Goal: Task Accomplishment & Management: Use online tool/utility

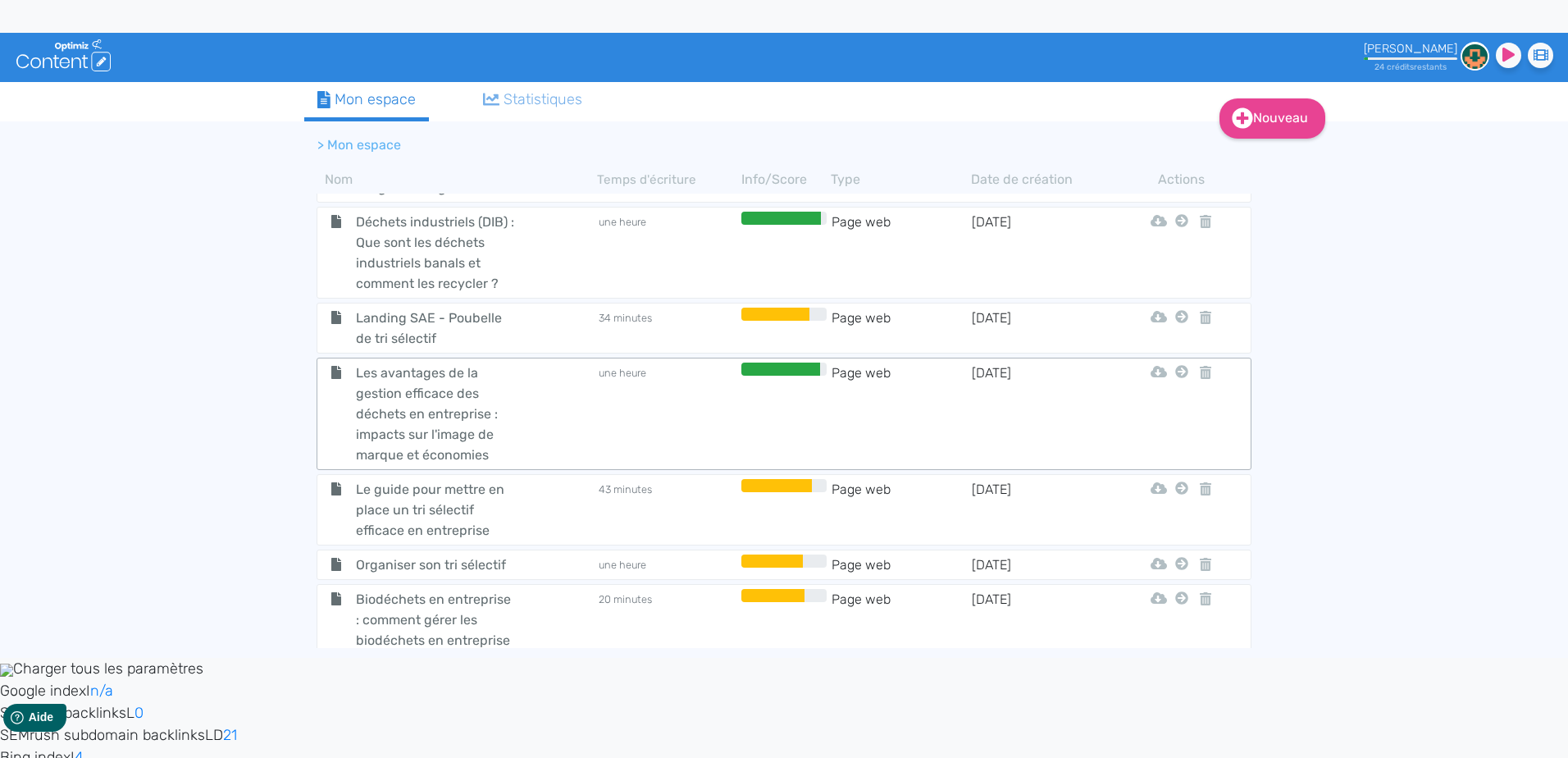
scroll to position [656, 0]
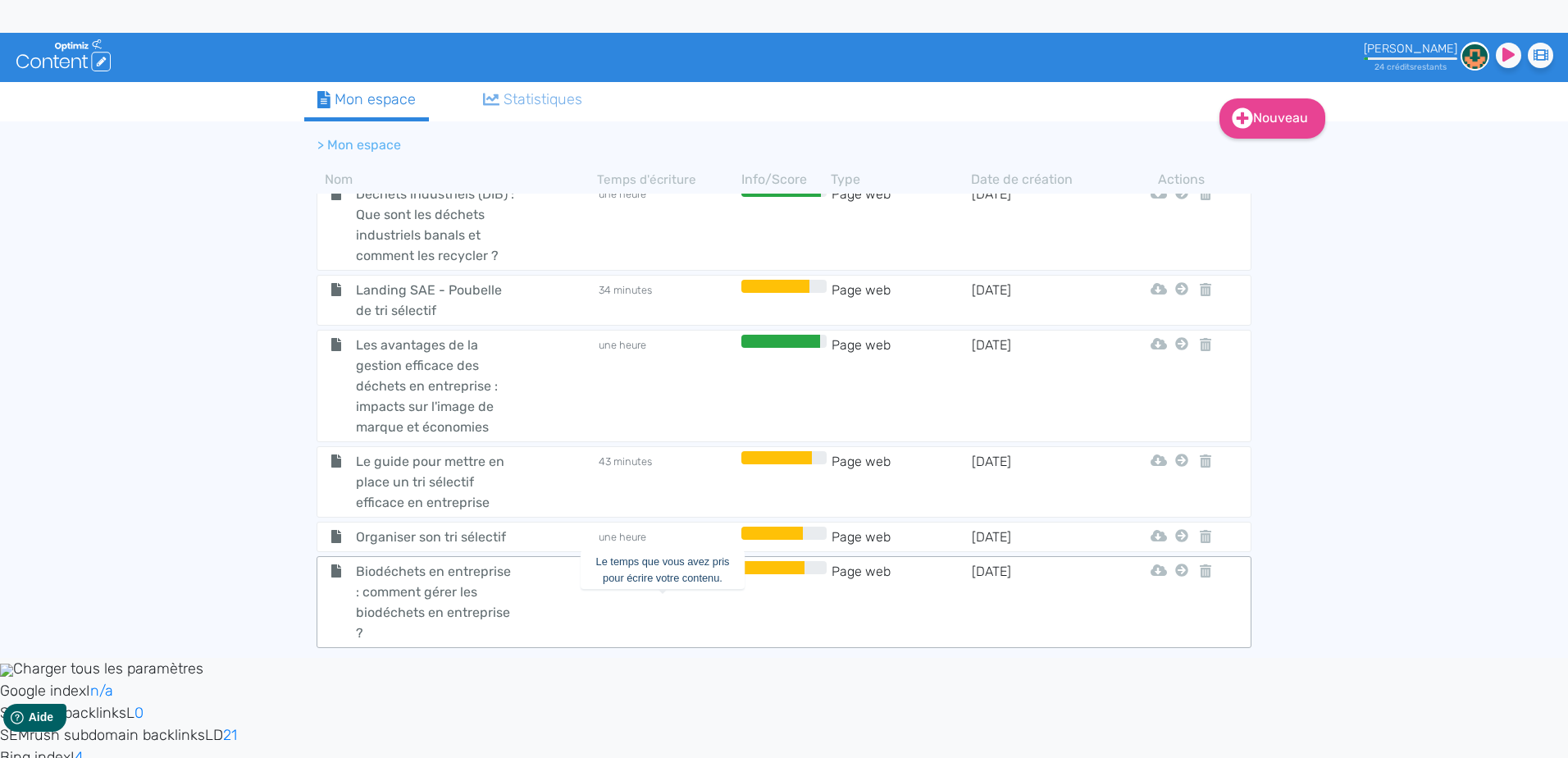
click at [669, 599] on td "20 minutes" at bounding box center [667, 602] width 140 height 82
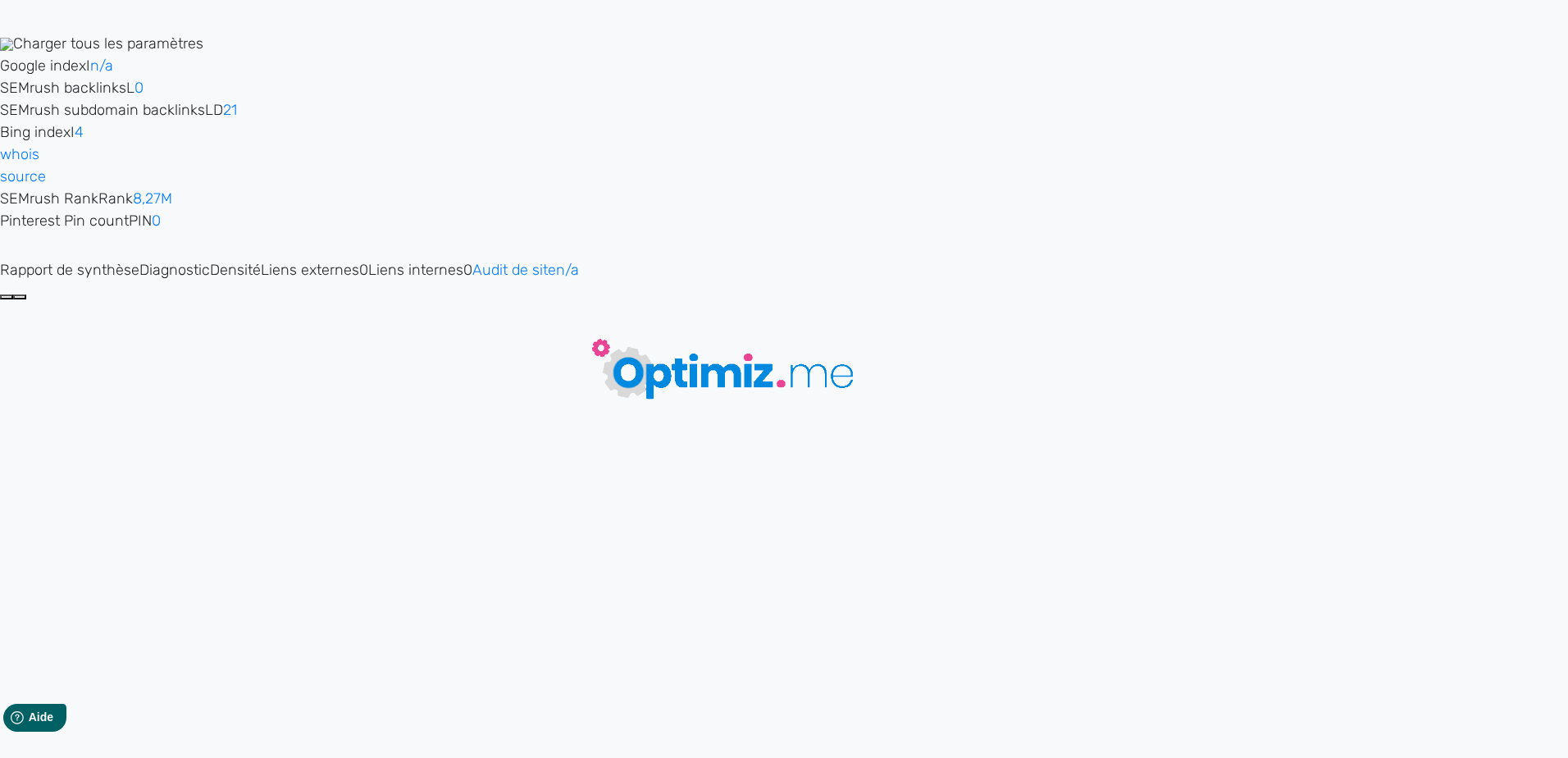
type input "Biodéchets en entreprise : comment gérer les biodéchets en entreprise ?"
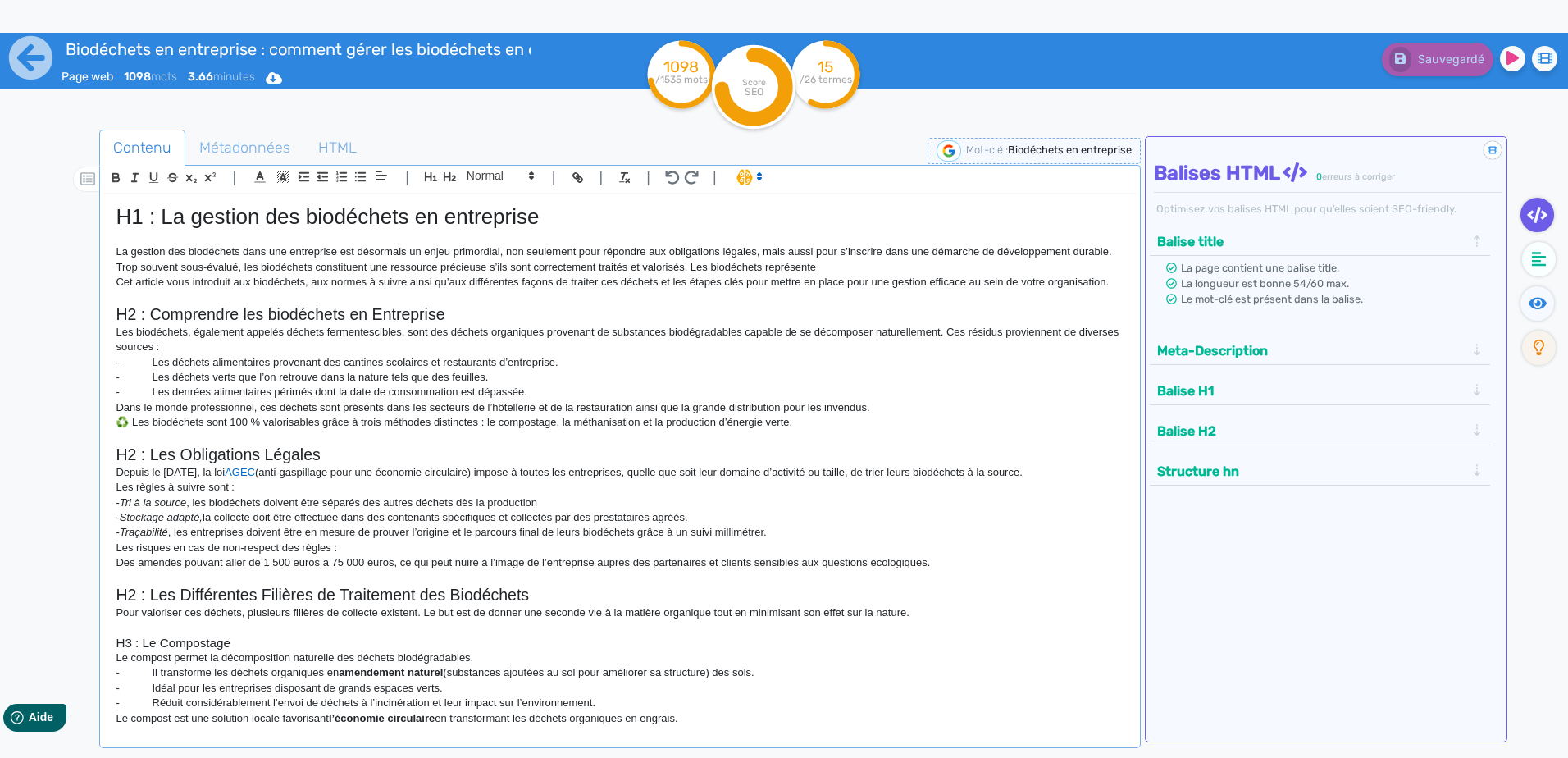
drag, startPoint x: 1112, startPoint y: 283, endPoint x: 91, endPoint y: 247, distance: 1021.6
click at [91, 247] on div "Contenu Métadonnées HTML | | H3 H4 H5 H6 Normal | | | | H1 : La gestion des bio…" at bounding box center [807, 509] width 1520 height 768
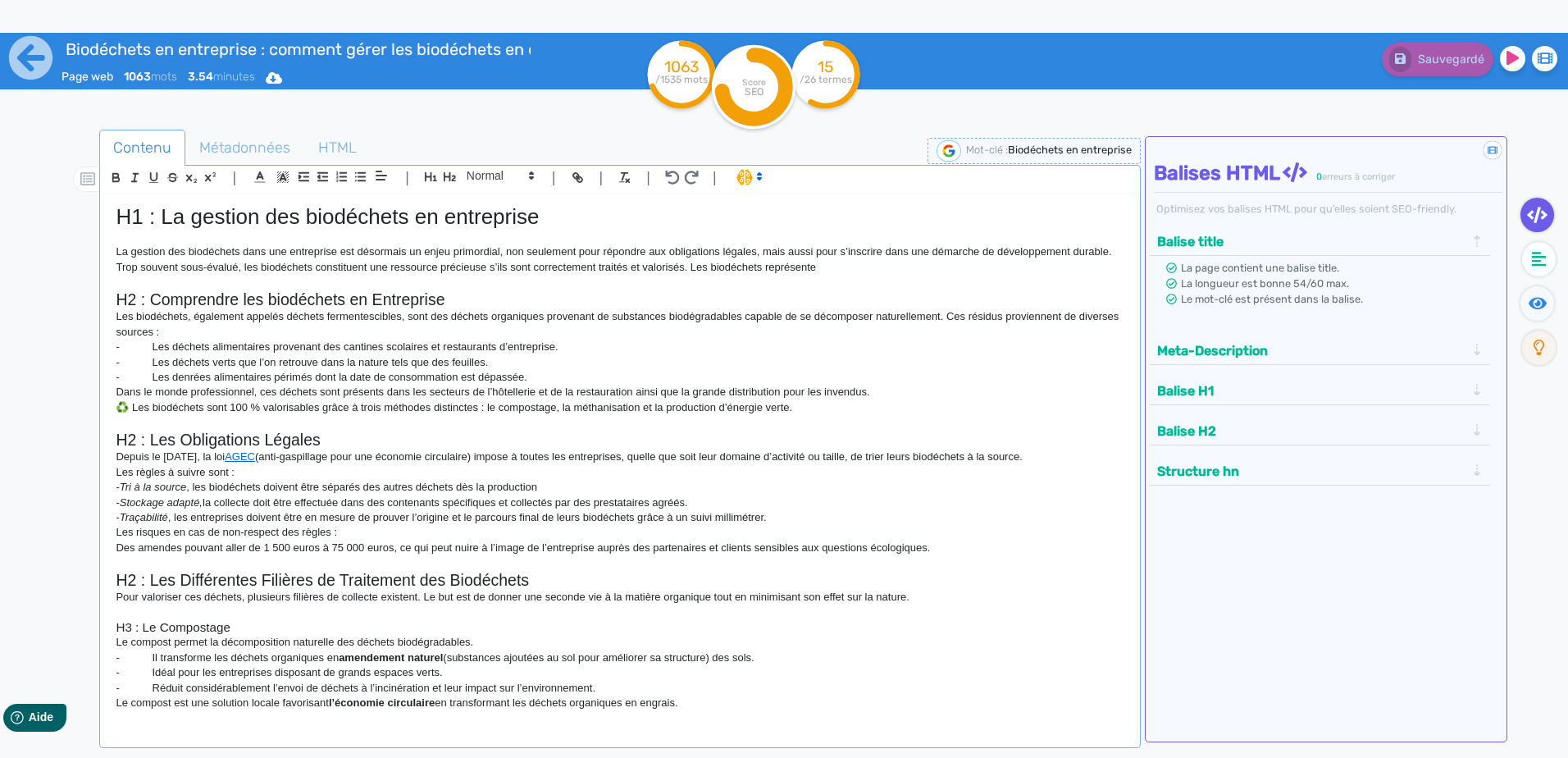
drag, startPoint x: 864, startPoint y: 269, endPoint x: 687, endPoint y: 267, distance: 177.0
click at [688, 267] on p "La gestion des biodéchets dans une entreprise est désormais un enjeu primordial…" at bounding box center [619, 260] width 1007 height 31
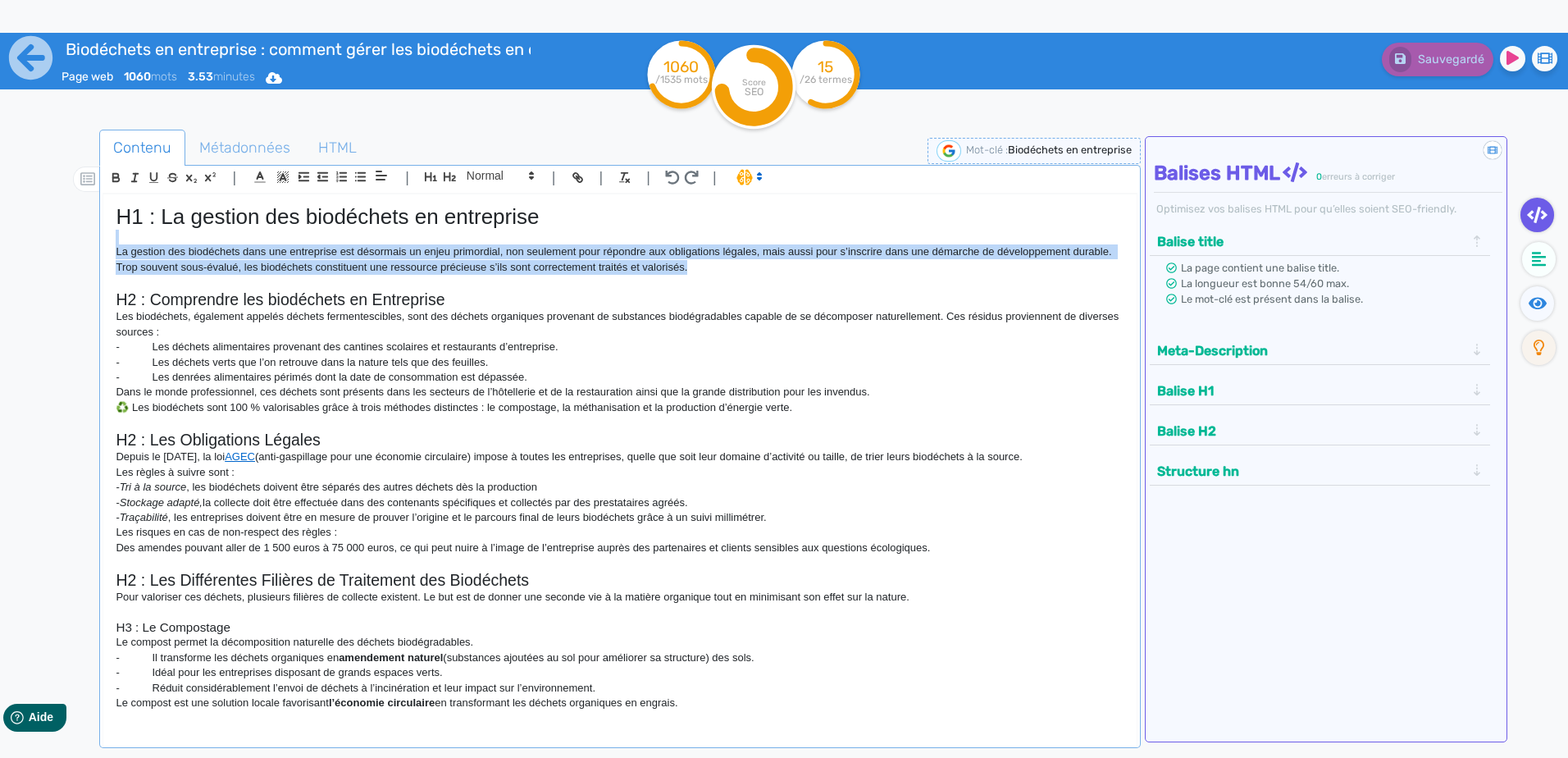
drag, startPoint x: 739, startPoint y: 272, endPoint x: 105, endPoint y: 236, distance: 635.0
click at [106, 236] on div "H1 : La gestion des biodéchets en entreprise La gestion des biodéchets dans une…" at bounding box center [620, 459] width 1032 height 531
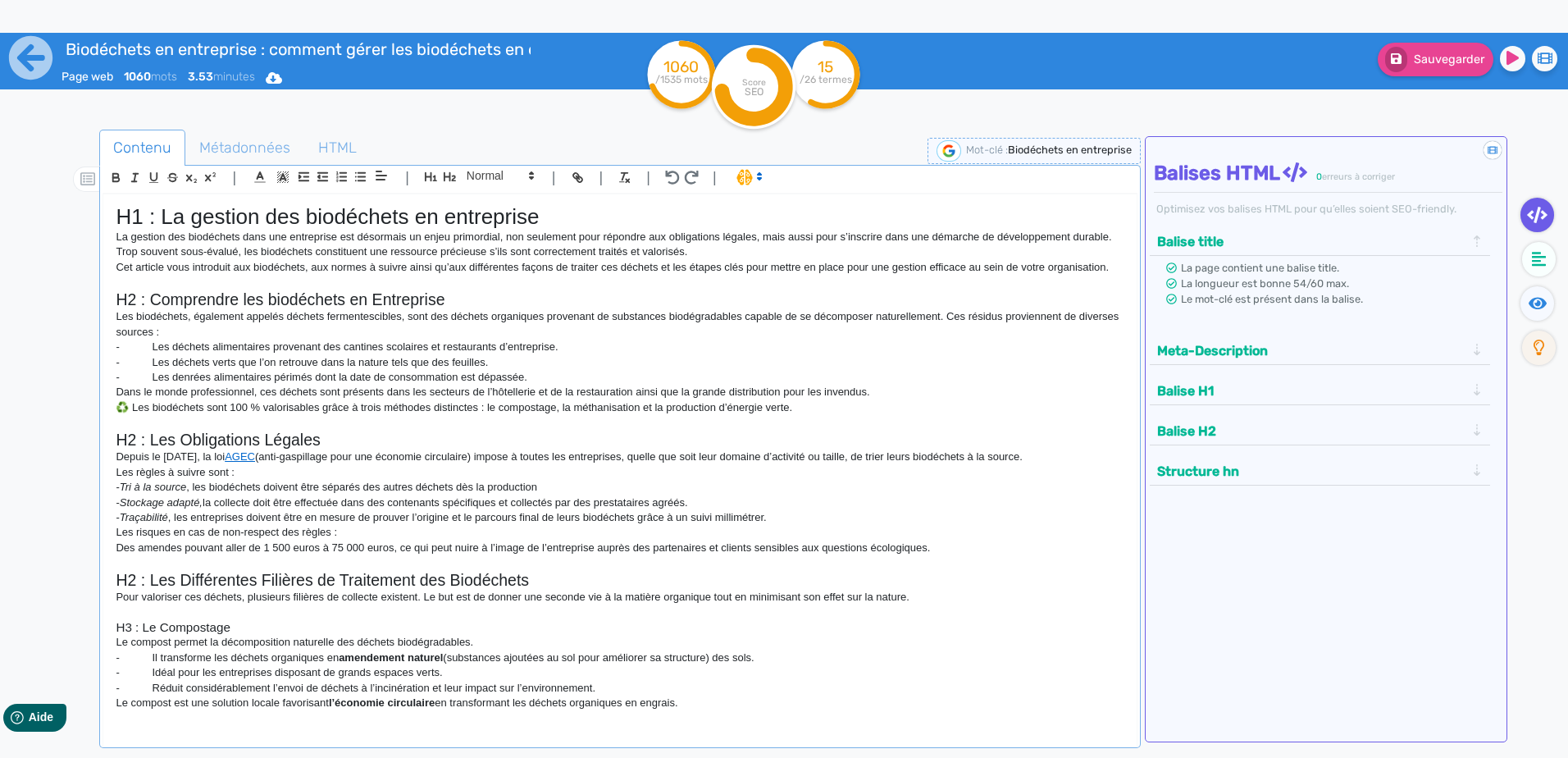
click at [596, 223] on h1 "H1 : La gestion des biodéchets en entreprise" at bounding box center [619, 217] width 1007 height 26
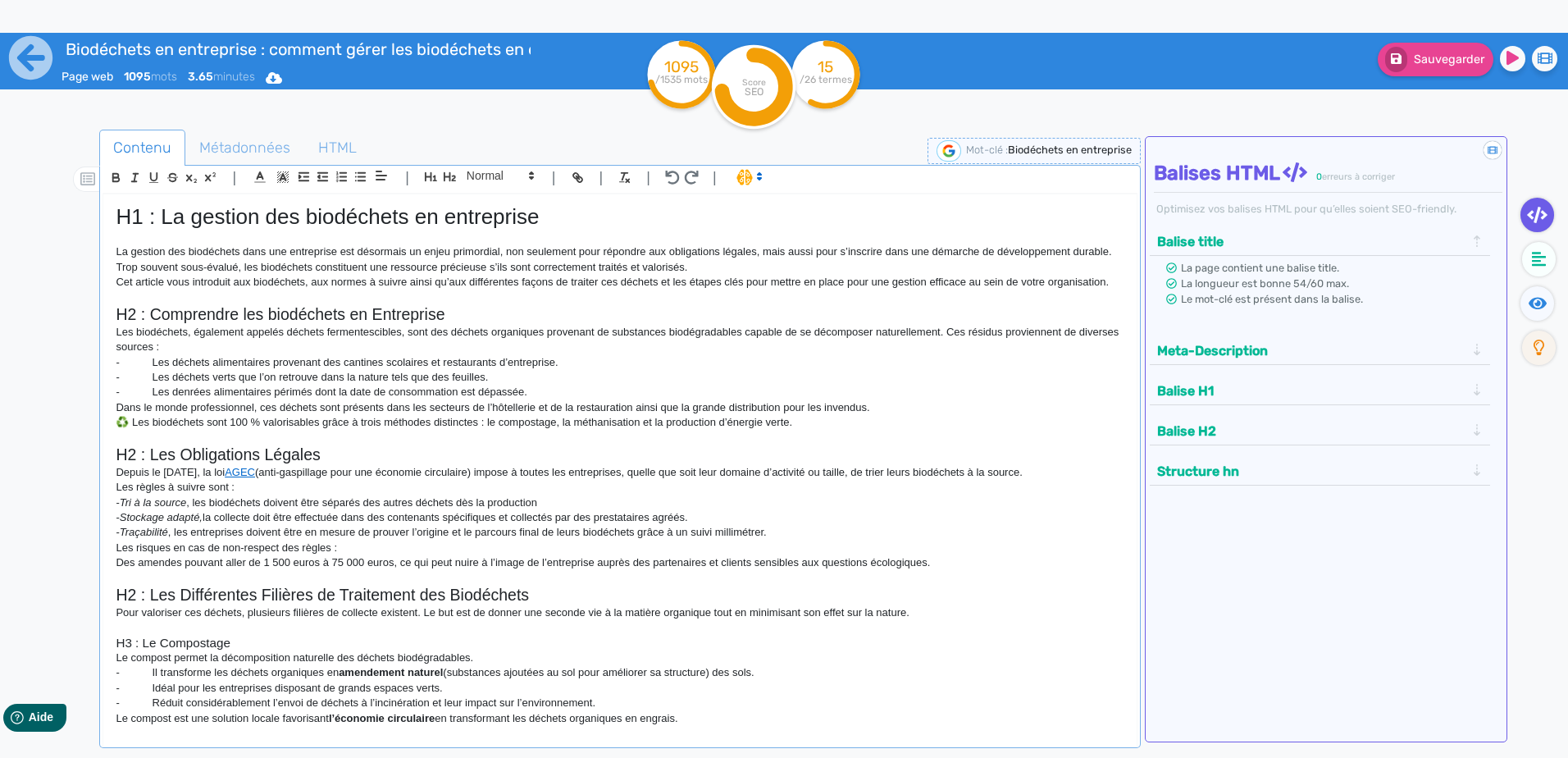
click at [115, 280] on p "Cet article vous introduit aux biodéchets, aux normes à suivre ainsi qu’aux dif…" at bounding box center [619, 281] width 1007 height 15
click at [843, 268] on p "La gestion des biodéchets dans une entreprise est désormais un enjeu primordial…" at bounding box center [619, 260] width 1007 height 31
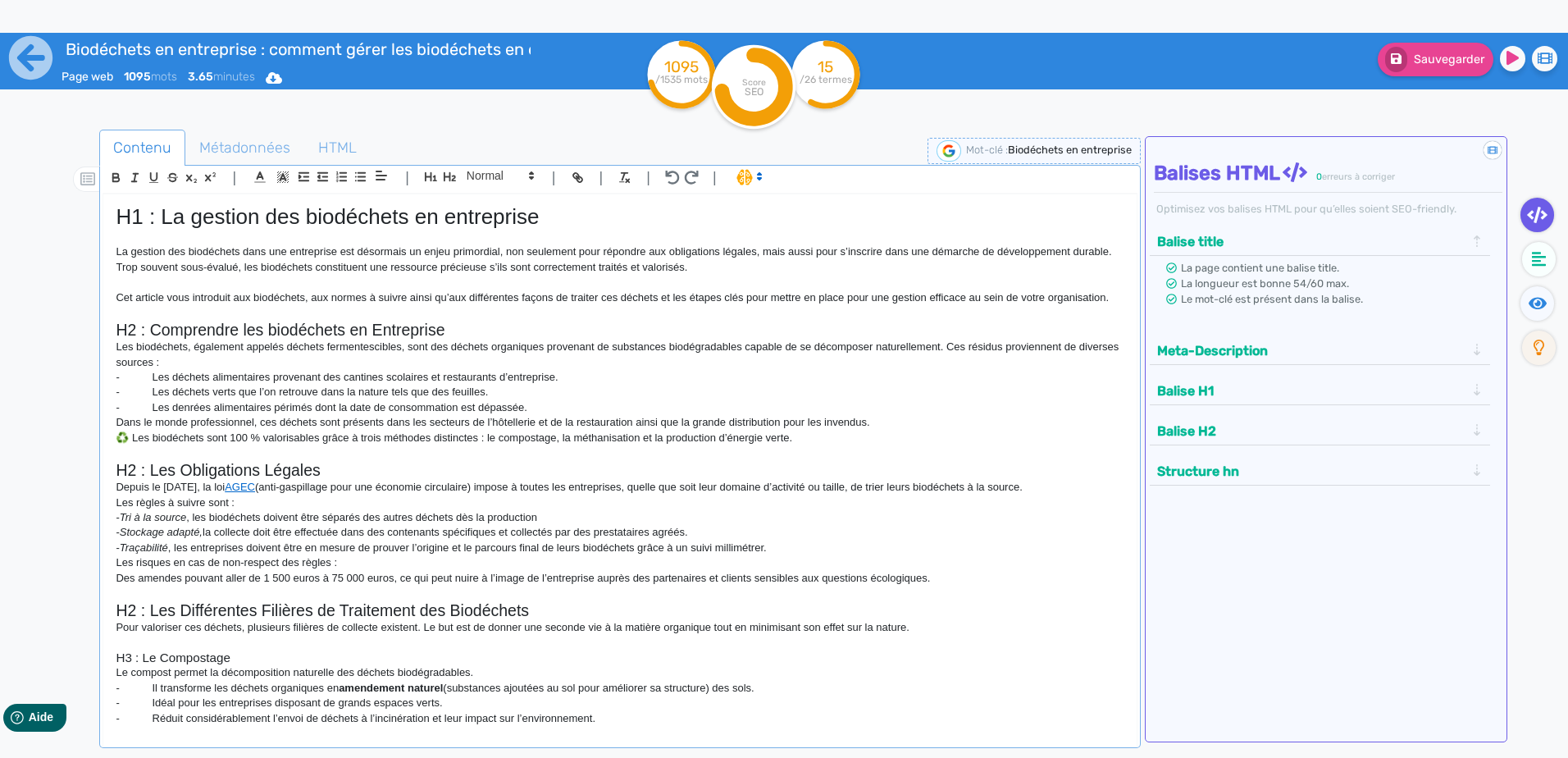
click at [525, 336] on h2 "H2 : Comprendre les biodéchets en Entreprise" at bounding box center [619, 330] width 1007 height 19
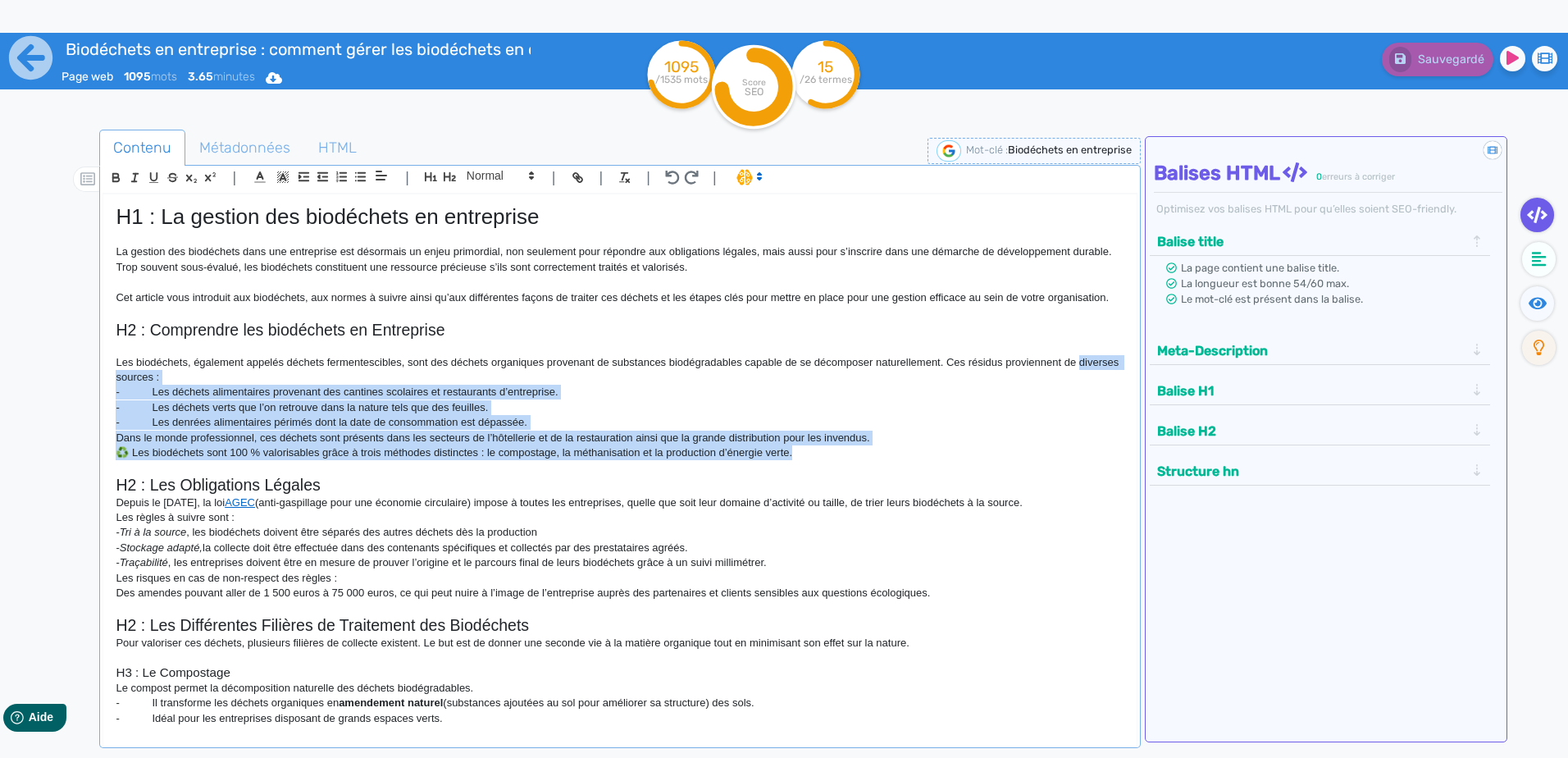
drag, startPoint x: 826, startPoint y: 452, endPoint x: 67, endPoint y: 373, distance: 763.1
click at [67, 373] on div "Contenu Métadonnées HTML | | H3 H4 H5 H6 Normal | | | | H1 : La gestion des bio…" at bounding box center [807, 509] width 1520 height 768
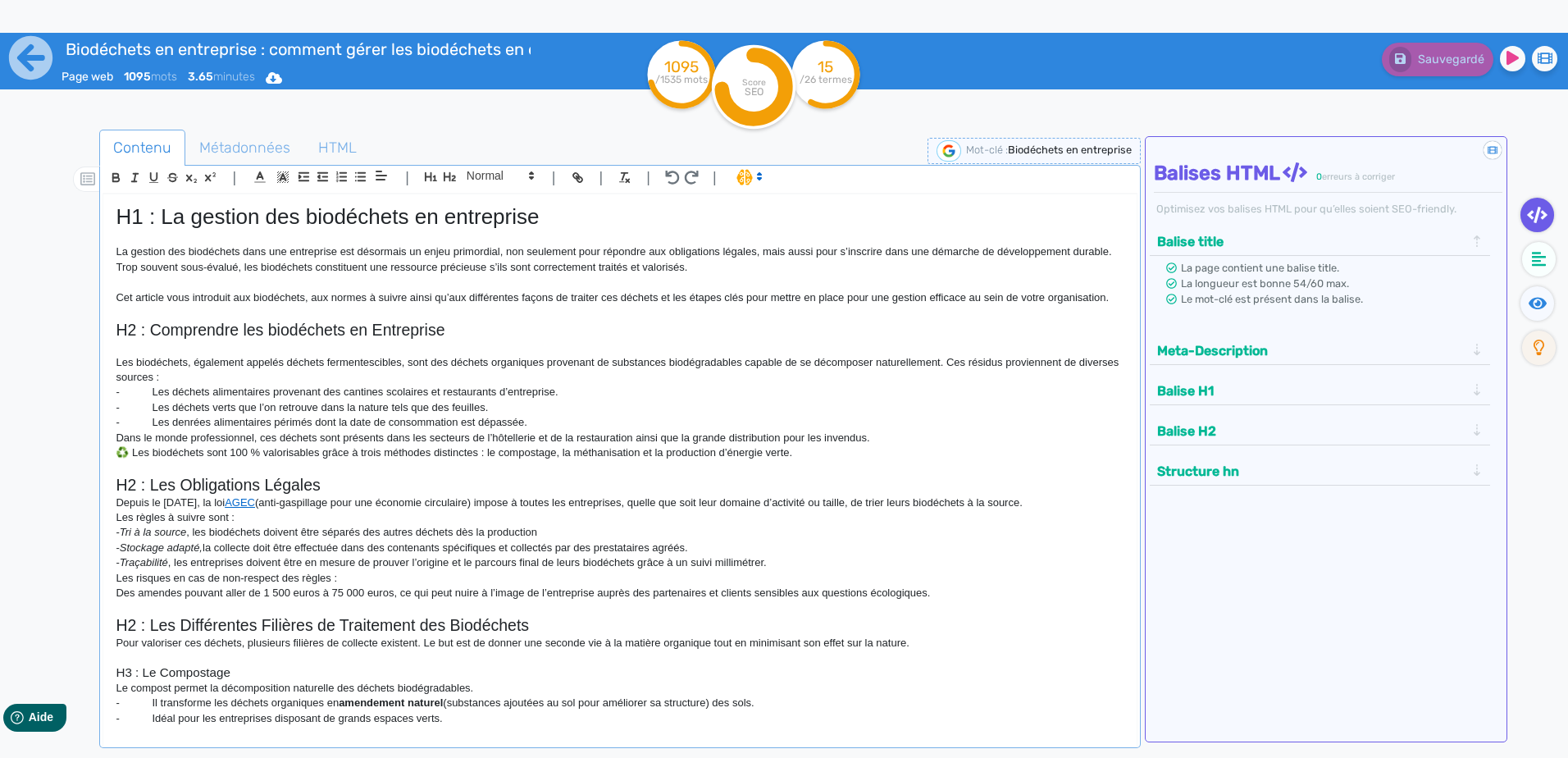
click at [67, 373] on div at bounding box center [73, 509] width 51 height 768
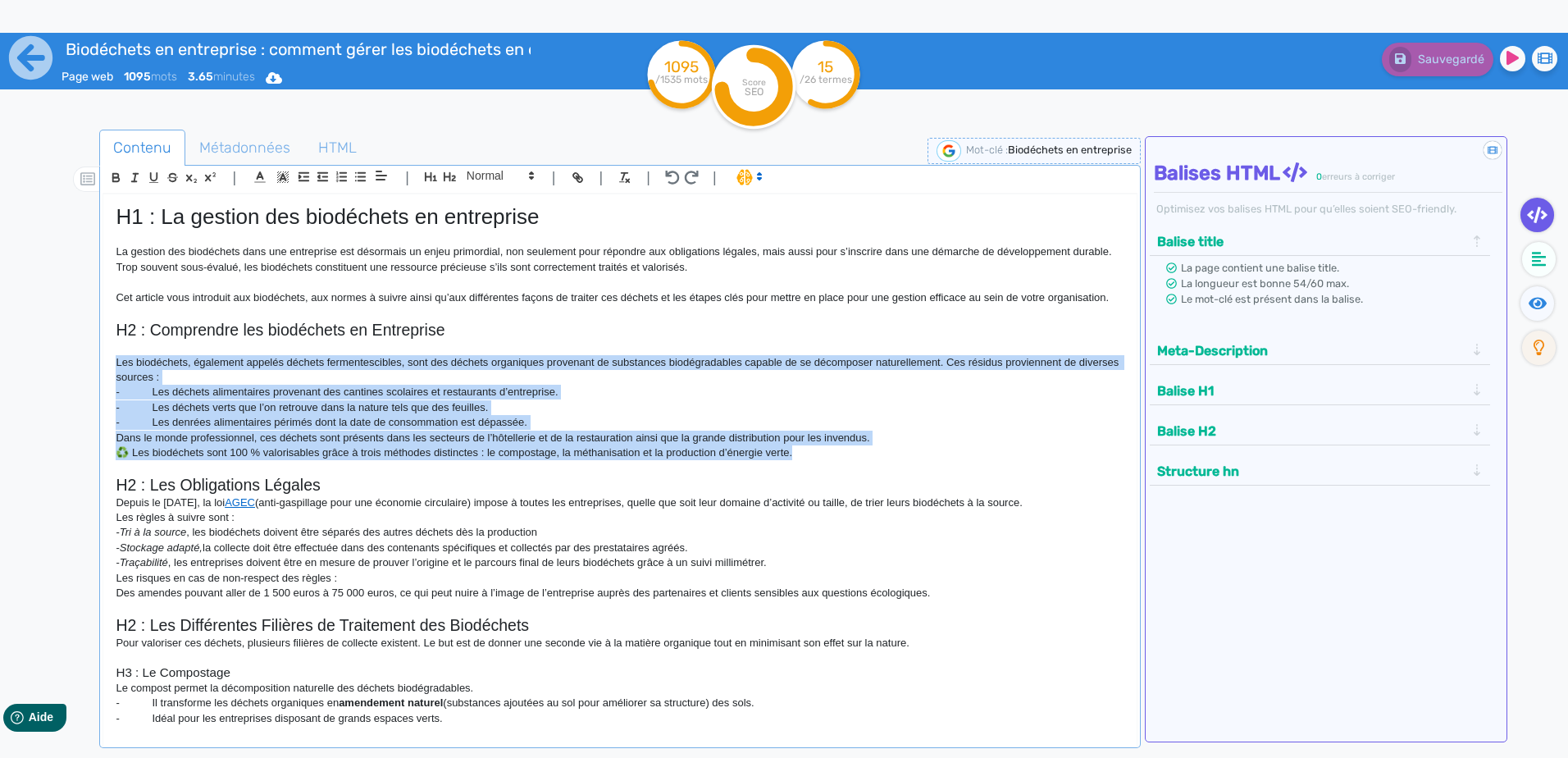
drag, startPoint x: 859, startPoint y: 454, endPoint x: 109, endPoint y: 356, distance: 756.4
click at [109, 356] on div "H1 : La gestion des biodéchets en entreprise La gestion des biodéchets dans une…" at bounding box center [620, 459] width 1032 height 531
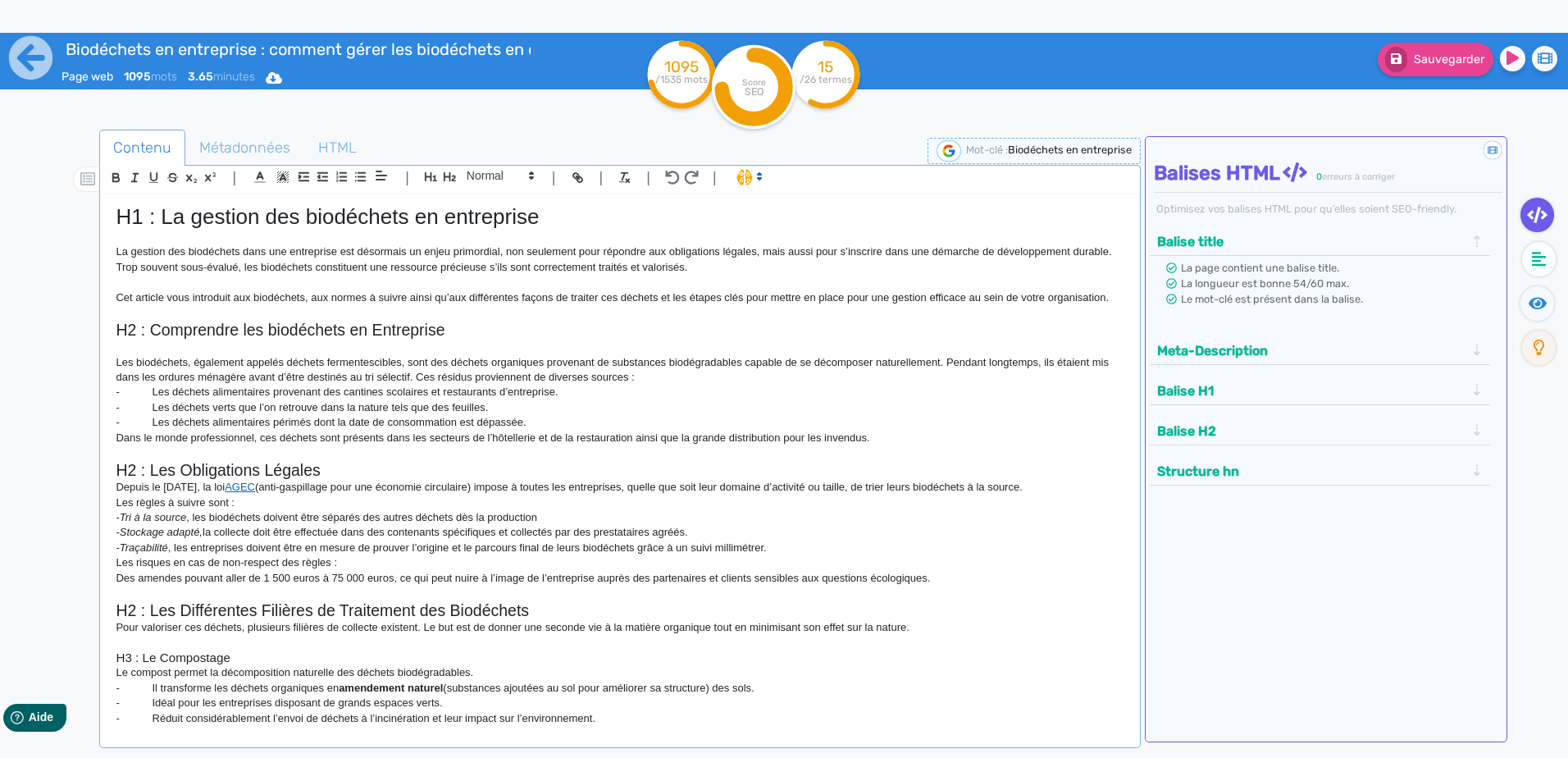
click at [681, 382] on p "Les biodéchets, également appelés déchets fermentescibles, sont des déchets org…" at bounding box center [619, 371] width 1007 height 31
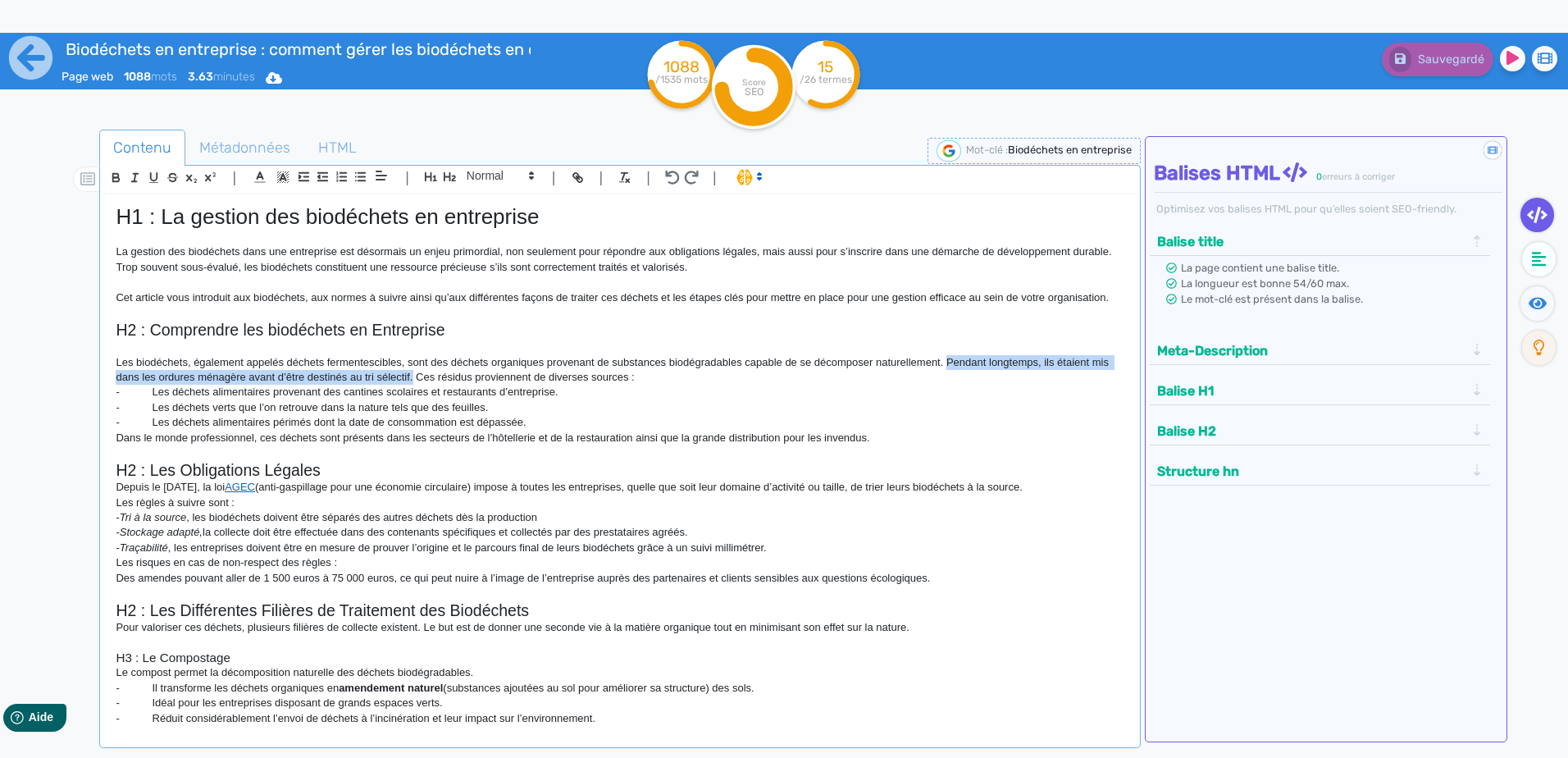
drag, startPoint x: 414, startPoint y: 375, endPoint x: 948, endPoint y: 355, distance: 534.4
click at [948, 355] on p "Les biodéchets, également appelés déchets fermentescibles, sont des déchets org…" at bounding box center [619, 371] width 1007 height 31
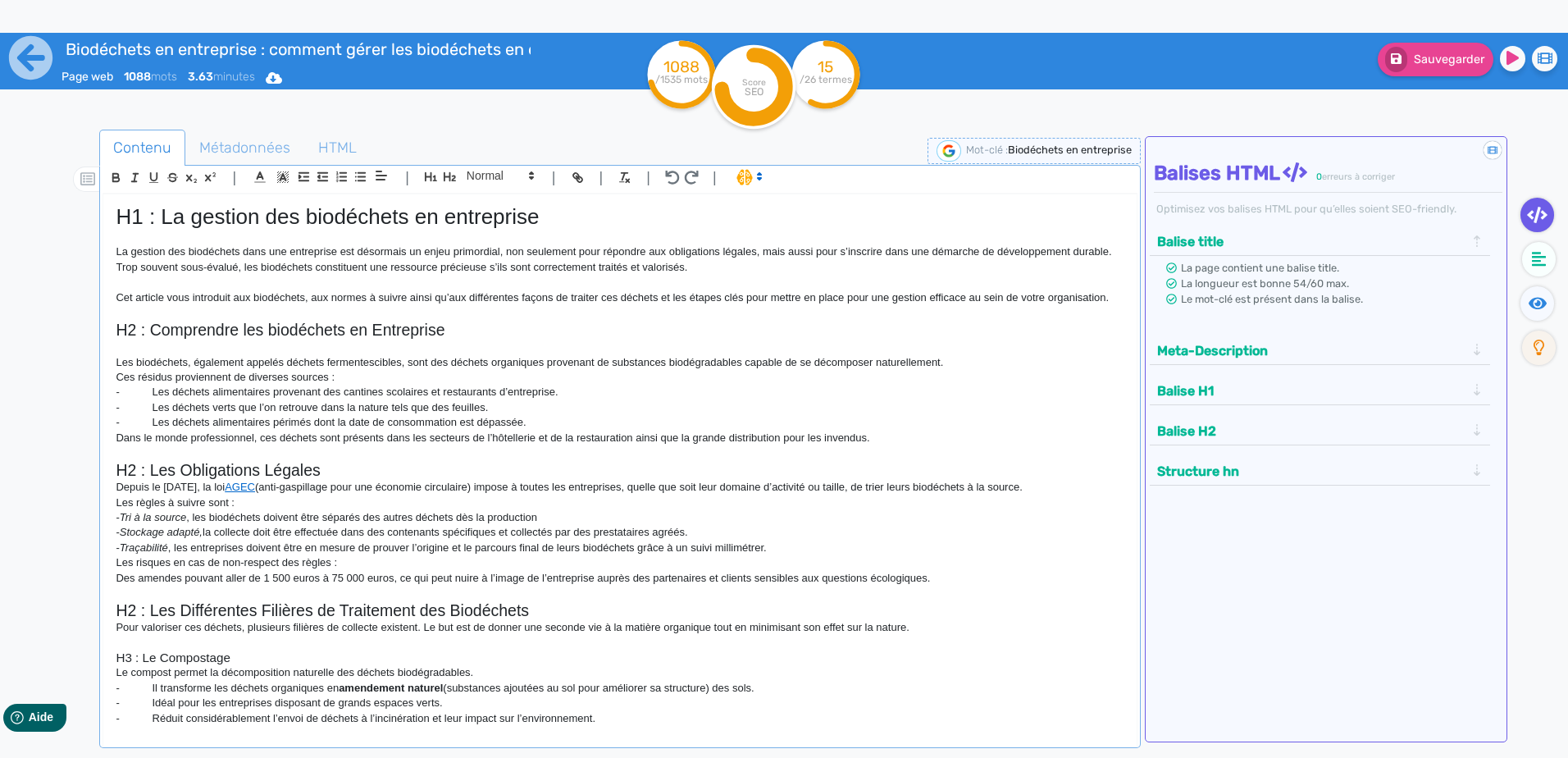
click at [121, 373] on p "Ces résidus proviennent de diverses sources :" at bounding box center [619, 377] width 1007 height 15
click at [940, 438] on p "Dans le monde professionnel, ces déchets sont présents dans les secteurs de l’h…" at bounding box center [619, 438] width 1007 height 15
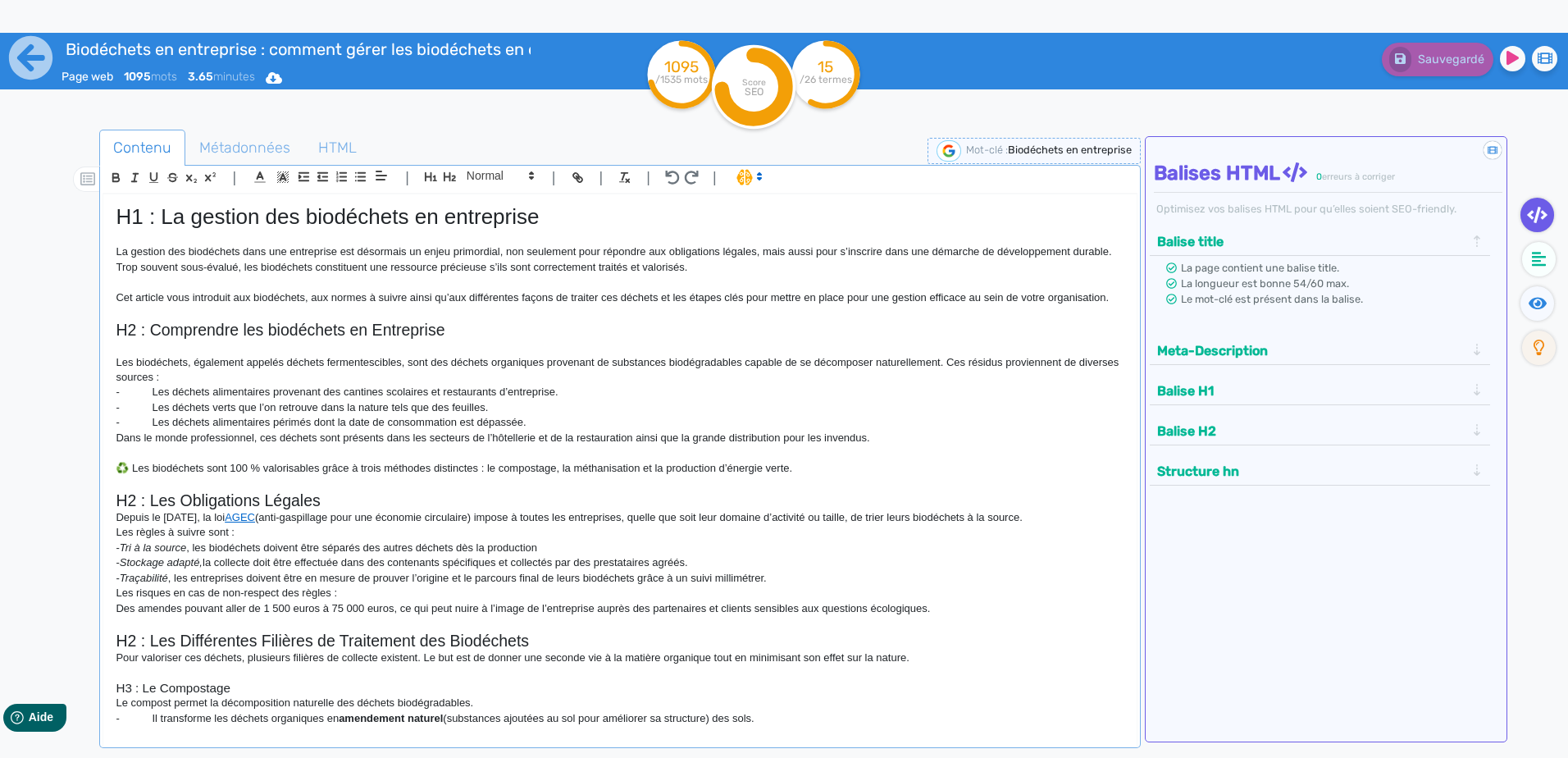
click at [363, 491] on h2 "H2 : Les Obligations Légales" at bounding box center [619, 501] width 1007 height 19
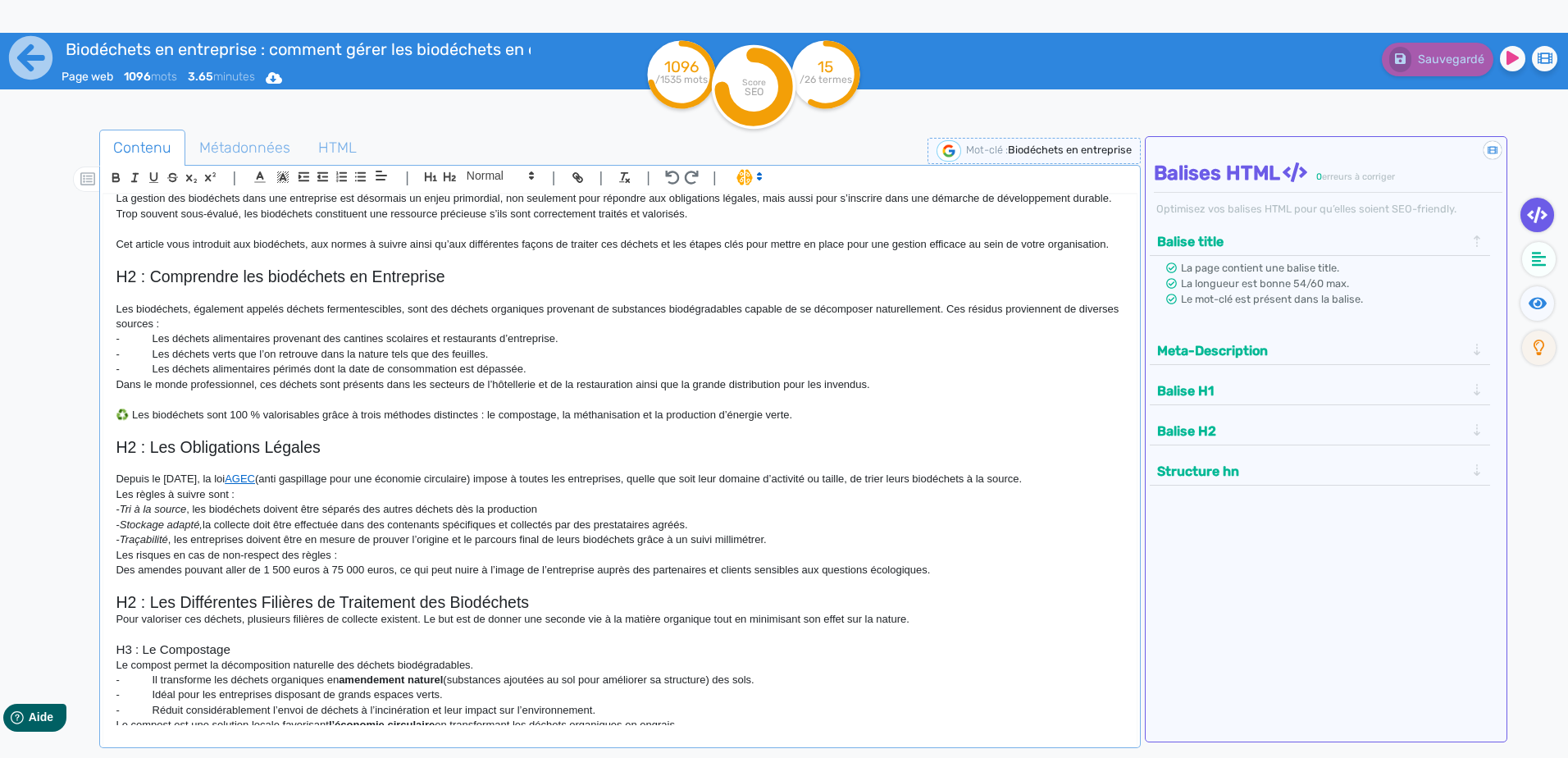
scroll to position [82, 0]
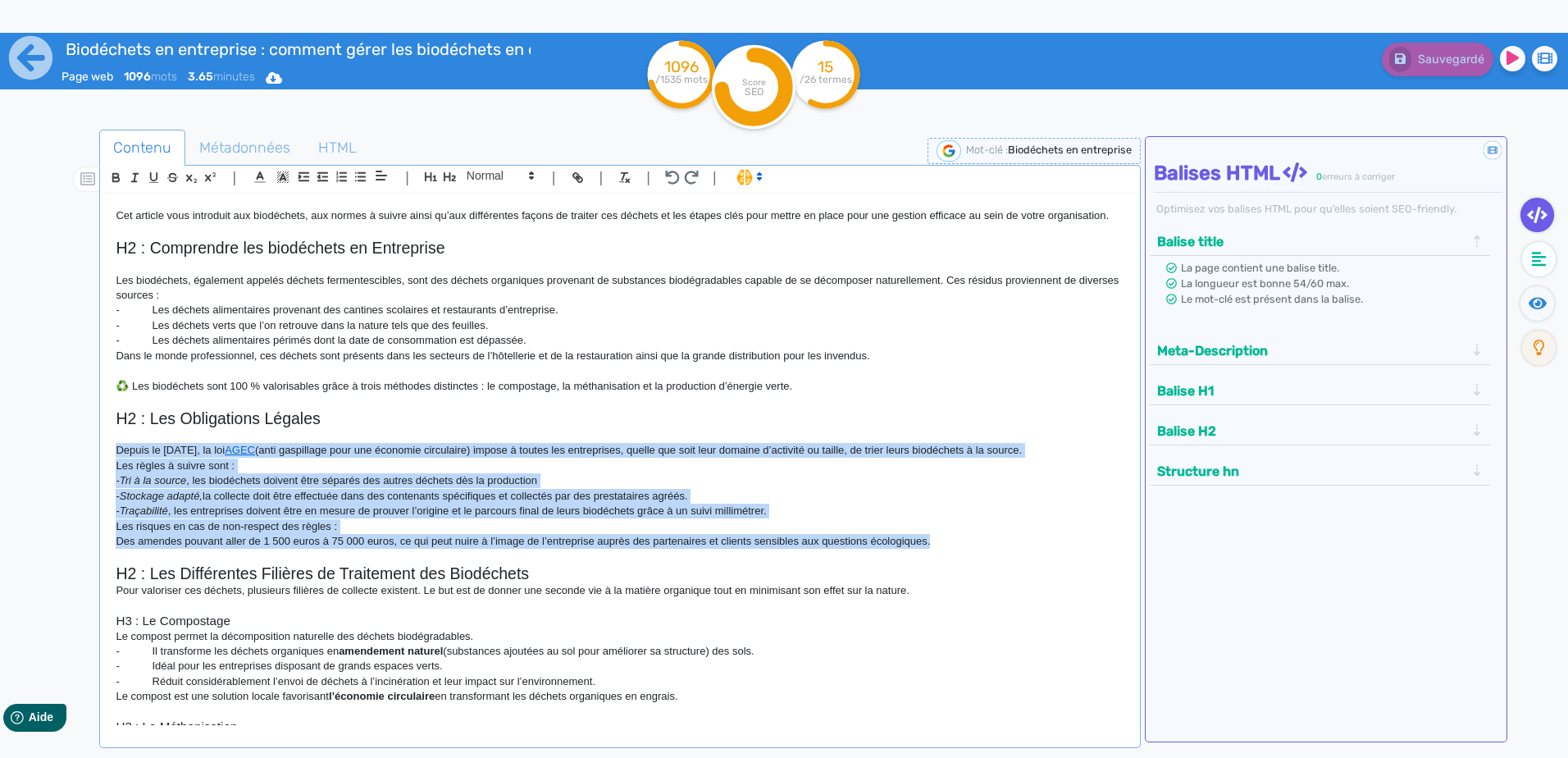
drag, startPoint x: 966, startPoint y: 538, endPoint x: 93, endPoint y: 455, distance: 876.9
click at [93, 455] on div "Contenu Métadonnées HTML | | H3 H4 H5 H6 Normal | | | | H1 : La gestion des bio…" at bounding box center [807, 509] width 1520 height 768
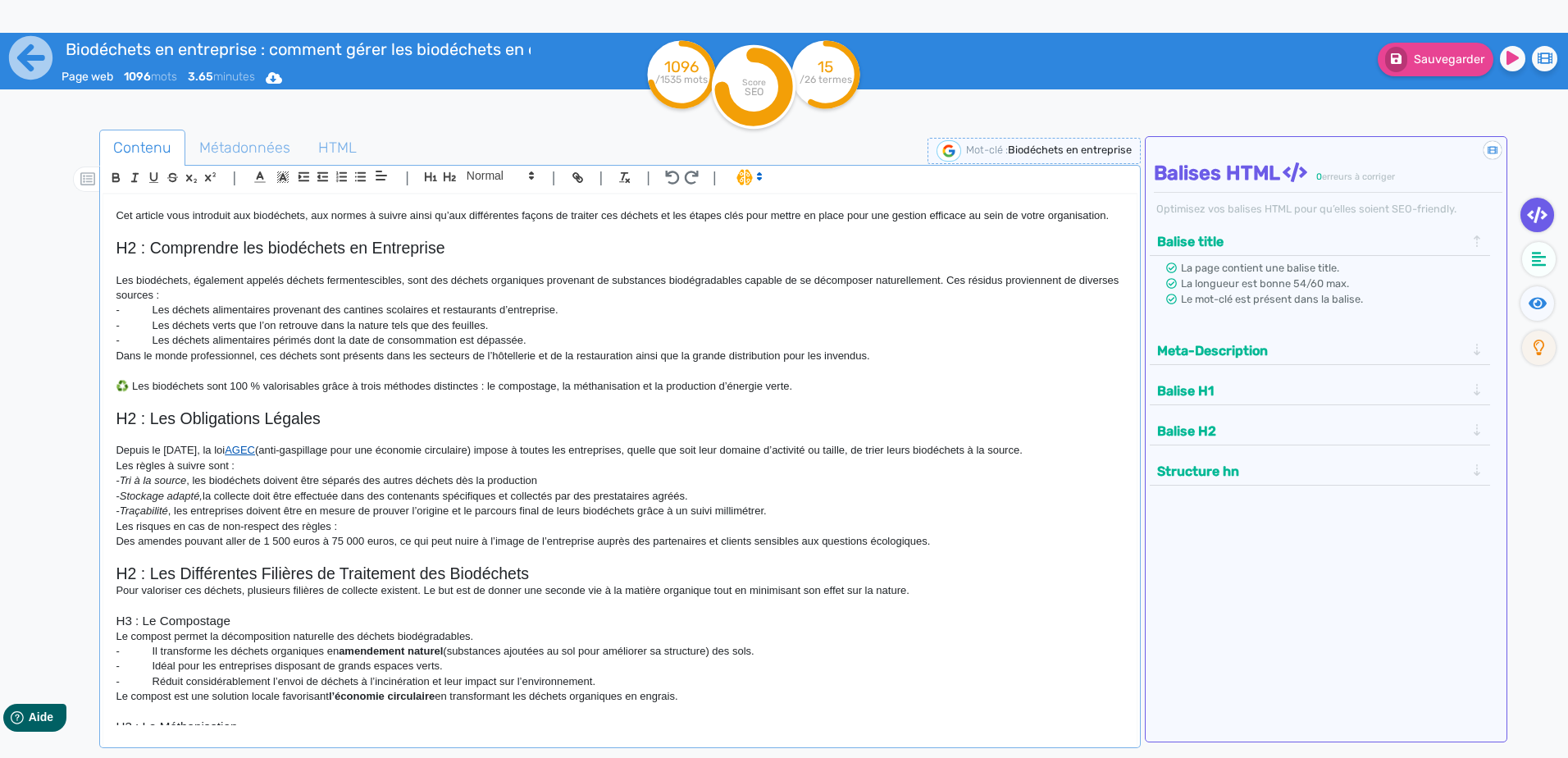
click at [255, 446] on link "AGEC" at bounding box center [240, 450] width 31 height 12
click at [255, 445] on link "AGEC" at bounding box center [240, 450] width 31 height 12
click at [385, 445] on p "Depuis le [DATE], la loi AGEC (anti-gaspillage pour une économie circulaire) im…" at bounding box center [619, 450] width 1007 height 15
click at [334, 448] on p "Depuis le [DATE], la loi AGEC (anti-gaspillage pour une économie circulaire) im…" at bounding box center [619, 450] width 1007 height 15
click at [332, 454] on p "Depuis le [DATE], la loi AGEC (anti-gaspillage pour une économie circulaire) im…" at bounding box center [619, 450] width 1007 height 15
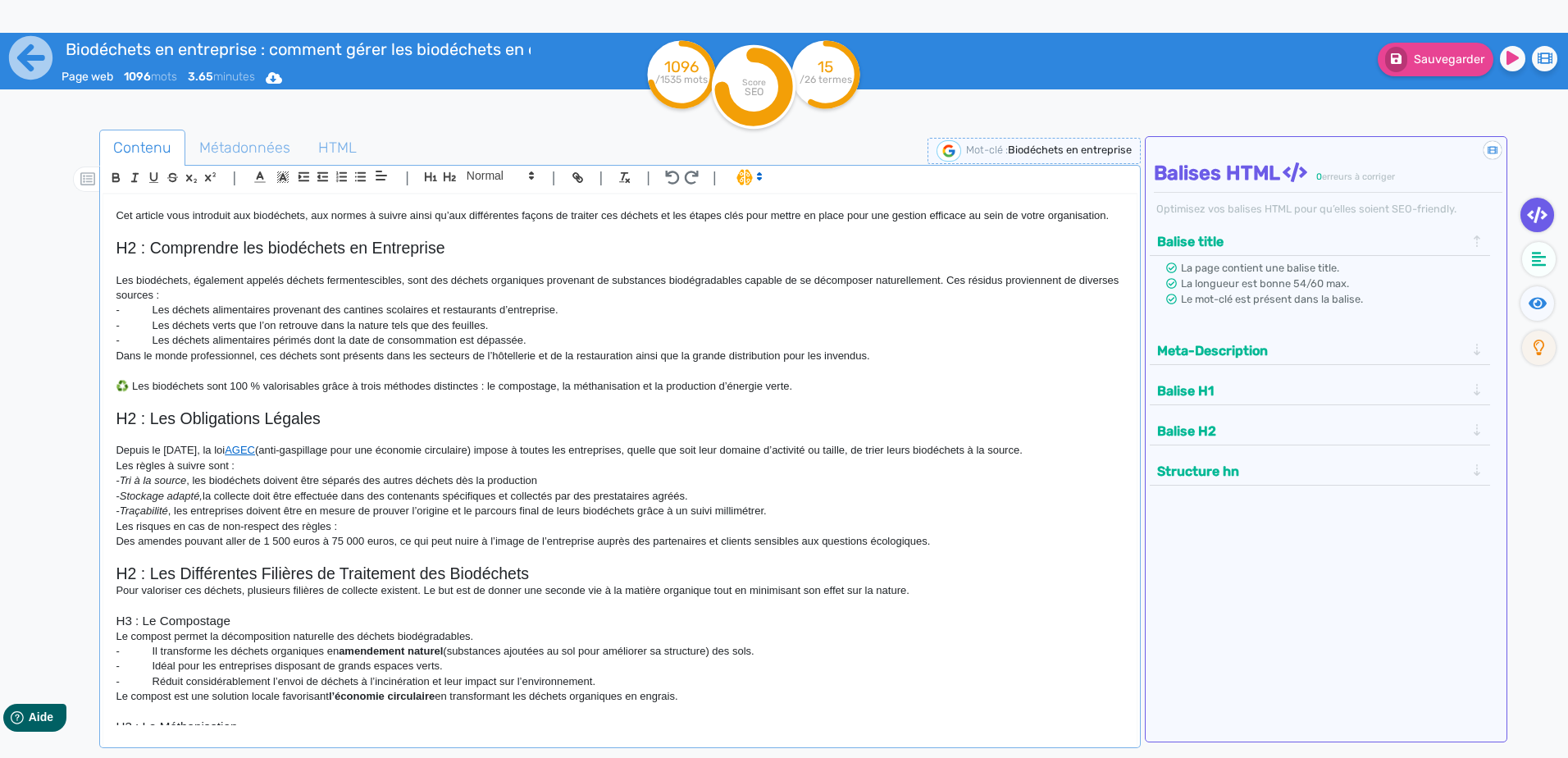
click at [327, 452] on p "Depuis le [DATE], la loi AGEC (anti-gaspillage pour une économie circulaire) im…" at bounding box center [619, 450] width 1007 height 15
click at [329, 450] on p "Depuis le [DATE], la loi AGEC (anti-gaspillage pour une économie circulaire) im…" at bounding box center [619, 450] width 1007 height 15
click at [698, 476] on p "- Tri à la source , les biodéchets doivent être séparés des autres déchets dès …" at bounding box center [619, 480] width 1007 height 15
click at [821, 510] on p "- Traçabilité , les entreprises doivent être en mesure de prouver l’origine et …" at bounding box center [619, 510] width 1007 height 15
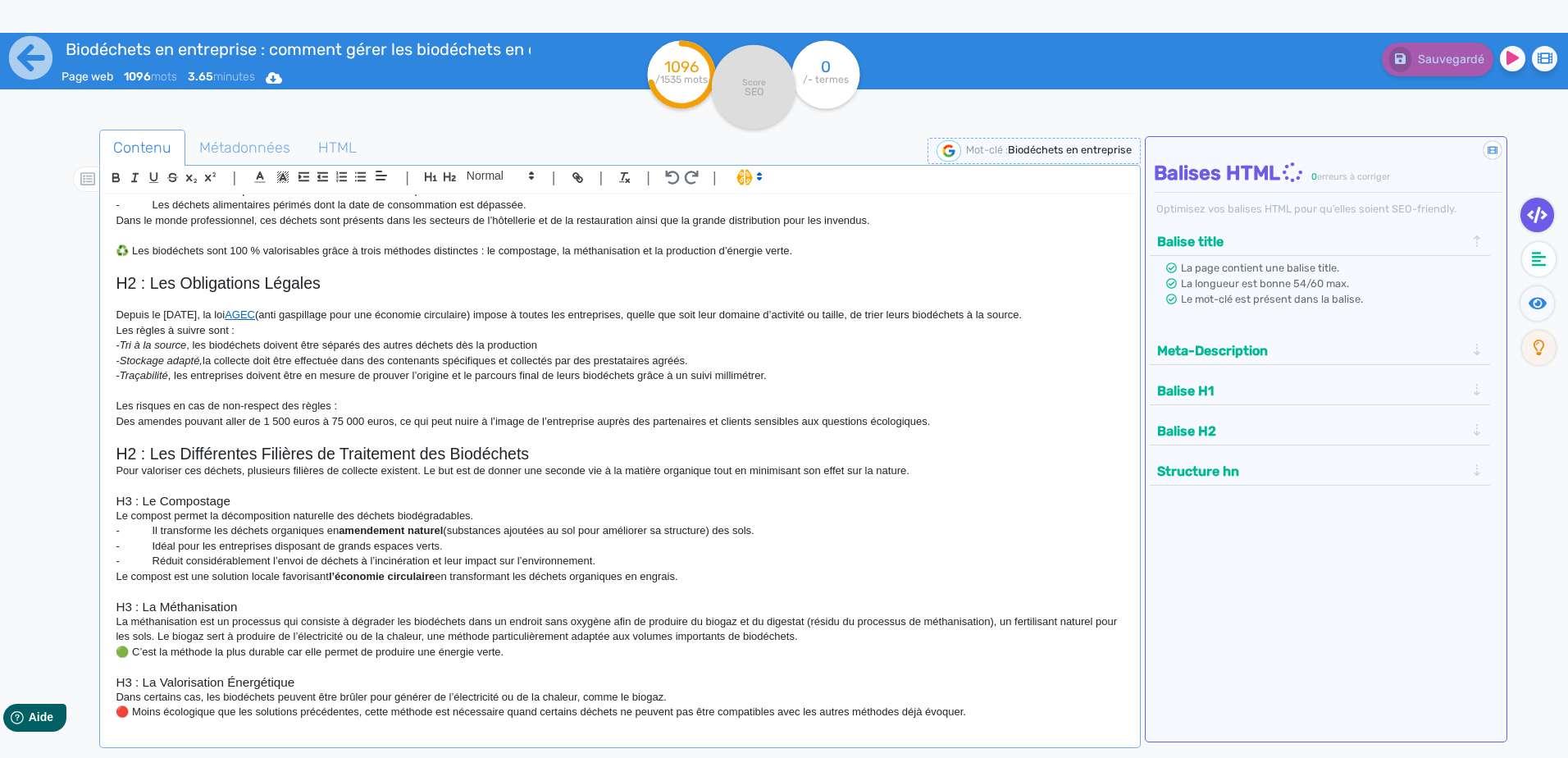
scroll to position [246, 0]
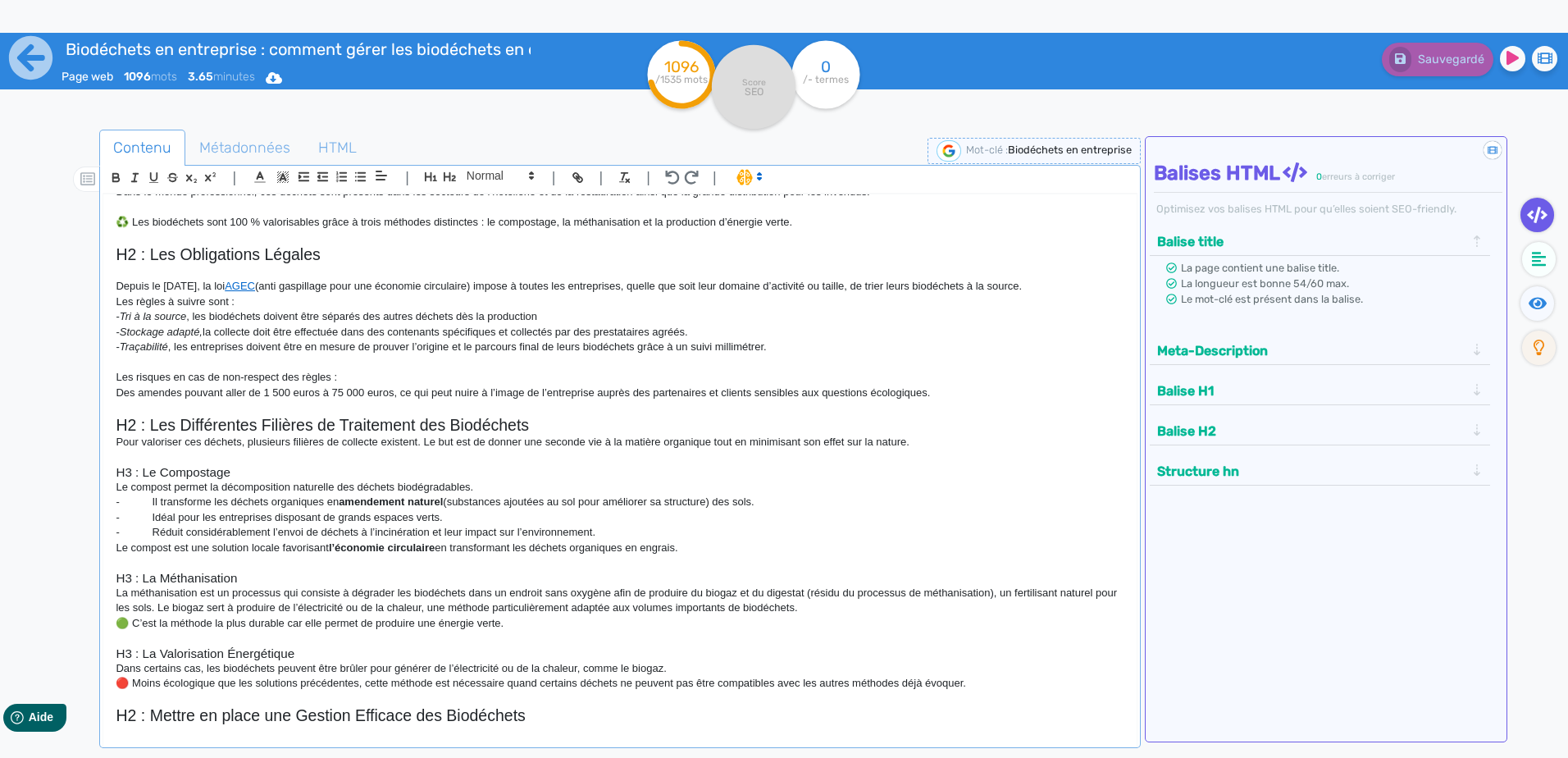
click at [548, 469] on h3 "H3 : Le Compostage" at bounding box center [619, 472] width 1007 height 15
click at [568, 509] on p "- Il transforme les déchets organiques en amendement naturel (substances ajouté…" at bounding box center [619, 502] width 1007 height 15
click at [582, 443] on p "Pour valoriser ces déchets, plusieurs filières de collecte existent. Le but est…" at bounding box center [619, 442] width 1007 height 15
click at [537, 437] on p "Pour valoriser ces déchets, plusieurs filières de collecte existent. Le but est…" at bounding box center [619, 442] width 1007 height 15
click at [953, 441] on p "Pour valoriser ces déchets, plusieurs filières de collecte existent. Le but est…" at bounding box center [619, 442] width 1007 height 15
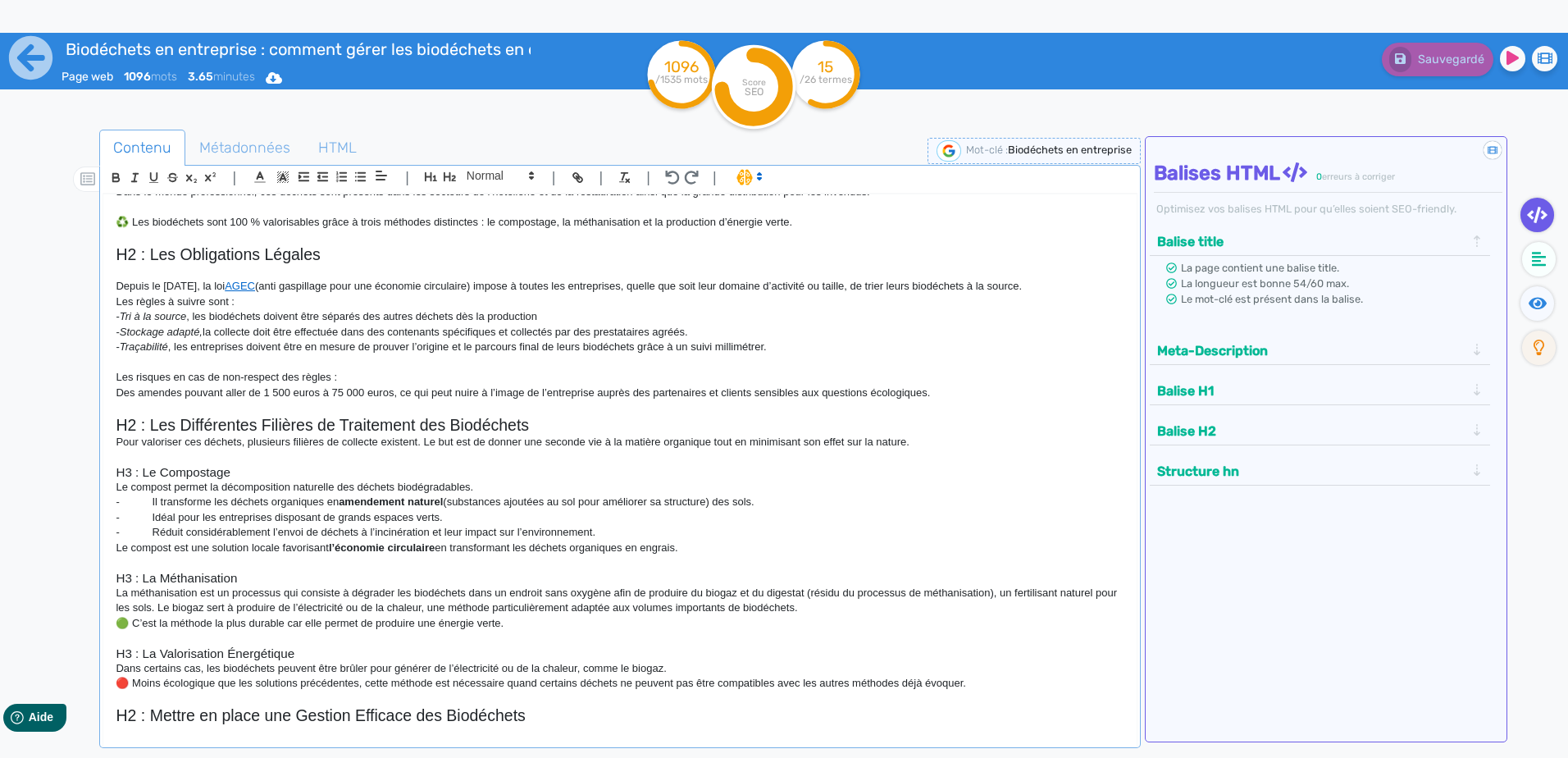
click at [550, 423] on h2 "H2 : Les Différentes Filières de Traitement des Biodéchets" at bounding box center [619, 426] width 1007 height 19
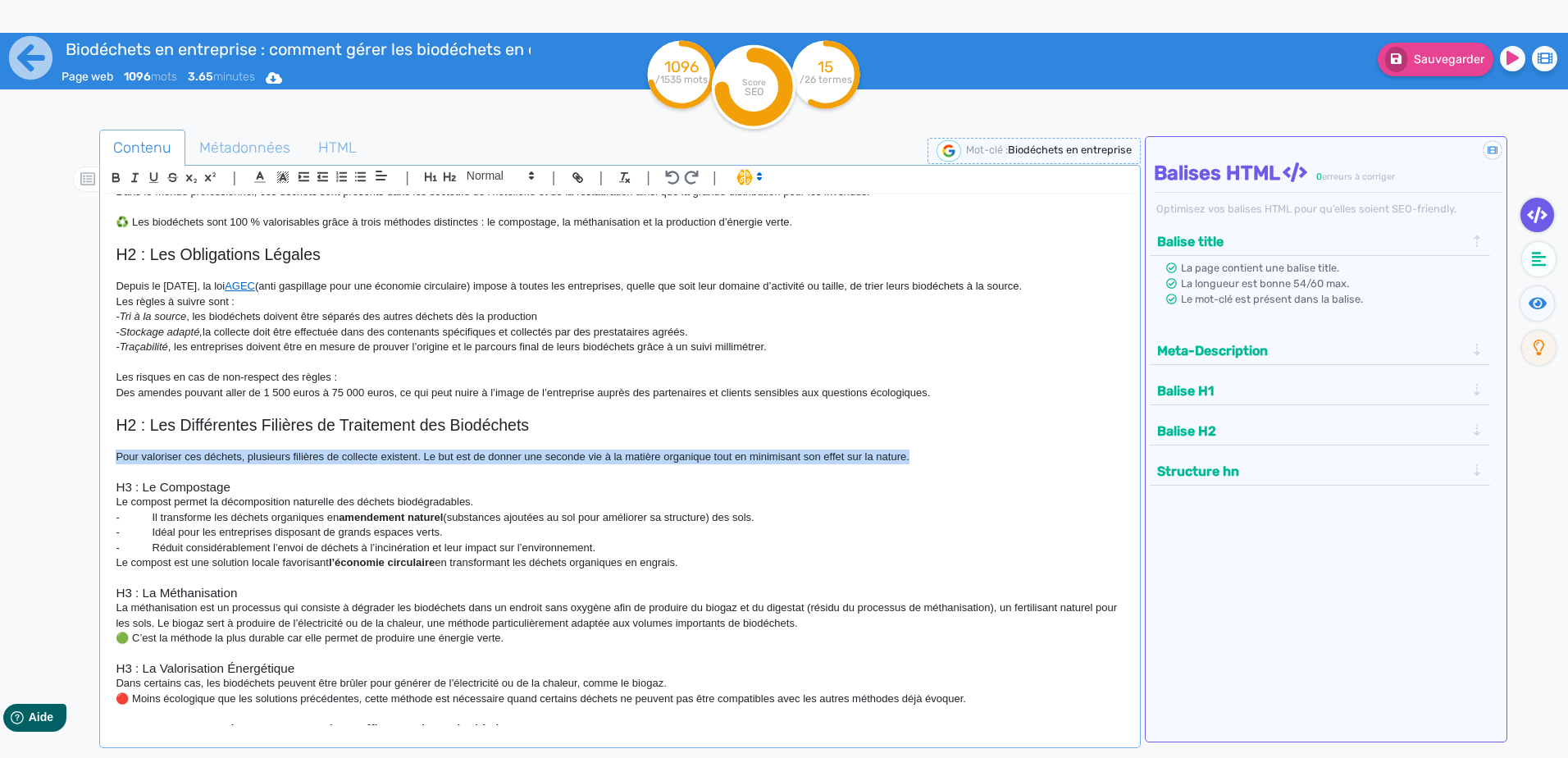
drag, startPoint x: 910, startPoint y: 455, endPoint x: 78, endPoint y: 459, distance: 832.0
click at [78, 459] on div "Contenu Métadonnées HTML | | H3 H4 H5 H6 Normal | | | | H1 : La gestion des bio…" at bounding box center [807, 509] width 1520 height 768
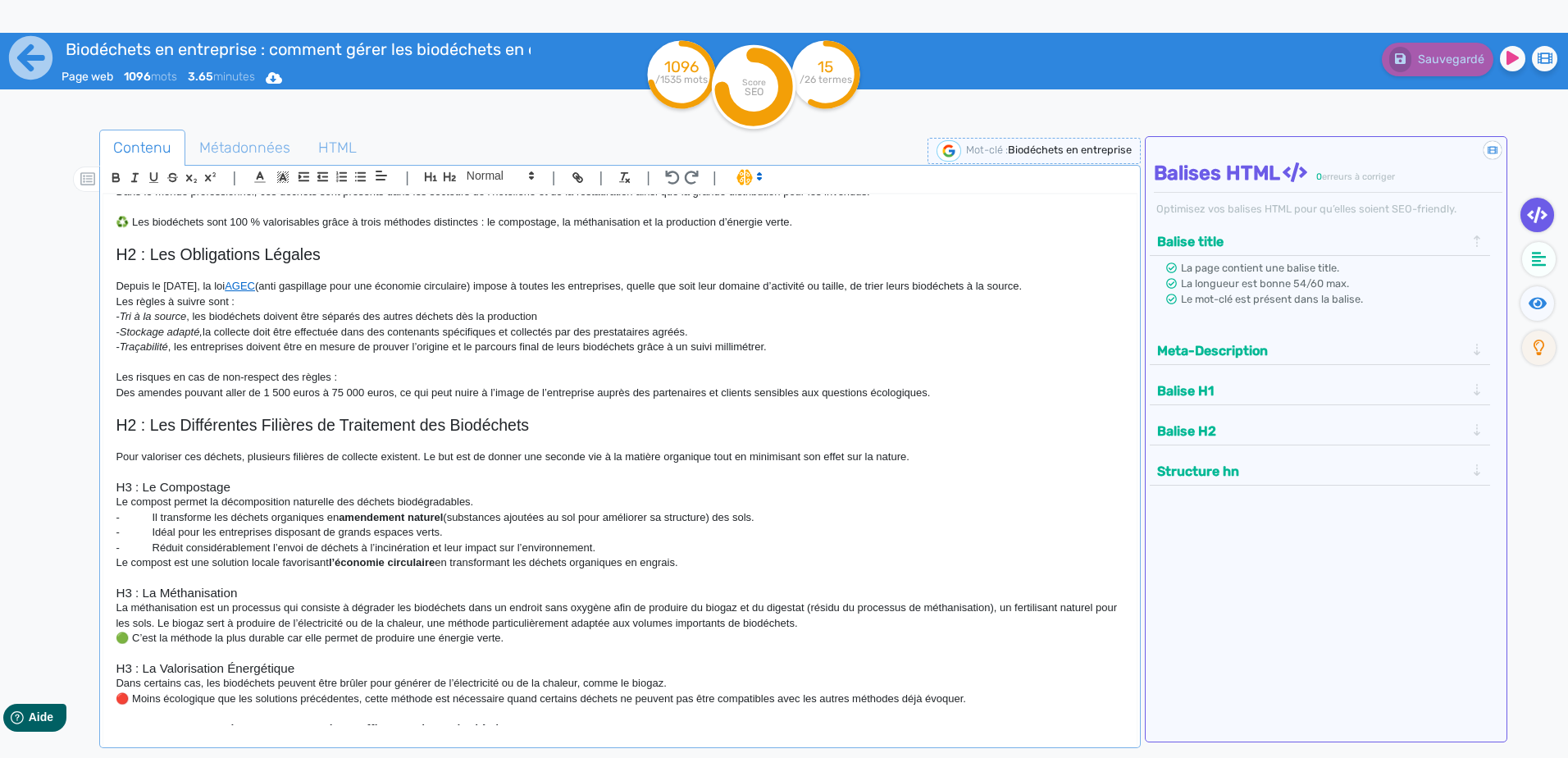
scroll to position [328, 0]
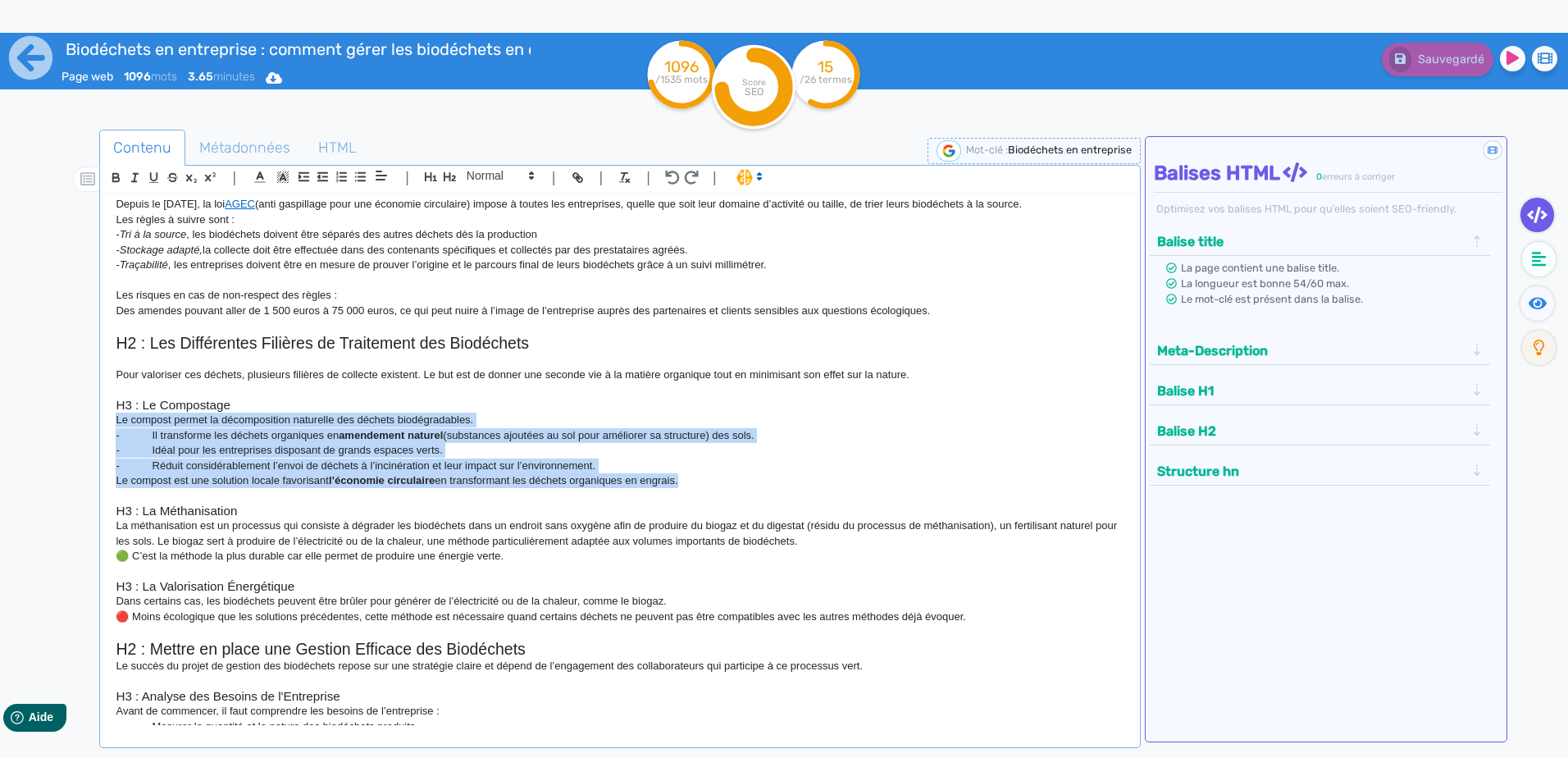
drag, startPoint x: 694, startPoint y: 476, endPoint x: 106, endPoint y: 423, distance: 590.4
click at [106, 423] on div "H1 : La gestion des biodéchets en entreprise La gestion des biodéchets dans une…" at bounding box center [620, 459] width 1032 height 531
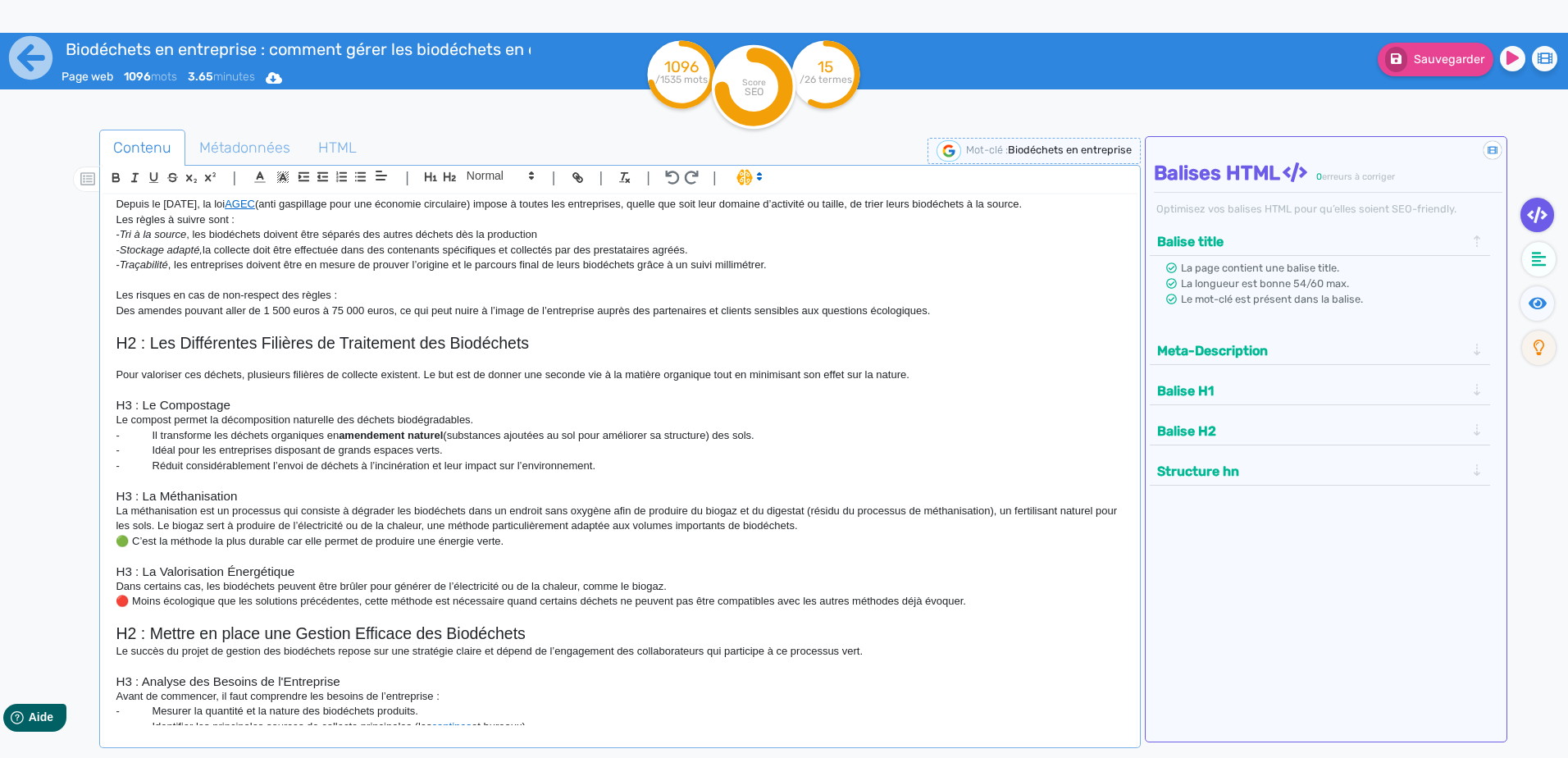
click at [672, 475] on p at bounding box center [619, 480] width 1007 height 15
click at [829, 424] on p "Le compost permet la décomposition naturelle des déchets biodégradables." at bounding box center [619, 420] width 1007 height 15
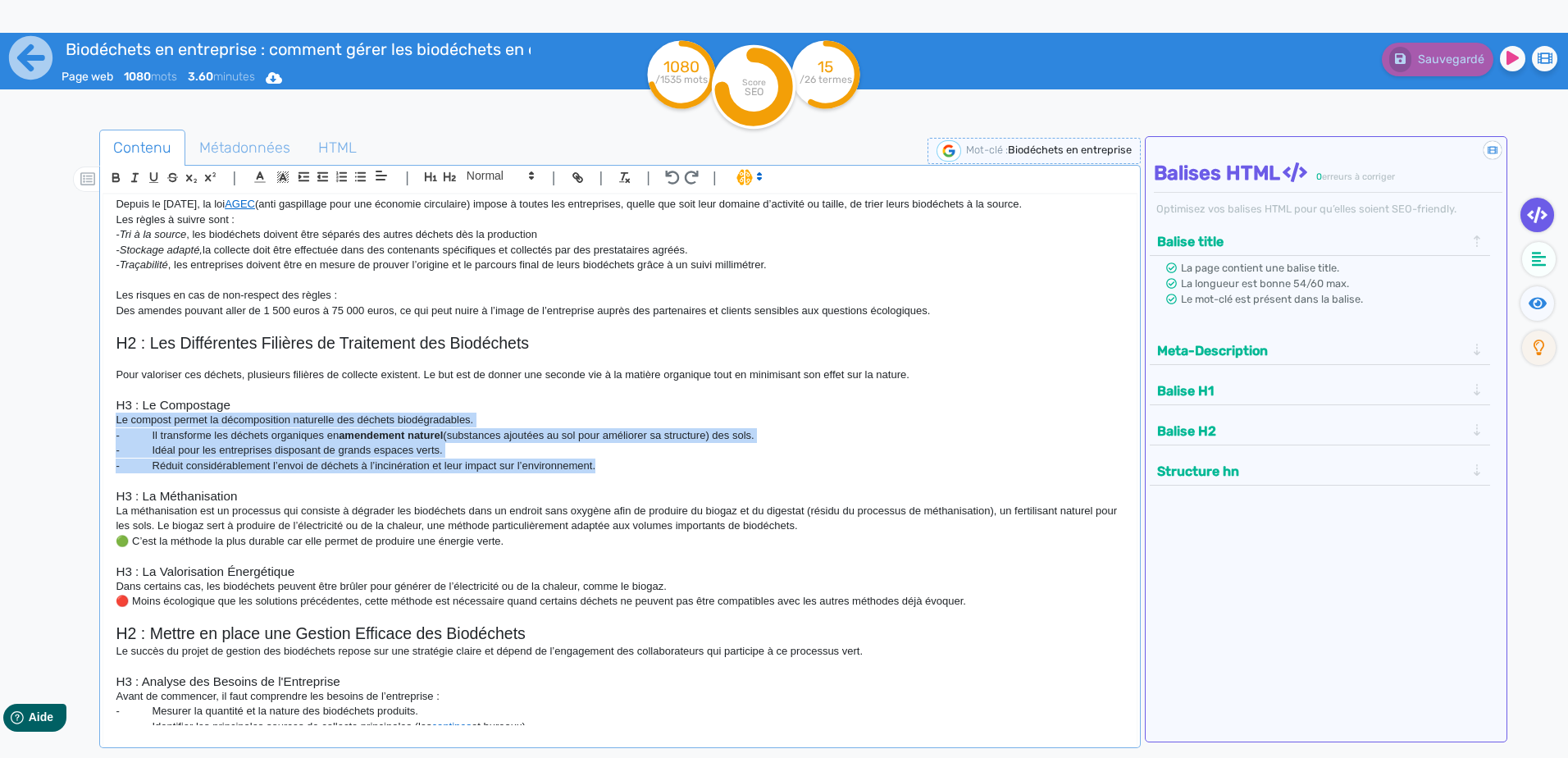
drag, startPoint x: 626, startPoint y: 468, endPoint x: 50, endPoint y: 416, distance: 578.3
click at [50, 416] on div "Contenu Métadonnées HTML | | H3 H4 H5 H6 Normal | | | | H1 : La gestion des bio…" at bounding box center [807, 509] width 1520 height 768
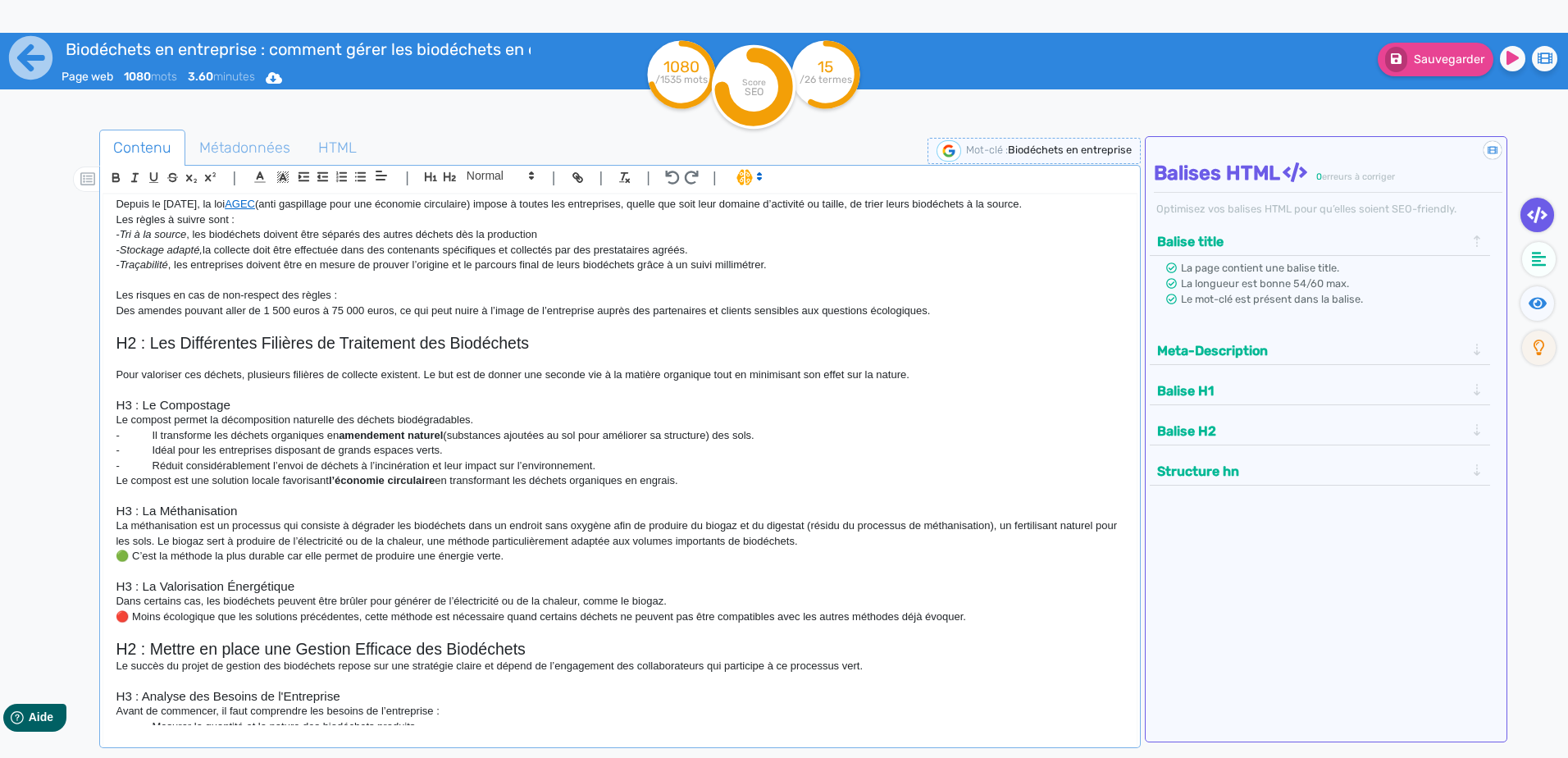
click at [856, 479] on p "Le compost est une solution locale favorisant l’économie circulaire en transfor…" at bounding box center [619, 480] width 1007 height 15
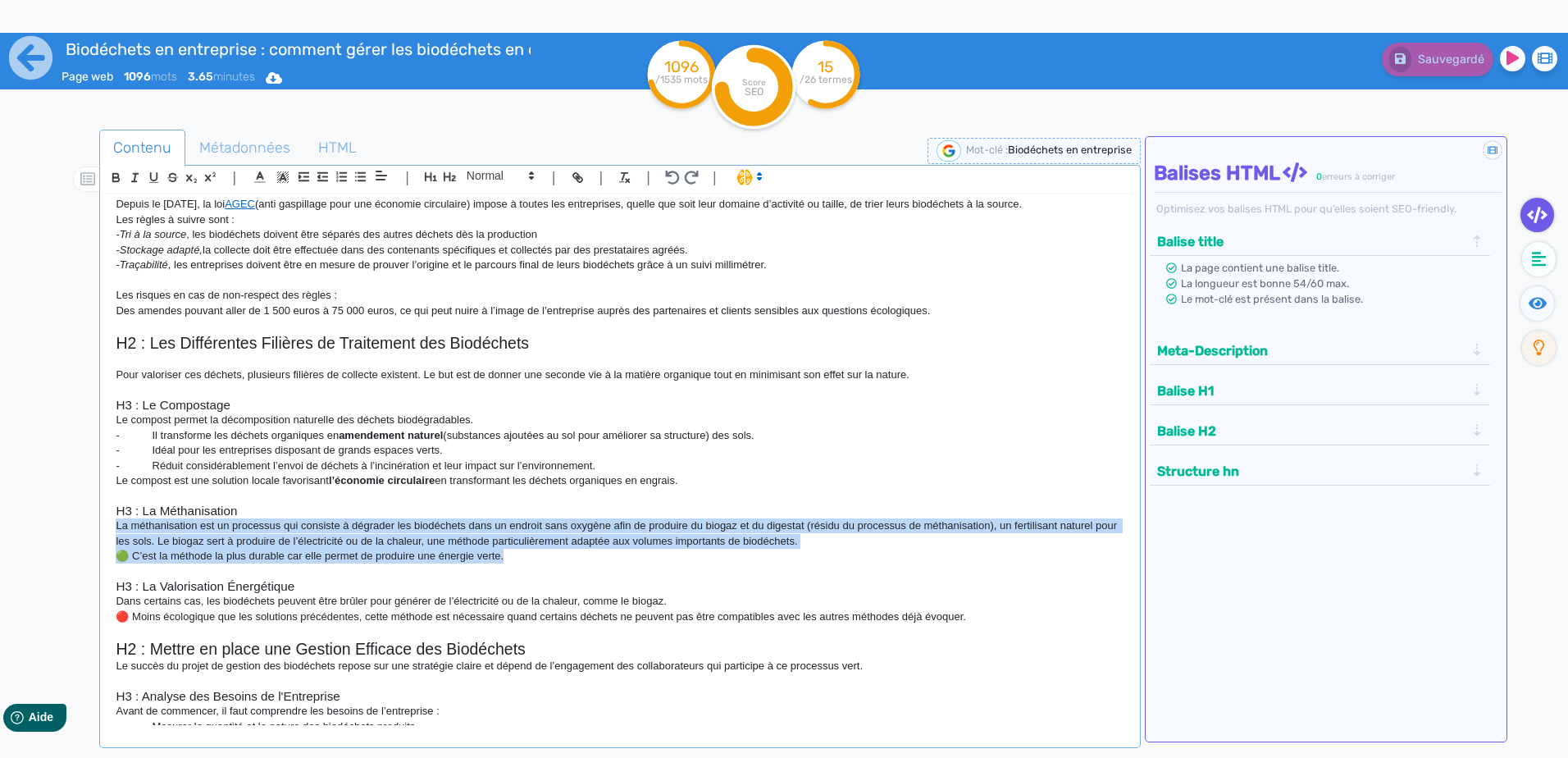
drag, startPoint x: 525, startPoint y: 555, endPoint x: 96, endPoint y: 526, distance: 430.0
click at [96, 526] on div "Contenu Métadonnées HTML | | H3 H4 H5 H6 Normal | | | | H1 : La gestion des bio…" at bounding box center [807, 509] width 1520 height 768
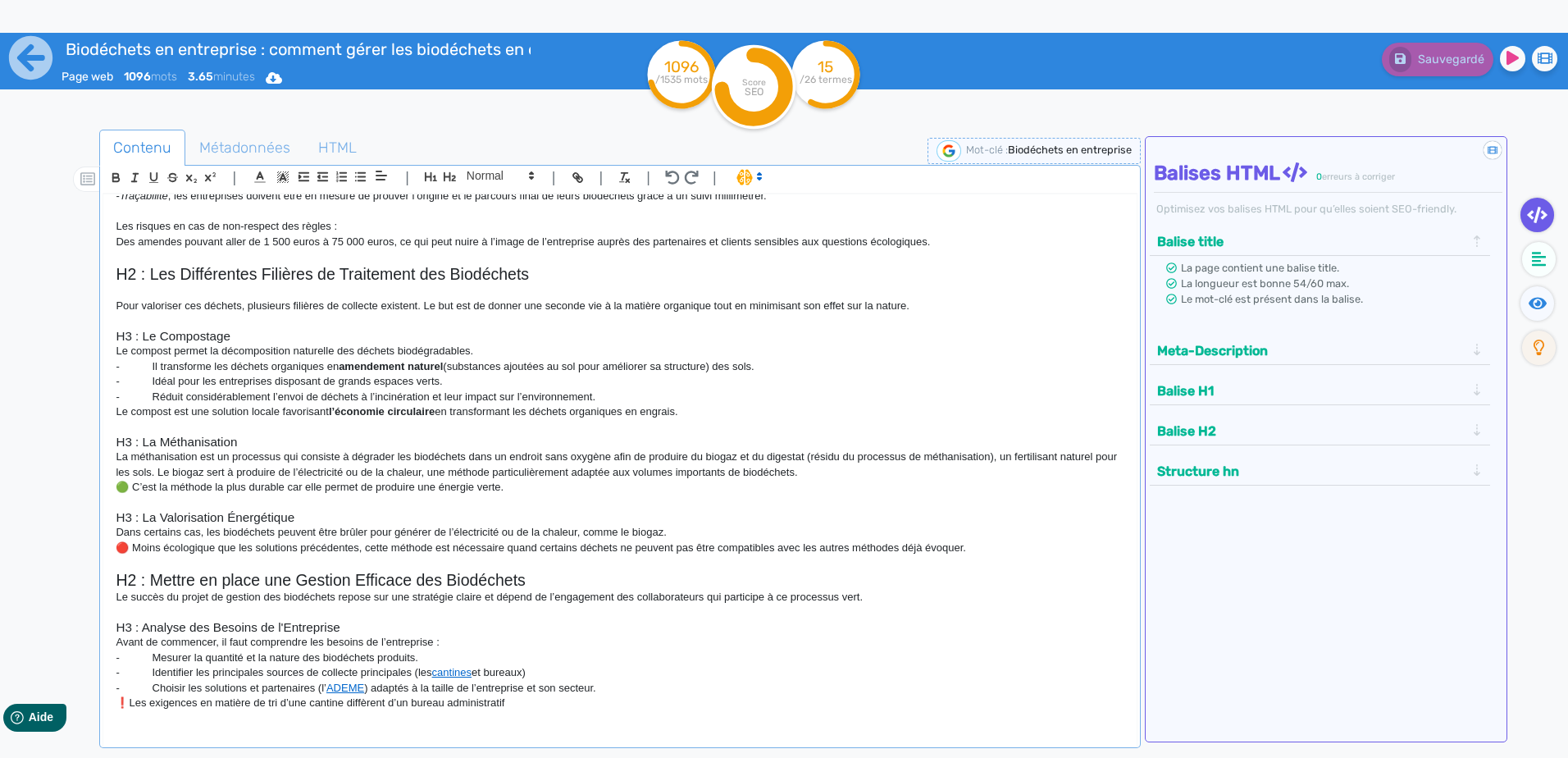
scroll to position [492, 0]
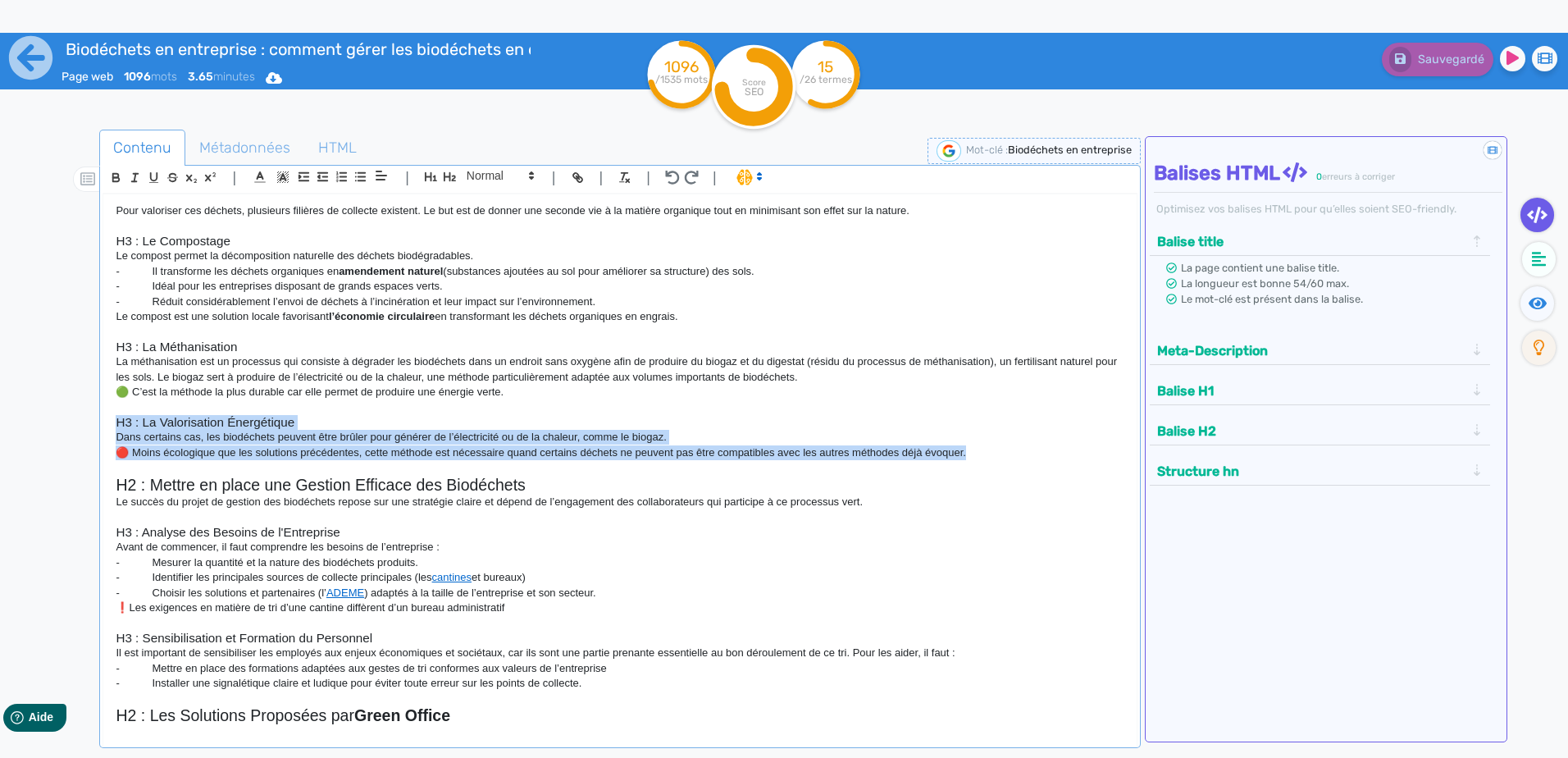
drag, startPoint x: 985, startPoint y: 448, endPoint x: 43, endPoint y: 429, distance: 942.2
click at [43, 429] on div "Contenu Métadonnées HTML | | H3 H4 H5 H6 Normal | | | | H1 : La gestion des bio…" at bounding box center [803, 503] width 1529 height 781
click at [319, 441] on p "Dans certains cas, les biodéchets peuvent être brûler pour générer de l’électri…" at bounding box center [619, 437] width 1007 height 15
drag, startPoint x: 981, startPoint y: 454, endPoint x: 99, endPoint y: 439, distance: 882.1
click at [99, 439] on div "| | H3 H4 H5 H6 Normal | | | | H1 : La gestion des biodéchets en entreprise La …" at bounding box center [620, 456] width 1041 height 583
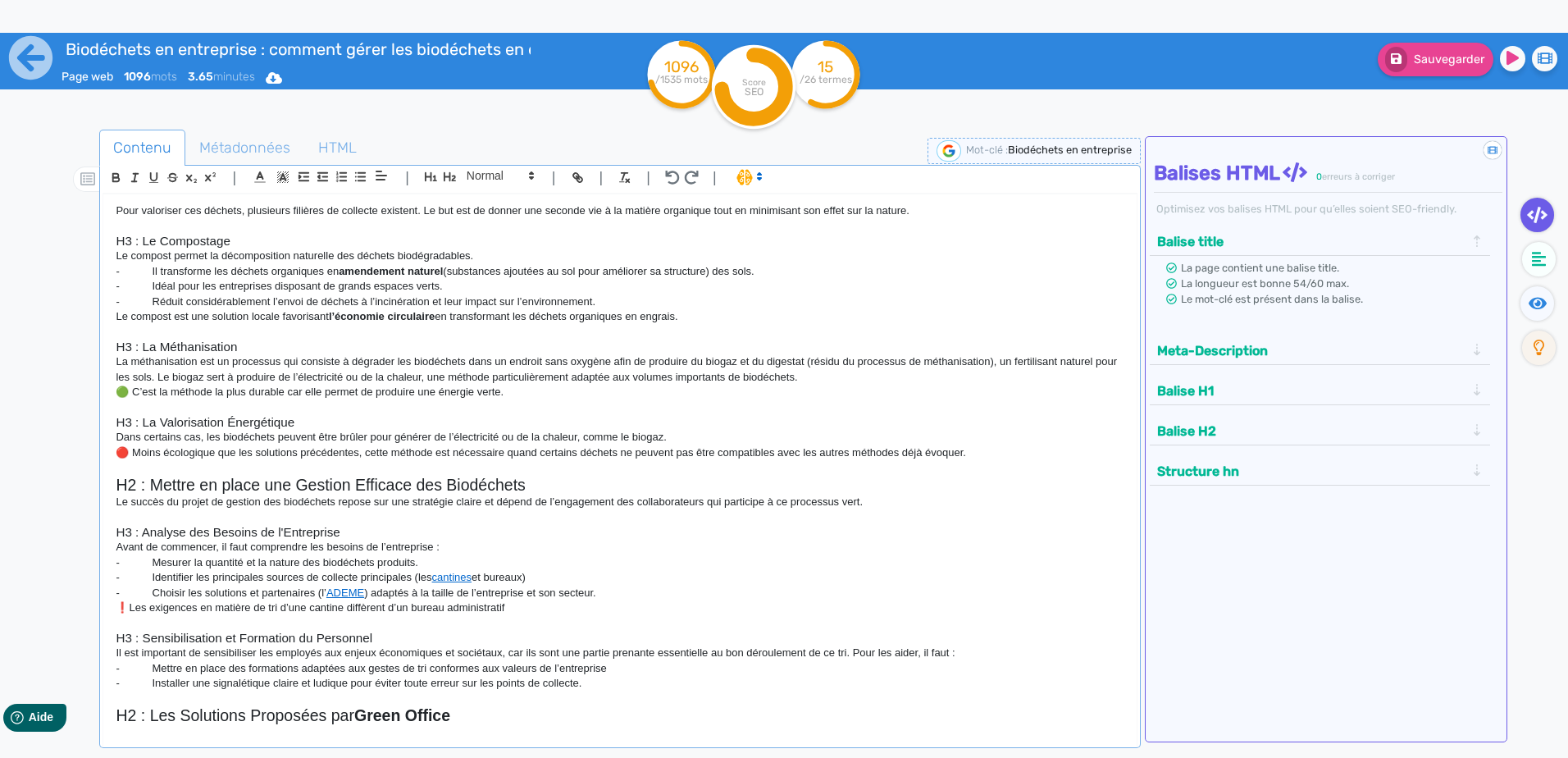
click at [1025, 448] on p "🔴 Moins écologique que les solutions précédentes, cette méthode est nécessaire …" at bounding box center [619, 452] width 1007 height 15
click at [437, 495] on p "Le succès du projet de gestion des biodéchets repose sur une stratégie claire e…" at bounding box center [619, 502] width 1007 height 15
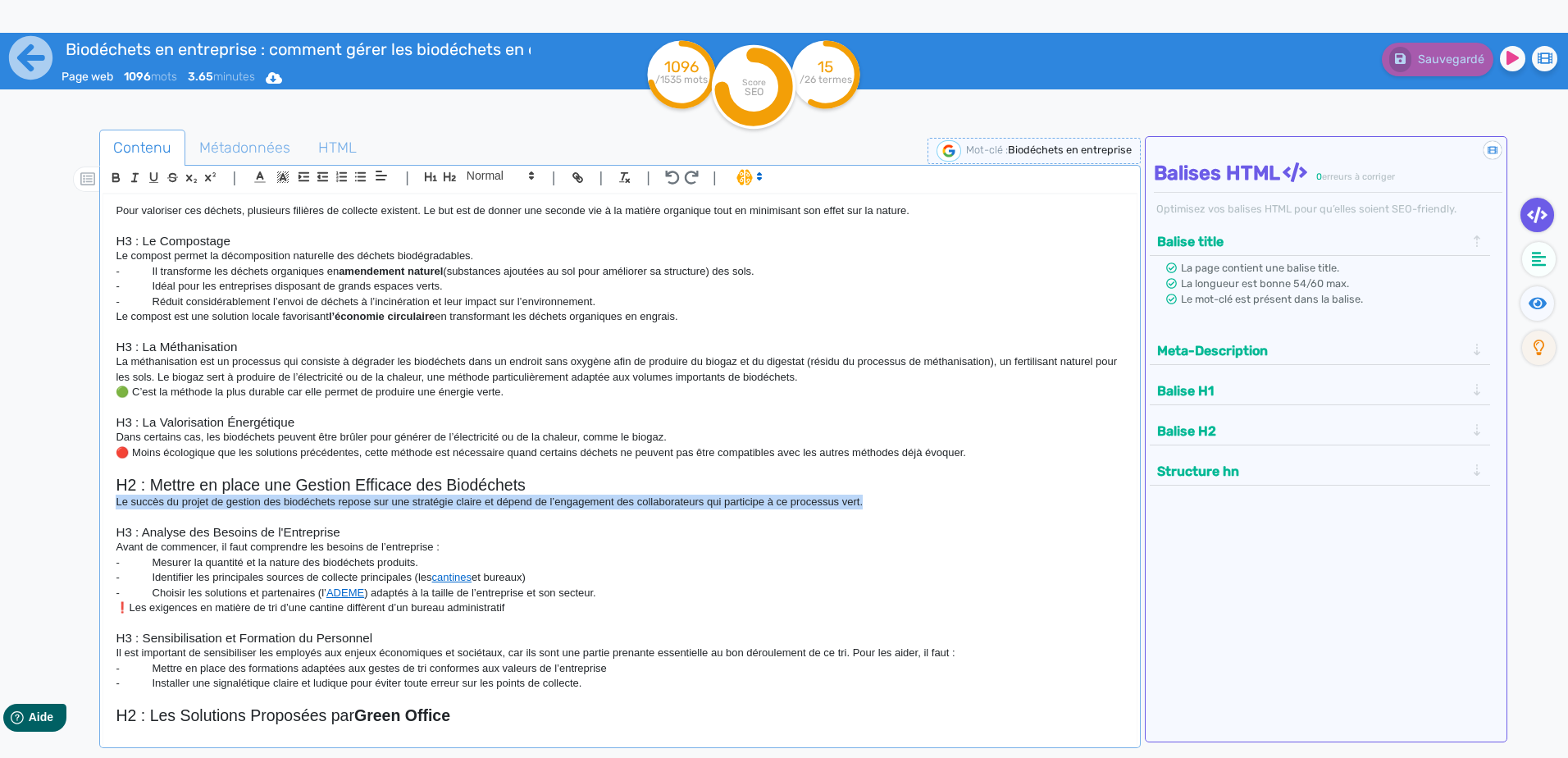
drag, startPoint x: 877, startPoint y: 502, endPoint x: 136, endPoint y: 496, distance: 741.0
click at [72, 496] on div "Contenu Métadonnées HTML | | H3 H4 H5 H6 Normal | | | | H1 : La gestion des bio…" at bounding box center [807, 509] width 1520 height 768
drag, startPoint x: 179, startPoint y: 494, endPoint x: 199, endPoint y: 498, distance: 20.4
click at [199, 498] on p "Le succès du projet de gestion des biodéchets repose sur une stratégie claire e…" at bounding box center [619, 502] width 1007 height 15
drag, startPoint x: 906, startPoint y: 507, endPoint x: 115, endPoint y: 504, distance: 791.0
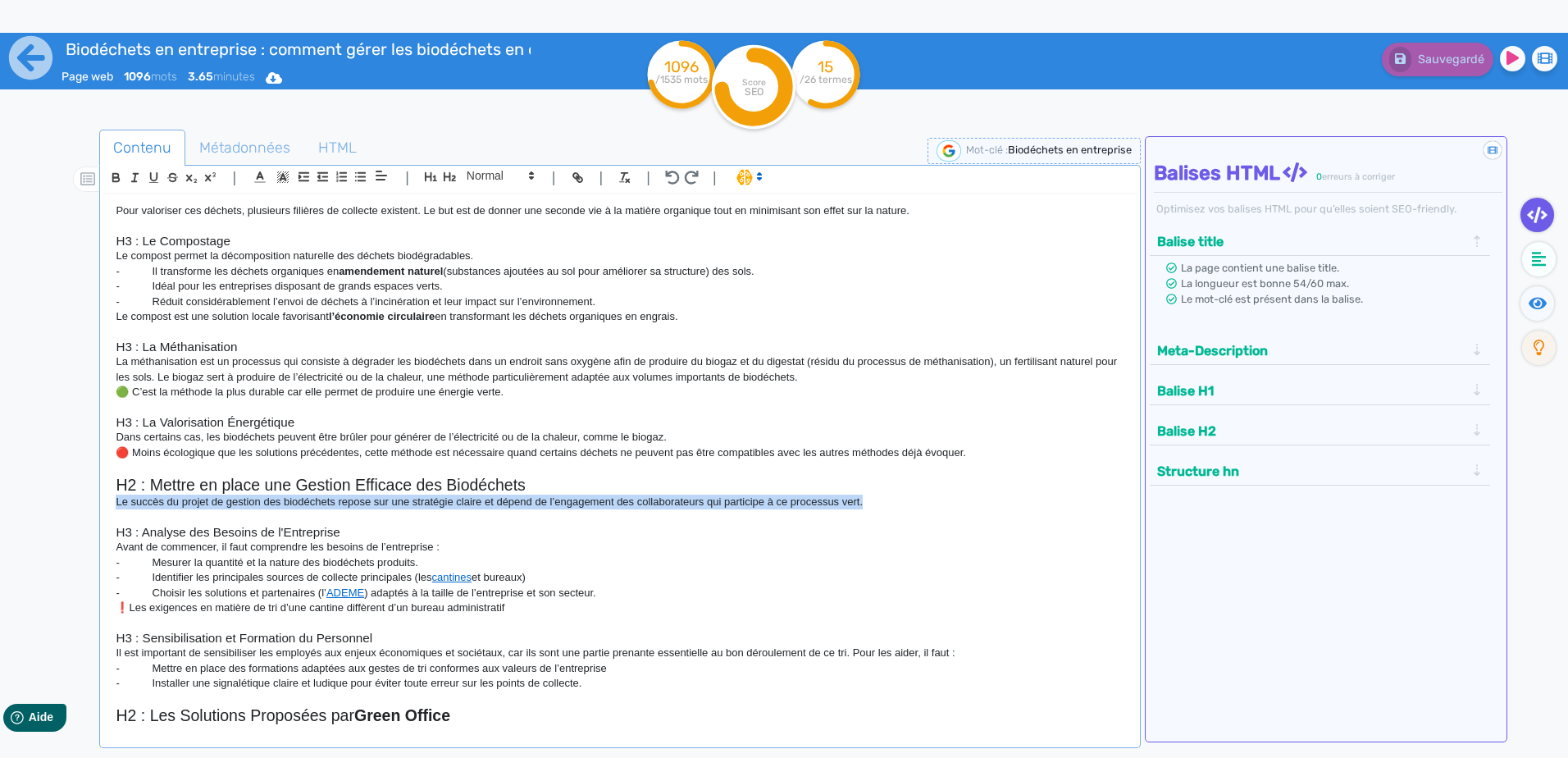
click at [111, 504] on div "H1 : La gestion des biodéchets en entreprise La gestion des biodéchets dans une…" at bounding box center [620, 459] width 1032 height 531
drag, startPoint x: 516, startPoint y: 604, endPoint x: 72, endPoint y: 545, distance: 447.9
click at [72, 545] on div "Contenu Métadonnées HTML | | H3 H4 H5 H6 Normal | | | | H1 : La gestion des bio…" at bounding box center [807, 509] width 1520 height 768
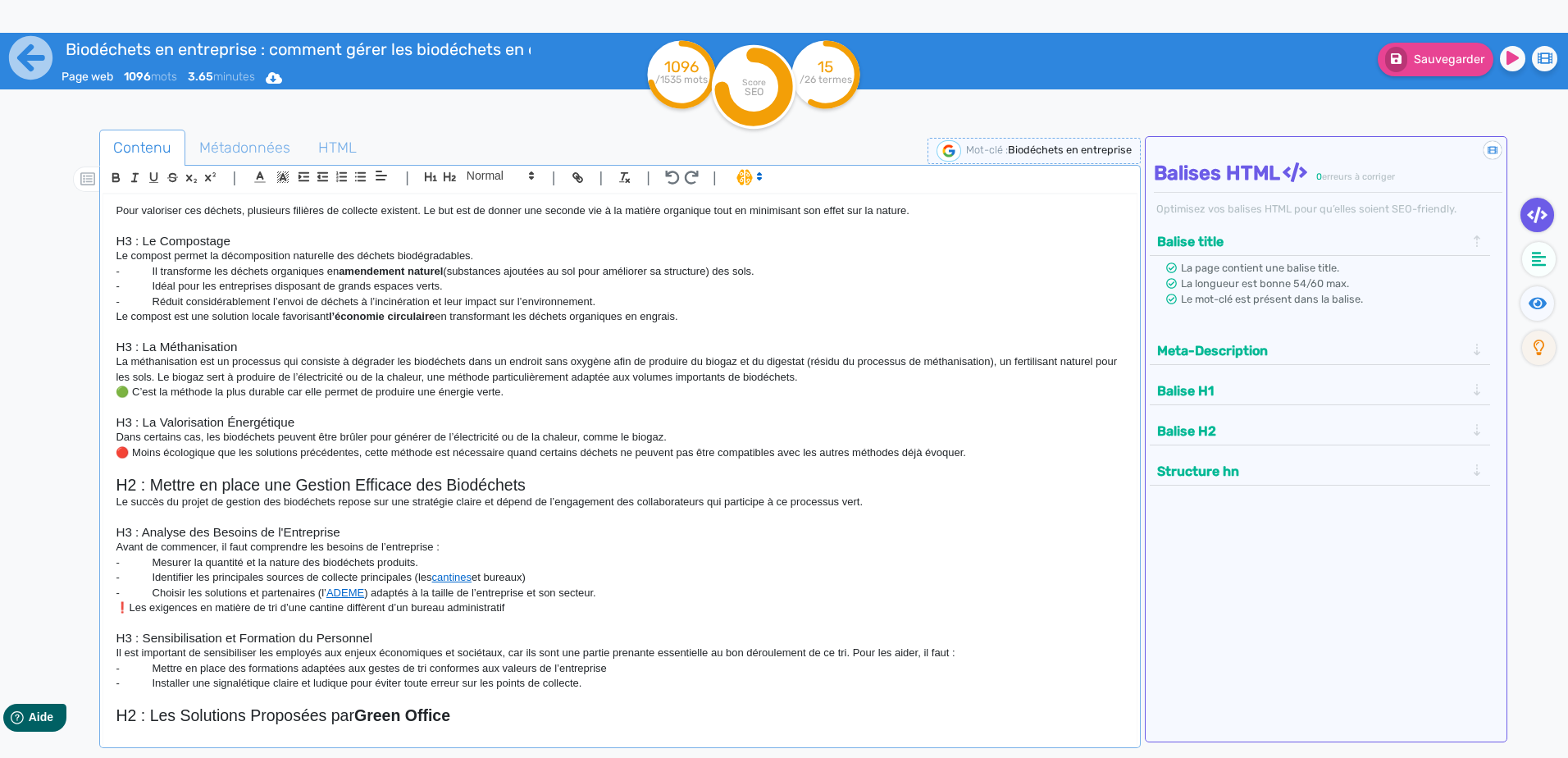
click at [582, 606] on p "❗Les exigences en matière de tri d’une cantine diffèrent d’un bureau administra…" at bounding box center [619, 607] width 1007 height 15
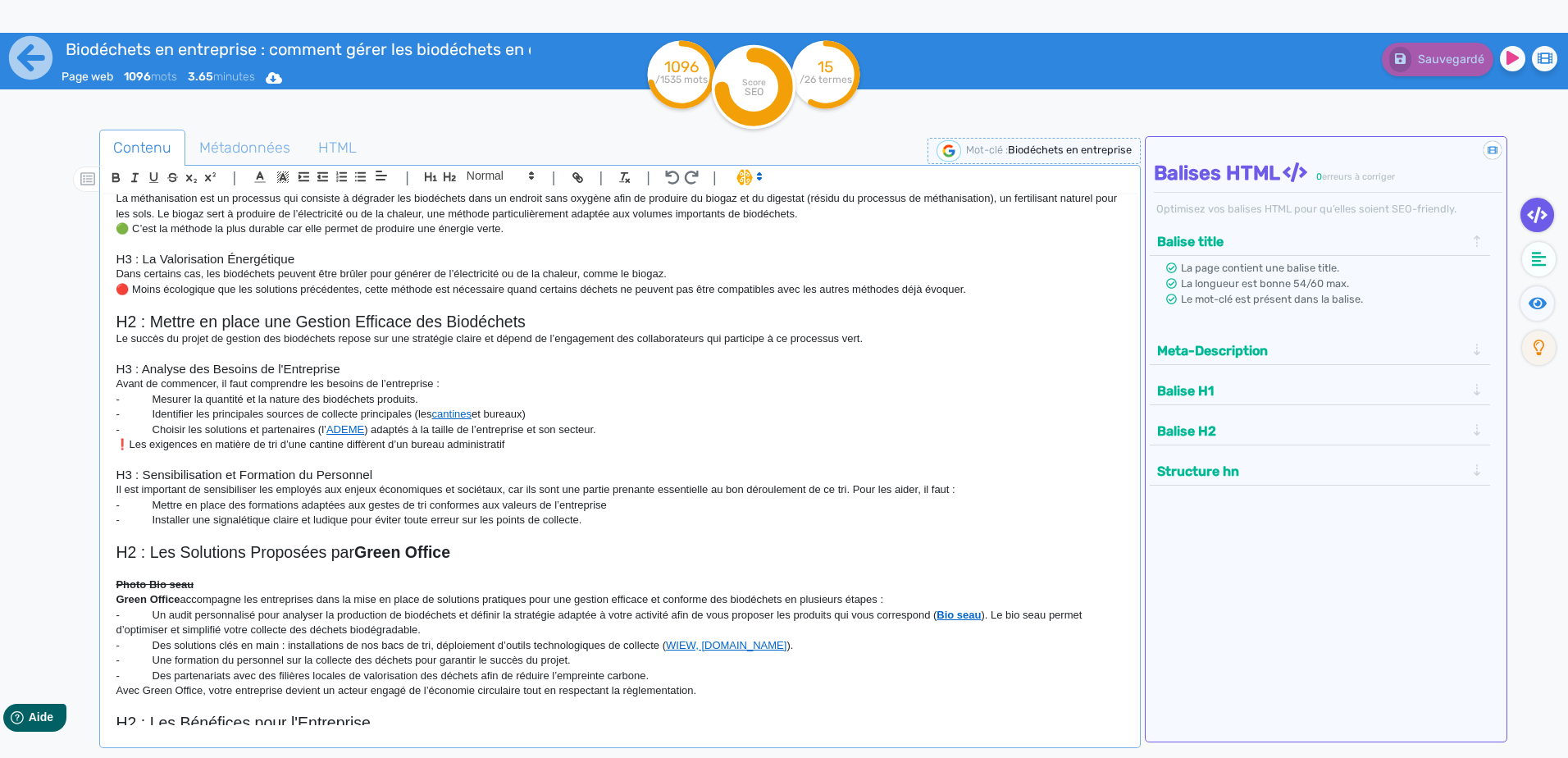
scroll to position [656, 0]
drag, startPoint x: 625, startPoint y: 518, endPoint x: 62, endPoint y: 481, distance: 564.2
click at [62, 481] on div "Contenu Métadonnées HTML | | H3 H4 H5 H6 Normal | | | | H1 : La gestion des bio…" at bounding box center [807, 509] width 1520 height 768
drag, startPoint x: 303, startPoint y: 514, endPoint x: 320, endPoint y: 514, distance: 17.0
click at [303, 514] on p "- Installer une signalétique claire et ludique pour éviter toute erreur sur les…" at bounding box center [619, 519] width 1007 height 15
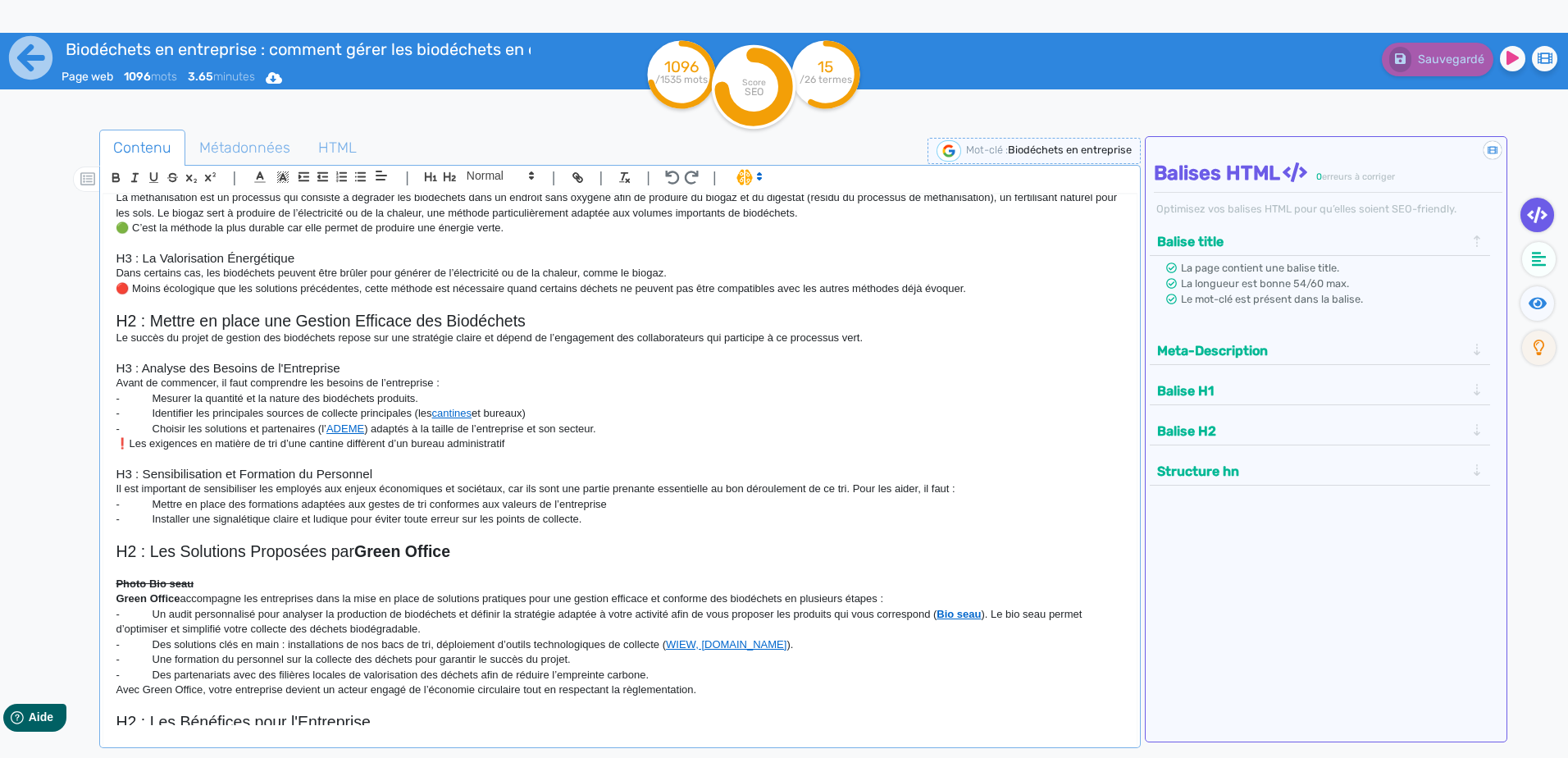
drag, startPoint x: 606, startPoint y: 522, endPoint x: 76, endPoint y: 485, distance: 531.3
click at [76, 485] on div "Contenu Métadonnées HTML | | H3 H4 H5 H6 Normal | | | | H1 : La gestion des bio…" at bounding box center [807, 509] width 1520 height 768
click at [650, 527] on p at bounding box center [619, 534] width 1007 height 15
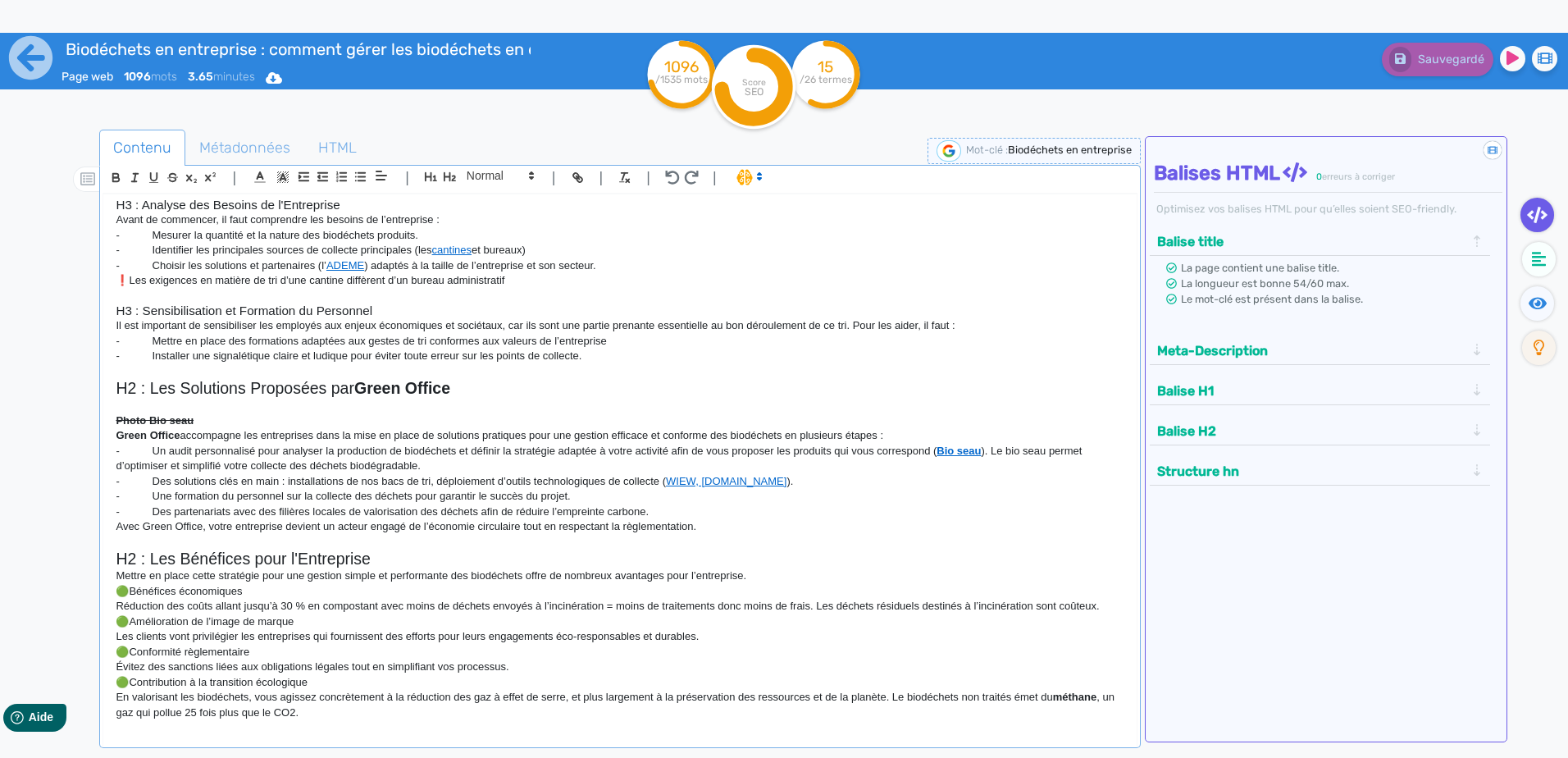
scroll to position [820, 0]
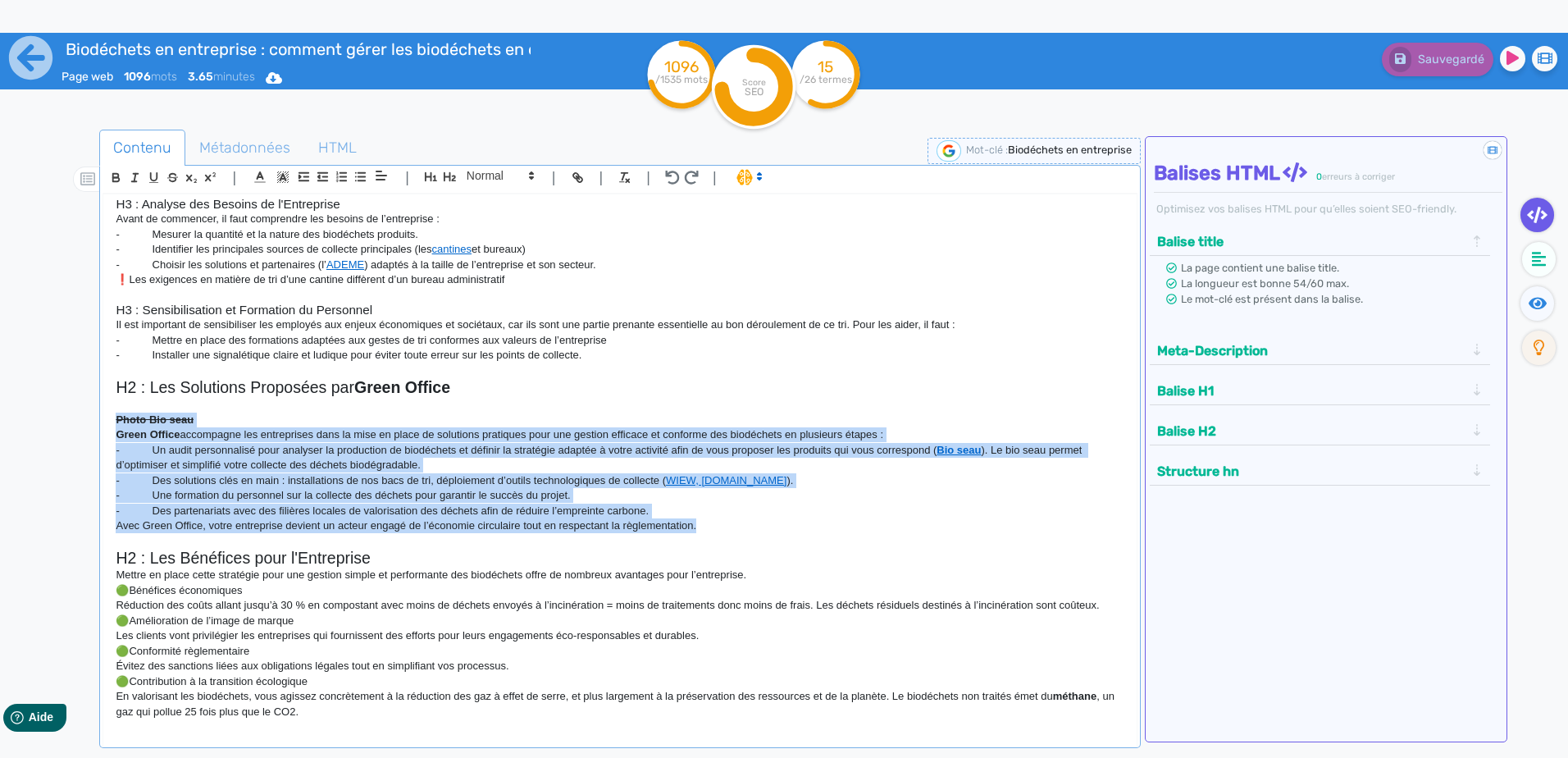
drag, startPoint x: 720, startPoint y: 526, endPoint x: 32, endPoint y: 419, distance: 696.3
click at [32, 419] on div "Biodéchets en entreprise : comment gérer les biodéchets en entreprise ? Page we…" at bounding box center [784, 463] width 1568 height 861
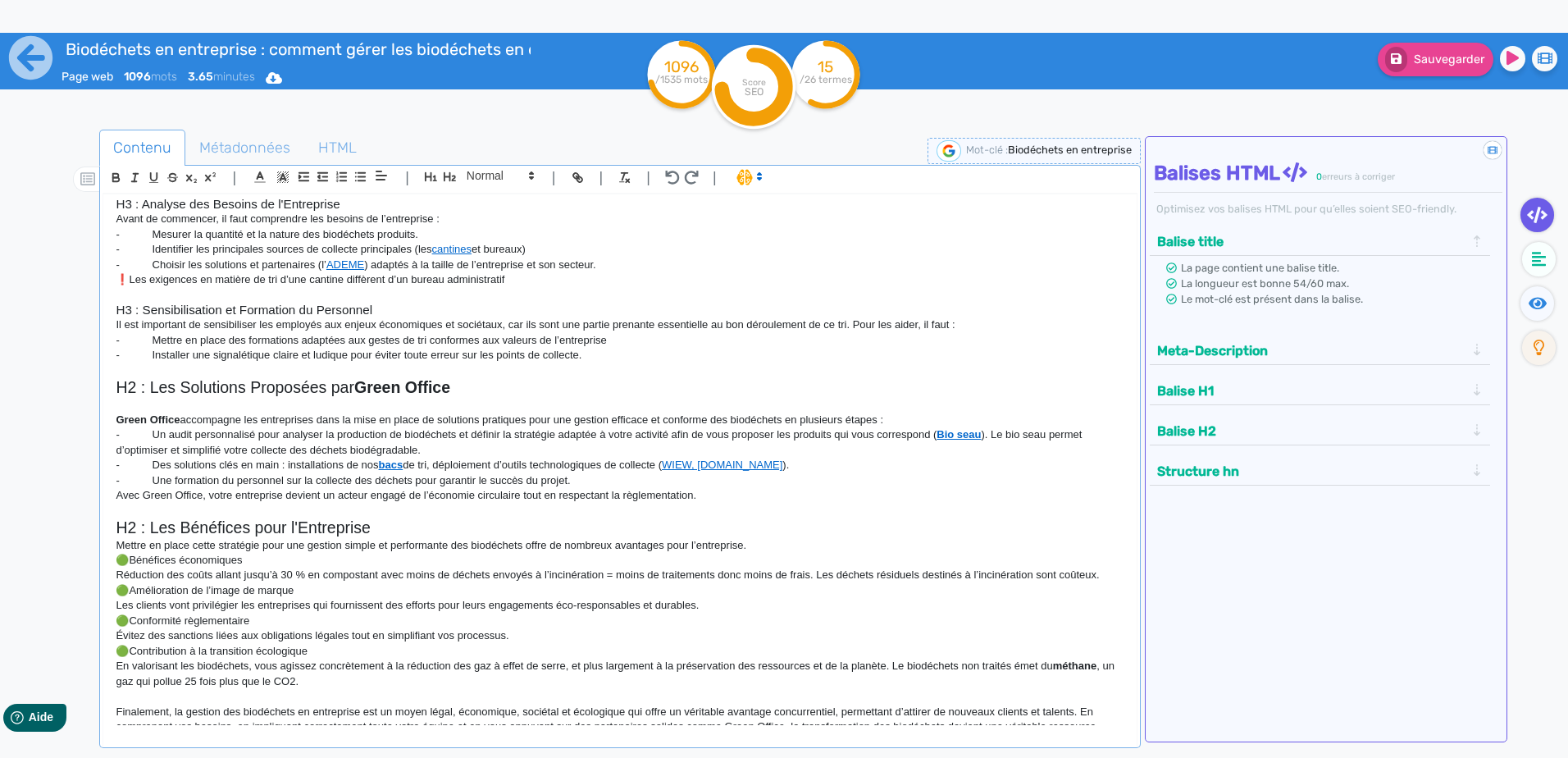
click at [876, 503] on p at bounding box center [619, 510] width 1007 height 15
click at [578, 549] on p "Mettre en place cette stratégie pour une gestion simple et performante des biod…" at bounding box center [619, 545] width 1007 height 15
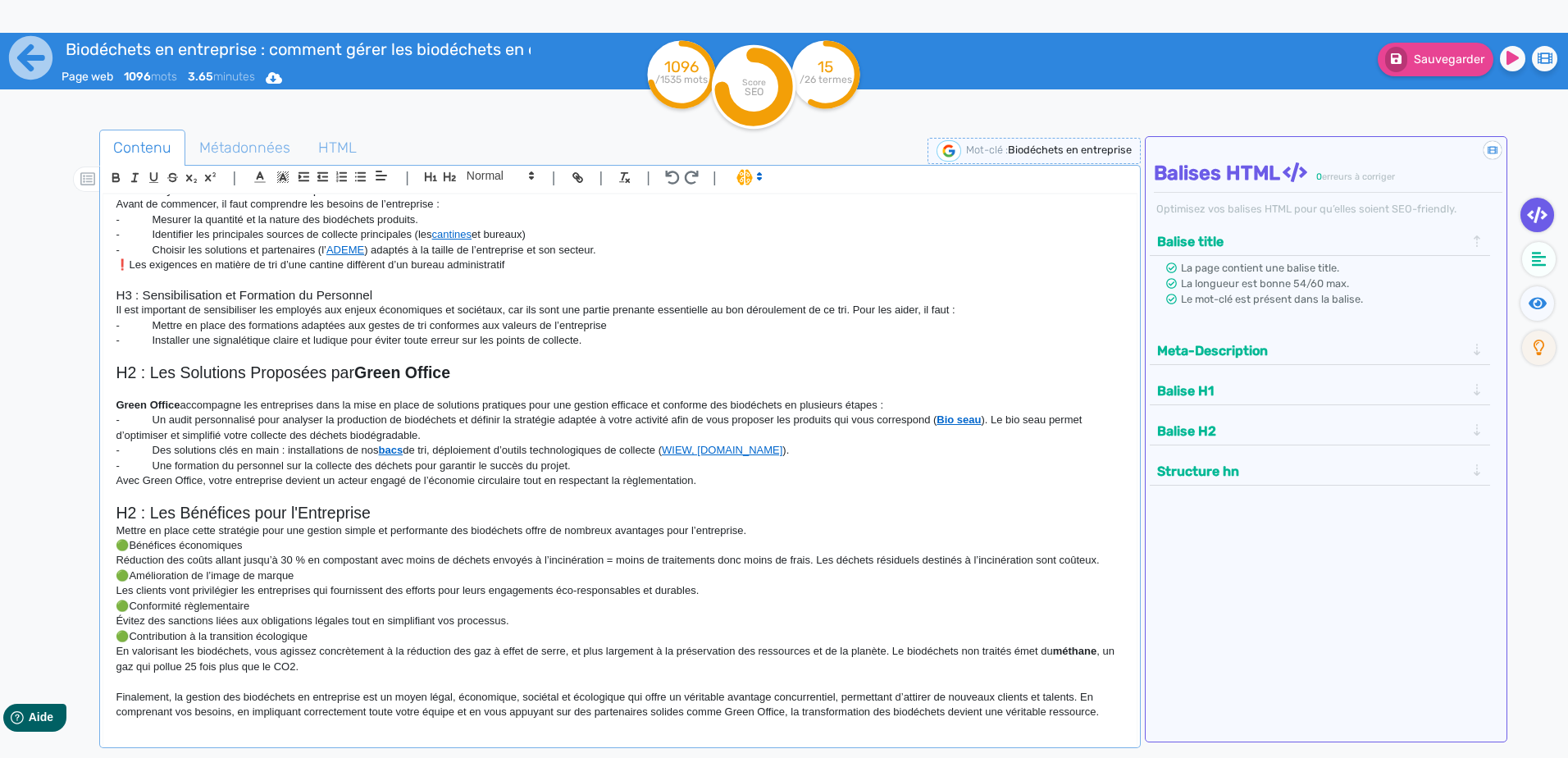
scroll to position [840, 0]
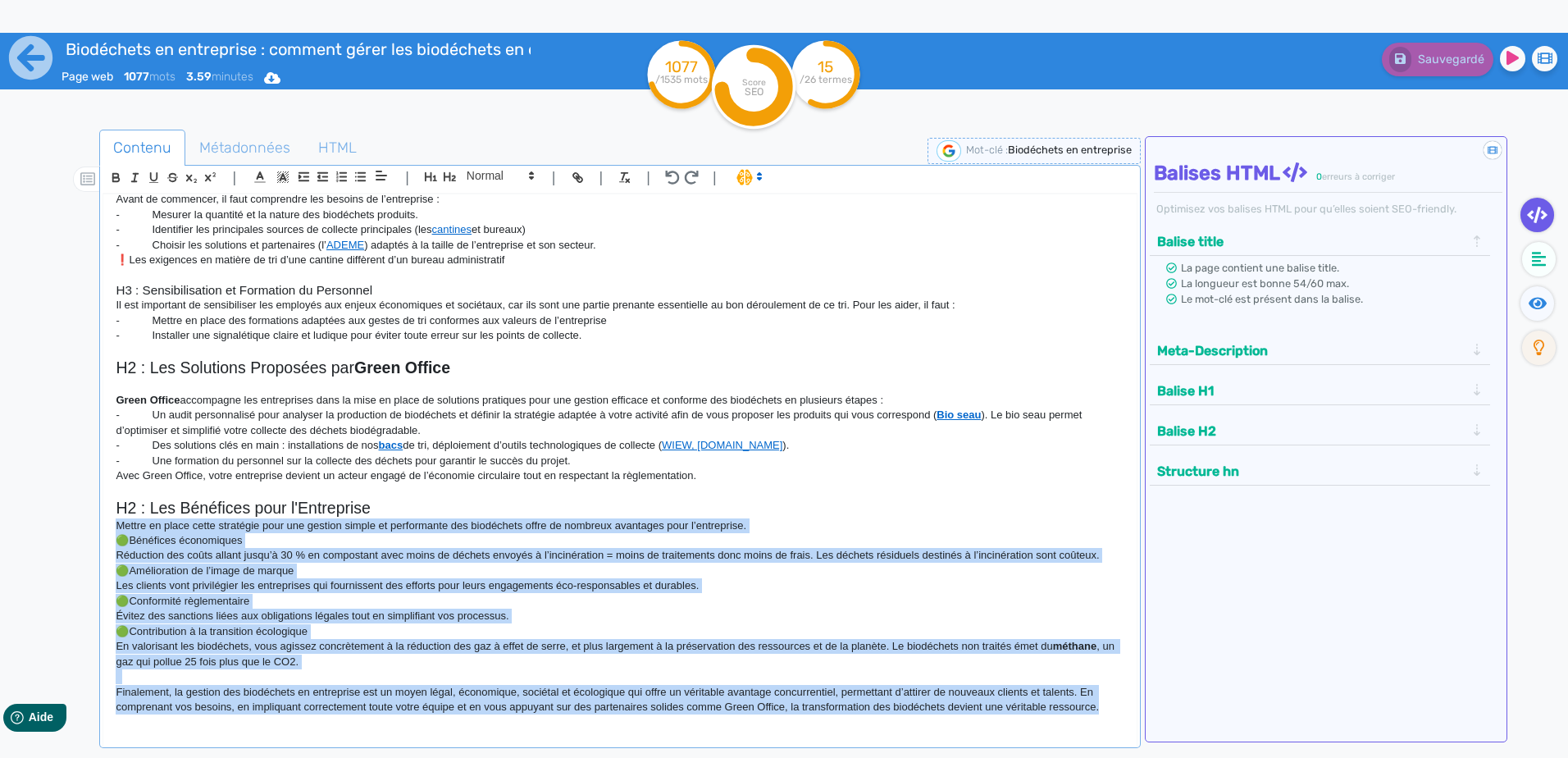
drag, startPoint x: 1107, startPoint y: 710, endPoint x: 114, endPoint y: 529, distance: 1009.4
click at [112, 529] on div "H1 : La gestion des biodéchets en entreprise La gestion des biodéchets dans une…" at bounding box center [620, 459] width 1032 height 531
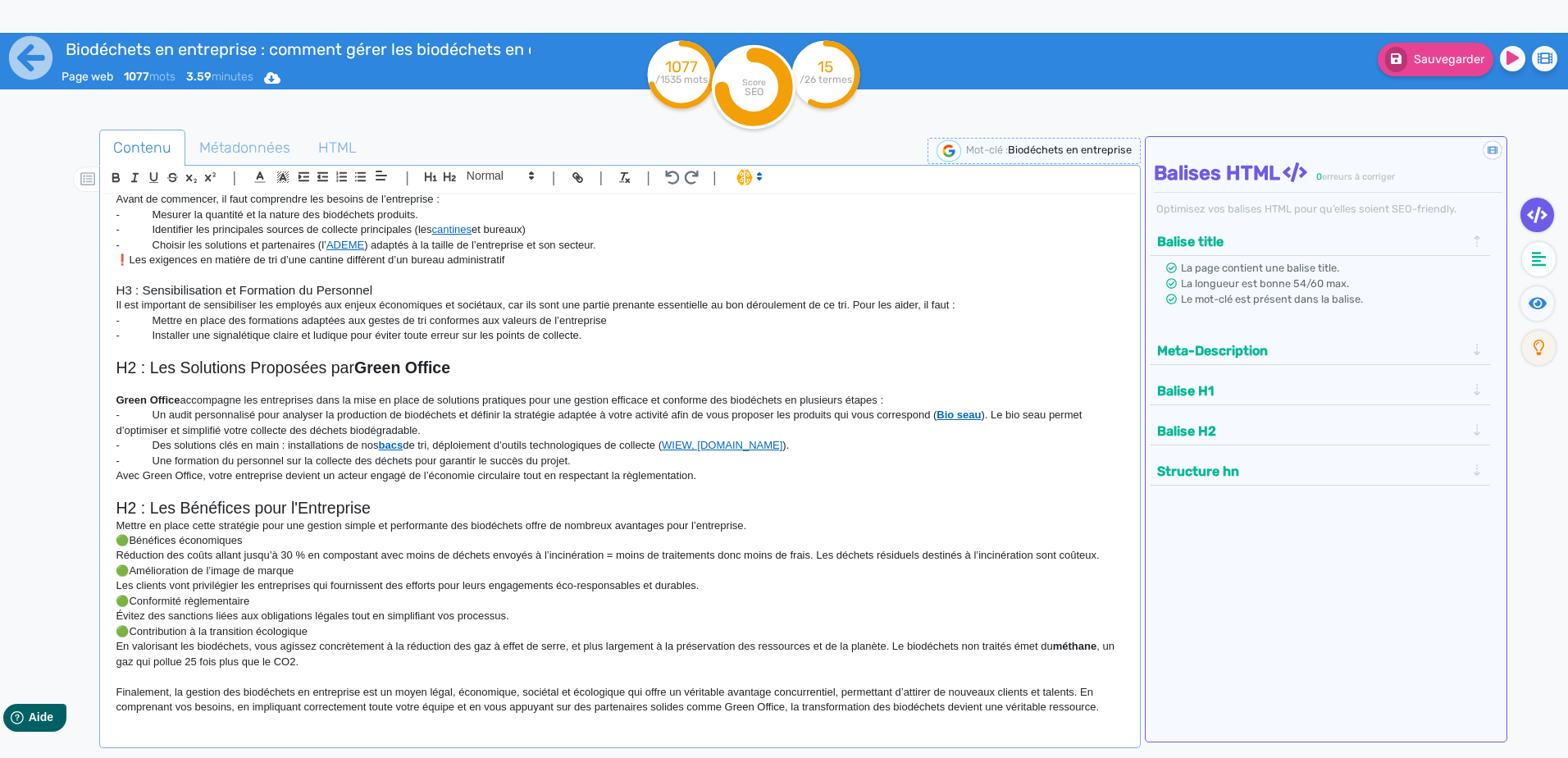
click at [467, 643] on p "En valorisant les biodéchets, vous agissez concrètement à la réduction des gaz …" at bounding box center [619, 655] width 1007 height 31
click at [753, 635] on p "🟢Contribution à la transition écologique" at bounding box center [619, 631] width 1007 height 15
click at [758, 479] on p "Avec Green Office, votre entreprise devient un acteur engagé de l’économie circ…" at bounding box center [619, 475] width 1007 height 15
click at [827, 74] on tspan "/26 termes" at bounding box center [825, 79] width 52 height 11
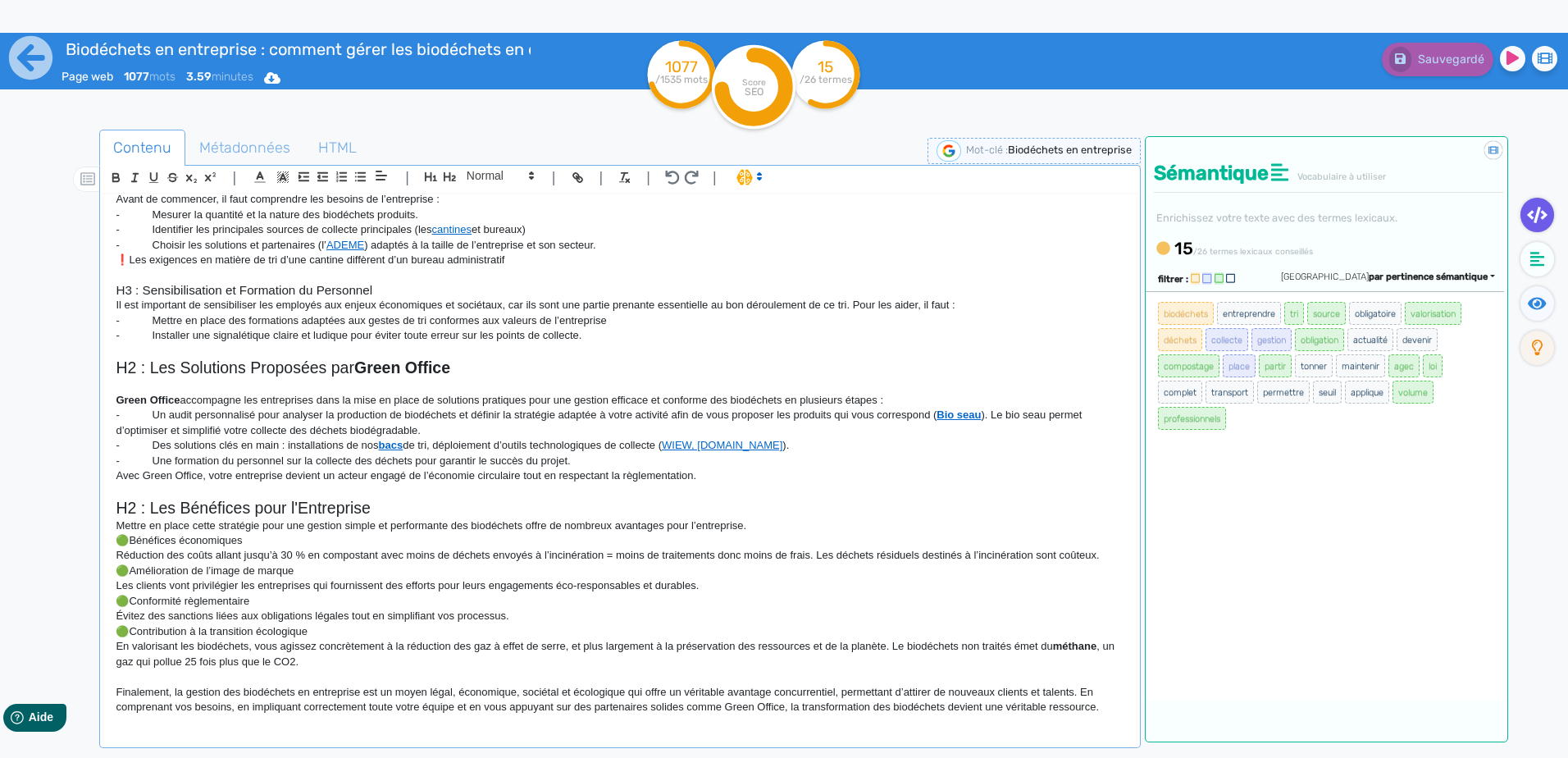
click at [1183, 311] on span "biodéchets" at bounding box center [1185, 313] width 56 height 23
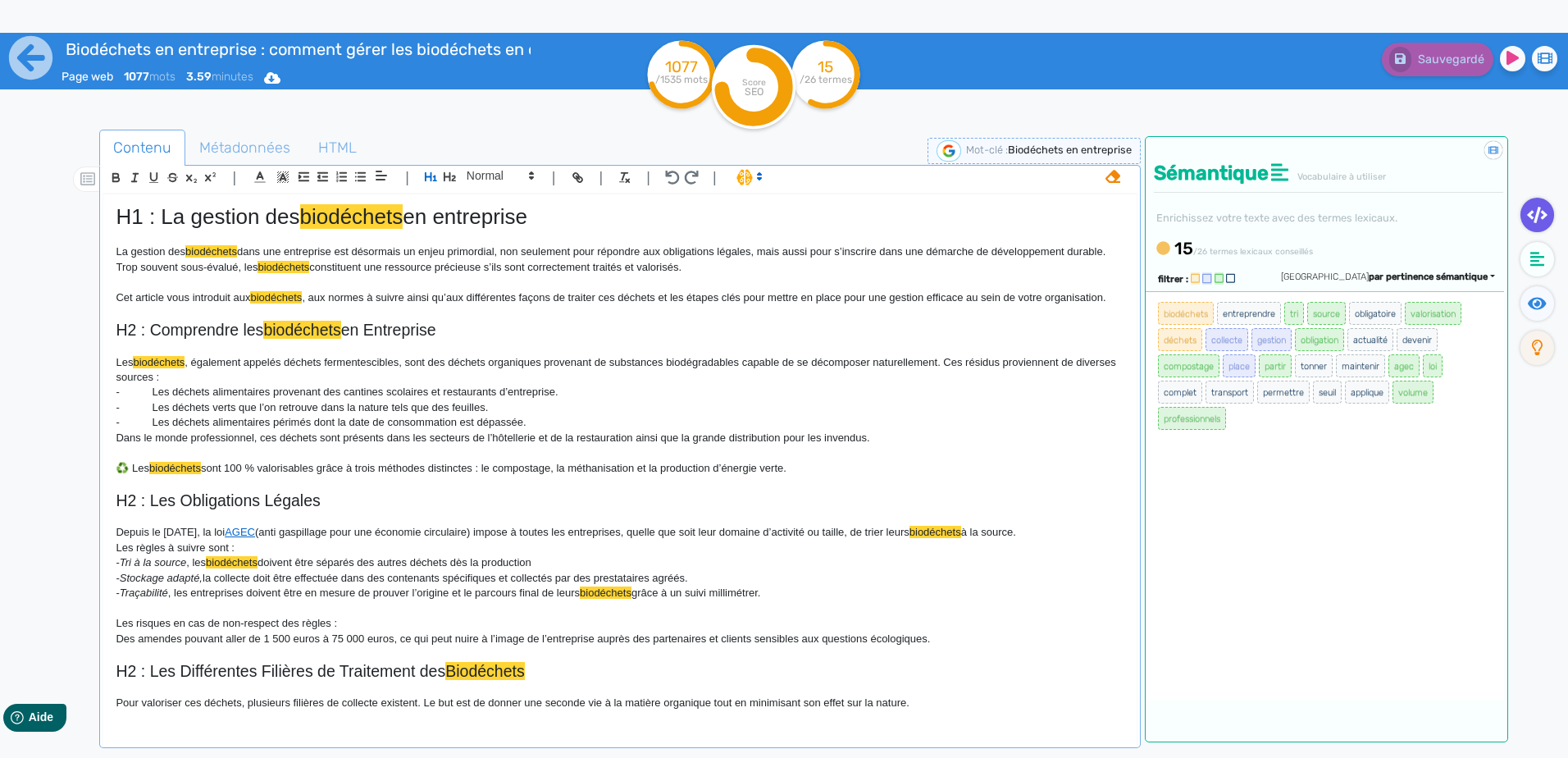
click at [1188, 339] on span "déchets" at bounding box center [1180, 339] width 44 height 23
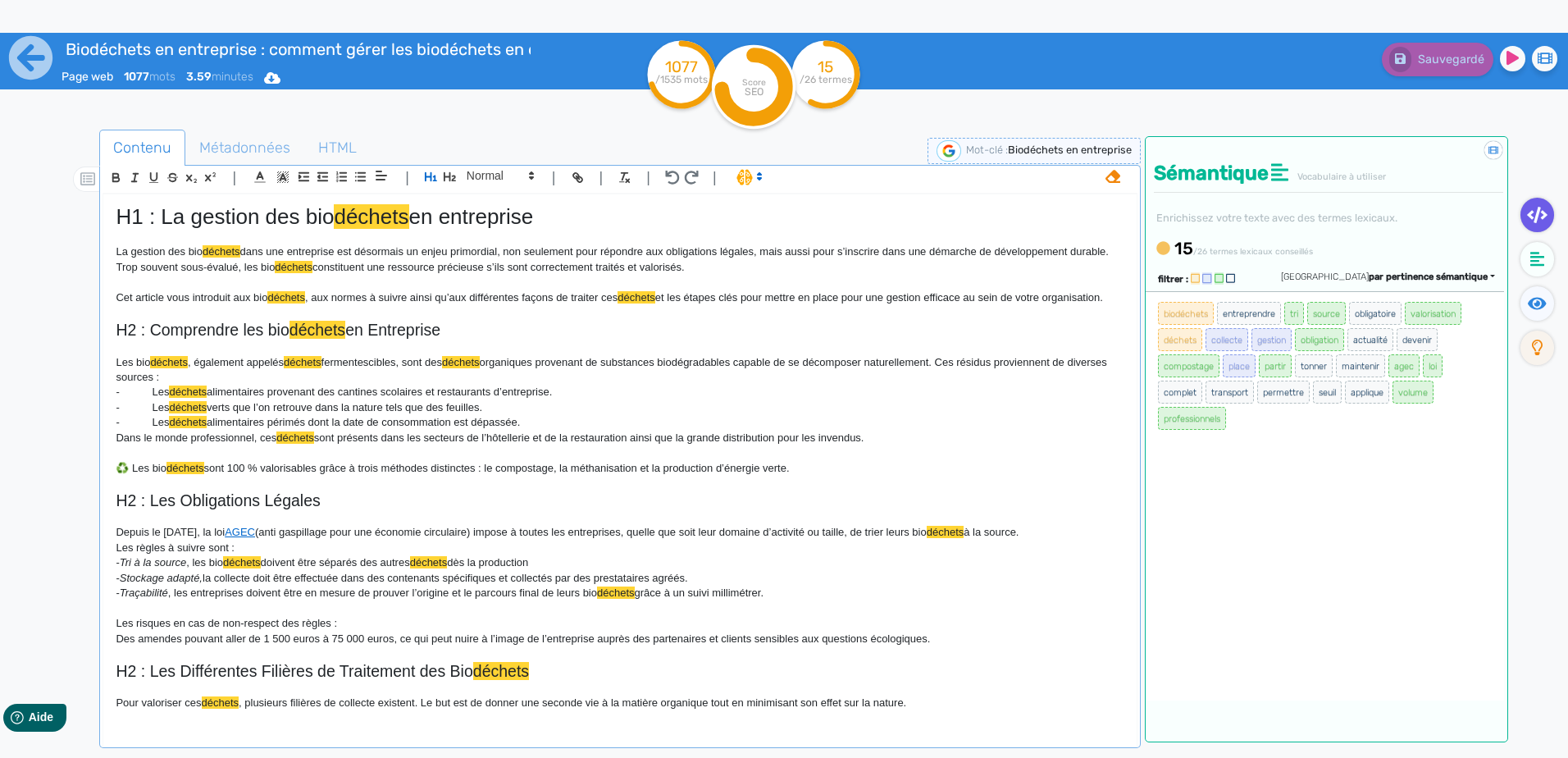
click at [1199, 310] on span "biodéchets" at bounding box center [1185, 313] width 56 height 23
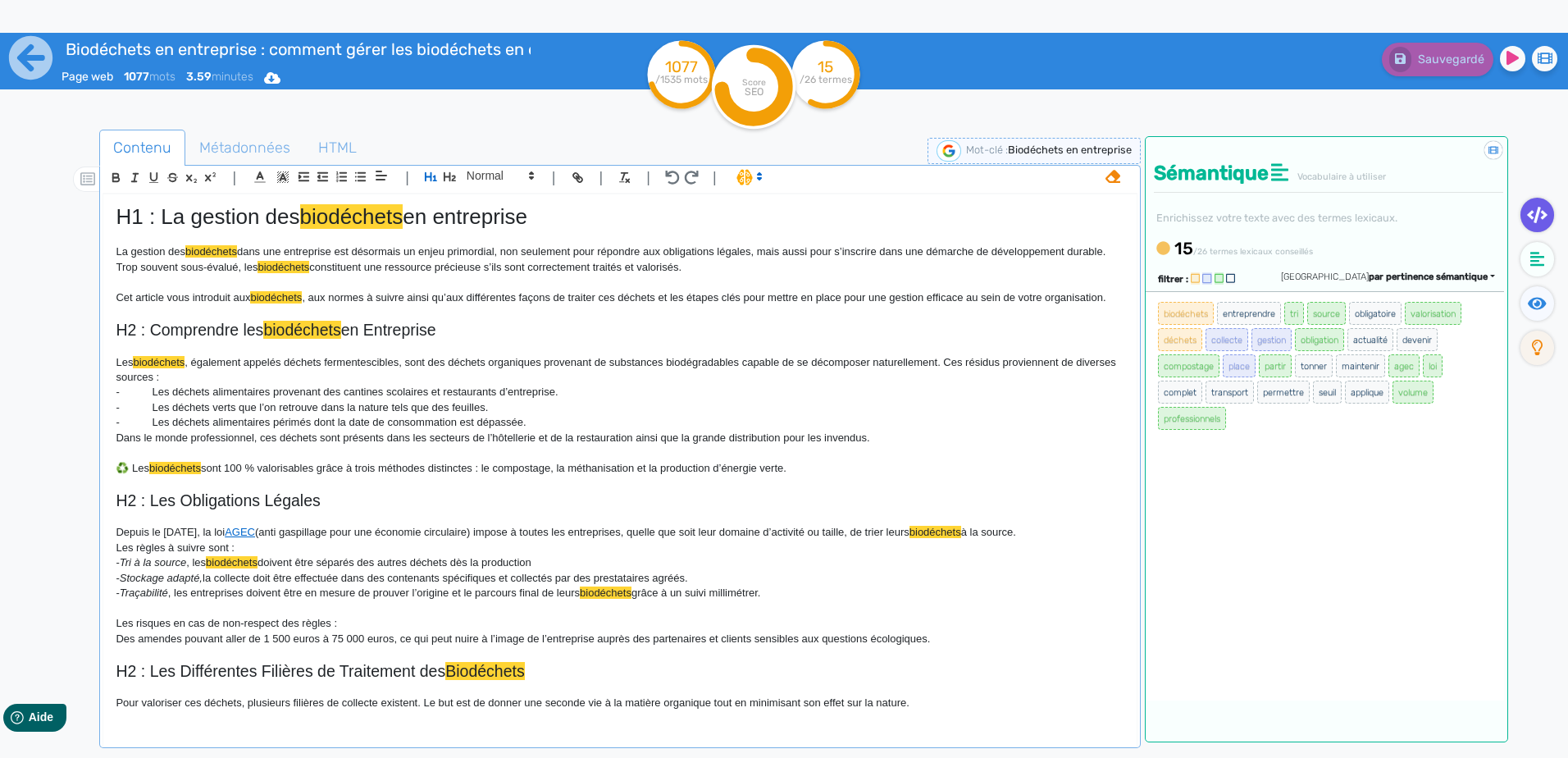
click at [1201, 359] on span "compostage" at bounding box center [1189, 366] width 62 height 23
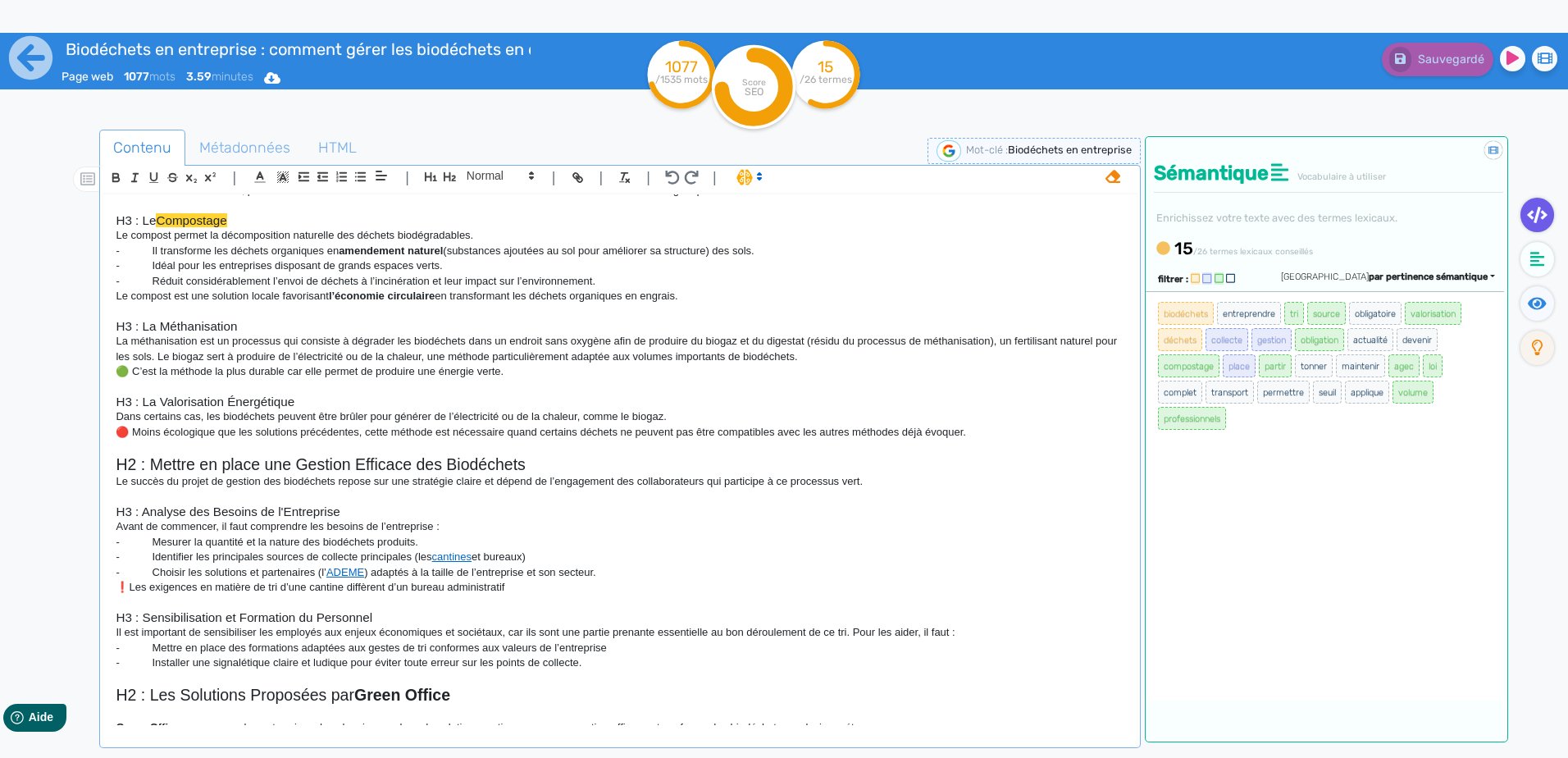
scroll to position [246, 0]
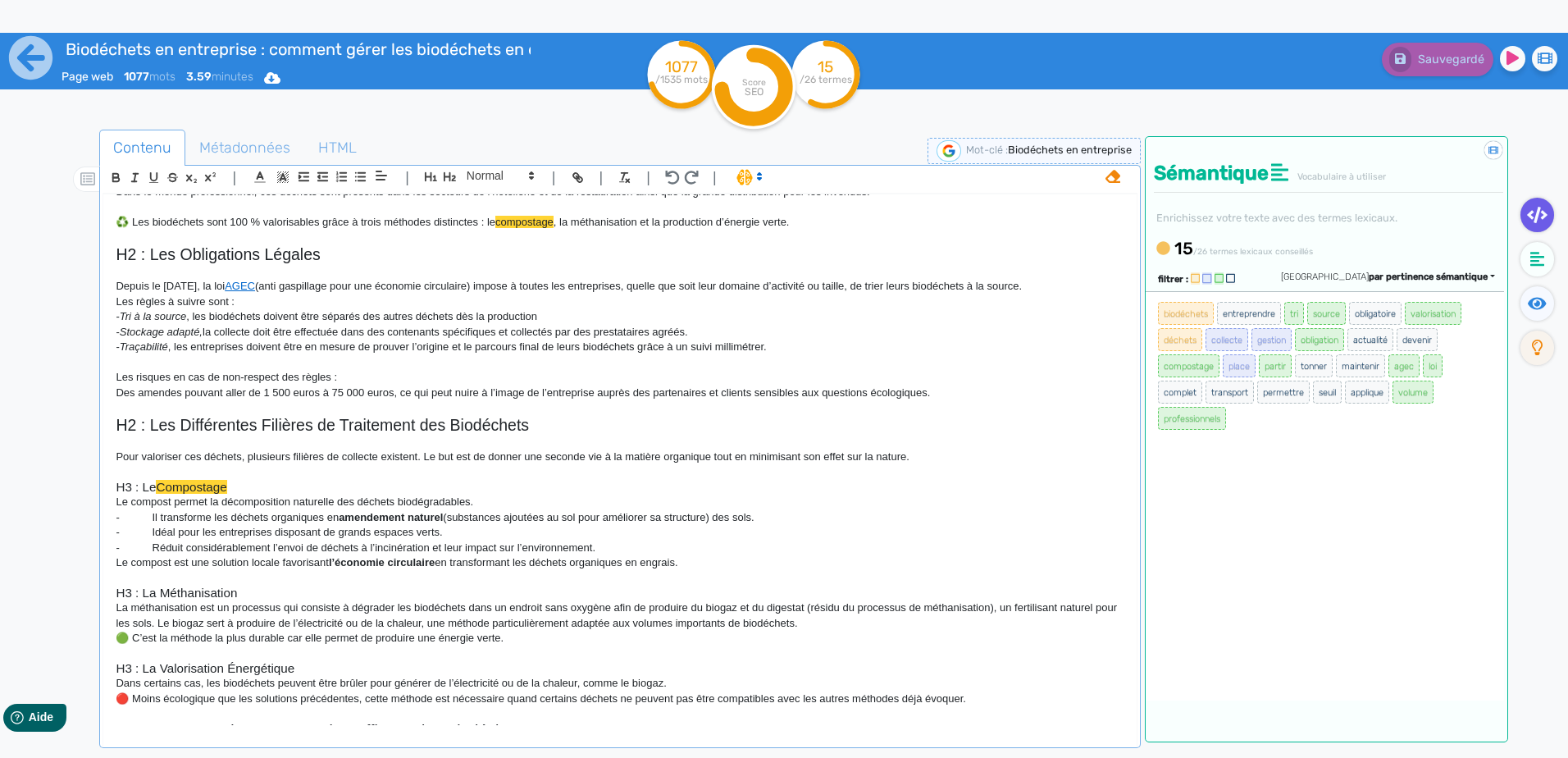
click at [1195, 365] on span "compostage" at bounding box center [1189, 366] width 62 height 23
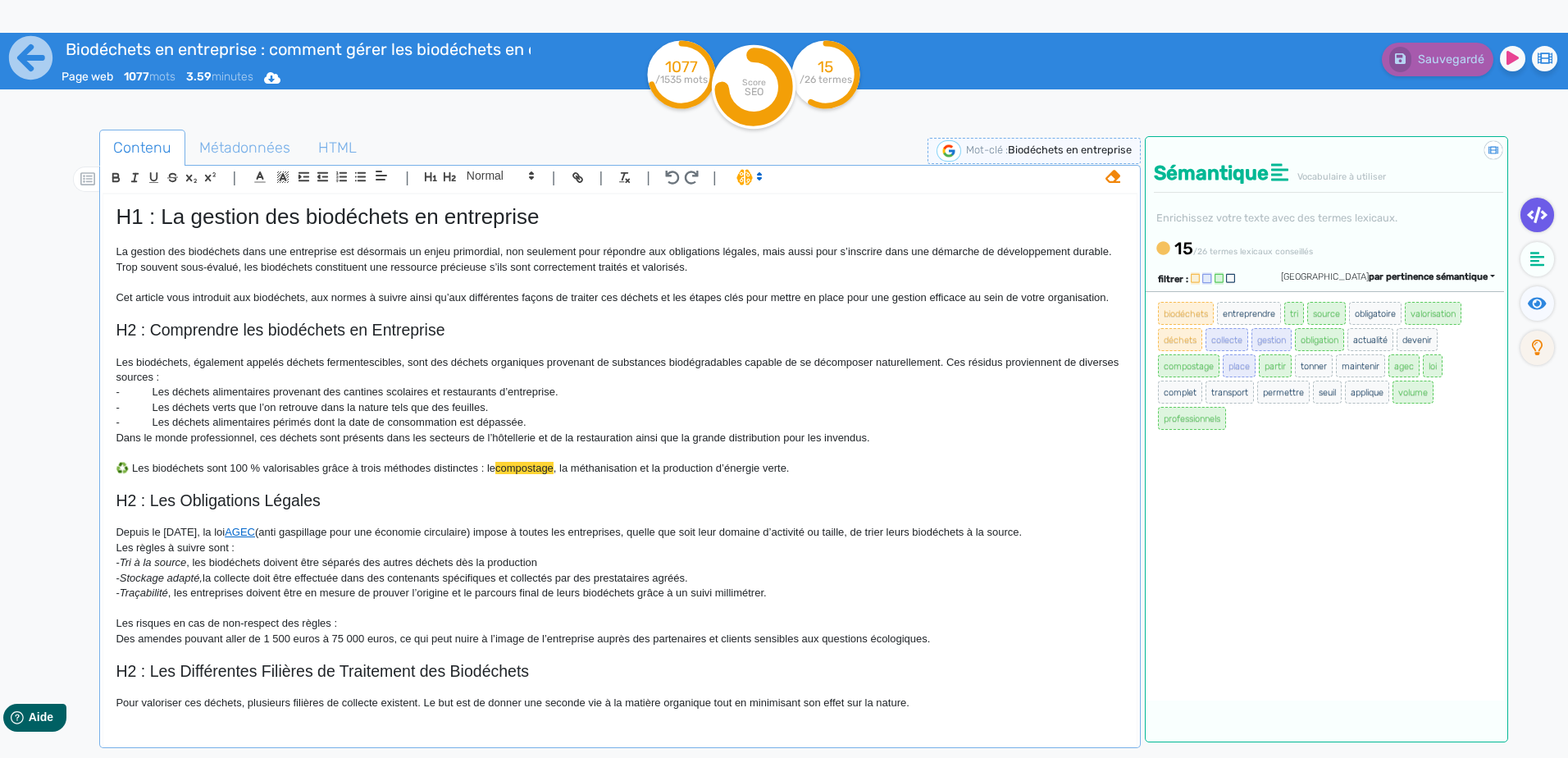
click at [1267, 363] on span "partir" at bounding box center [1275, 366] width 32 height 23
click at [1336, 337] on span "obligation" at bounding box center [1319, 339] width 50 height 23
click at [1301, 308] on span "tri" at bounding box center [1294, 313] width 20 height 23
click at [689, 68] on tspan "1077" at bounding box center [681, 67] width 32 height 19
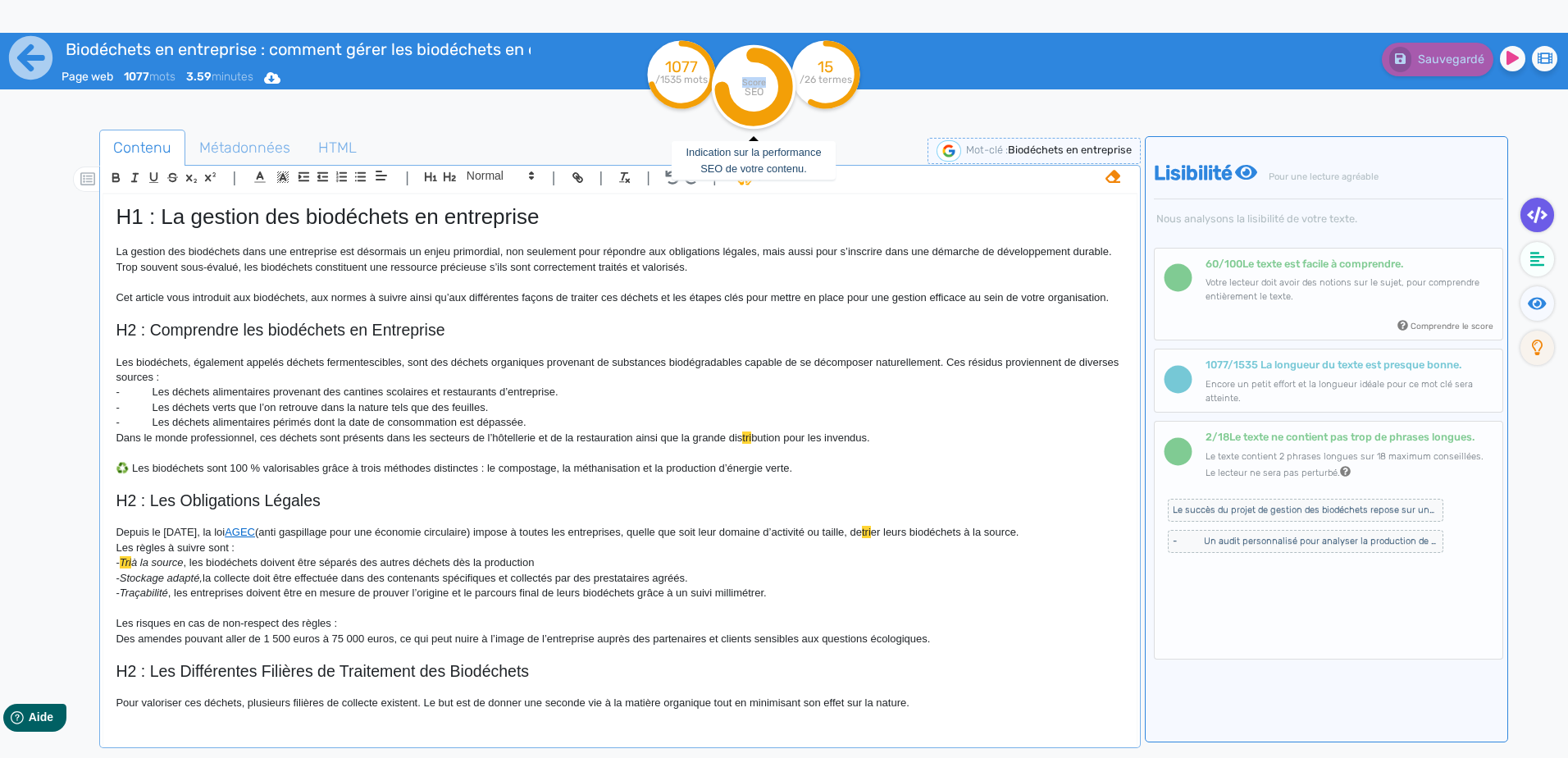
click at [766, 78] on icon "Score SEO" at bounding box center [753, 86] width 98 height 98
drag, startPoint x: 766, startPoint y: 78, endPoint x: 765, endPoint y: 87, distance: 9.1
click at [765, 86] on tspan "Score" at bounding box center [754, 82] width 24 height 10
click at [755, 91] on tspan "SEO" at bounding box center [754, 91] width 19 height 12
click at [828, 73] on tspan "/26 termes" at bounding box center [825, 79] width 52 height 11
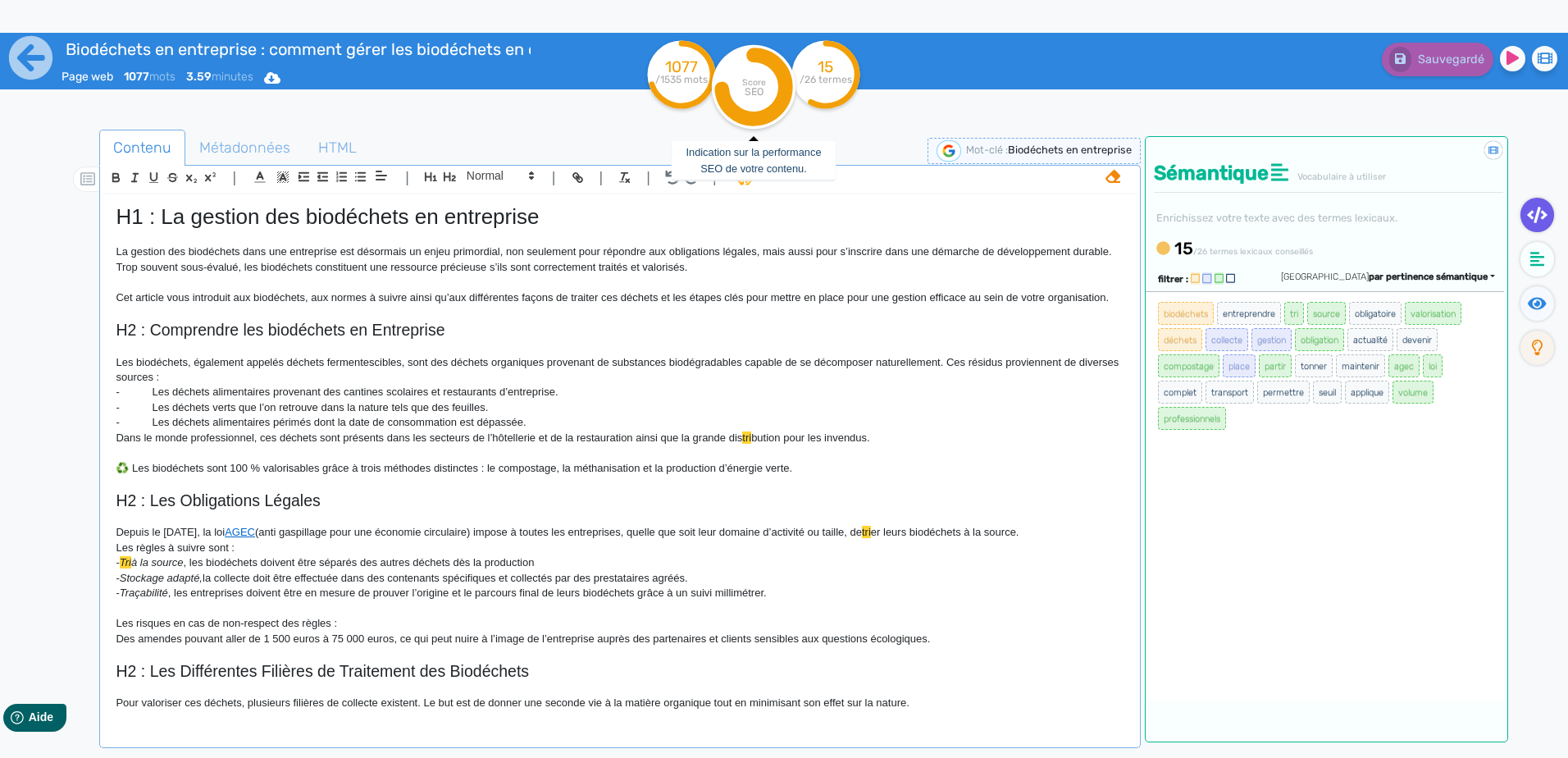
click at [756, 82] on tspan "Score" at bounding box center [754, 82] width 24 height 10
click at [1282, 168] on icon at bounding box center [1279, 172] width 17 height 20
click at [1432, 280] on span "par pertinence sémantique" at bounding box center [1428, 277] width 119 height 10
click at [1418, 317] on link "par fréquence" at bounding box center [1349, 326] width 138 height 22
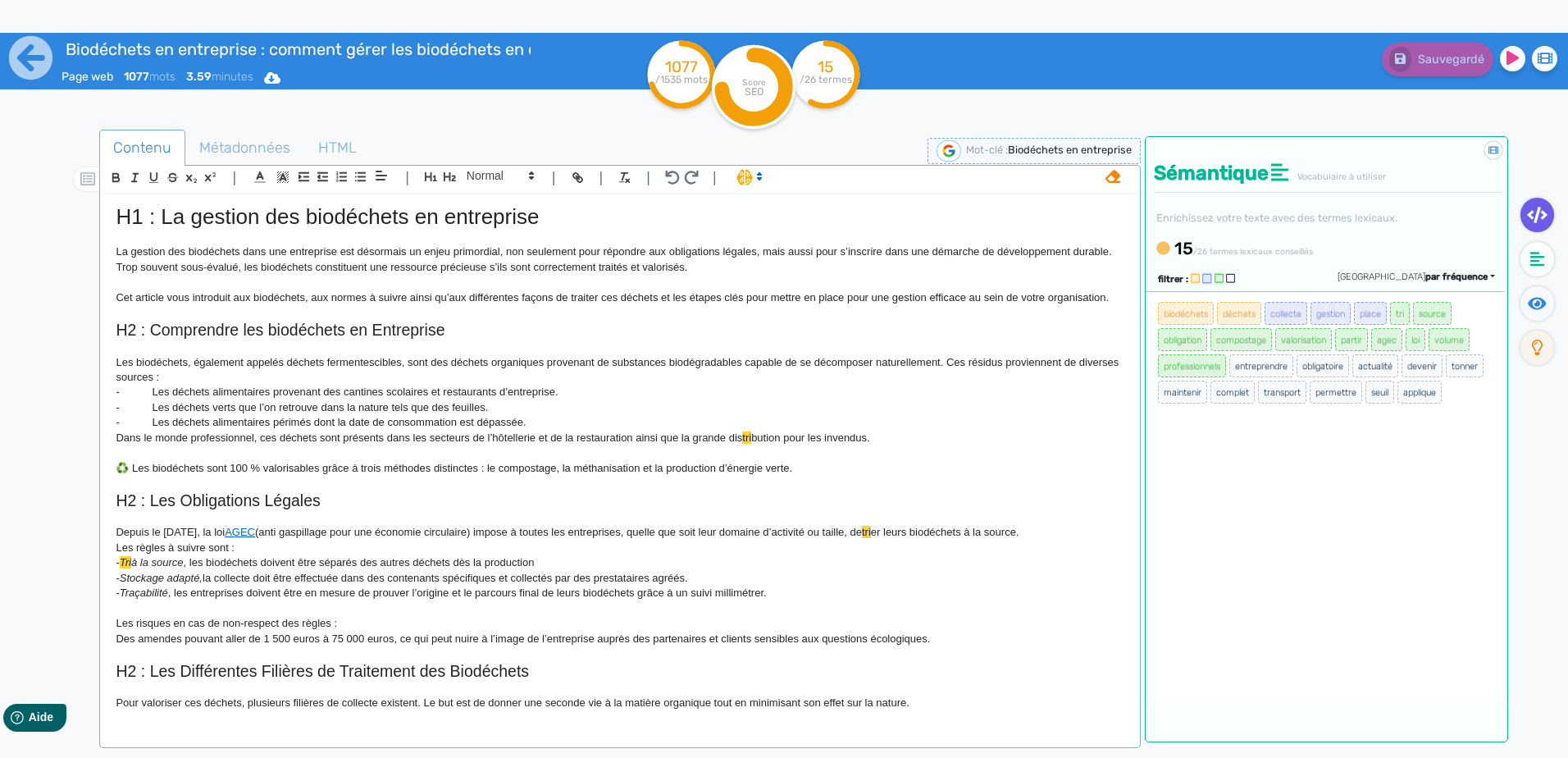
click at [1439, 276] on span "par fréquence" at bounding box center [1456, 277] width 62 height 10
click at [1313, 303] on span "gestion" at bounding box center [1330, 313] width 40 height 23
click at [1283, 308] on span "collecte" at bounding box center [1286, 313] width 43 height 23
click at [1295, 332] on span "valorisation" at bounding box center [1303, 339] width 56 height 23
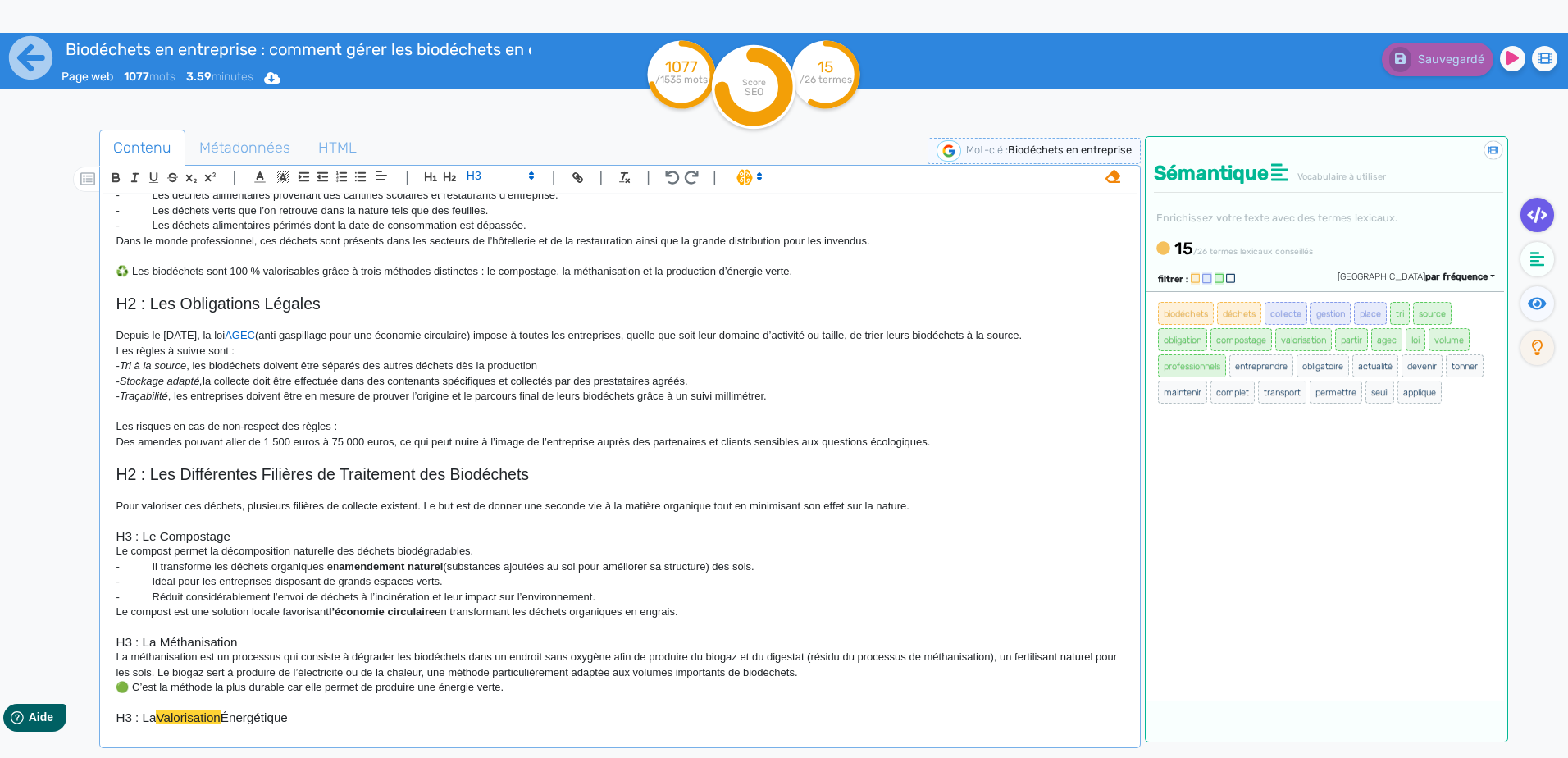
click at [1432, 273] on span "par fréquence" at bounding box center [1456, 277] width 62 height 10
click at [1433, 306] on span "par pertinence sémantique" at bounding box center [1415, 303] width 104 height 9
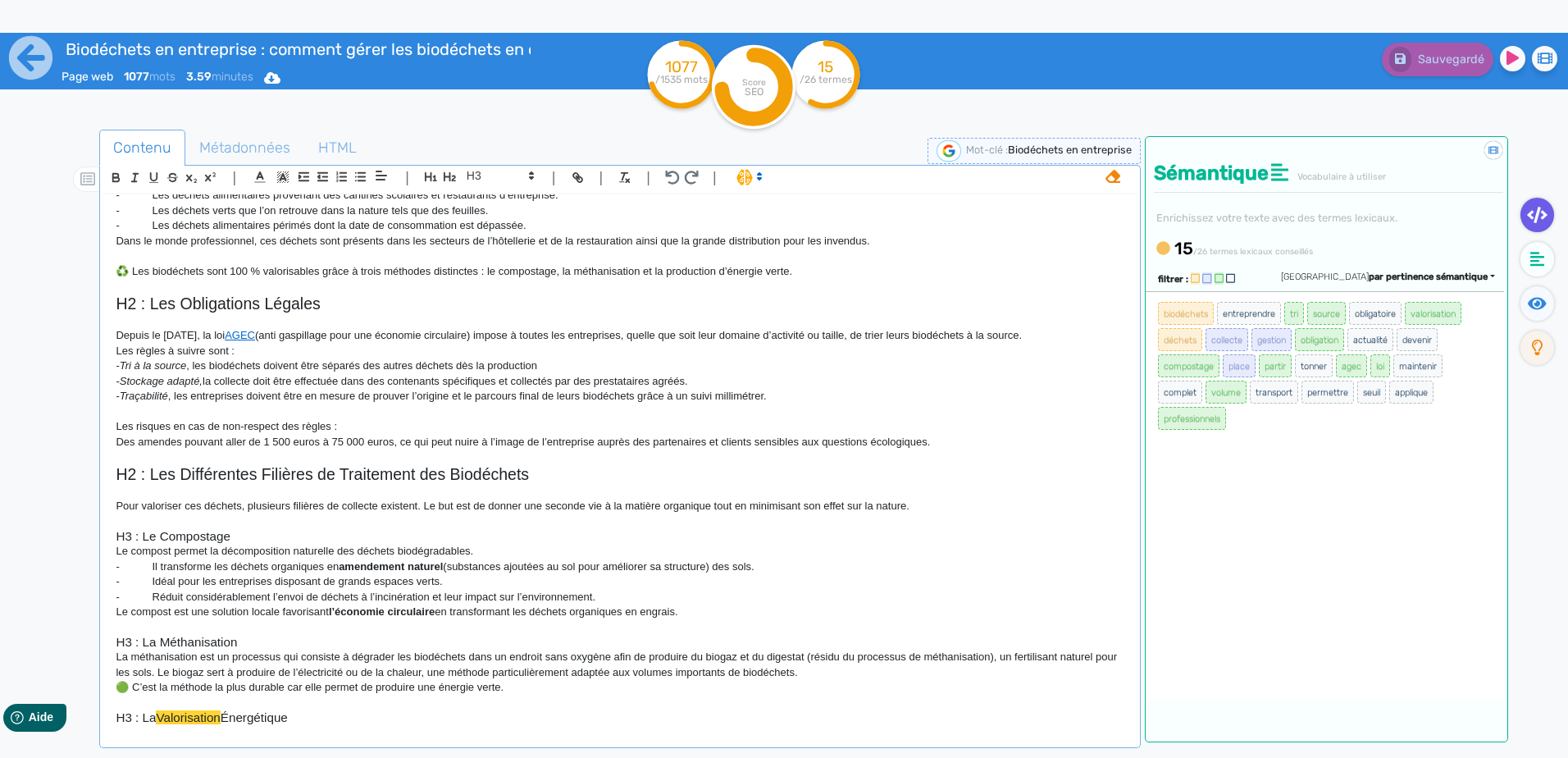
click at [1435, 275] on span "par pertinence sémantique" at bounding box center [1428, 277] width 119 height 10
click at [1393, 352] on span "par ordre alphabétique" at bounding box center [1349, 348] width 88 height 9
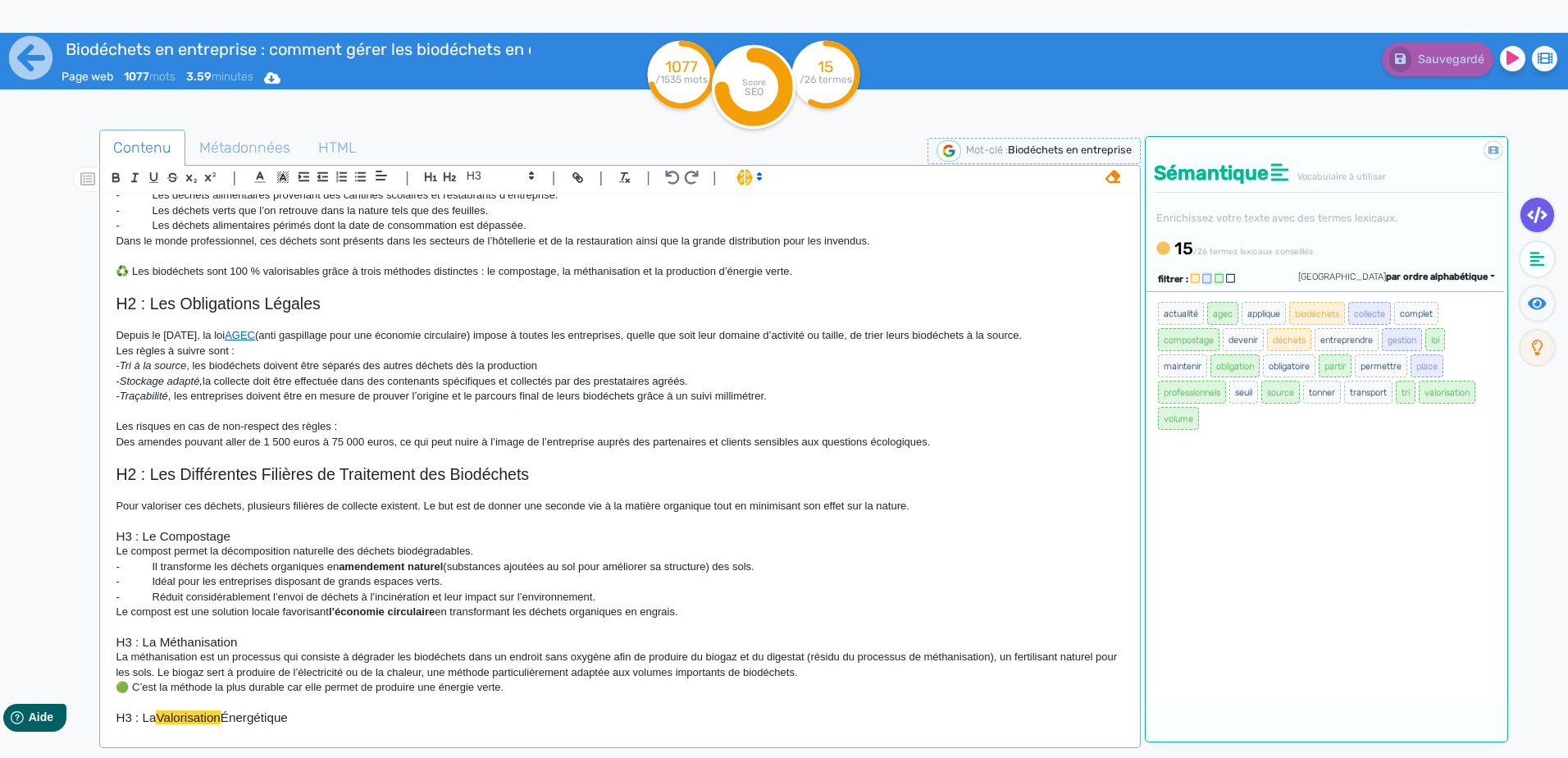
click at [1436, 277] on span "par ordre alphabétique" at bounding box center [1436, 277] width 102 height 10
click at [1435, 319] on link "par fréquence" at bounding box center [1366, 326] width 138 height 22
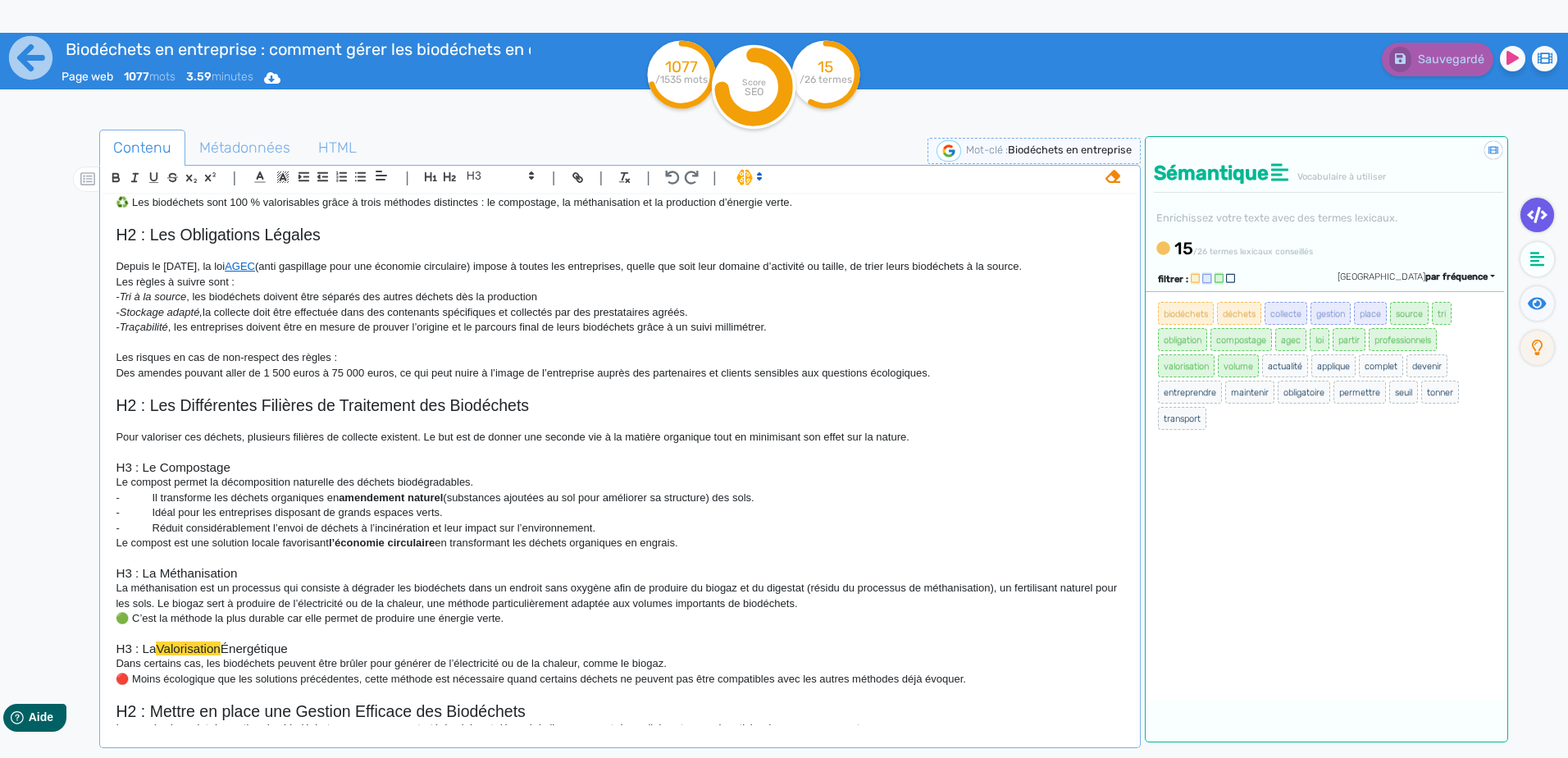
scroll to position [0, 0]
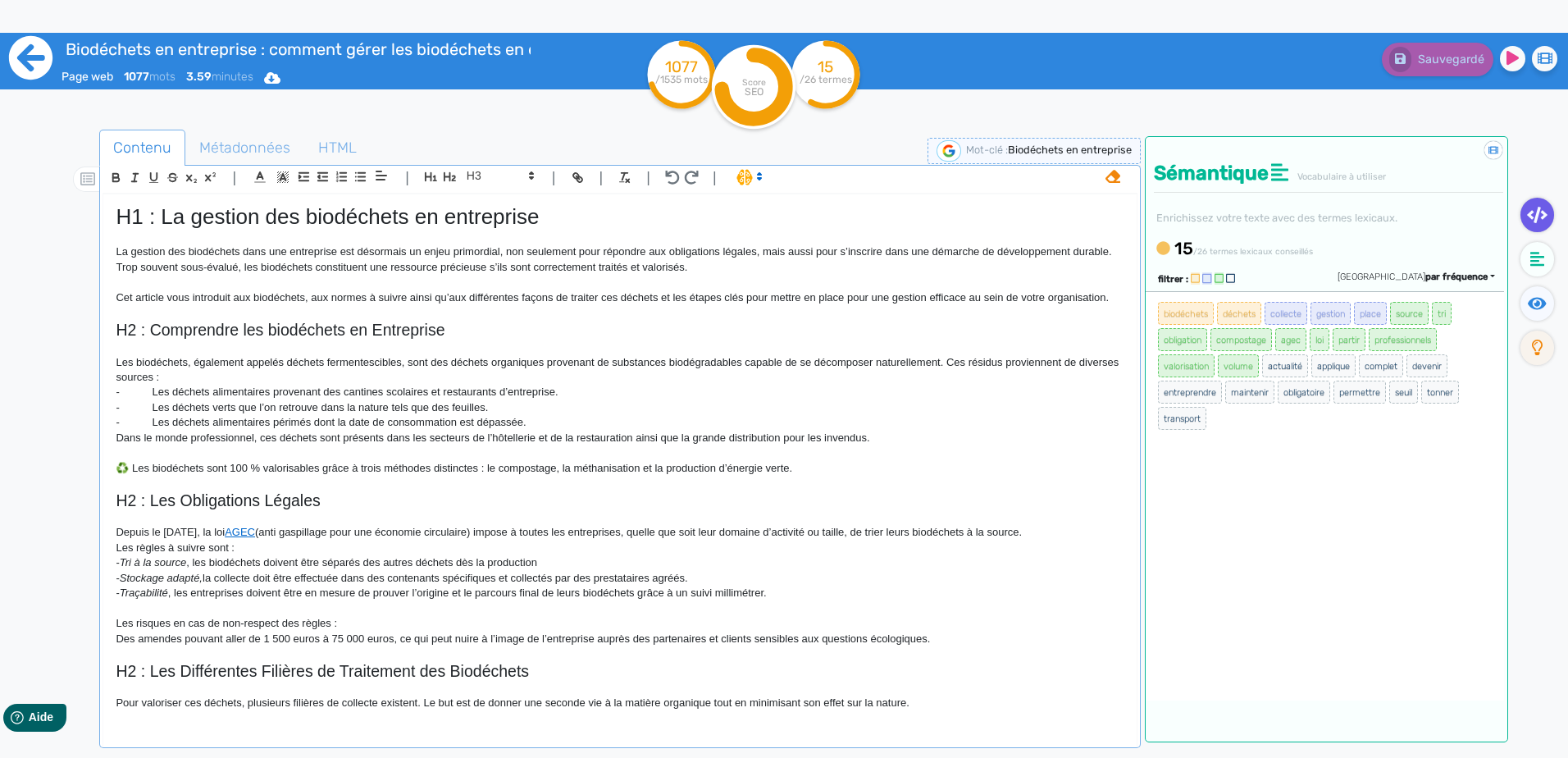
click at [34, 56] on icon at bounding box center [31, 57] width 45 height 45
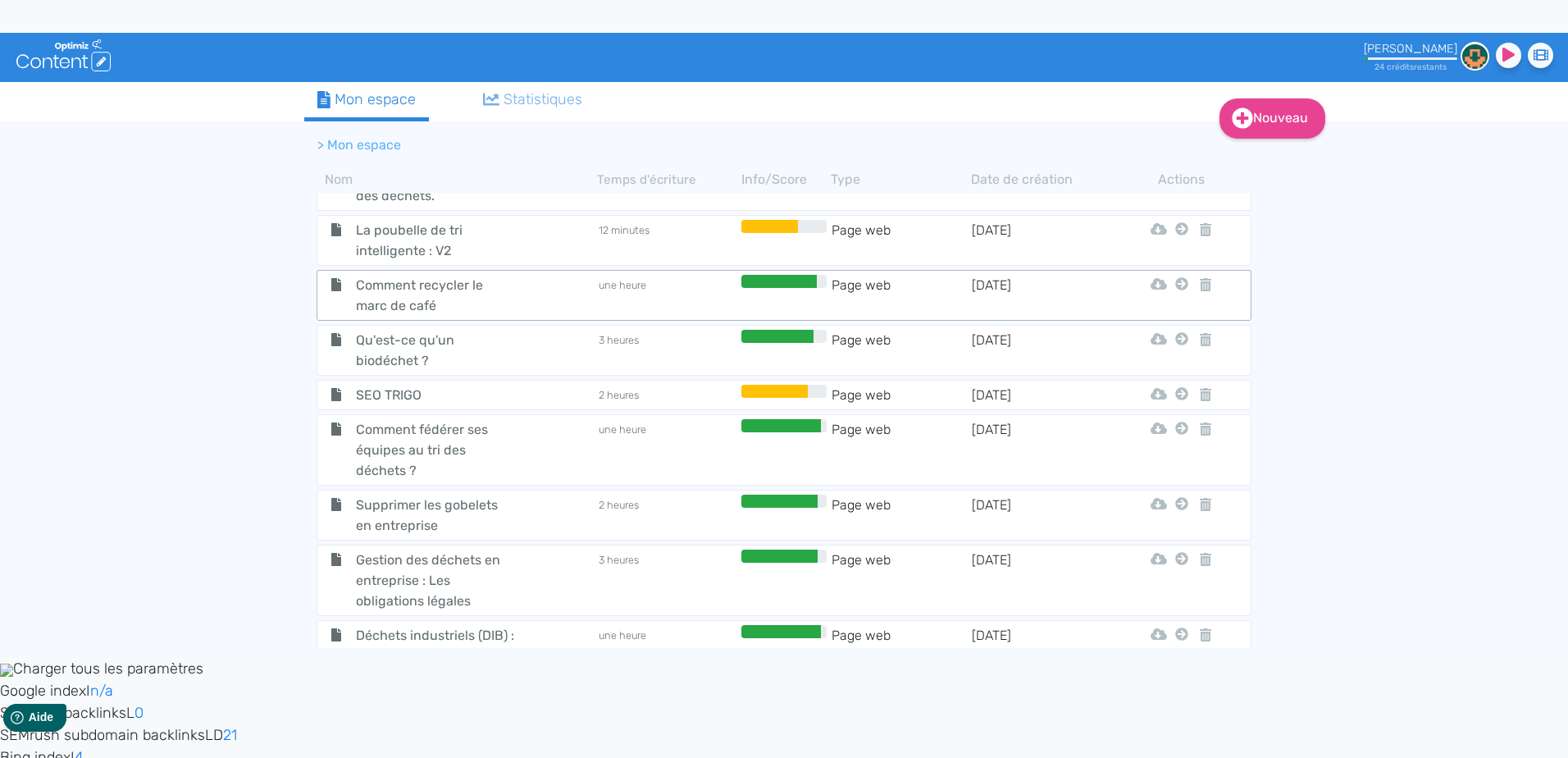
scroll to position [656, 0]
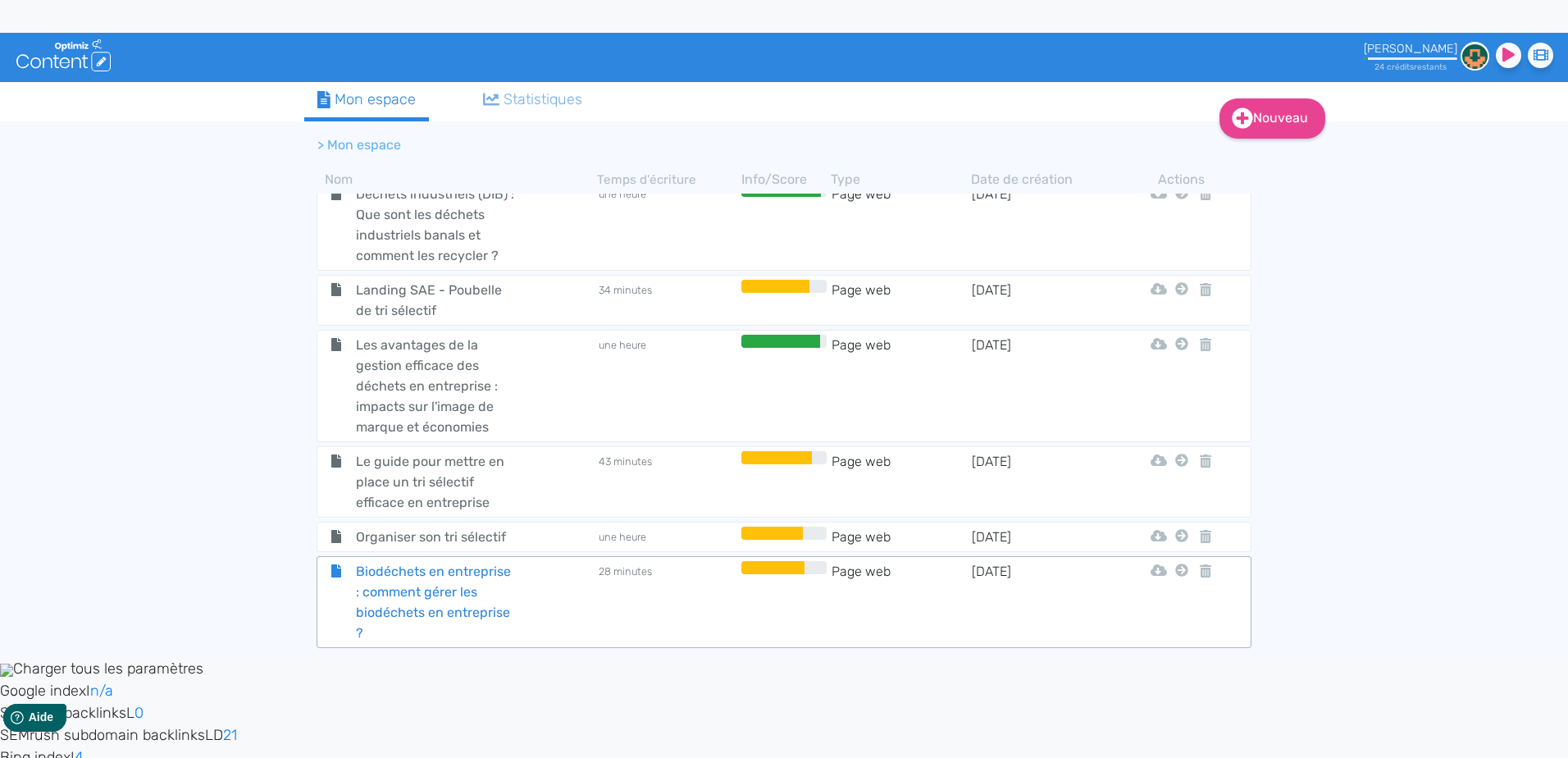
click at [580, 587] on div "Biodéchets en entreprise : comment gérer les biodéchets en entreprise ?" at bounding box center [457, 602] width 277 height 82
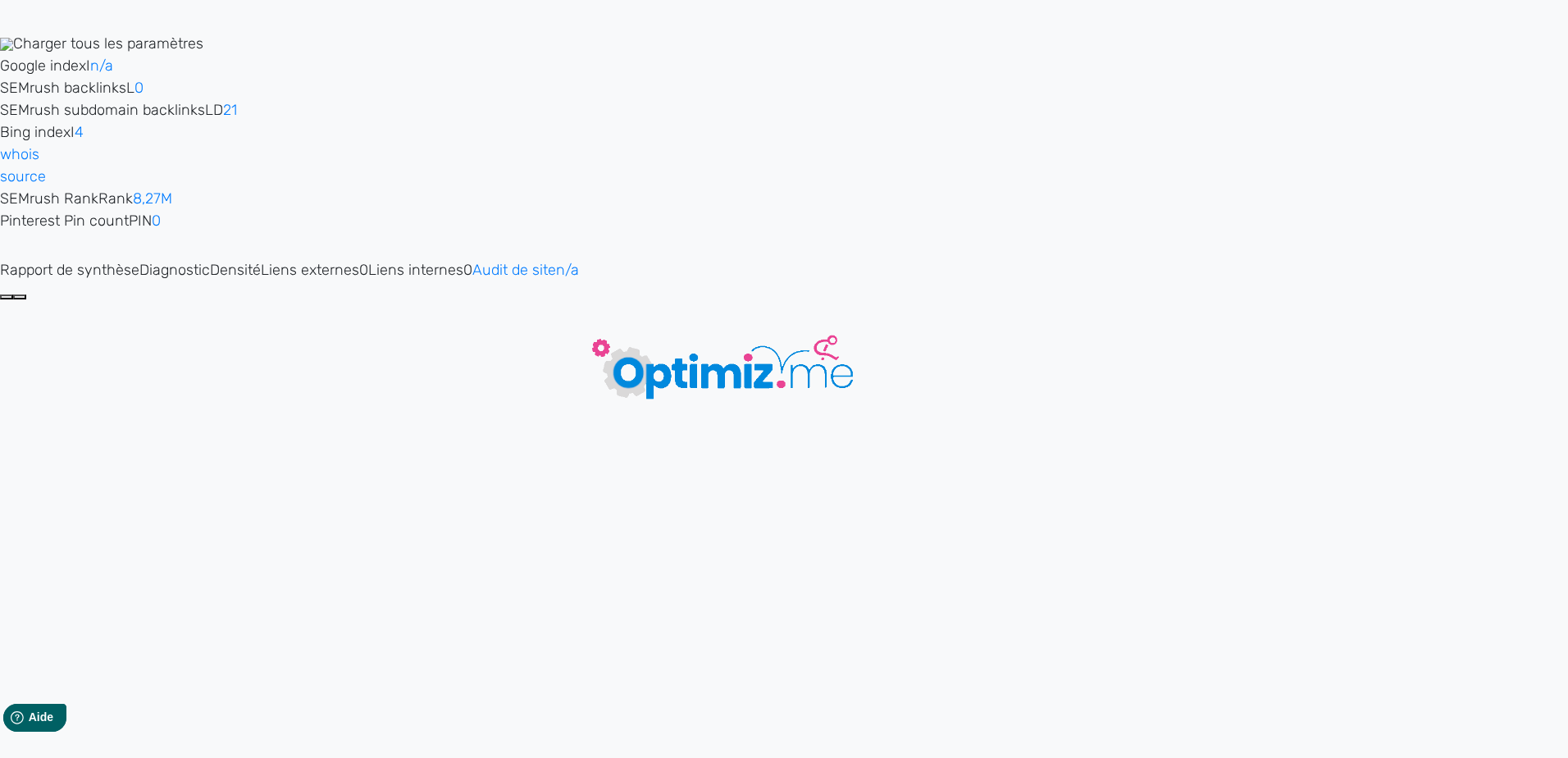
type input "Biodéchets en entreprise : comment gérer les biodéchets en entreprise ?"
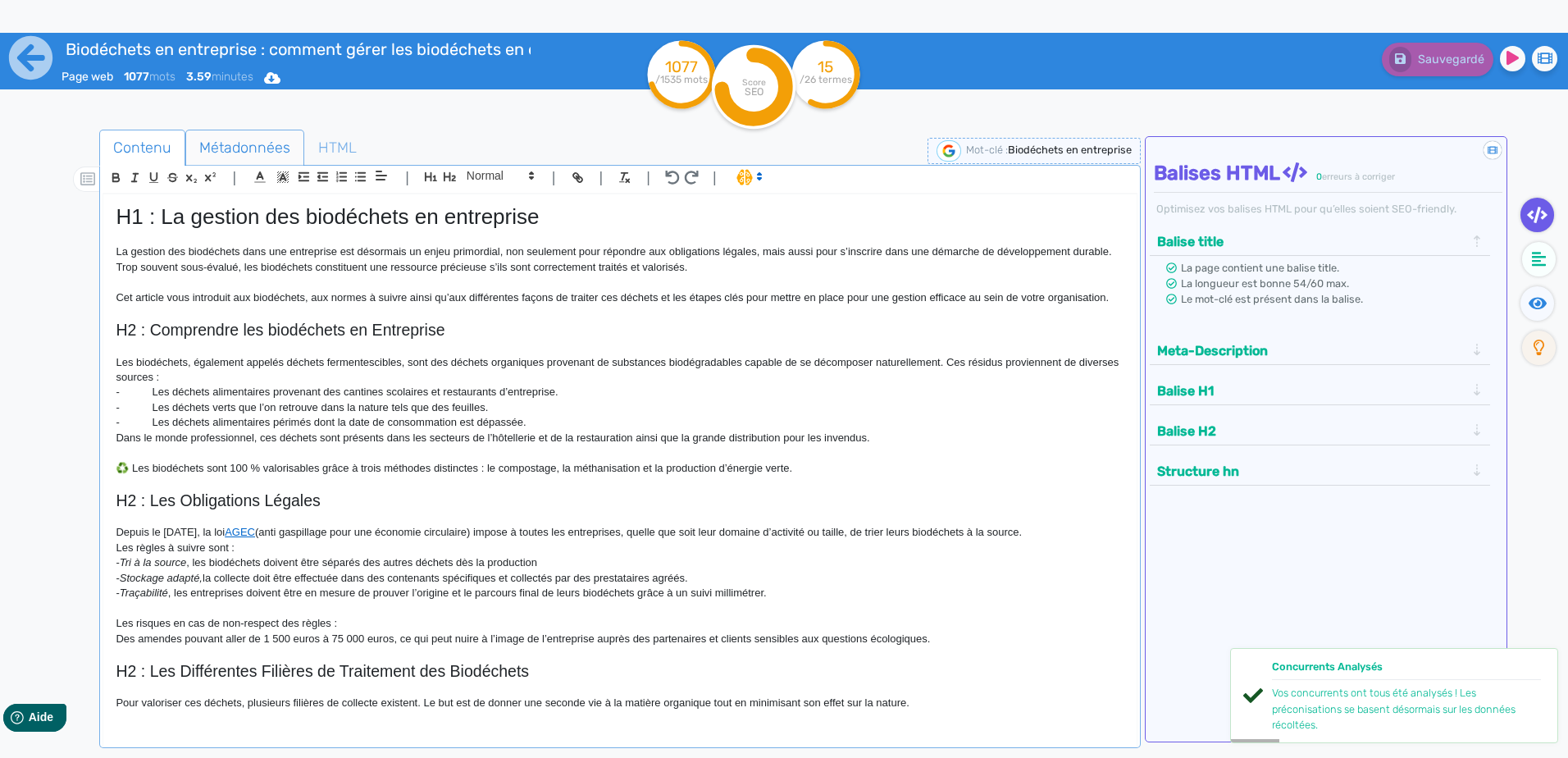
click at [267, 142] on span "Métadonnées" at bounding box center [244, 148] width 117 height 44
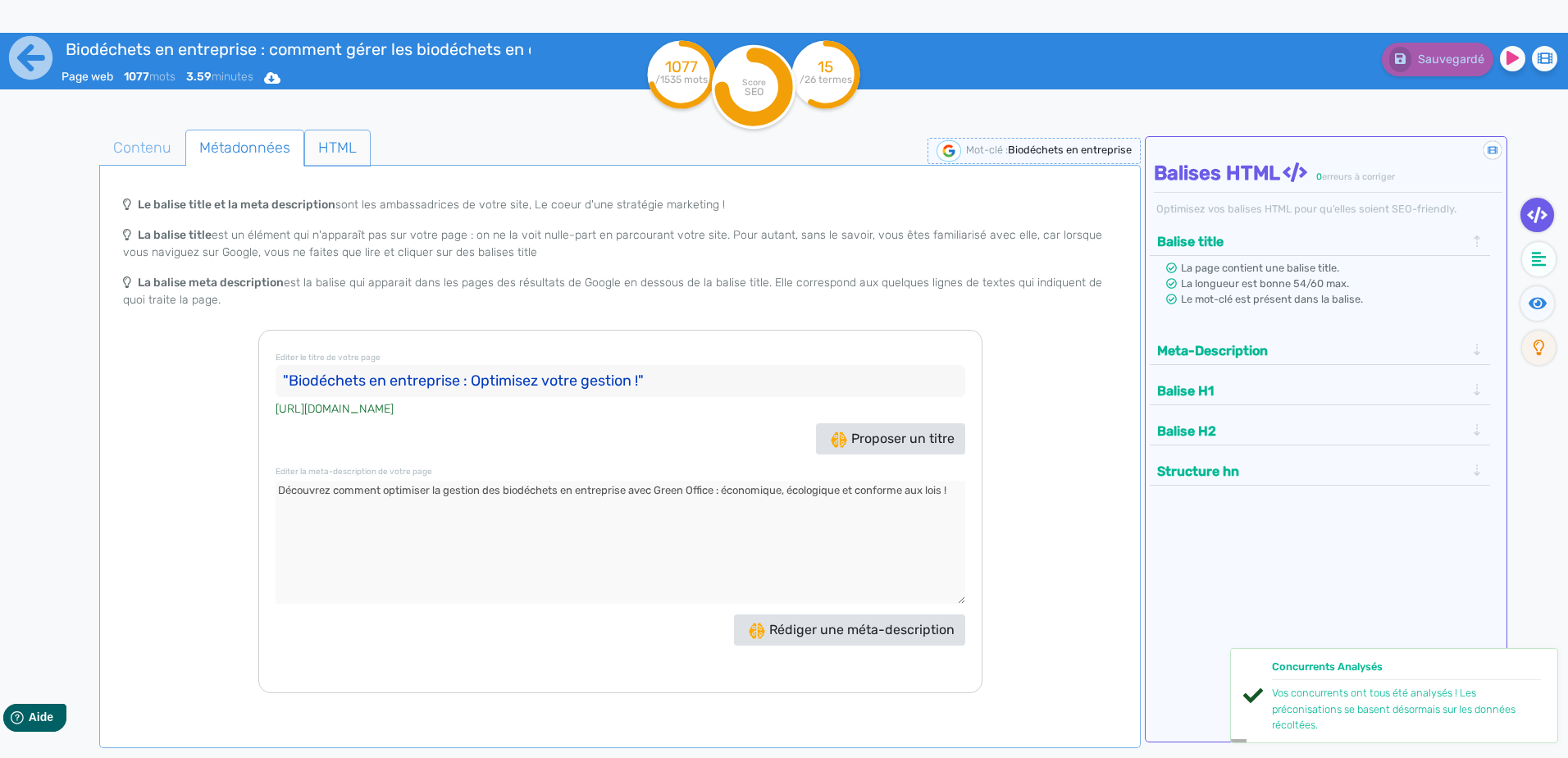
click at [346, 136] on span "HTML" at bounding box center [338, 148] width 65 height 44
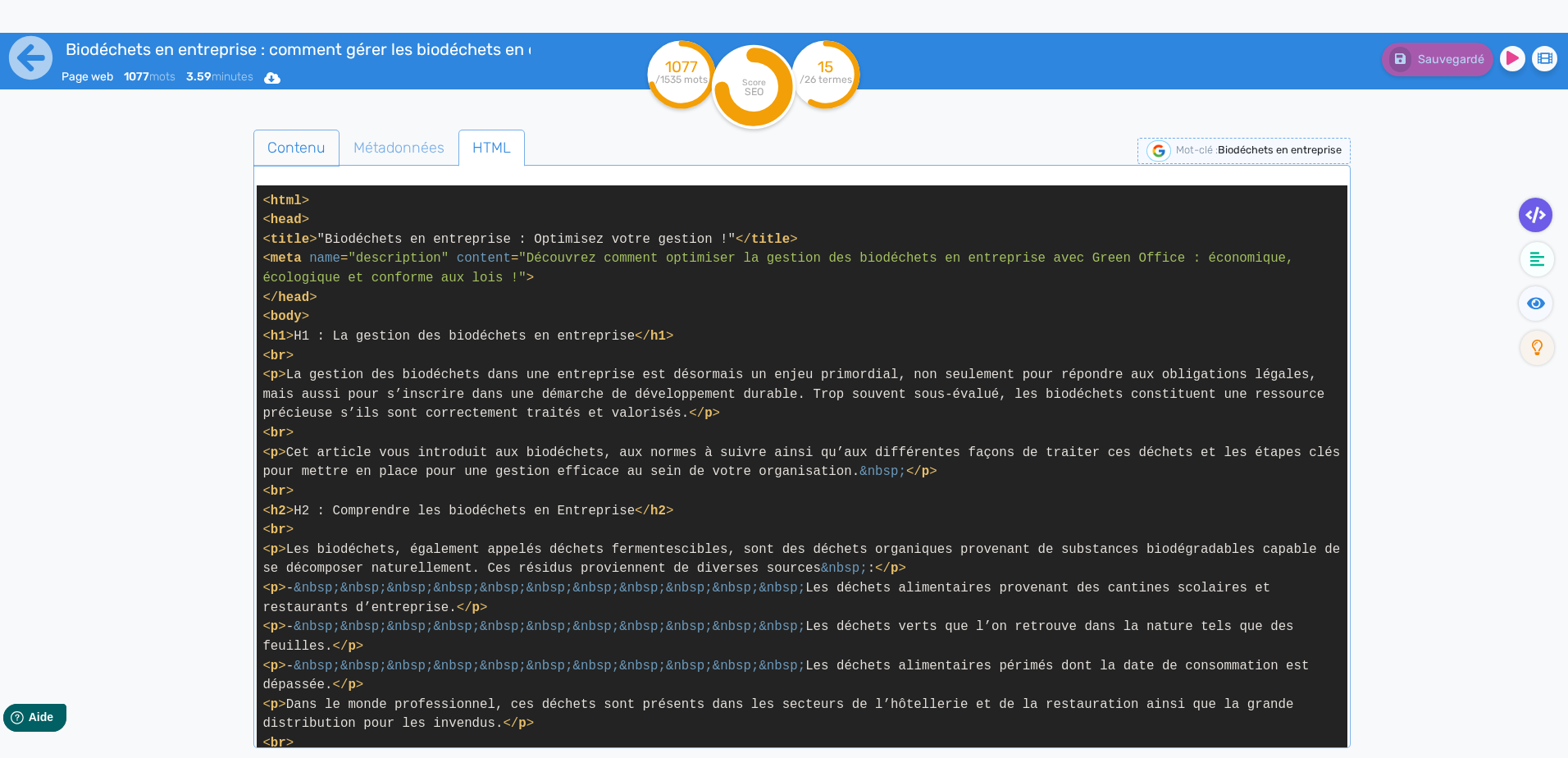
click at [308, 149] on span "Contenu" at bounding box center [296, 148] width 85 height 44
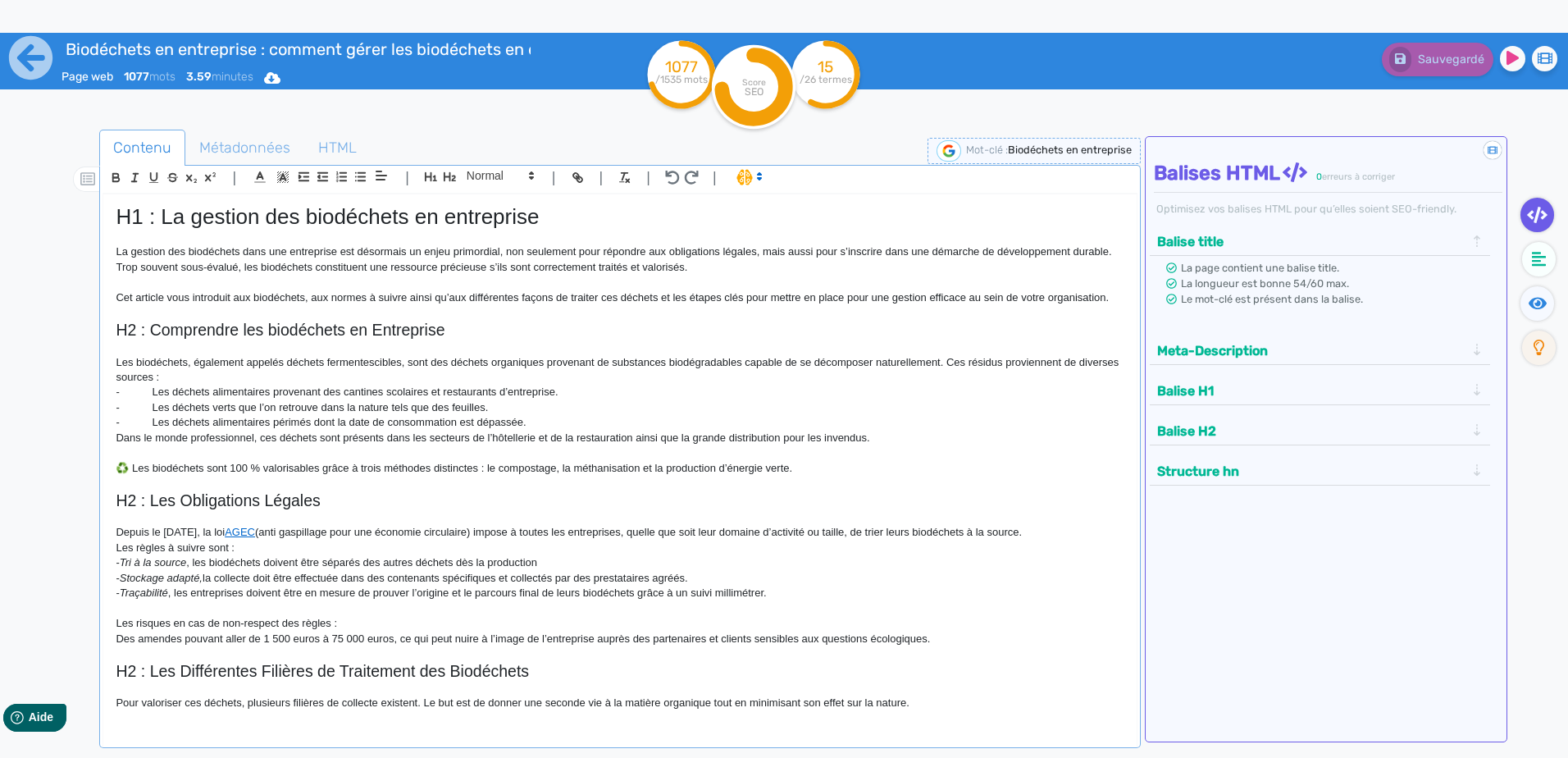
click at [1228, 108] on div "Sauvegardé" at bounding box center [1254, 73] width 627 height 80
click at [1037, 76] on div "Sauvegardé" at bounding box center [1254, 73] width 627 height 80
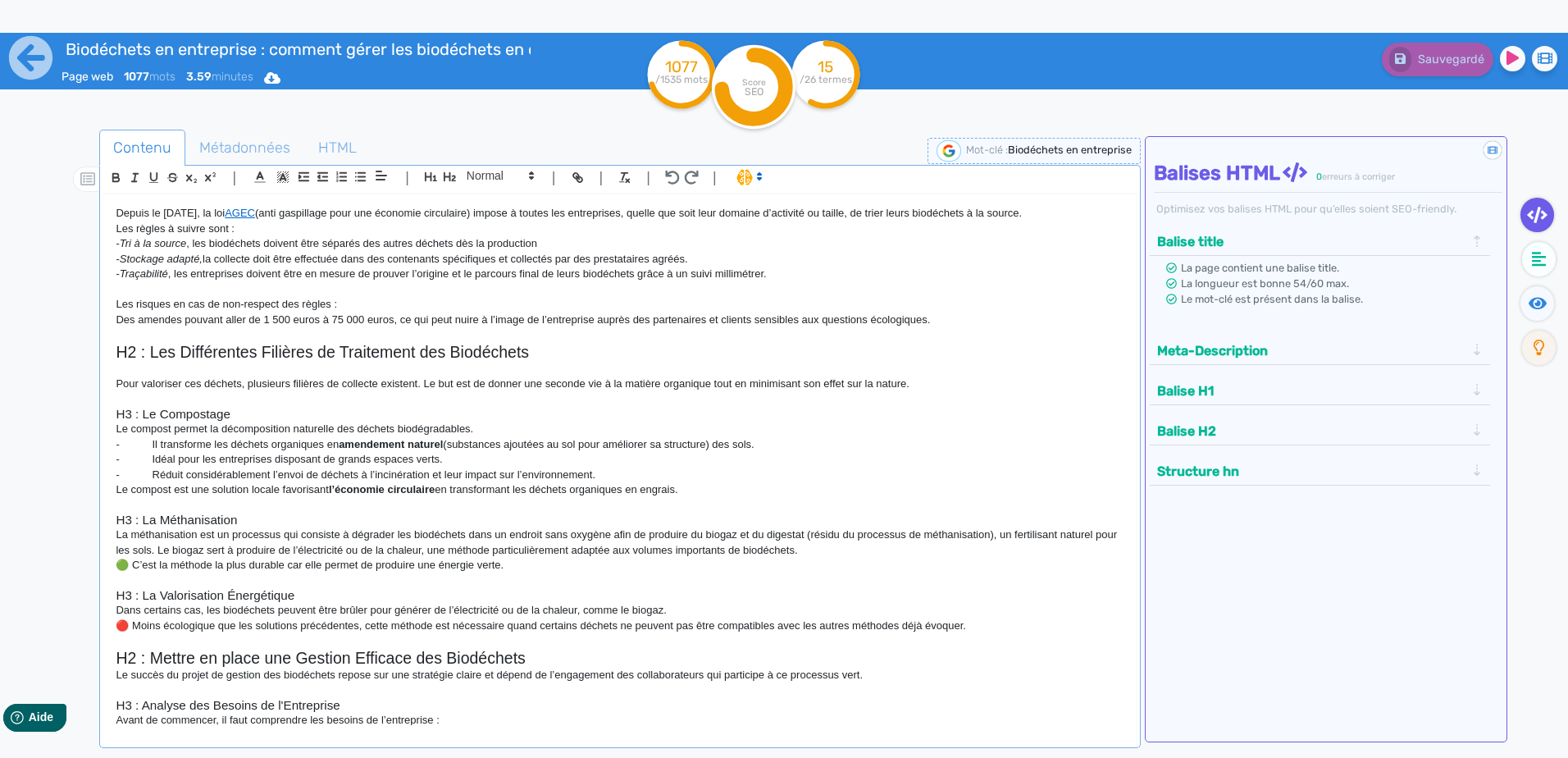
scroll to position [328, 0]
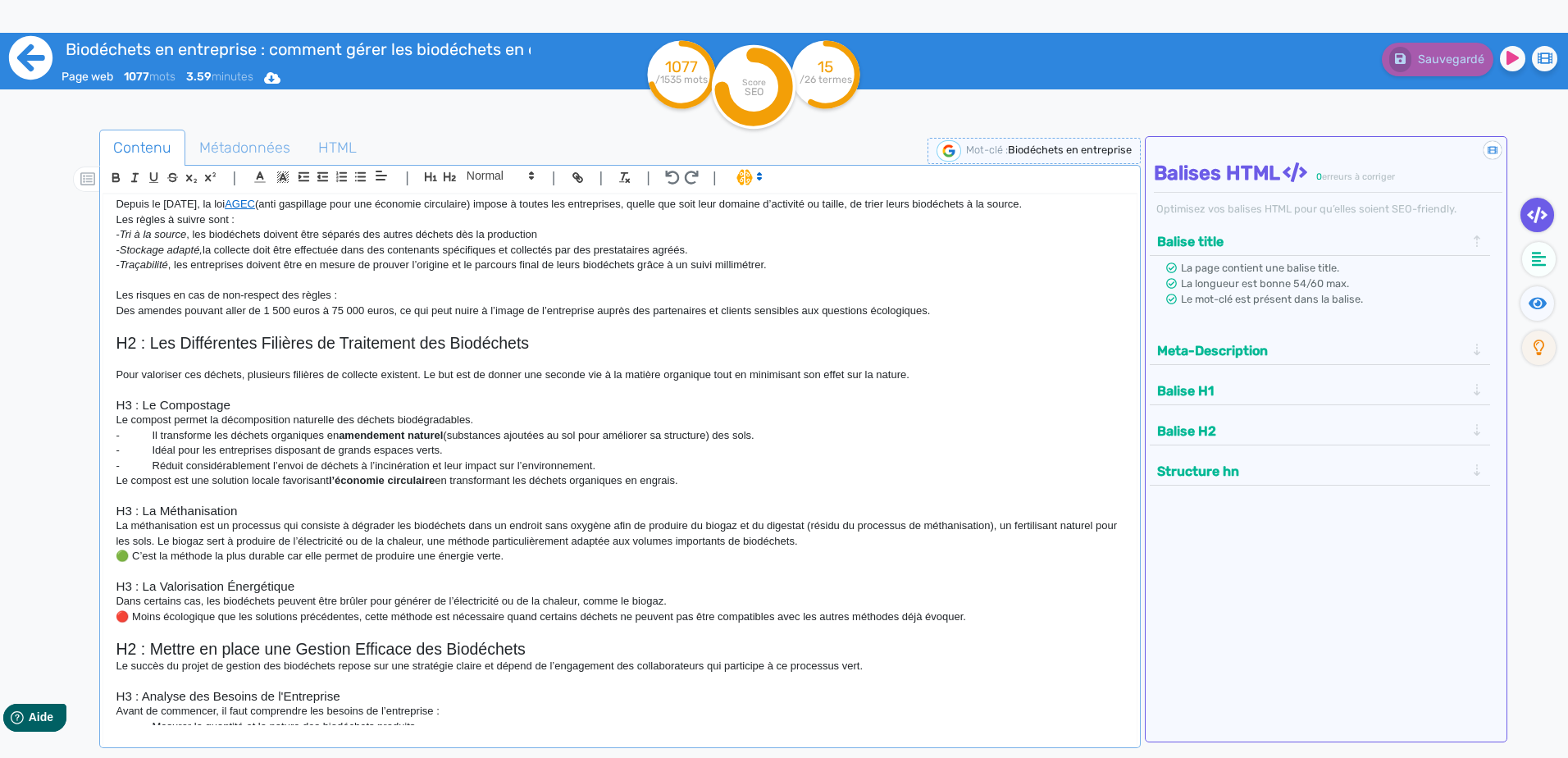
click at [38, 56] on icon at bounding box center [31, 57] width 45 height 45
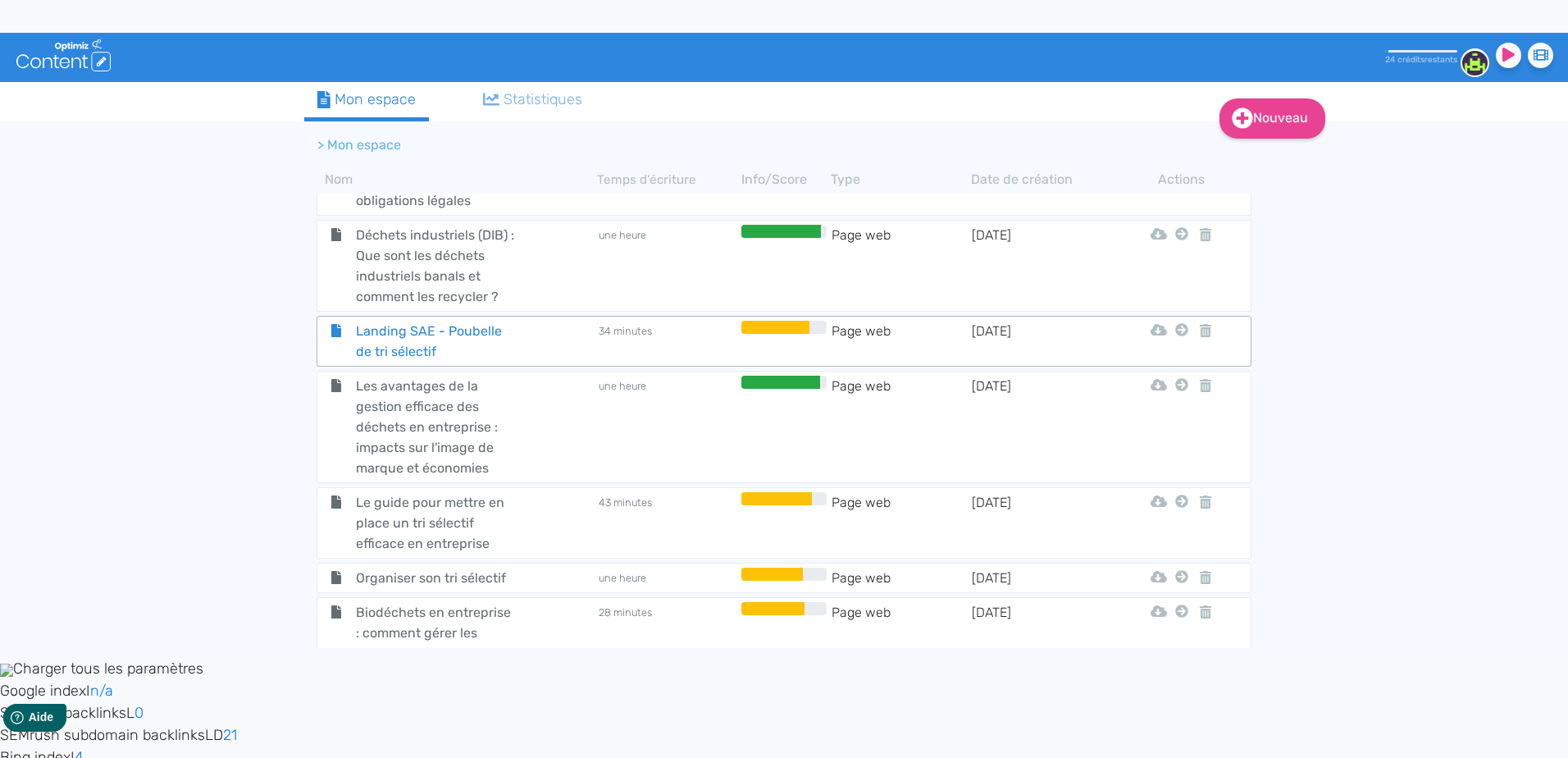
scroll to position [656, 0]
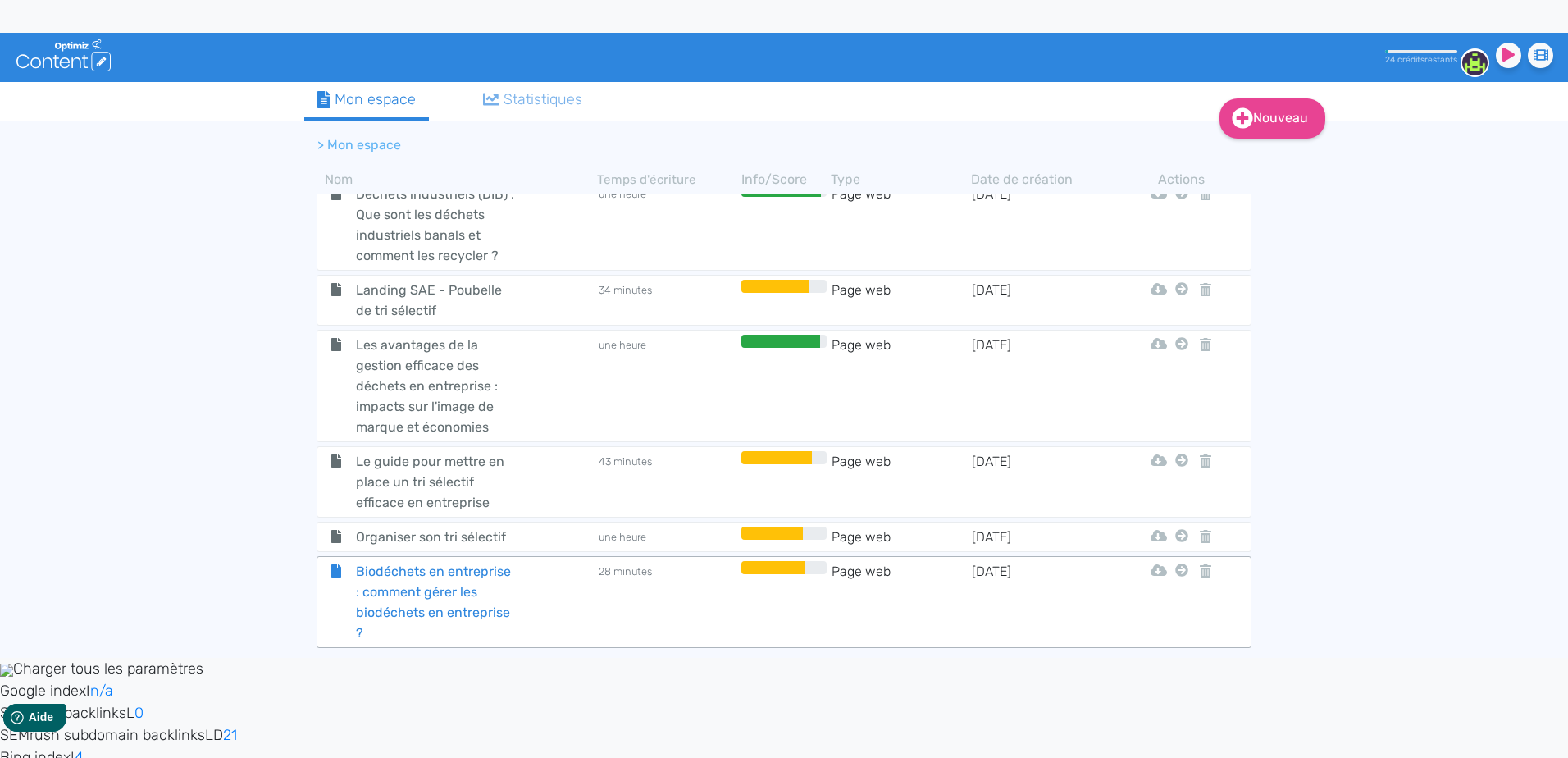
click at [533, 579] on div "Biodéchets en entreprise : comment gérer les biodéchets en entreprise ?" at bounding box center [457, 602] width 277 height 82
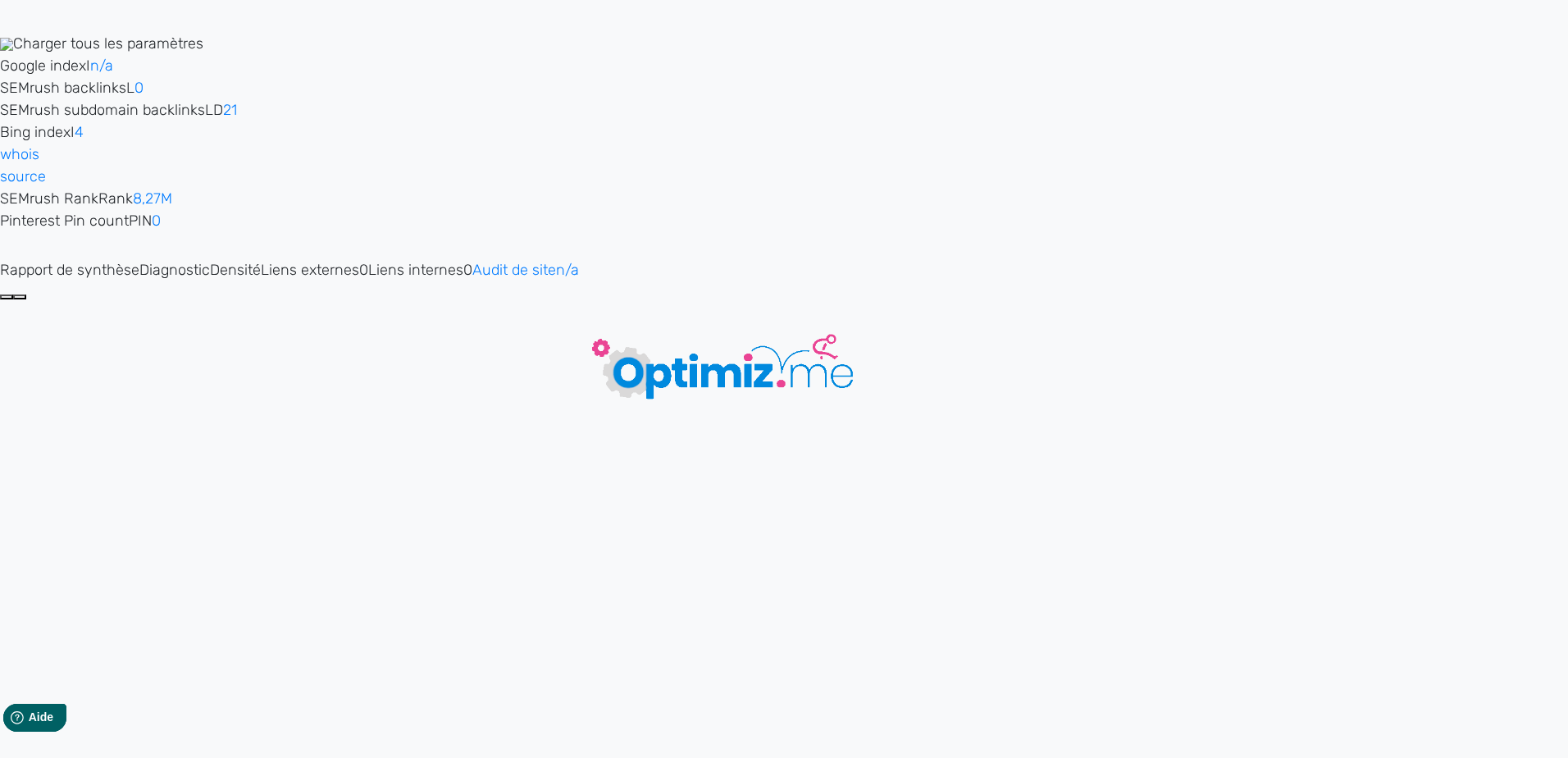
type input "Biodéchets en entreprise : comment gérer les biodéchets en entreprise ?"
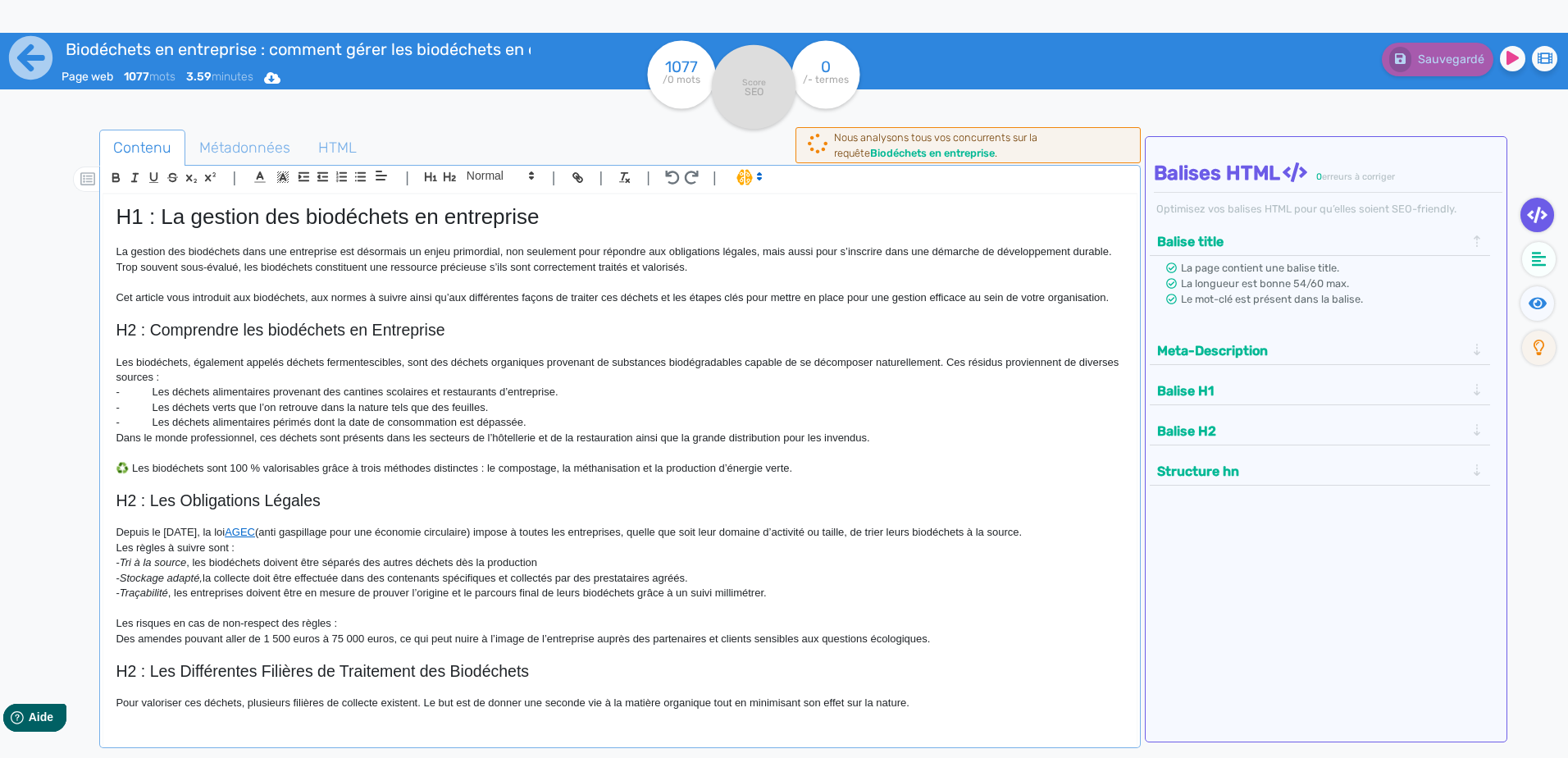
drag, startPoint x: 1111, startPoint y: 296, endPoint x: 177, endPoint y: 265, distance: 934.5
click at [97, 244] on div "Contenu Métadonnées HTML | | H3 H4 H5 H6 Normal | | | | H1 : La gestion des bio…" at bounding box center [807, 509] width 1520 height 768
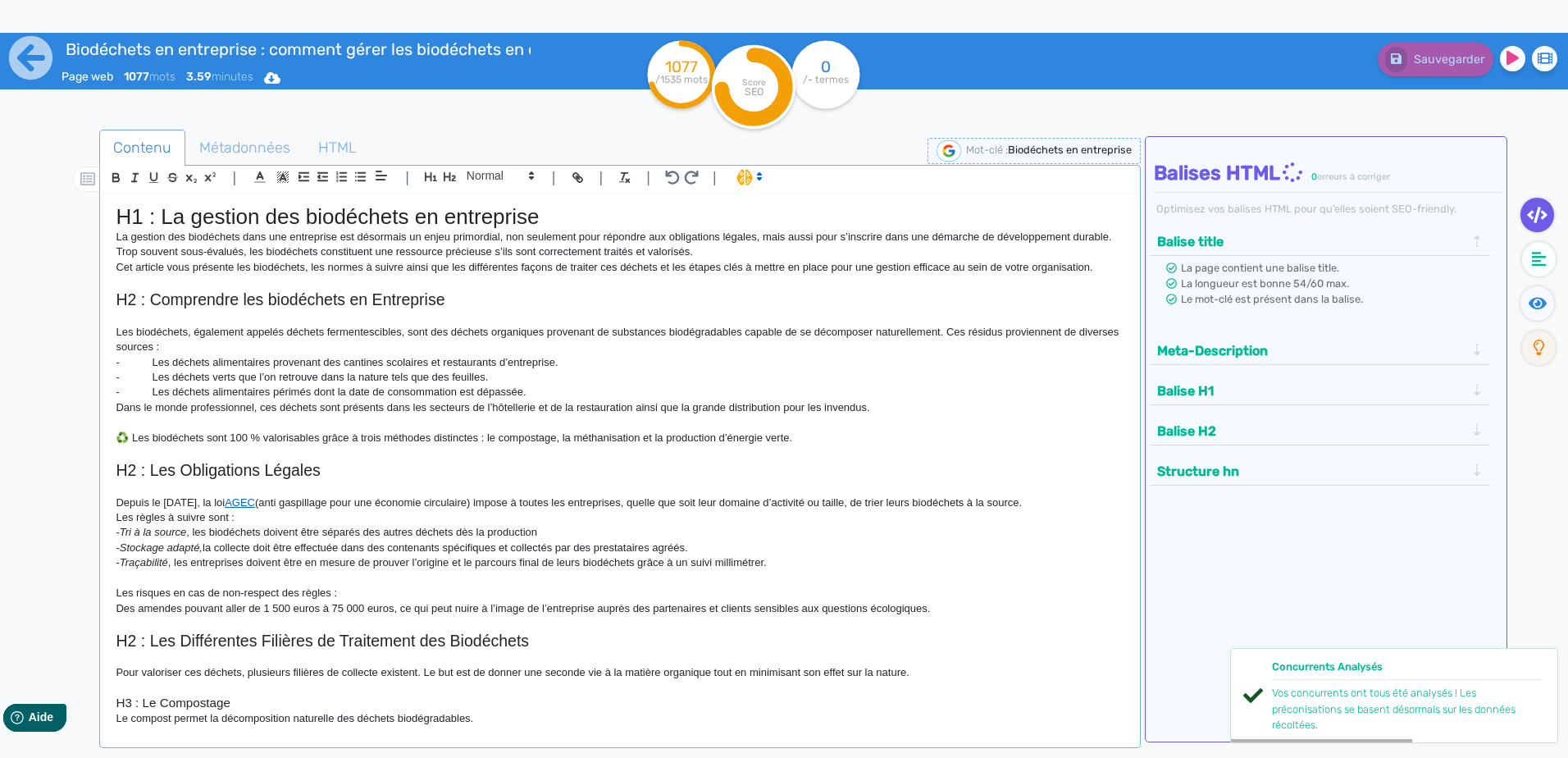
click at [572, 223] on h1 "H1 : La gestion des biodéchets en entreprise" at bounding box center [619, 217] width 1007 height 26
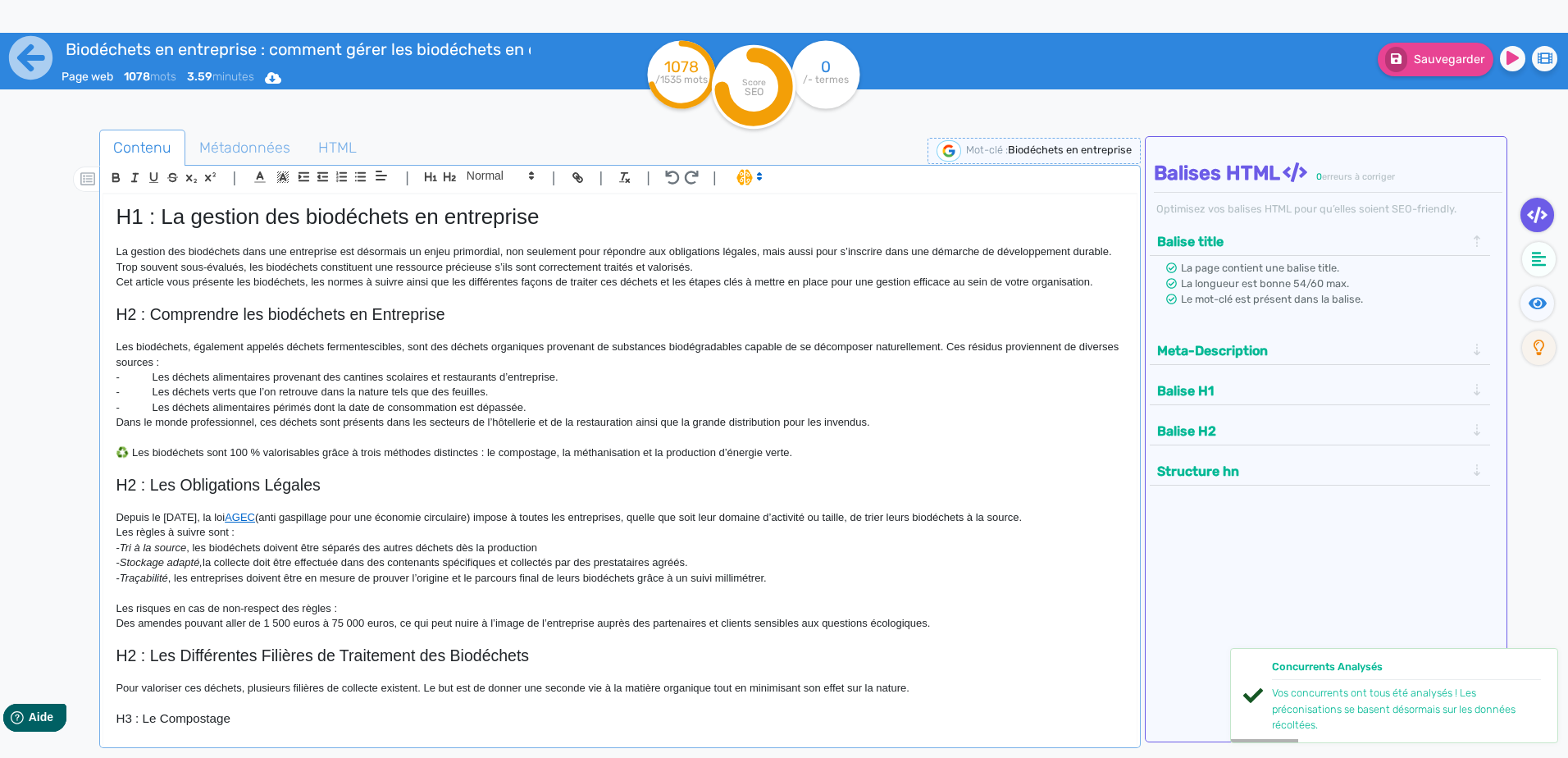
click at [707, 264] on p "La gestion des biodéchets dans une entreprise est désormais un enjeu primordial…" at bounding box center [619, 260] width 1007 height 31
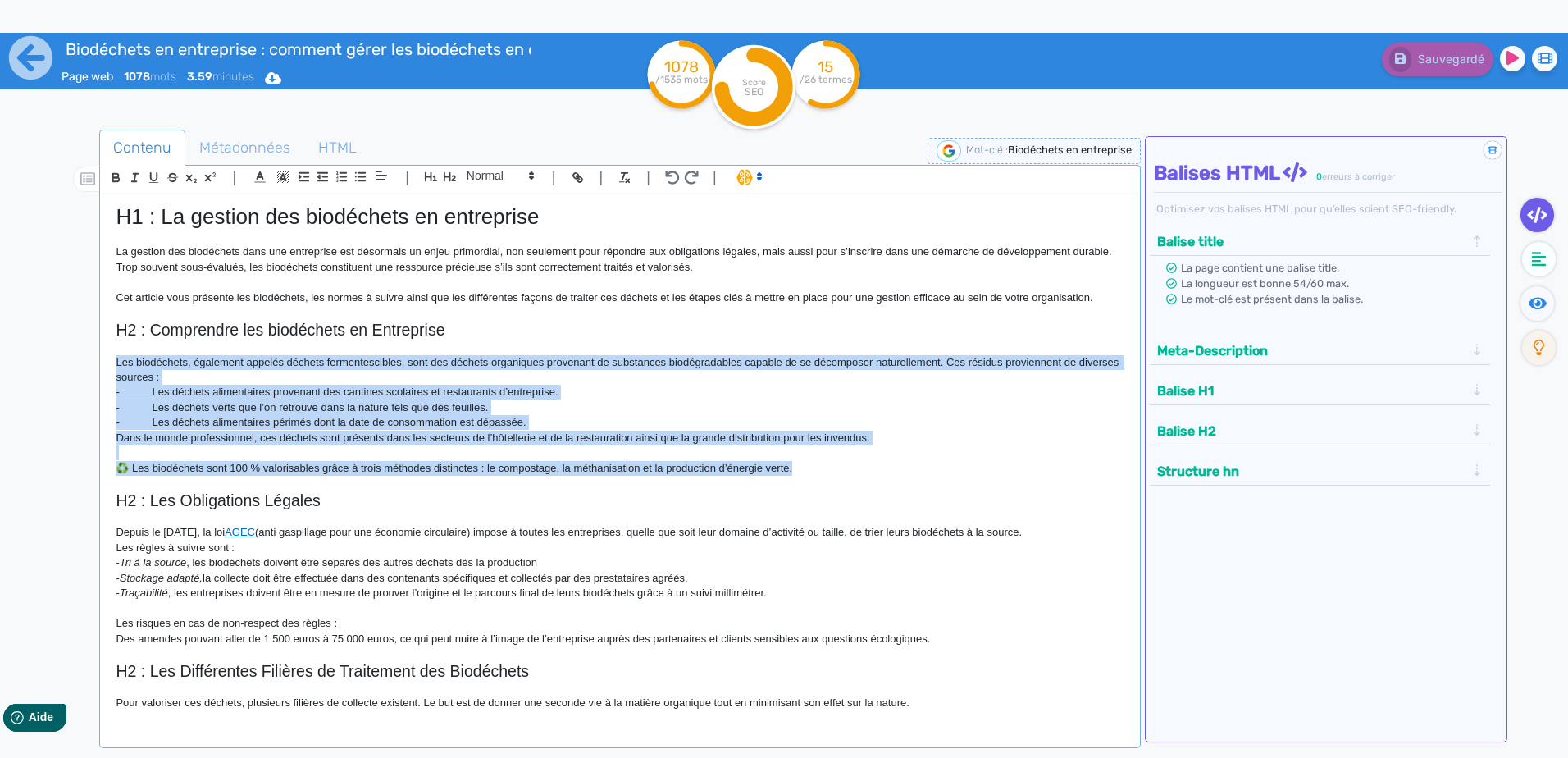
drag, startPoint x: 872, startPoint y: 470, endPoint x: 92, endPoint y: 356, distance: 788.3
click at [92, 356] on div "Contenu Métadonnées HTML | | H3 H4 H5 H6 Normal | | | | H1 : La gestion des bio…" at bounding box center [807, 509] width 1520 height 768
copy div "Les biodéchets, également appelés déchets fermentescibles, sont des déchets org…"
drag, startPoint x: 396, startPoint y: 425, endPoint x: 398, endPoint y: 416, distance: 9.2
click at [396, 425] on p "- Les déchets alimentaires périmés dont la date de consommation est dépassée." at bounding box center [619, 422] width 1007 height 15
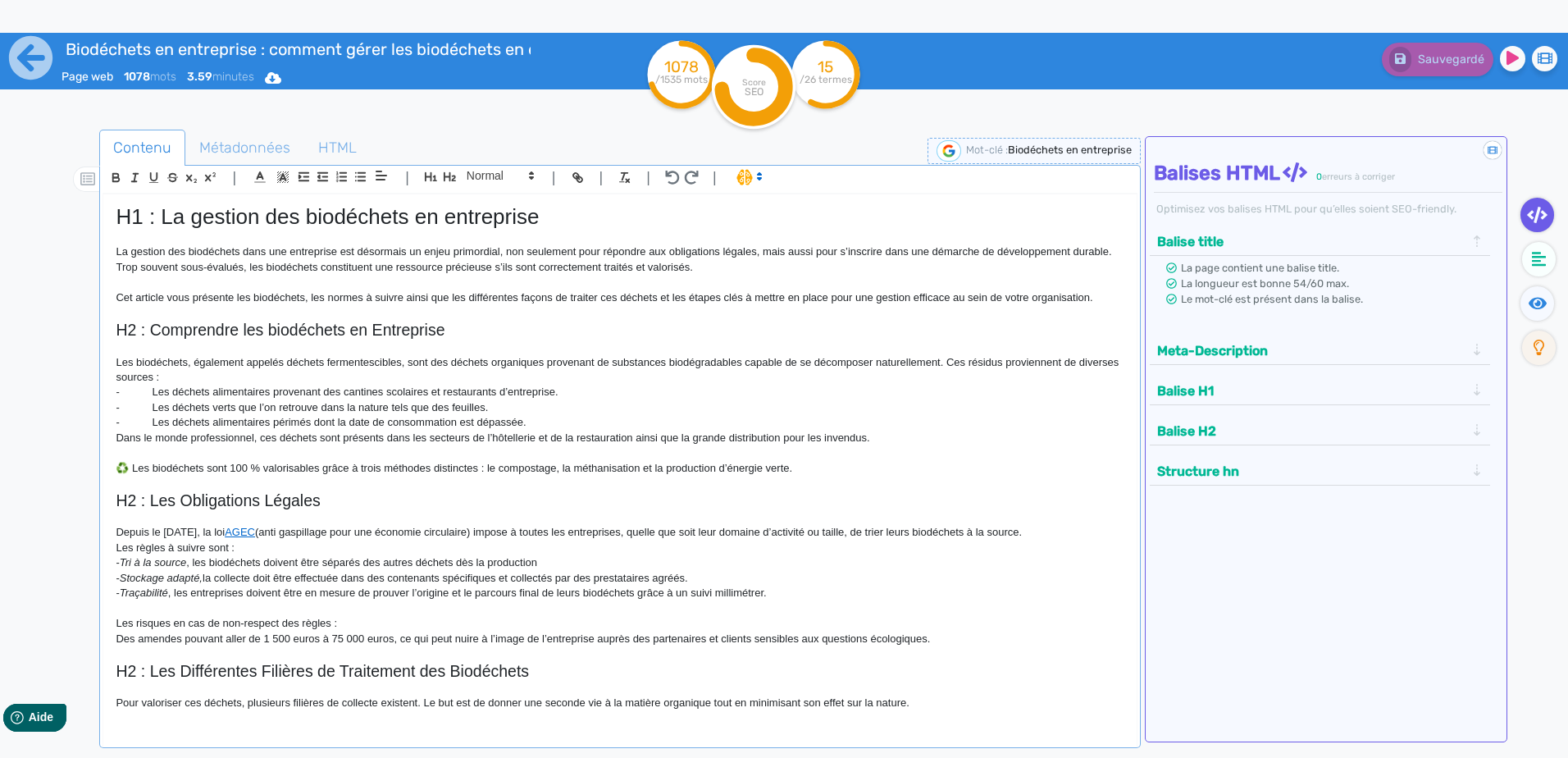
click at [396, 412] on p "- Les déchets verts que l’on retrouve dans la nature tels que des feuilles." at bounding box center [619, 407] width 1007 height 15
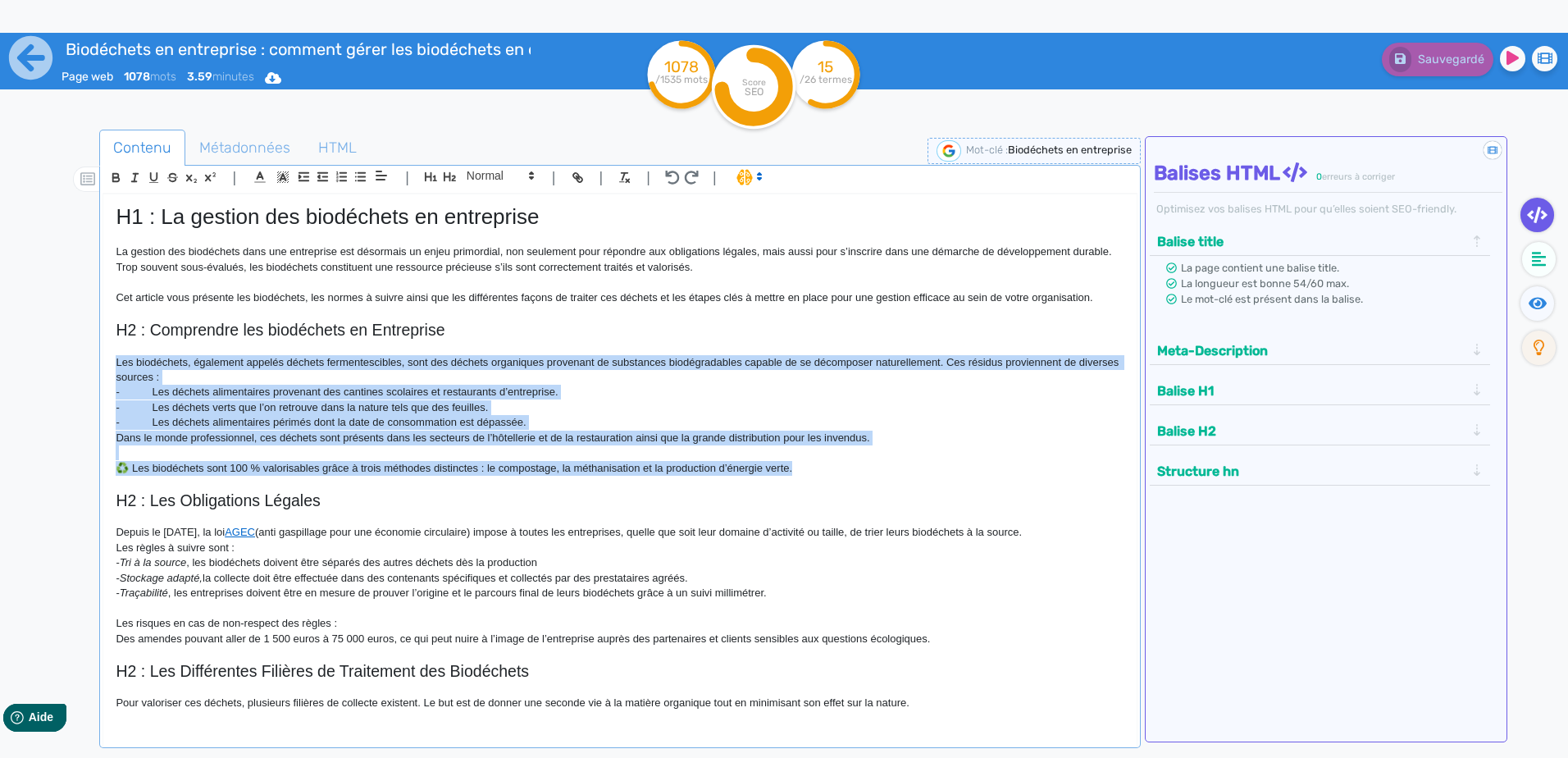
drag, startPoint x: 835, startPoint y: 471, endPoint x: 75, endPoint y: 357, distance: 768.5
click at [75, 357] on div "Contenu Métadonnées HTML | | H3 H4 H5 H6 Normal | | | | H1 : La gestion des bio…" at bounding box center [807, 509] width 1520 height 768
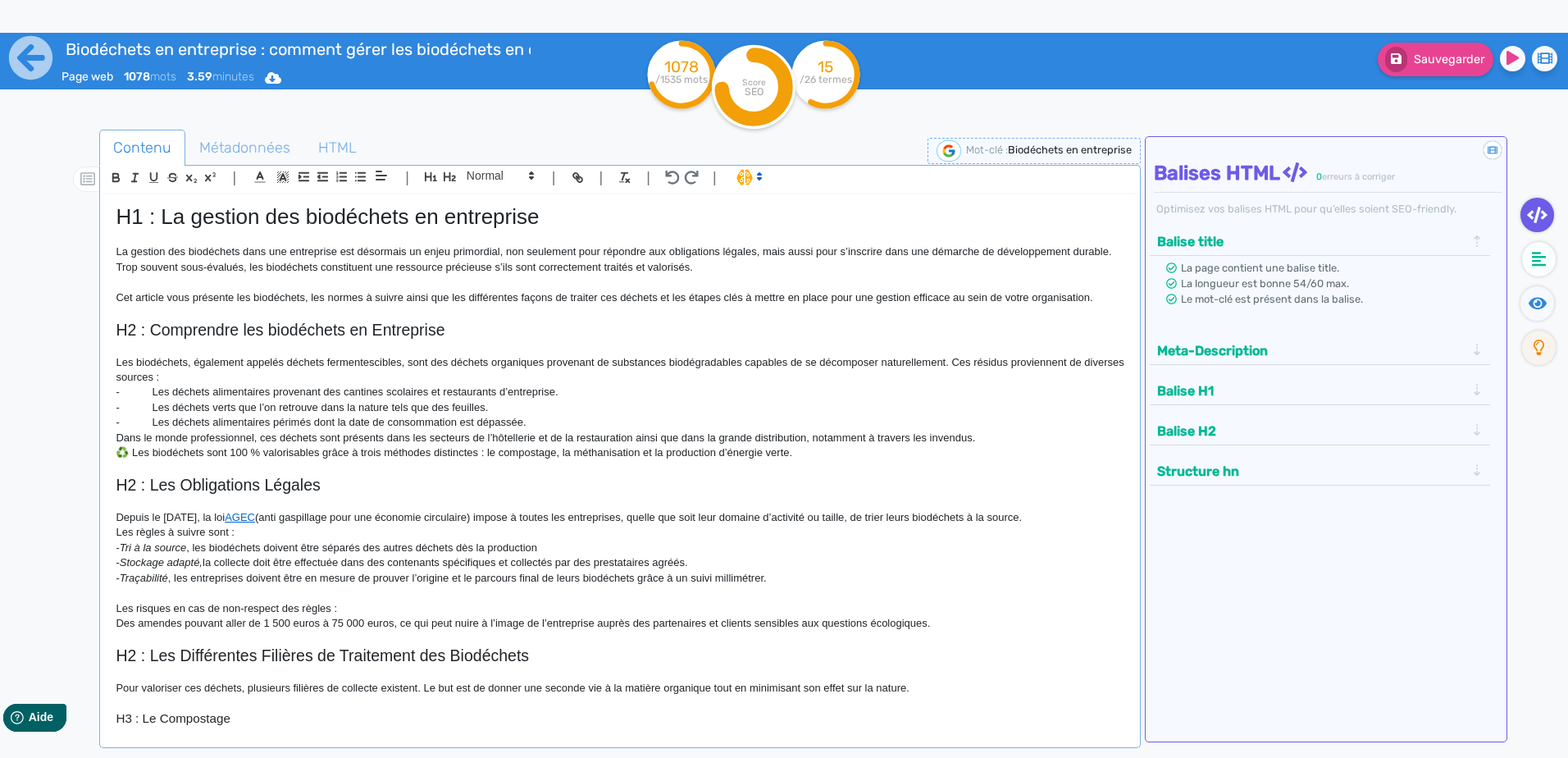
click at [624, 366] on p "Les biodéchets, également appelés déchets fermentescibles, sont des déchets org…" at bounding box center [619, 371] width 1007 height 31
click at [568, 374] on p "Les biodéchets, également appelés déchets fermentescibles, sont des déchets org…" at bounding box center [619, 371] width 1007 height 31
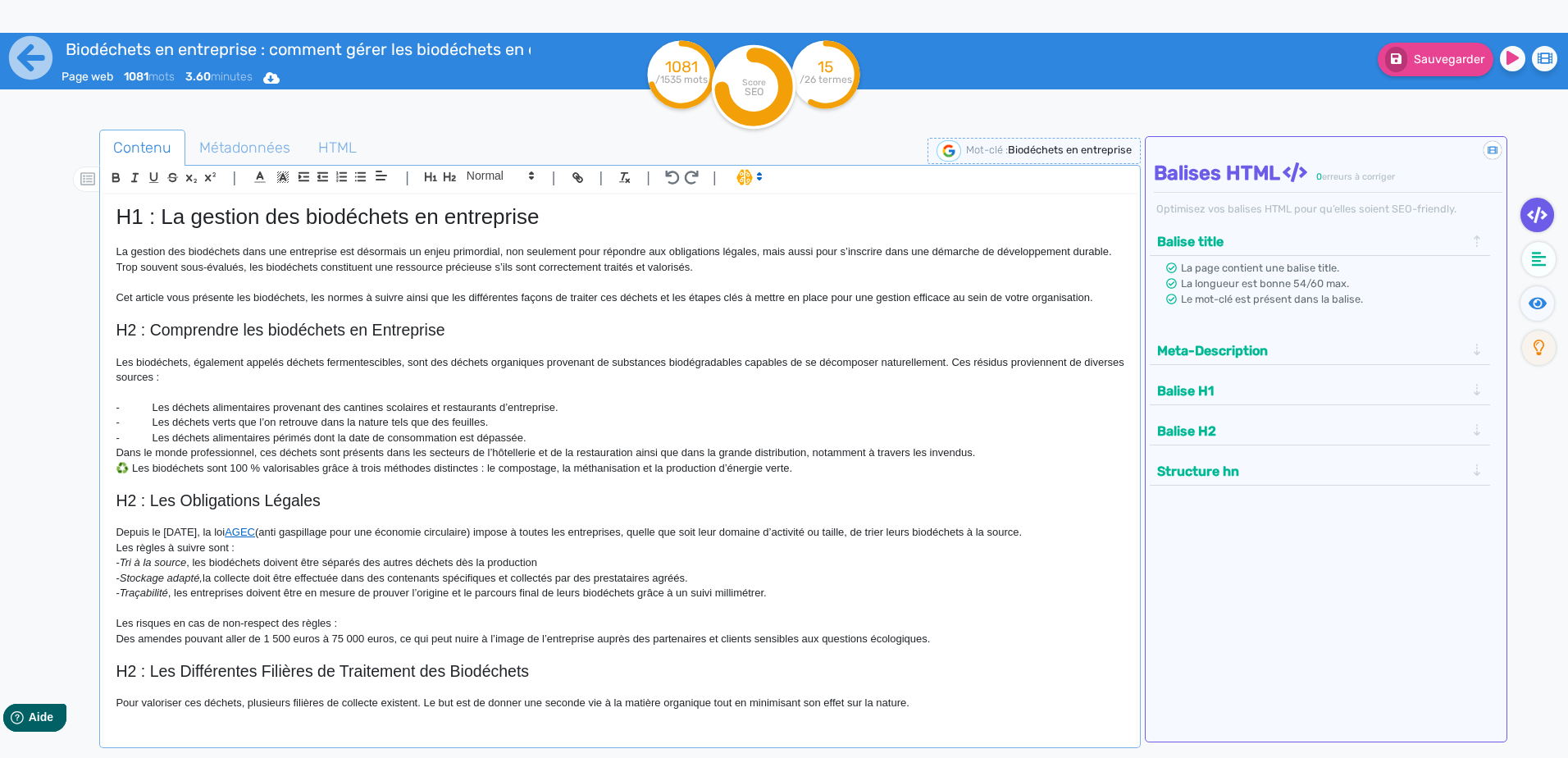
click at [563, 436] on p "- Les déchets alimentaires périmés dont la date de consommation est dépassée." at bounding box center [619, 438] width 1007 height 15
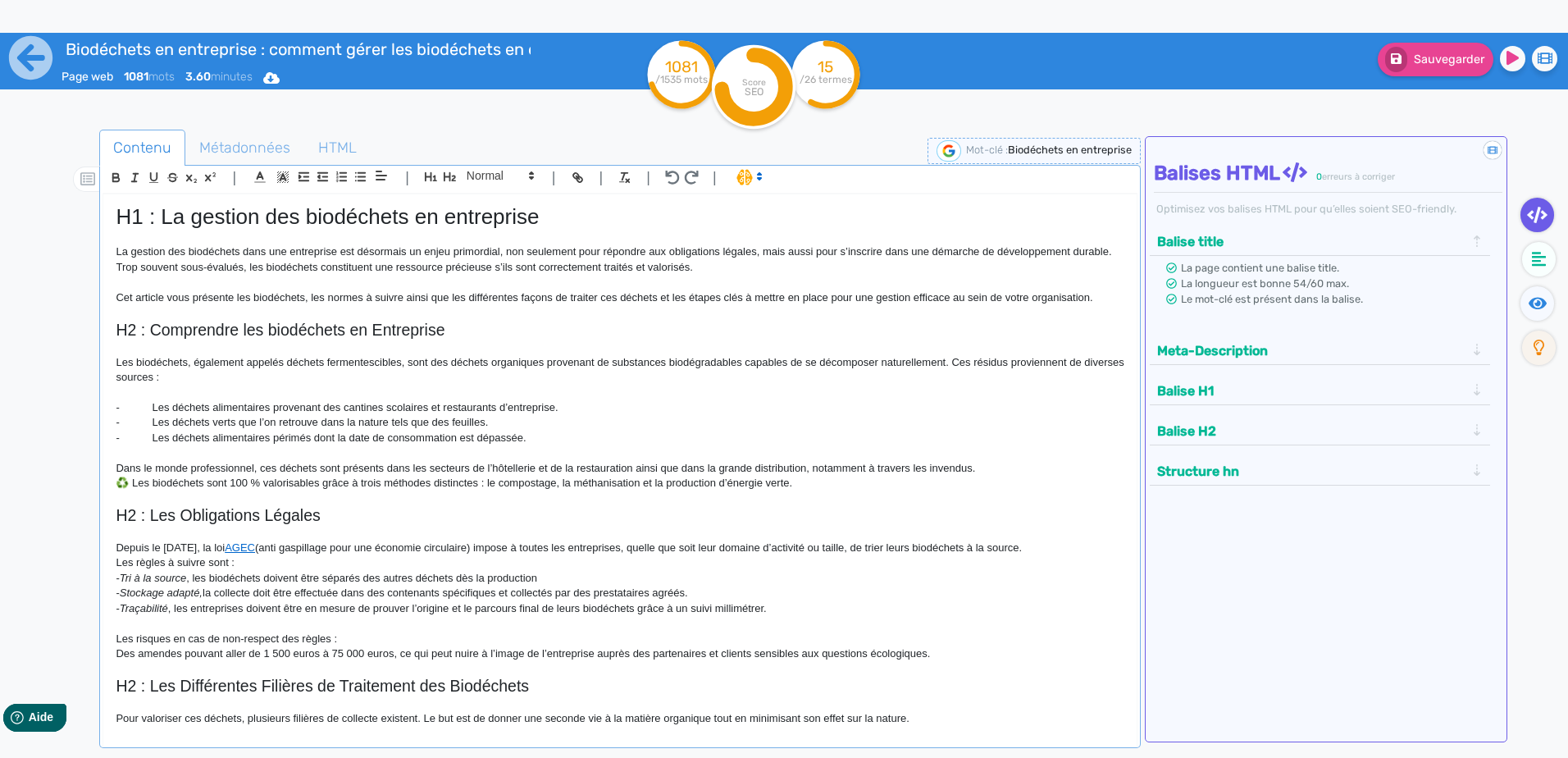
click at [1019, 458] on p at bounding box center [619, 452] width 1007 height 15
click at [1008, 465] on p "Dans le monde professionnel, ces déchets sont présents dans les secteurs de l’h…" at bounding box center [619, 467] width 1007 height 15
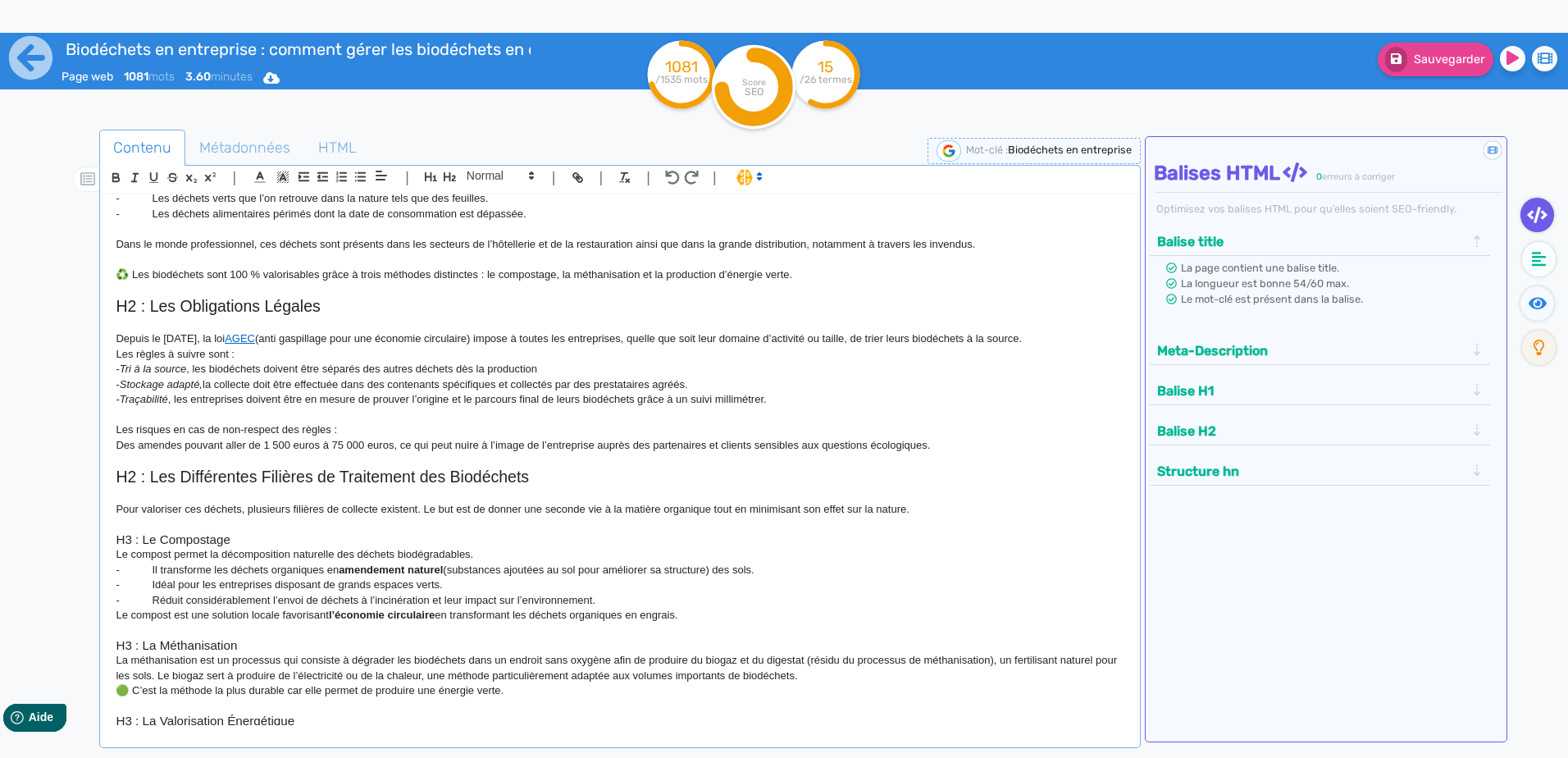
scroll to position [246, 0]
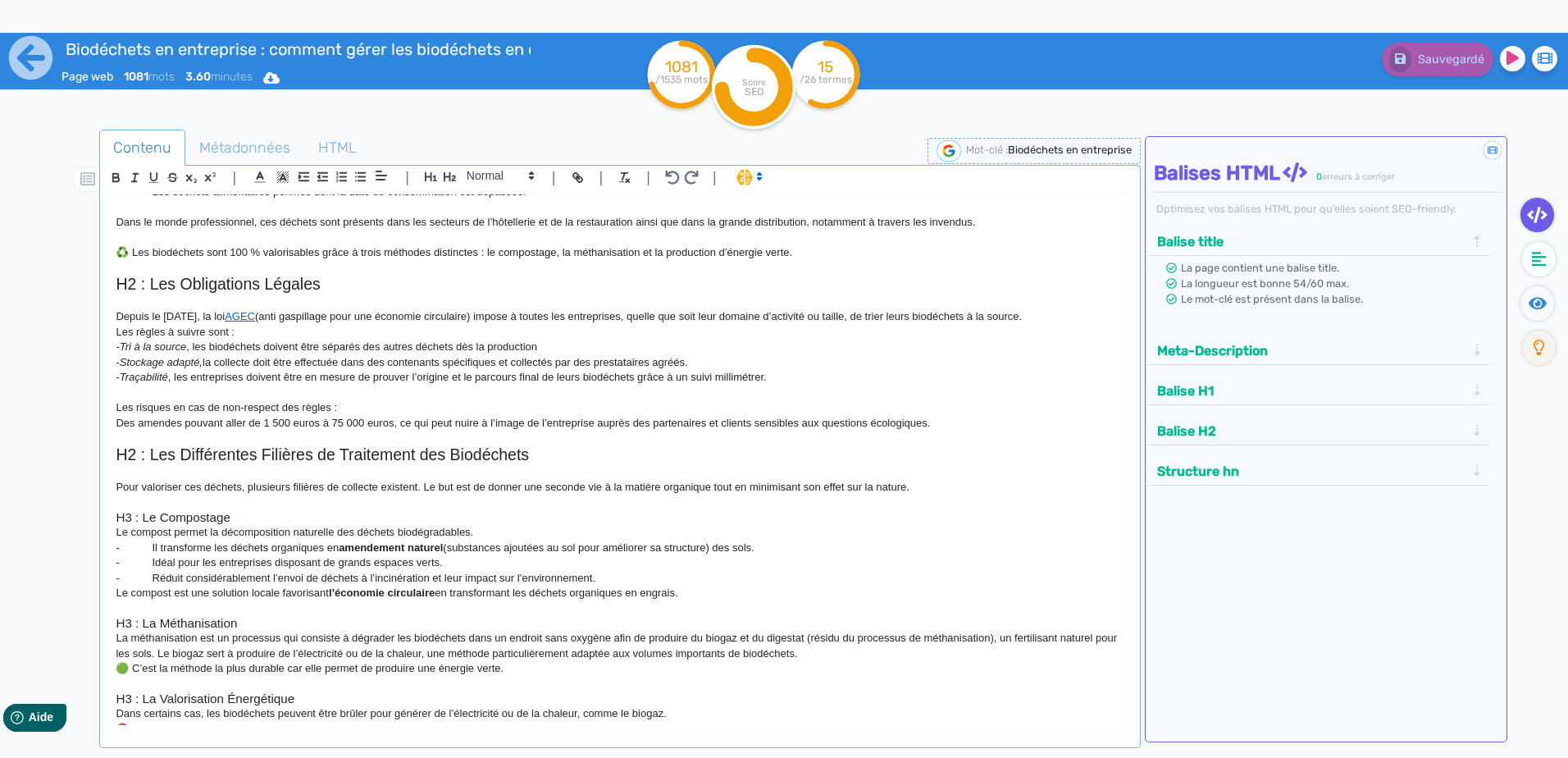
click at [711, 516] on h3 "H3 : Le Compostage" at bounding box center [619, 517] width 1007 height 15
click at [946, 420] on p "Des amendes pouvant aller de 1 500 euros à 75 000 euros, ce qui peut nuire à l’…" at bounding box center [619, 423] width 1007 height 15
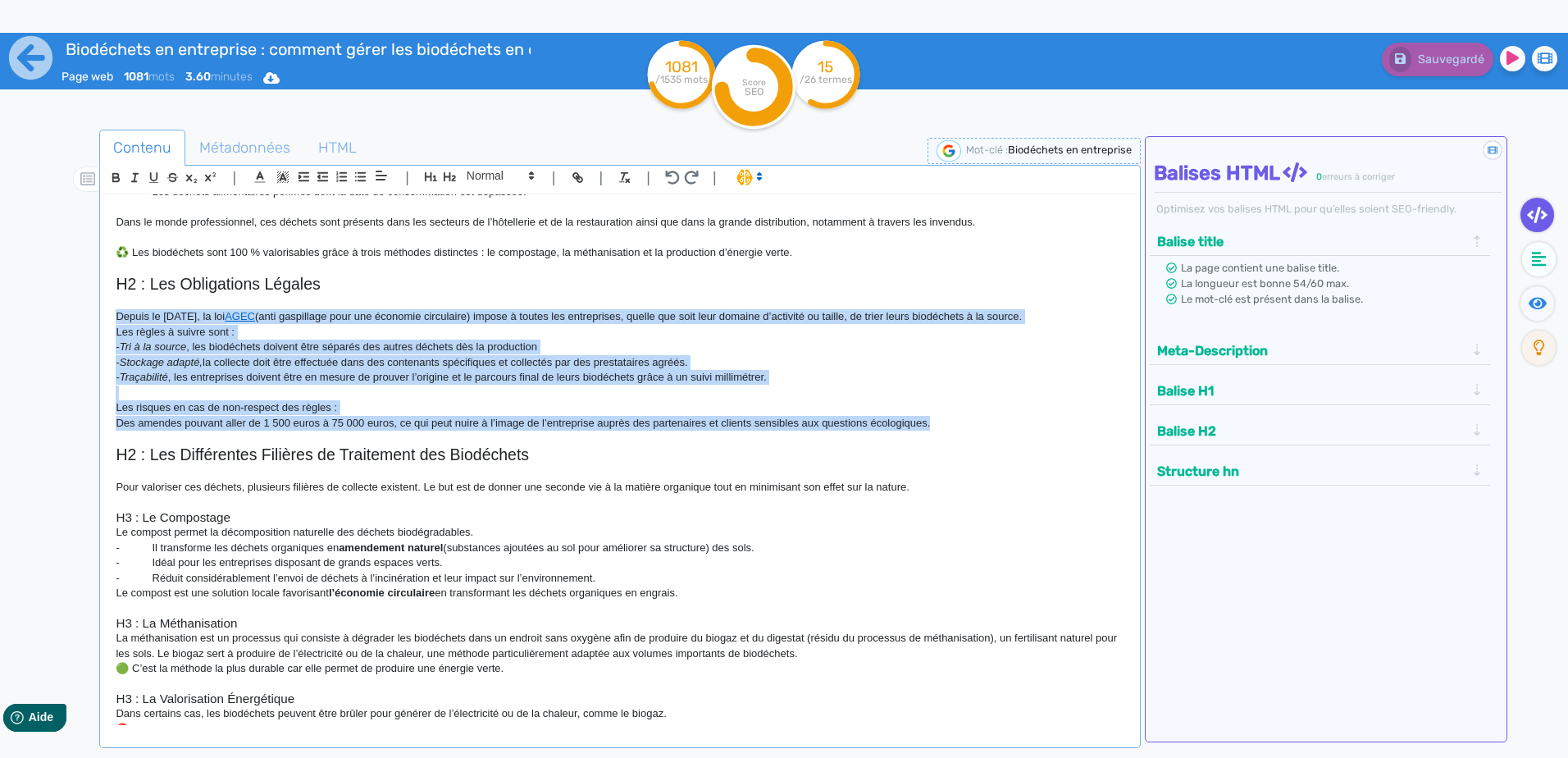
drag, startPoint x: 949, startPoint y: 423, endPoint x: 91, endPoint y: 314, distance: 864.9
click at [91, 314] on div "Contenu Métadonnées HTML | | H3 H4 H5 H6 Normal | | | | H1 : La gestion des bio…" at bounding box center [807, 509] width 1520 height 768
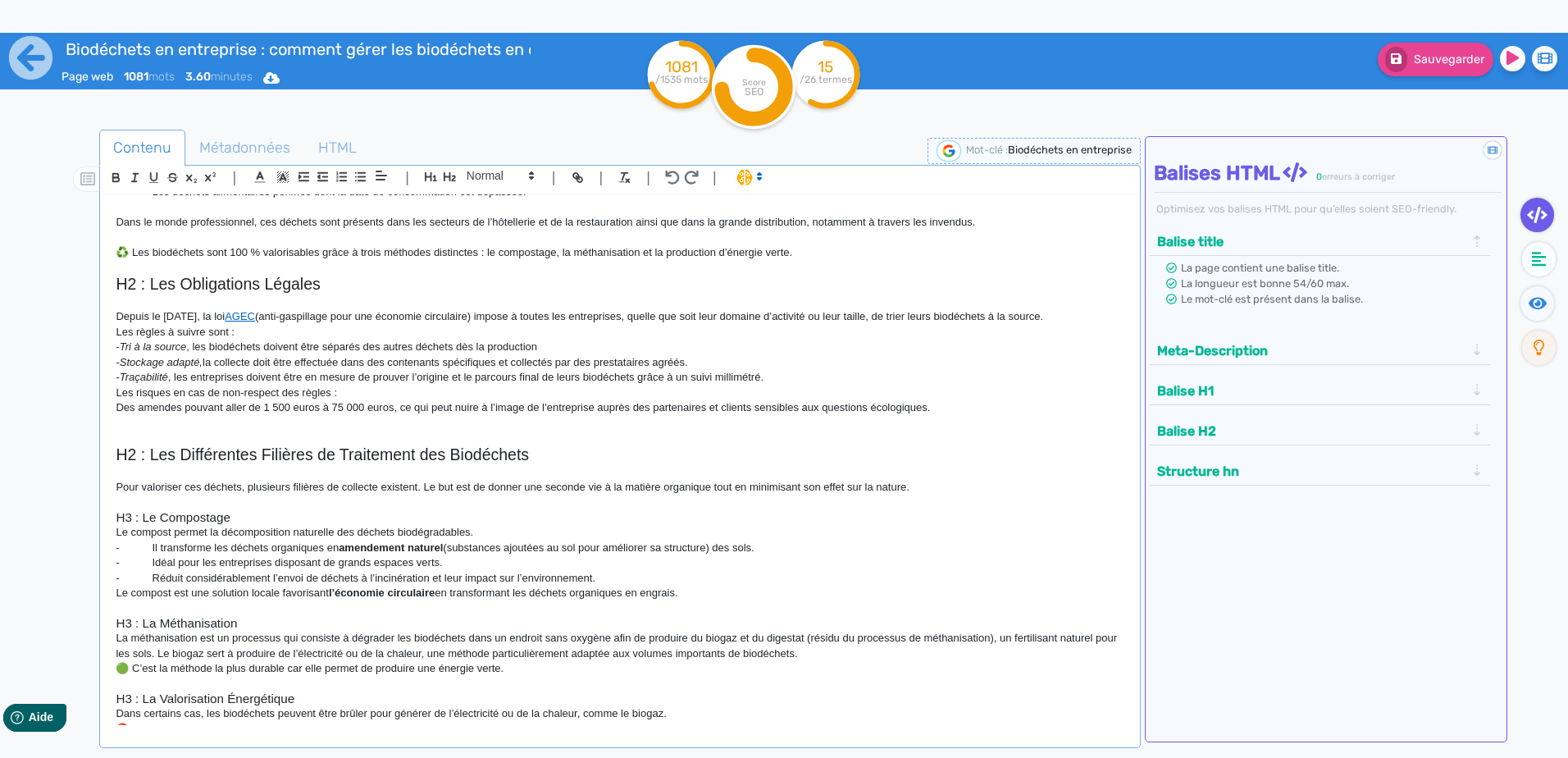
click at [255, 326] on p "Les règles à suivre sont :" at bounding box center [619, 332] width 1007 height 15
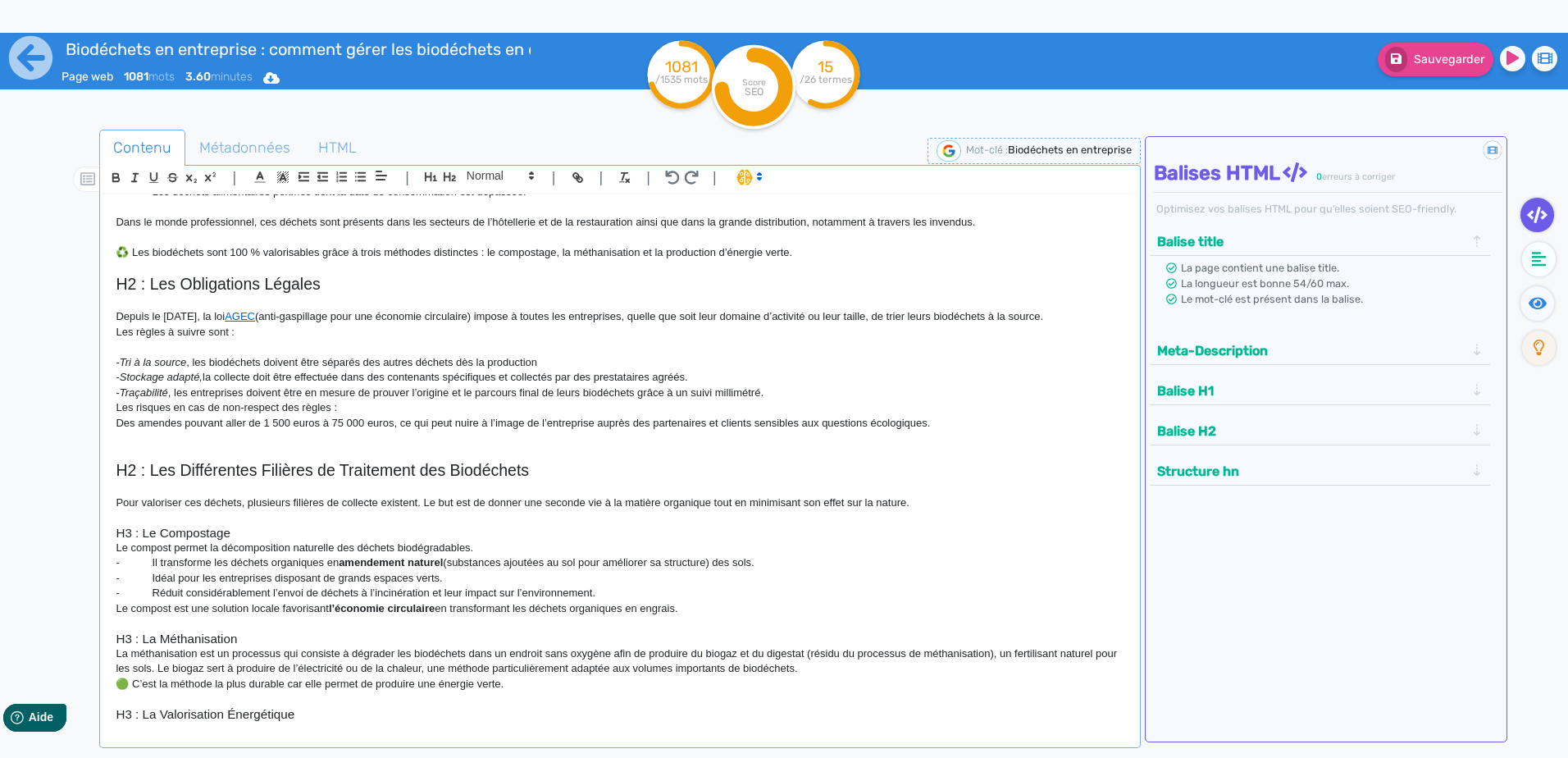
click at [828, 397] on p "- Traçabilité , les entreprises doivent être en mesure de prouver l’origine et …" at bounding box center [619, 392] width 1007 height 15
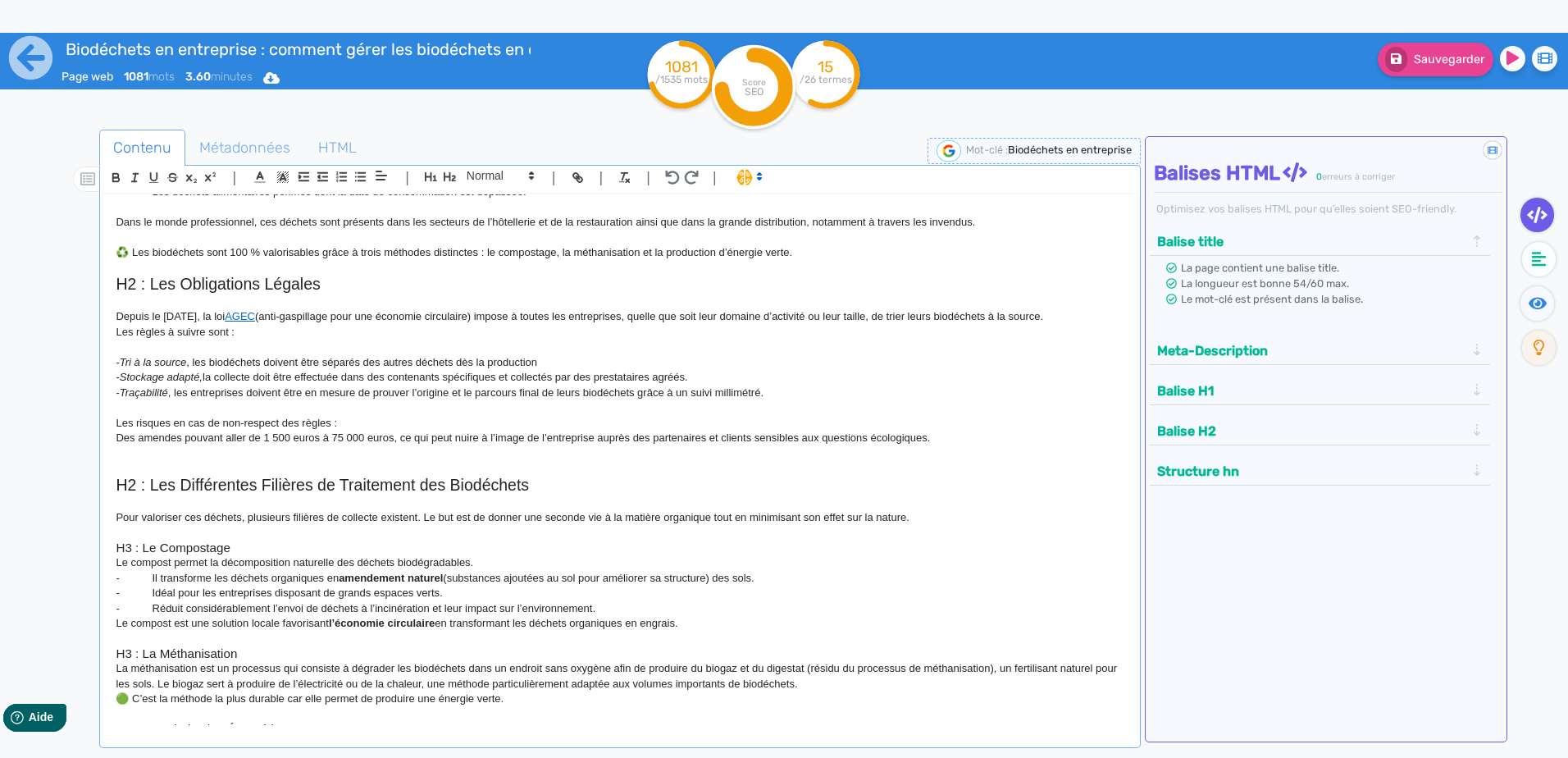
click at [371, 426] on p "Les risques en cas de non-respect des règles :" at bounding box center [619, 423] width 1007 height 15
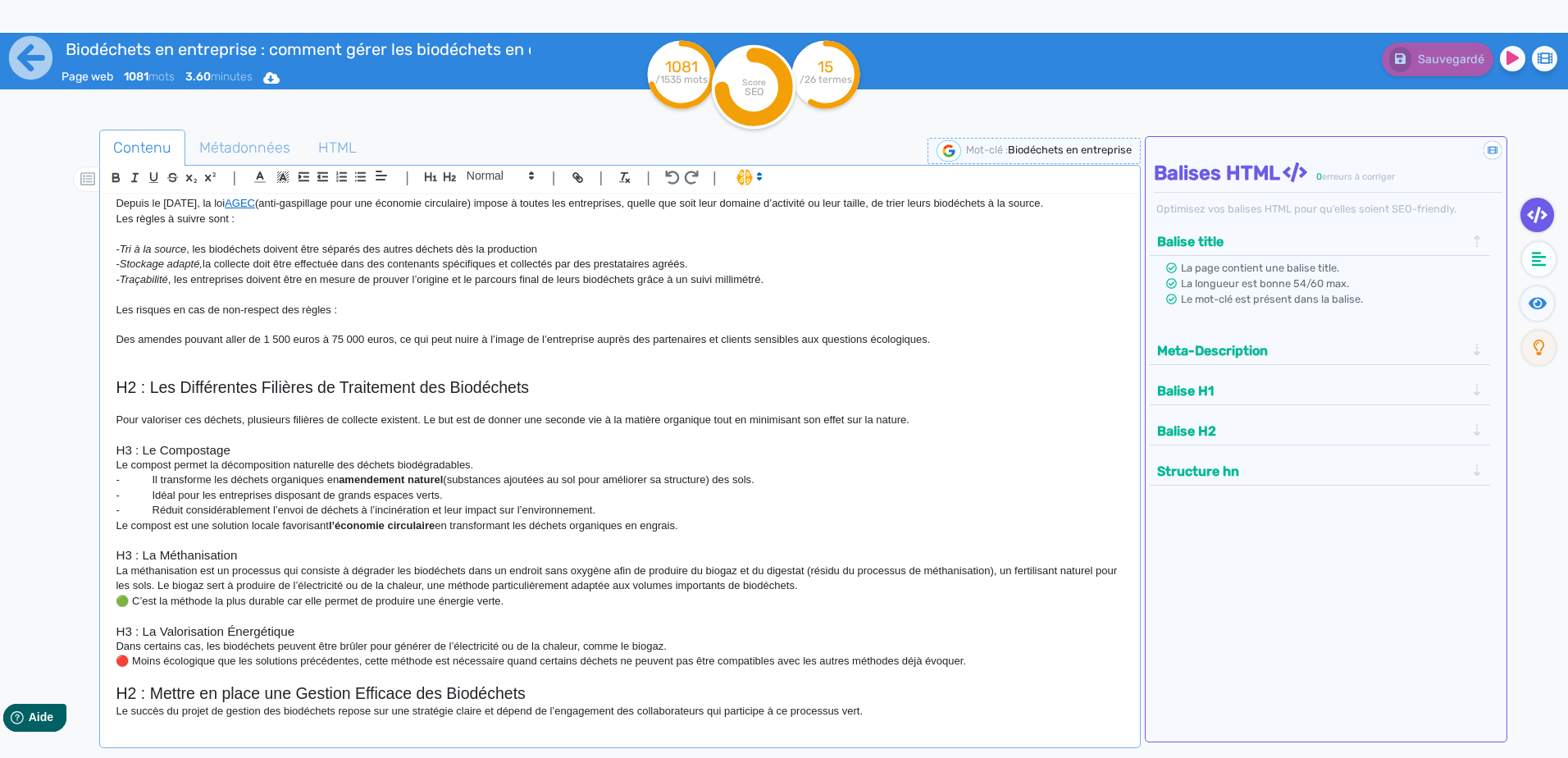
scroll to position [410, 0]
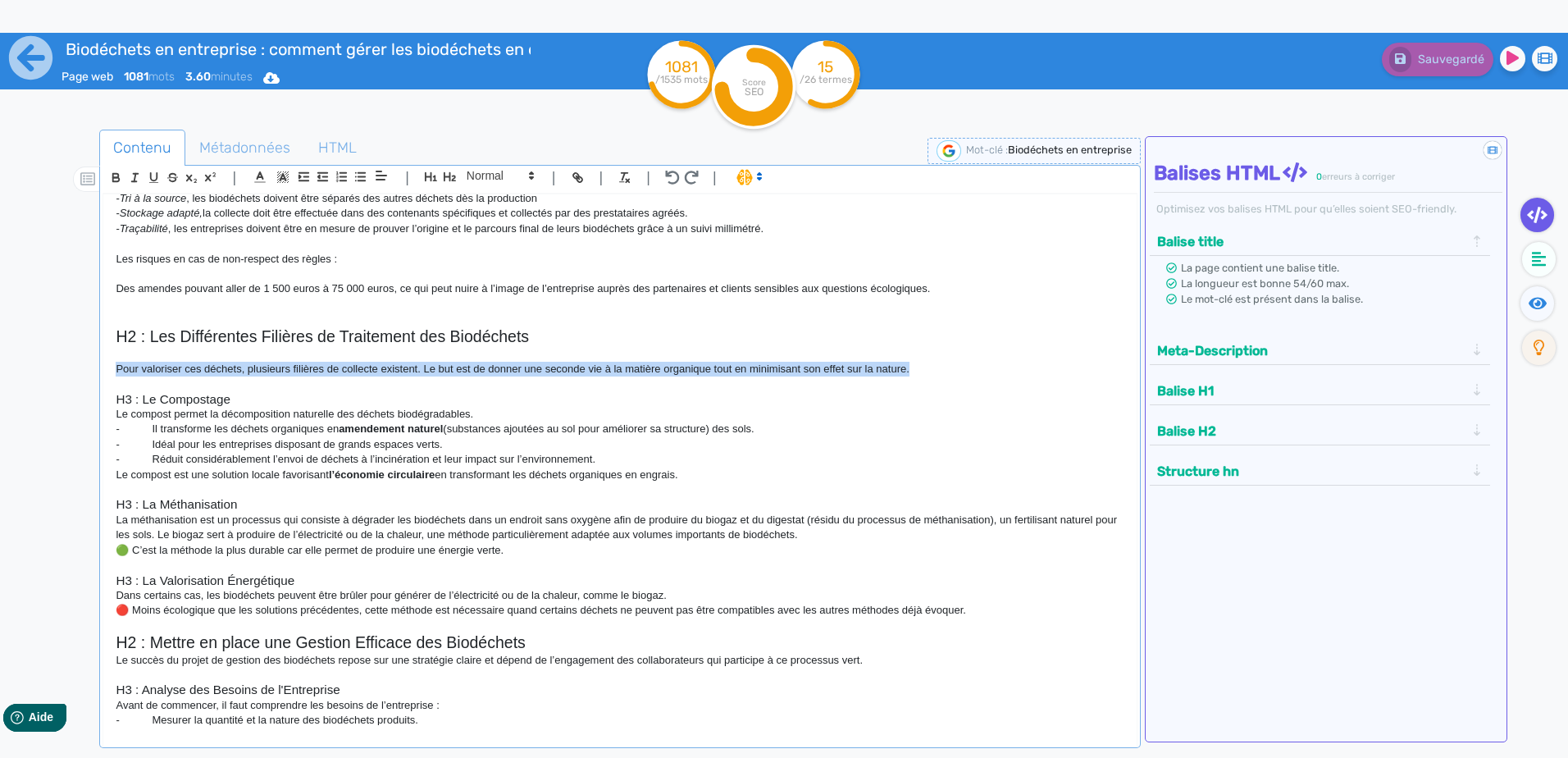
drag, startPoint x: 708, startPoint y: 367, endPoint x: 97, endPoint y: 374, distance: 611.0
click at [97, 374] on div "Contenu Métadonnées HTML | | H3 H4 H5 H6 Normal | | | | H1 : La gestion des bio…" at bounding box center [807, 509] width 1520 height 768
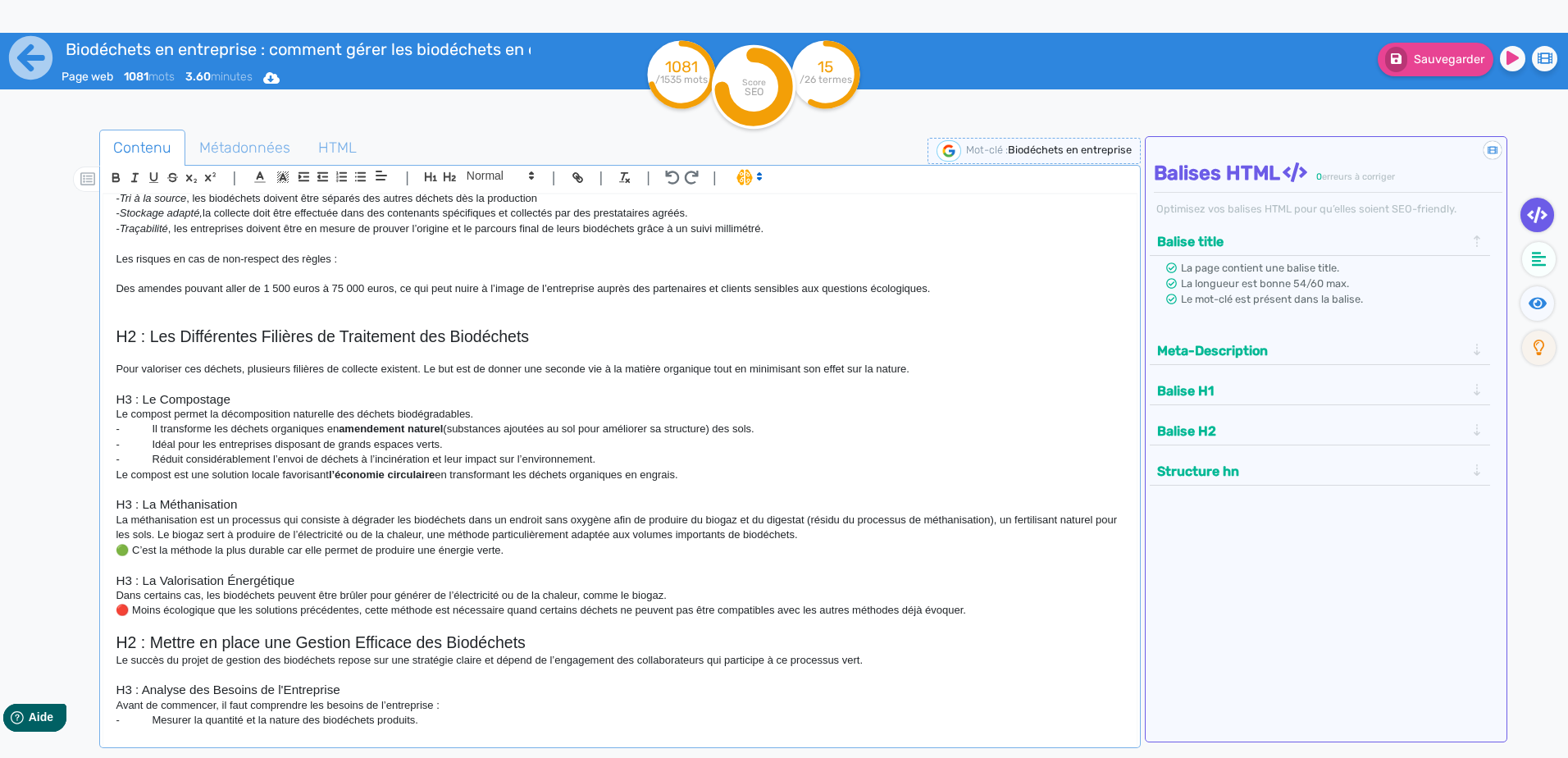
click at [488, 409] on p "Le compost permet la décomposition naturelle des déchets biodégradables." at bounding box center [619, 414] width 1007 height 15
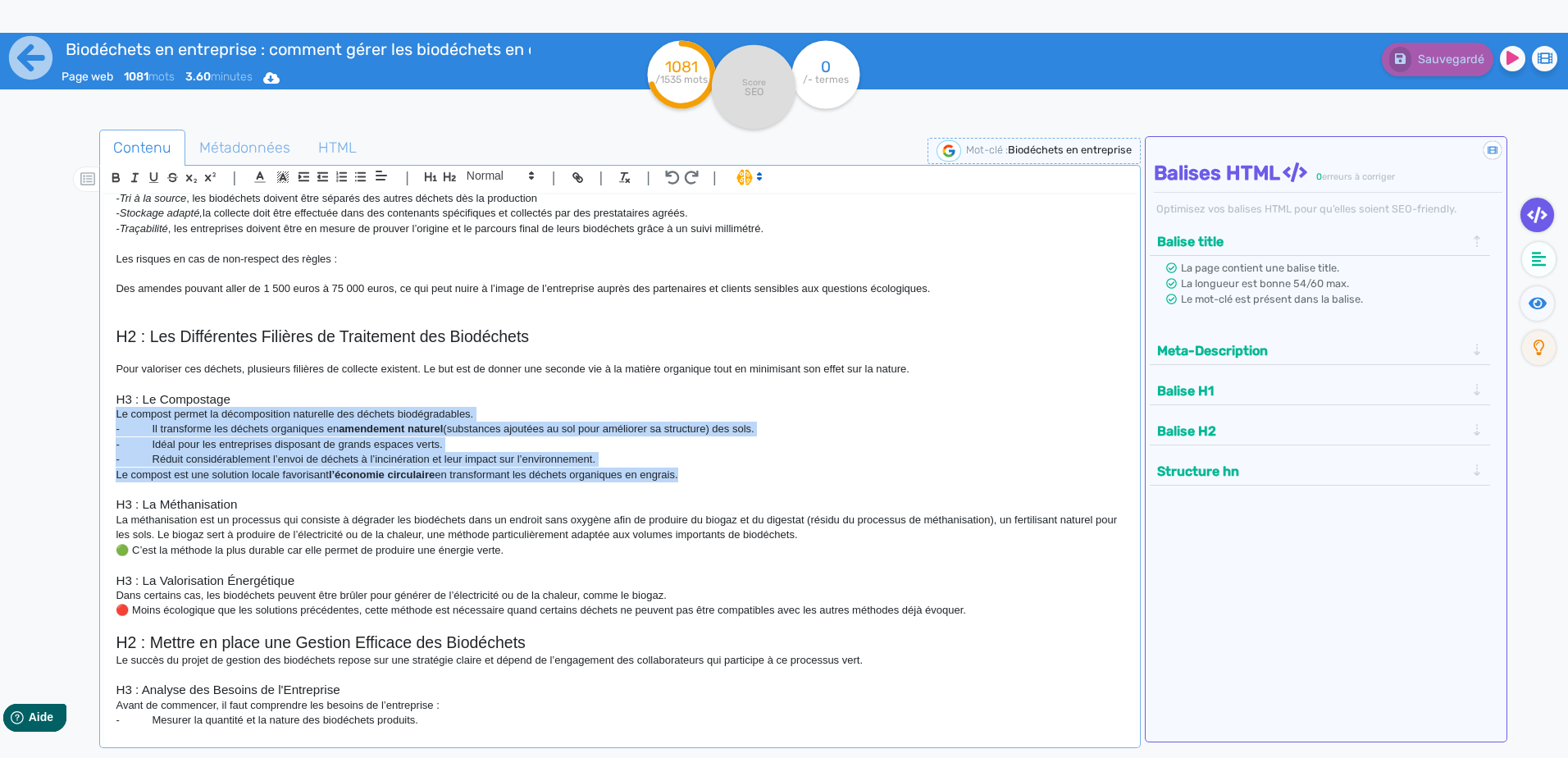
drag, startPoint x: 708, startPoint y: 479, endPoint x: 97, endPoint y: 409, distance: 615.0
click at [97, 409] on div "Contenu Métadonnées HTML | | H3 H4 H5 H6 Normal | | | | H1 : La gestion des bio…" at bounding box center [807, 509] width 1520 height 768
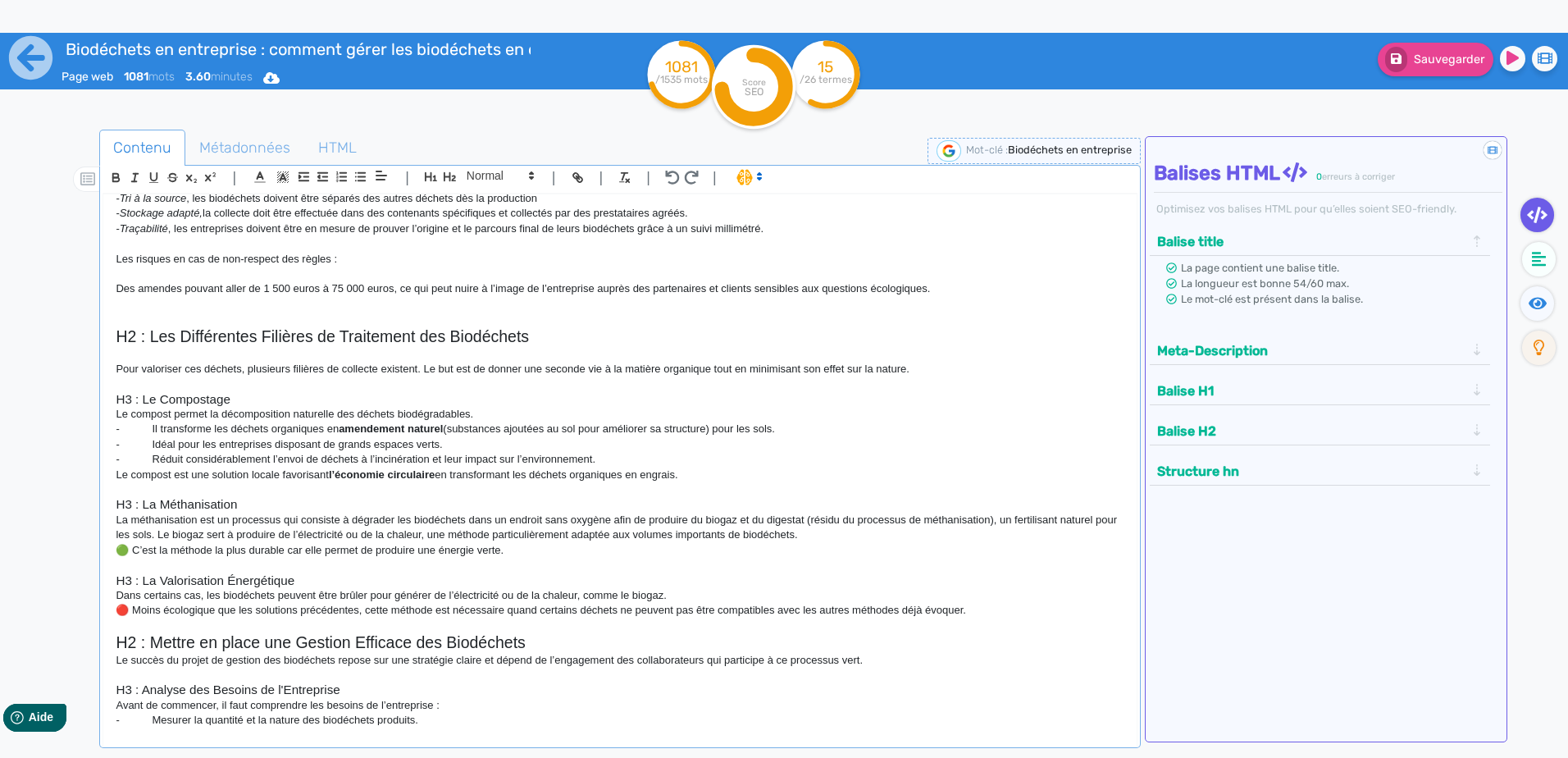
click at [274, 401] on h3 "H3 : Le Compostage" at bounding box center [619, 399] width 1007 height 15
click at [518, 479] on p "Le compost est une solution locale favorisant l’économie circulaire en transfor…" at bounding box center [619, 474] width 1007 height 15
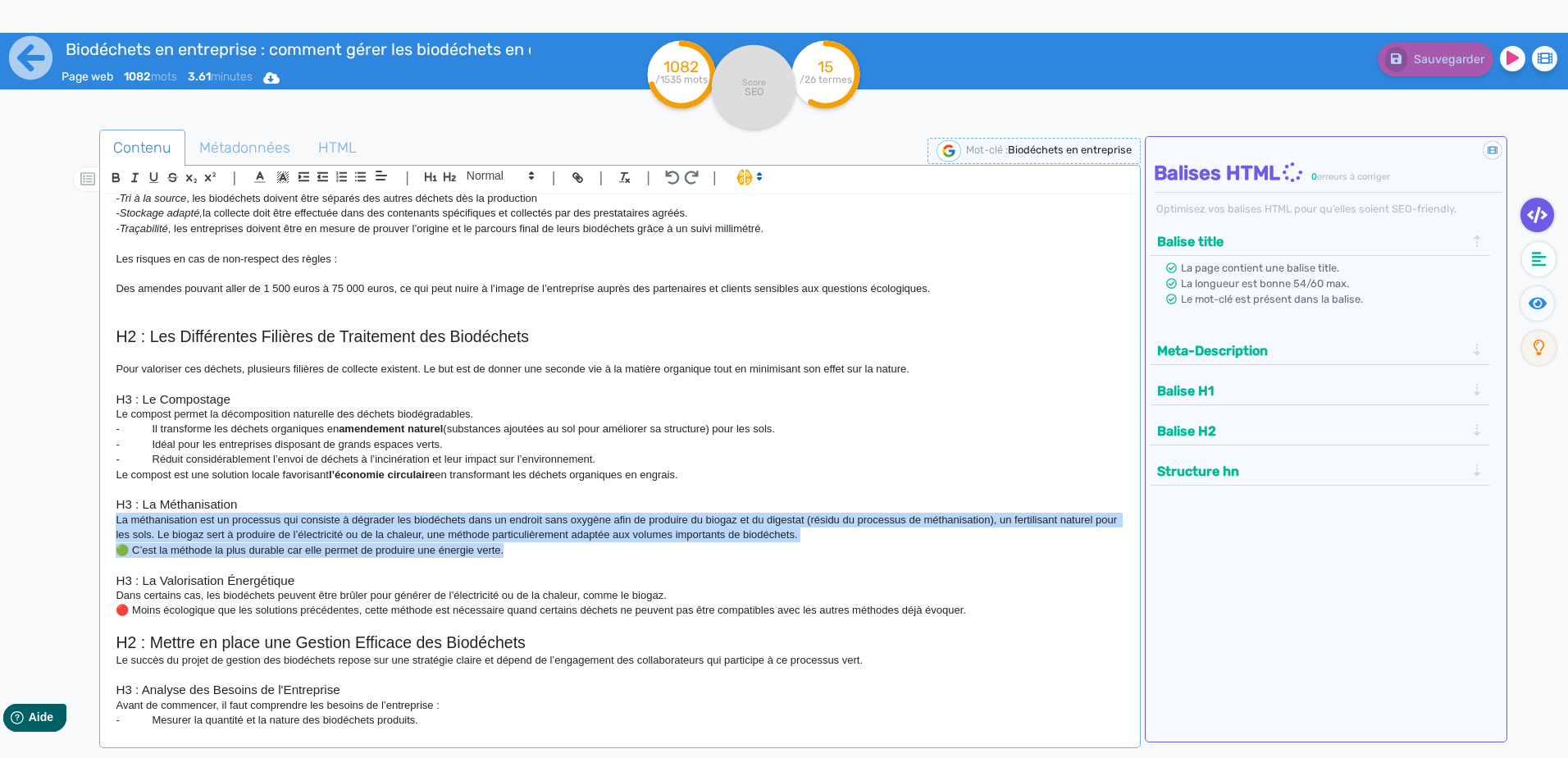
drag, startPoint x: 531, startPoint y: 555, endPoint x: 110, endPoint y: 523, distance: 422.2
click at [110, 523] on div "H1 : La gestion des biodéchets en entreprise La gestion des biodéchets dans une…" at bounding box center [620, 459] width 1032 height 531
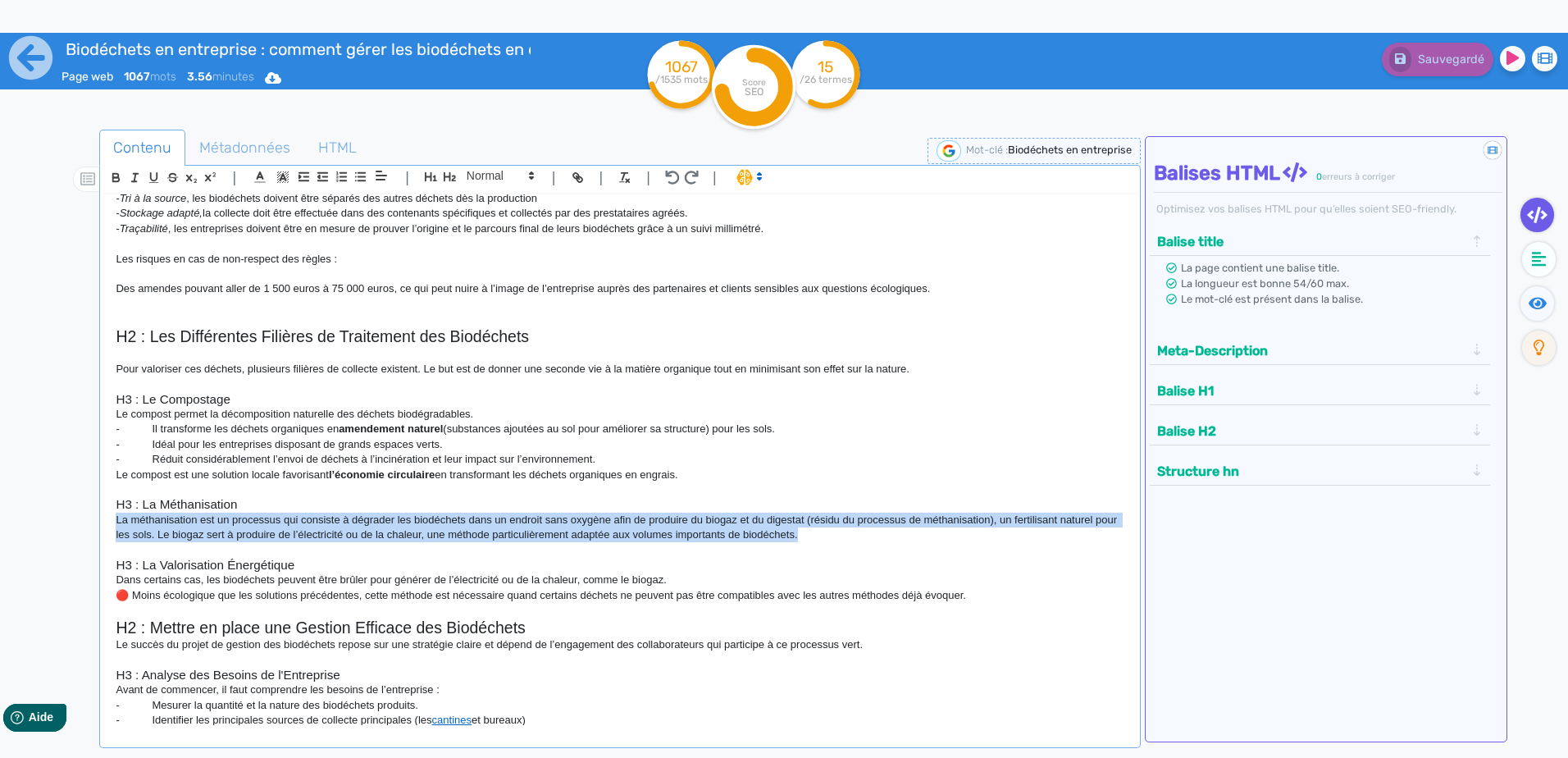
drag, startPoint x: 852, startPoint y: 534, endPoint x: 111, endPoint y: 515, distance: 741.2
click at [111, 515] on div "H1 : La gestion des biodéchets en entreprise La gestion des biodéchets dans une…" at bounding box center [620, 459] width 1032 height 531
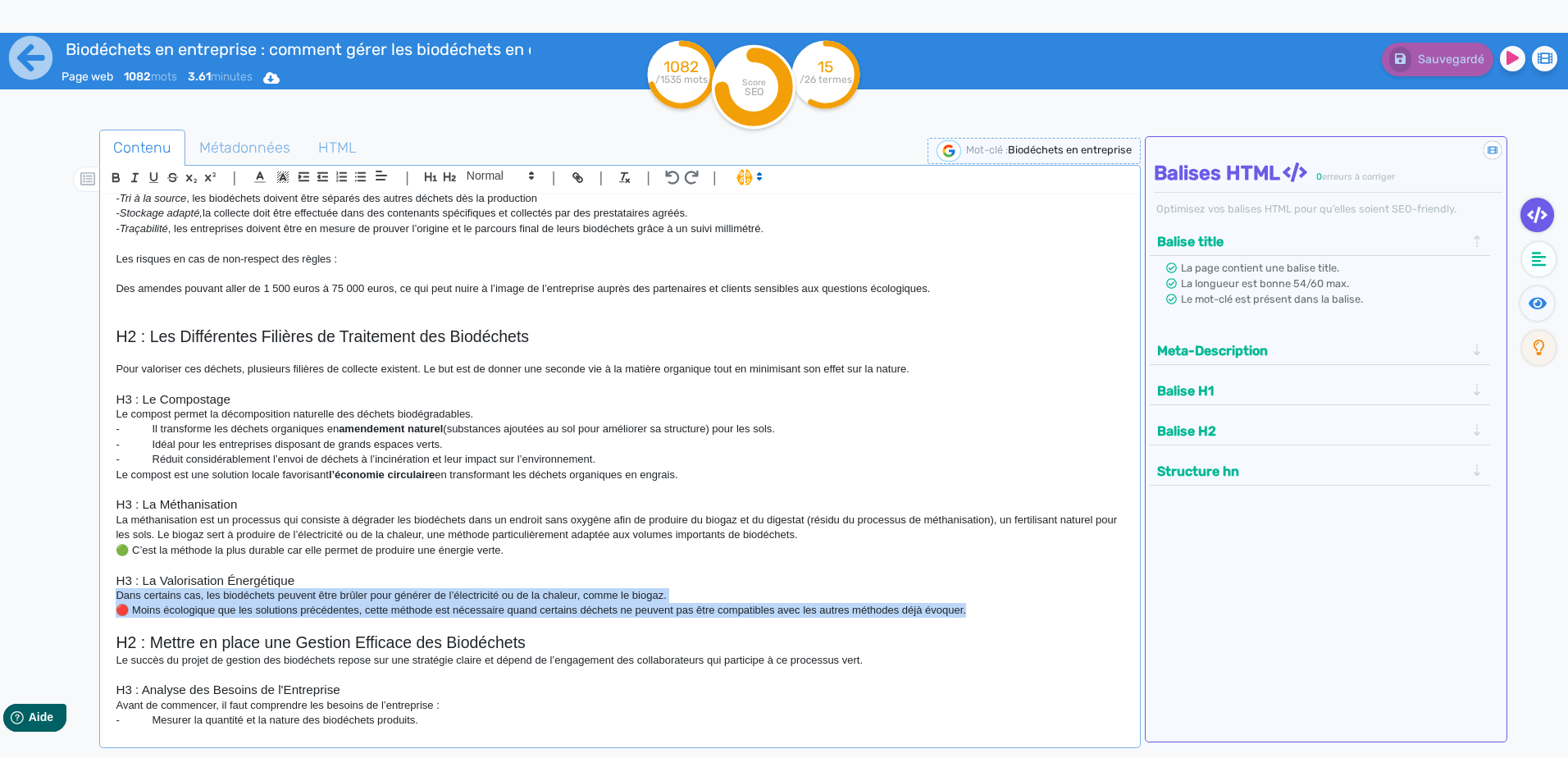
drag, startPoint x: 984, startPoint y: 605, endPoint x: 93, endPoint y: 599, distance: 891.0
click at [93, 599] on div "Contenu Métadonnées HTML | | H3 H4 H5 H6 Normal | | | | H1 : La gestion des bio…" at bounding box center [807, 509] width 1520 height 768
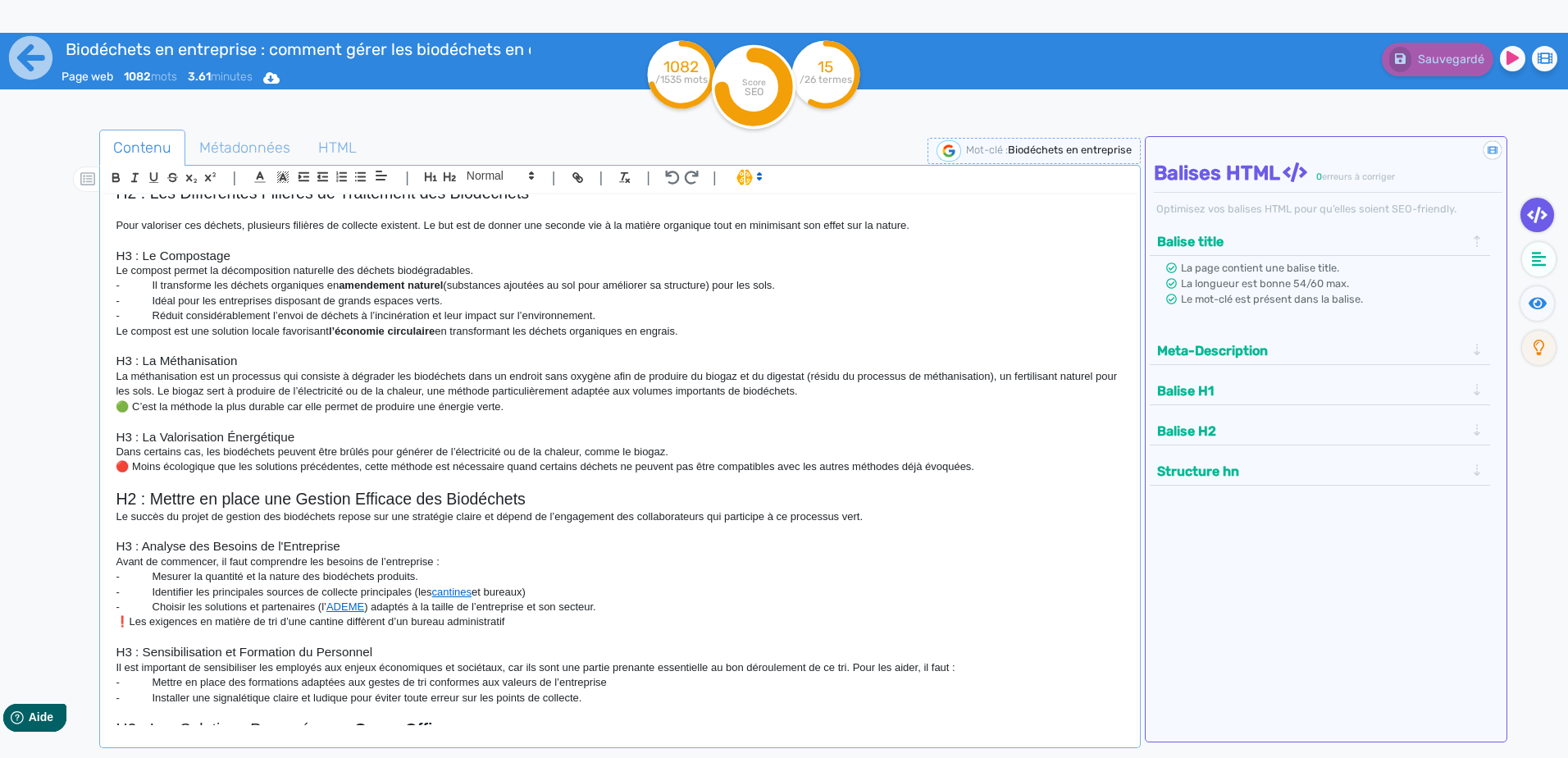
scroll to position [574, 0]
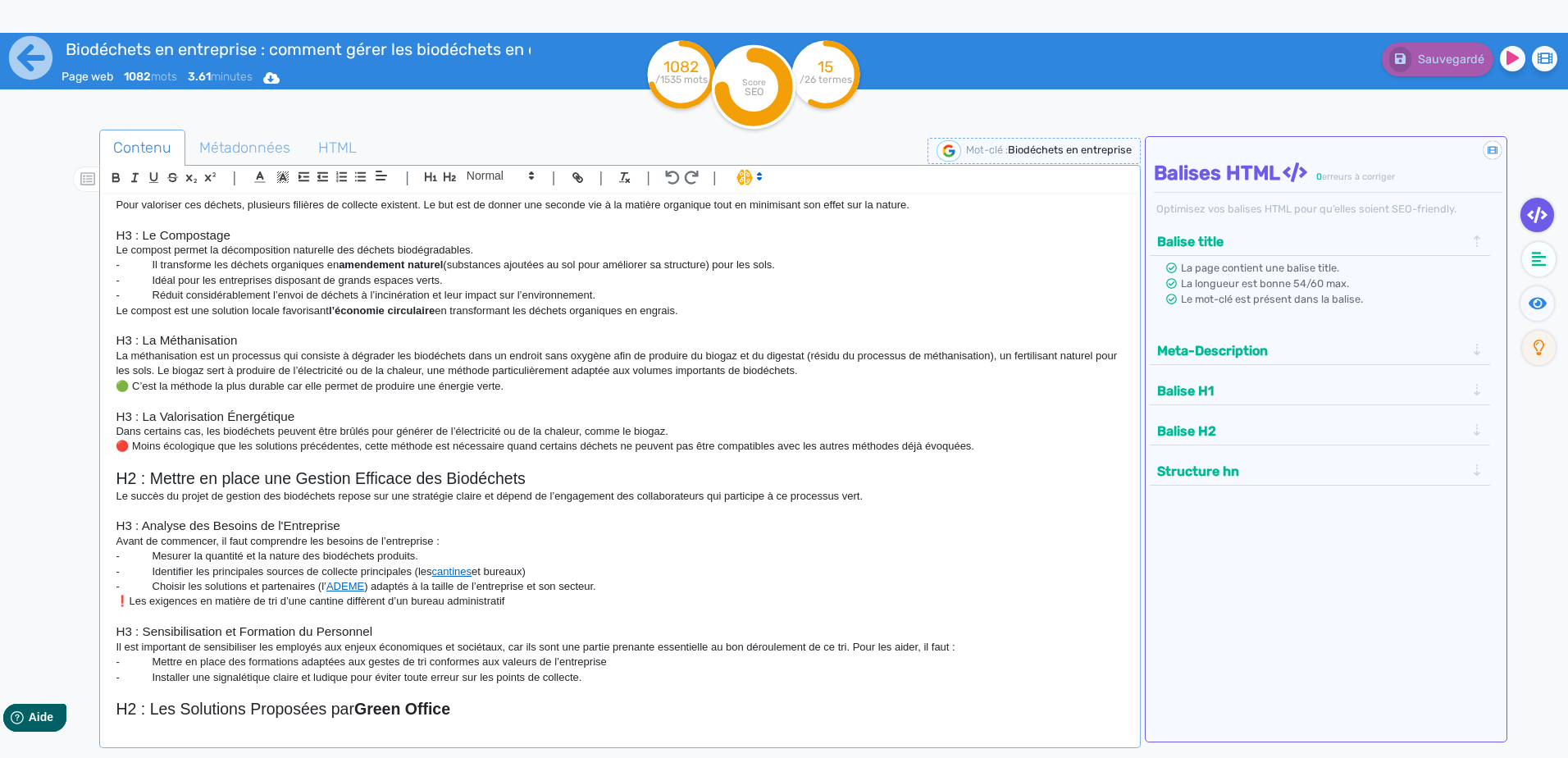
click at [553, 477] on h2 "H2 : Mettre en place une Gestion Efficace des Biodéchets" at bounding box center [619, 479] width 1007 height 19
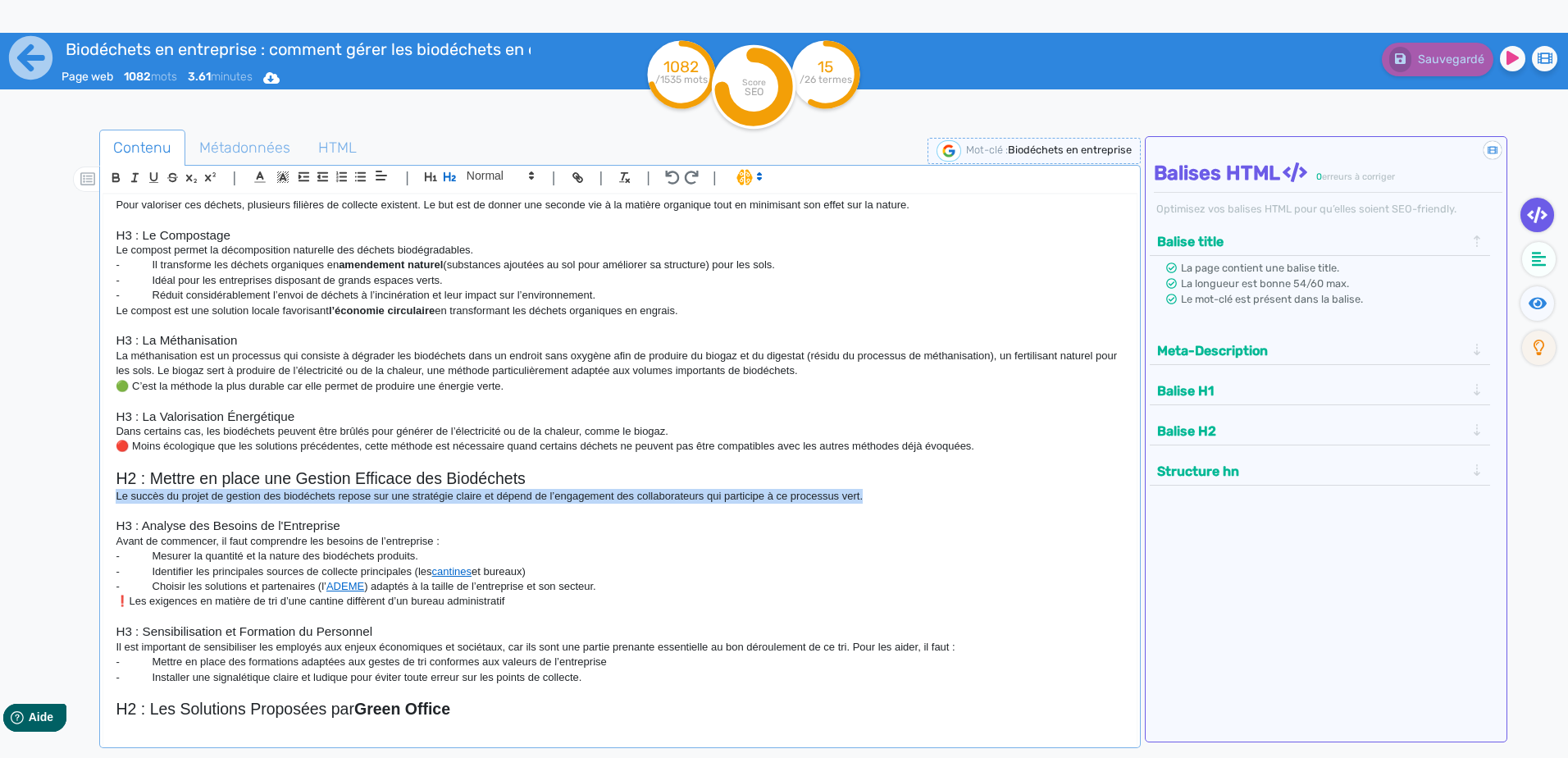
drag, startPoint x: 872, startPoint y: 495, endPoint x: 103, endPoint y: 489, distance: 769.0
click at [103, 489] on div "H1 : La gestion des biodéchets en entreprise La gestion des biodéchets dans une…" at bounding box center [620, 473] width 1034 height 560
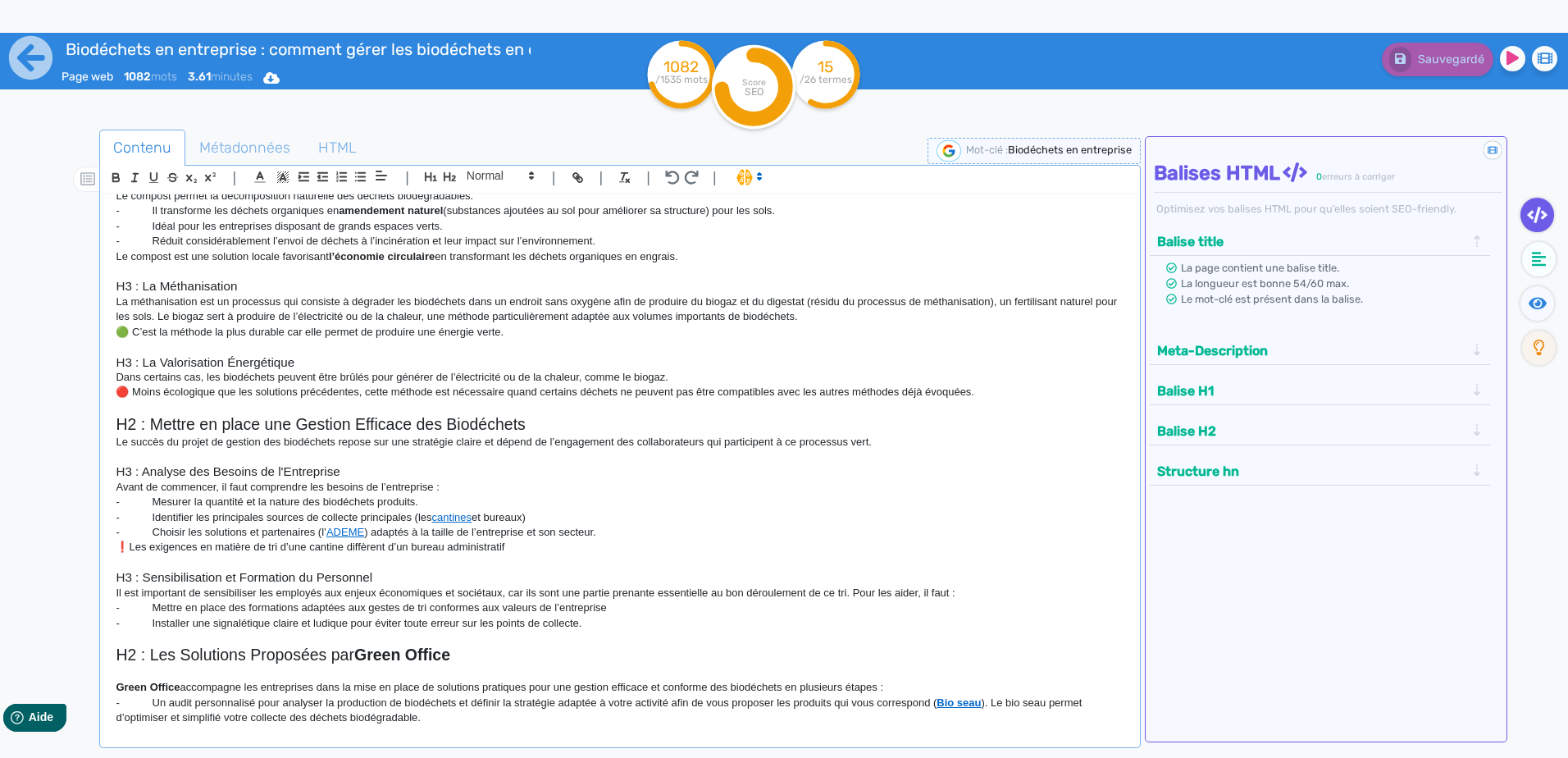
scroll to position [656, 0]
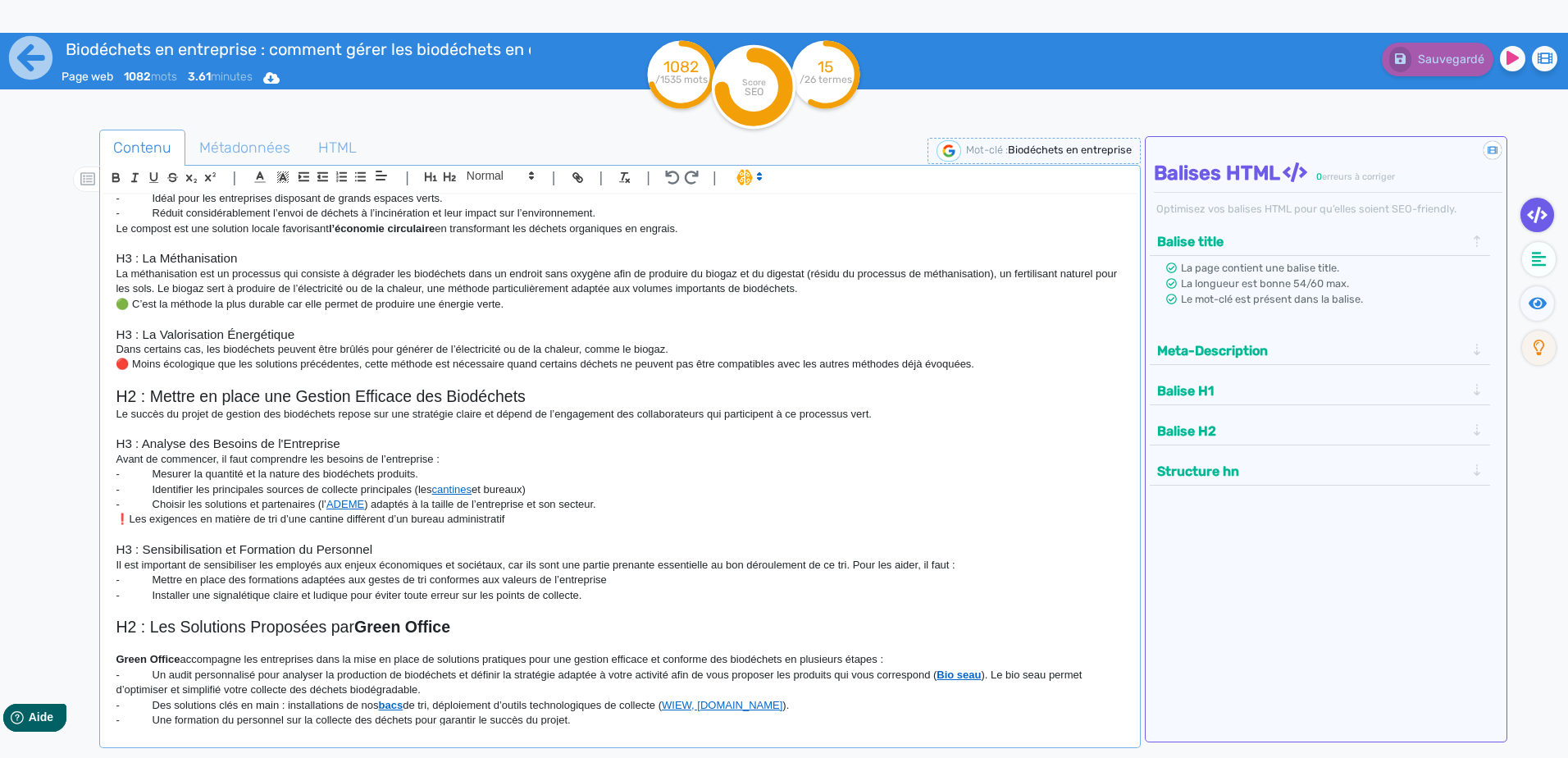
drag, startPoint x: 539, startPoint y: 521, endPoint x: 109, endPoint y: 464, distance: 433.8
click at [109, 464] on div "H1 : La gestion des biodéchets en entreprise La gestion des biodéchets dans une…" at bounding box center [620, 459] width 1032 height 531
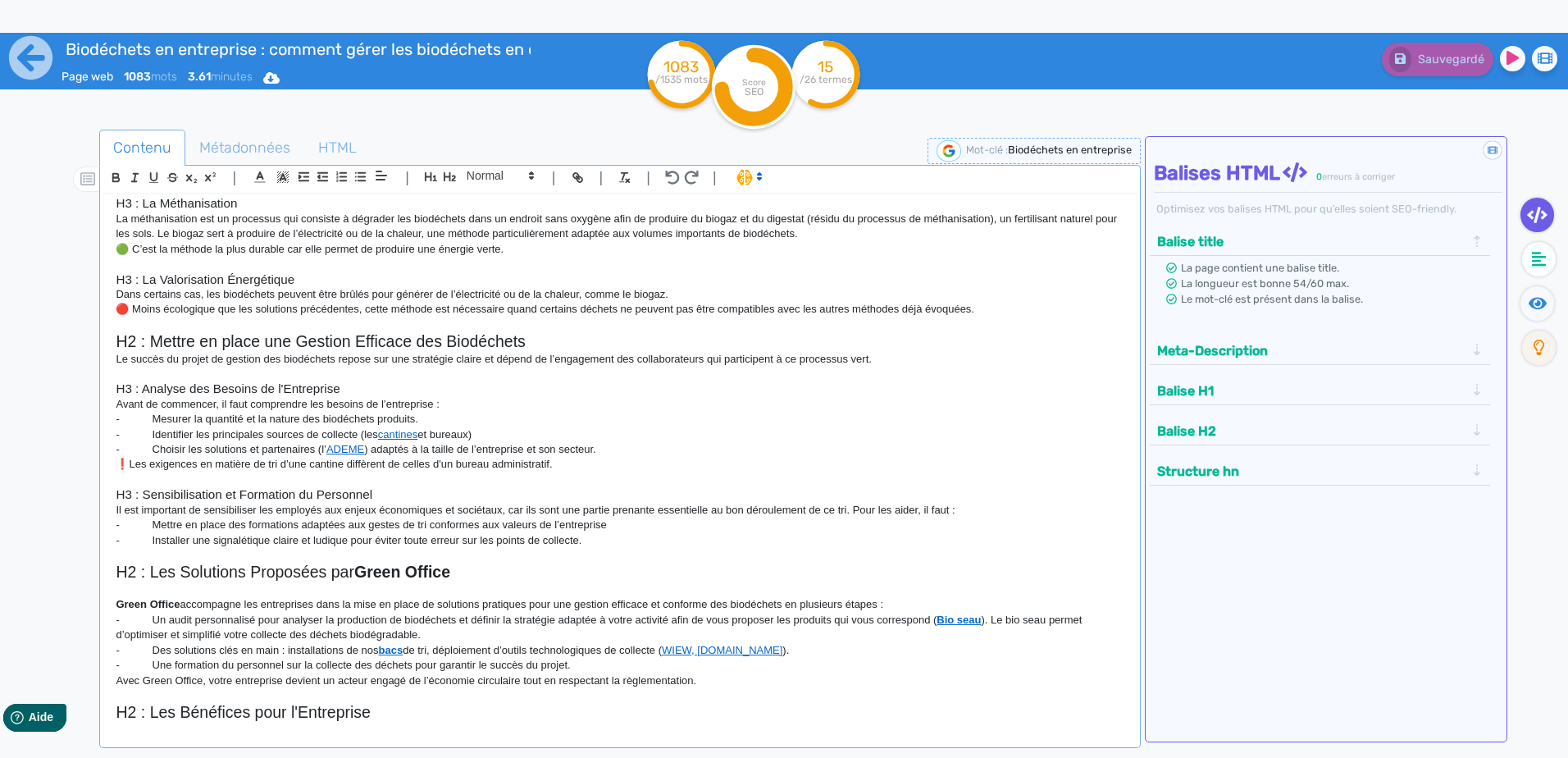
scroll to position [738, 0]
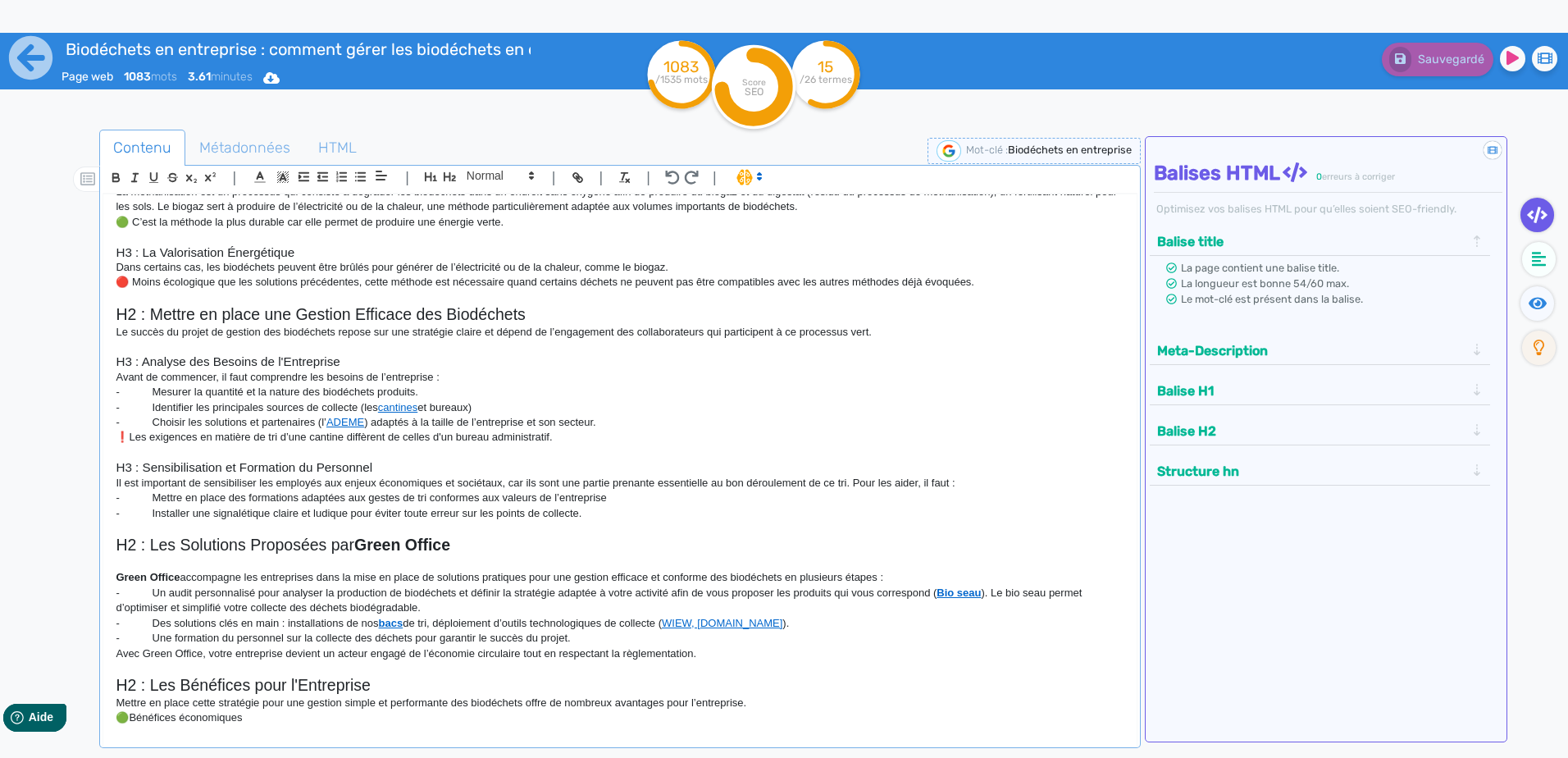
click at [612, 495] on p "- Mettre en place des formations adaptées aux gestes de tri conformes aux valeu…" at bounding box center [619, 497] width 1007 height 15
click at [600, 518] on p "- Installer une signalétique claire et ludique pour éviter toute erreur sur les…" at bounding box center [619, 513] width 1007 height 15
drag, startPoint x: 603, startPoint y: 516, endPoint x: 82, endPoint y: 479, distance: 522.3
click at [82, 479] on div "Contenu Métadonnées HTML | | H3 H4 H5 H6 Normal | | | | H1 : La gestion des bio…" at bounding box center [807, 509] width 1520 height 768
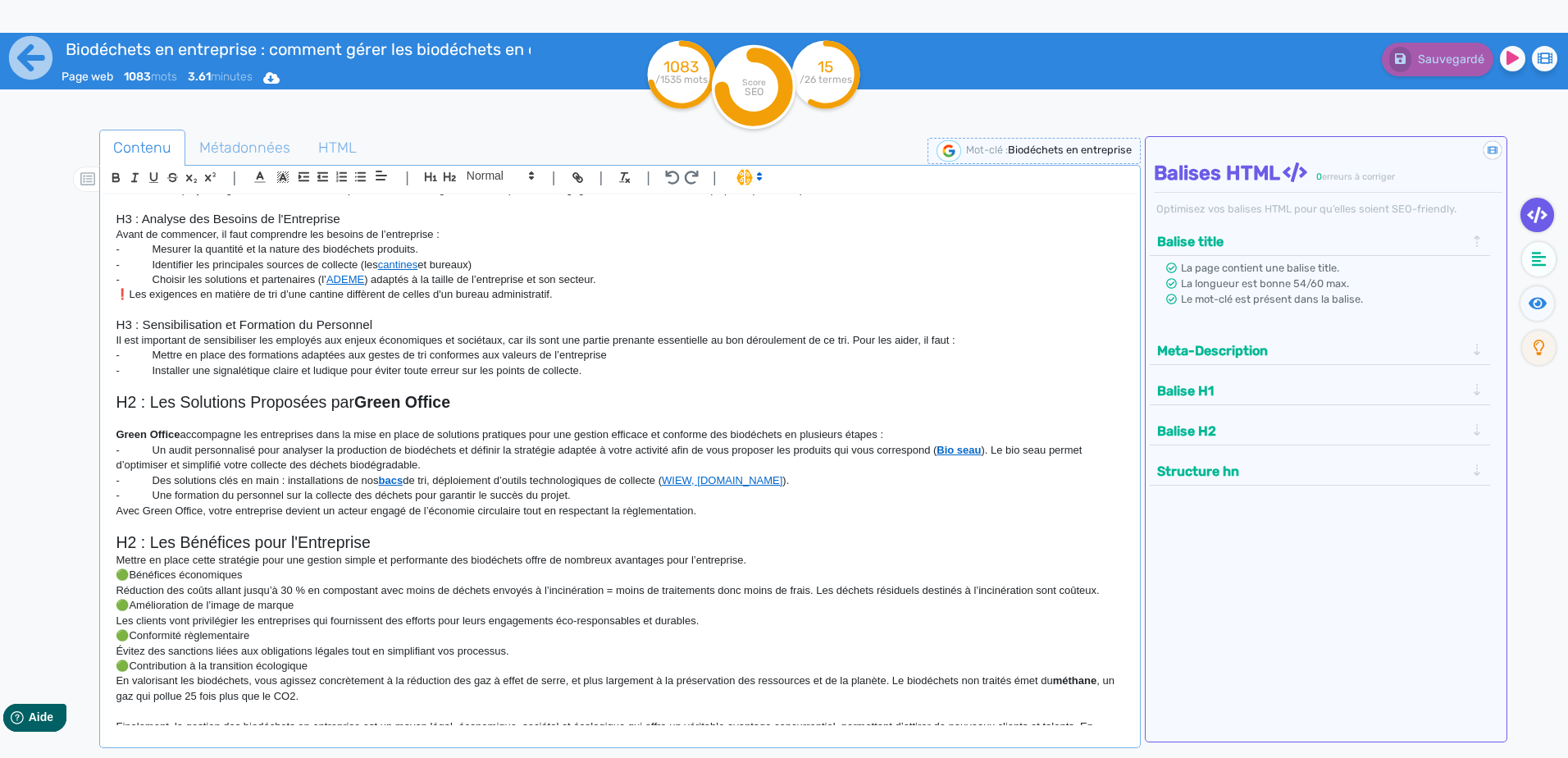
scroll to position [902, 0]
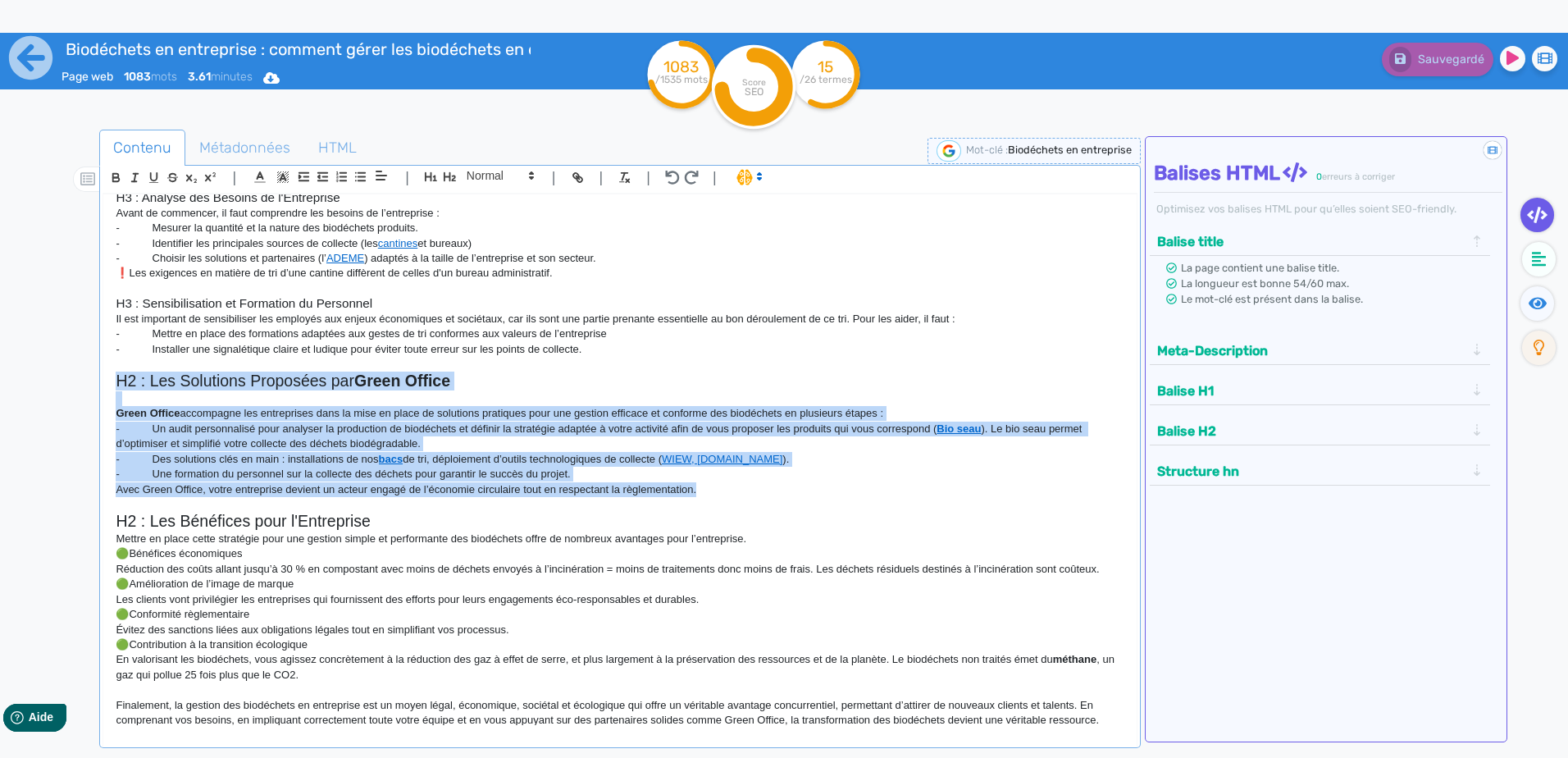
drag, startPoint x: 737, startPoint y: 491, endPoint x: 48, endPoint y: 389, distance: 696.5
click at [48, 389] on div "Contenu Métadonnées HTML | | H3 H4 H5 H6 Normal | | | | H1 : La gestion des bio…" at bounding box center [807, 509] width 1520 height 768
click at [226, 415] on p "Green Office accompagne les entreprises dans la mise en place de solutions prat…" at bounding box center [619, 413] width 1007 height 15
drag, startPoint x: 743, startPoint y: 497, endPoint x: 104, endPoint y: 417, distance: 644.0
click at [104, 417] on div "H1 : La gestion des biodéchets en entreprise La gestion des biodéchets dans une…" at bounding box center [620, 459] width 1032 height 531
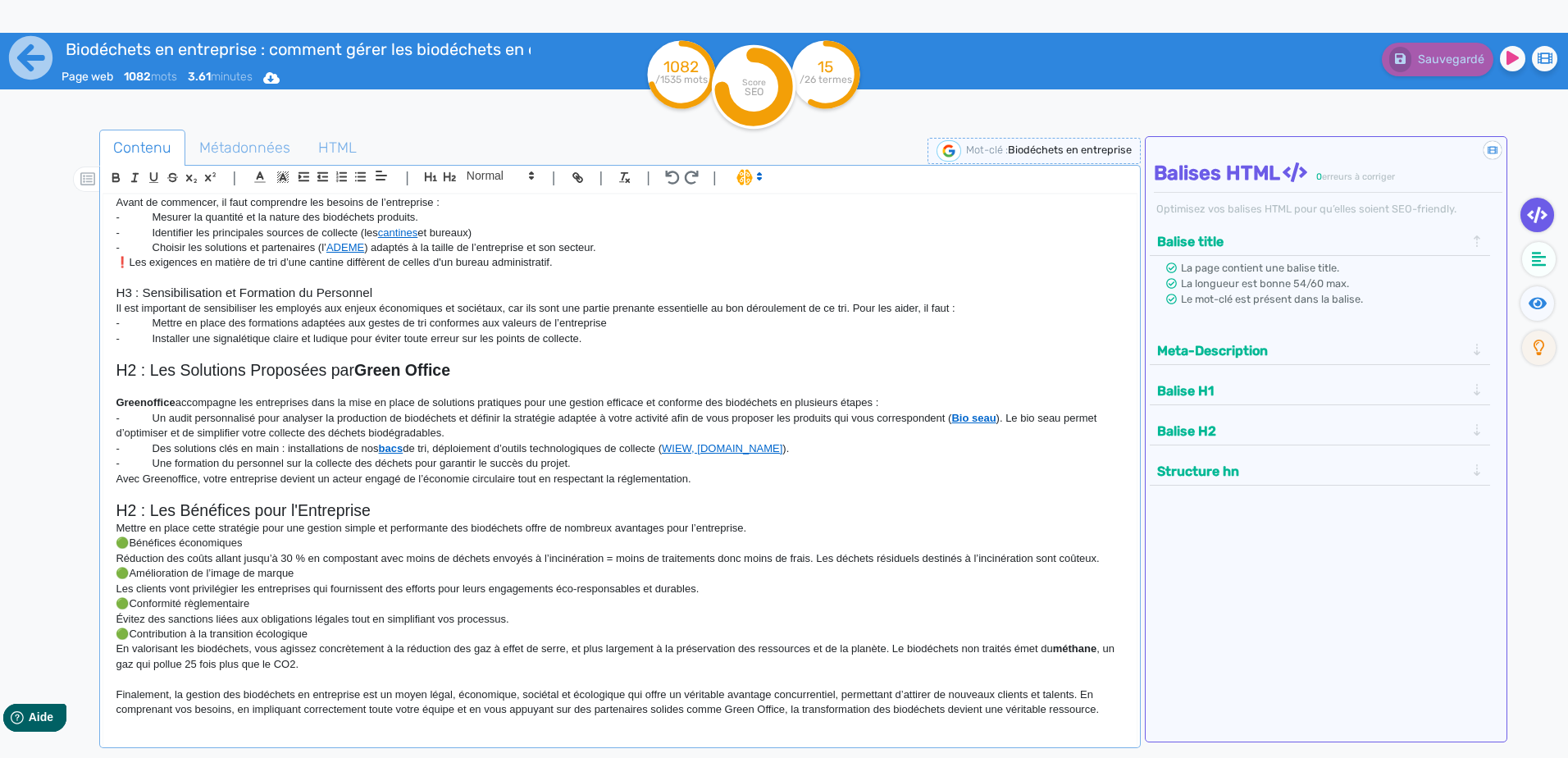
scroll to position [915, 0]
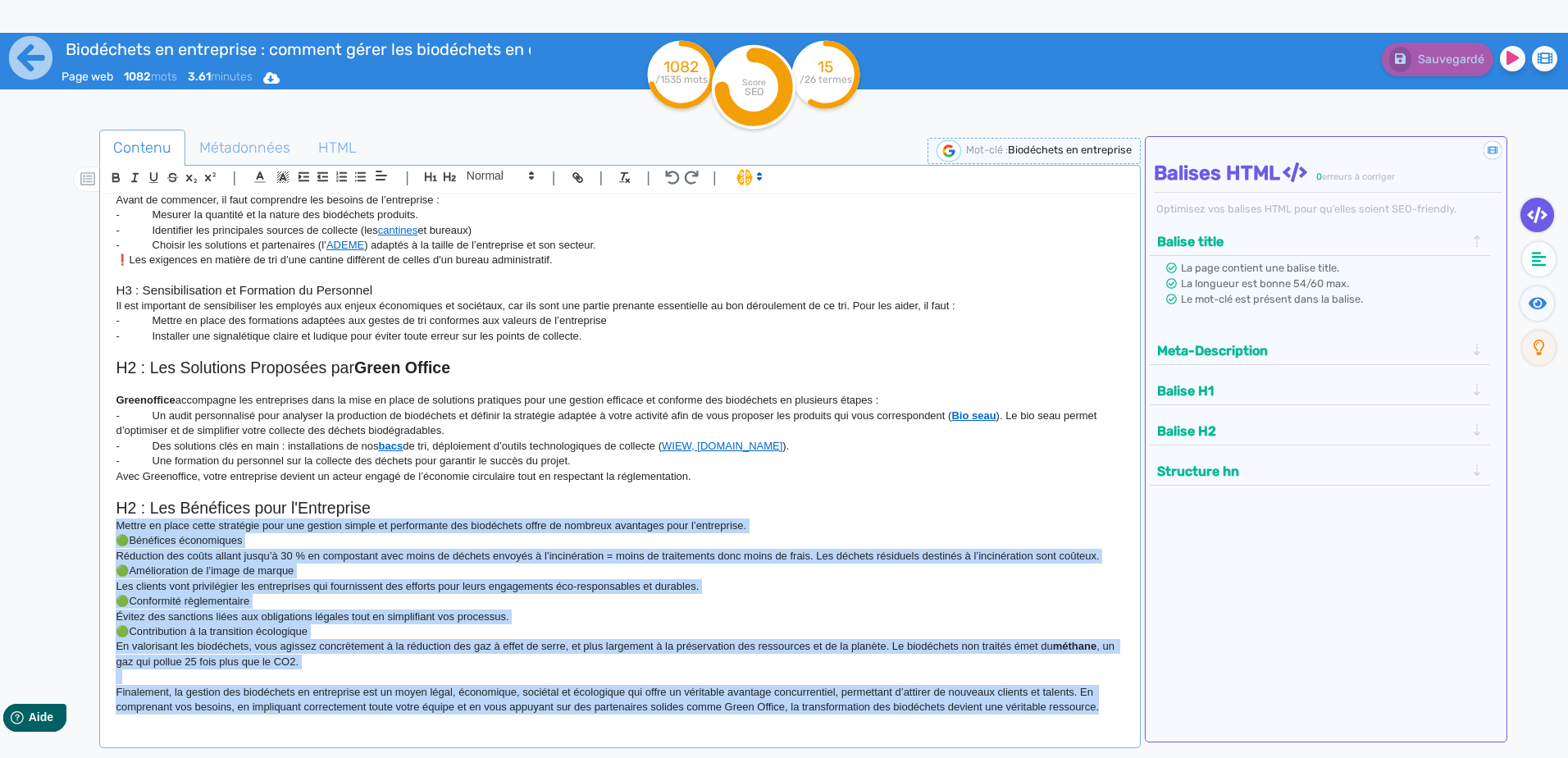
drag, startPoint x: 110, startPoint y: 526, endPoint x: 1171, endPoint y: 725, distance: 1079.5
click at [1171, 725] on div "Contenu Métadonnées HTML | | H3 H4 H5 H6 Normal | | | | H1 : La gestion des bio…" at bounding box center [807, 509] width 1520 height 768
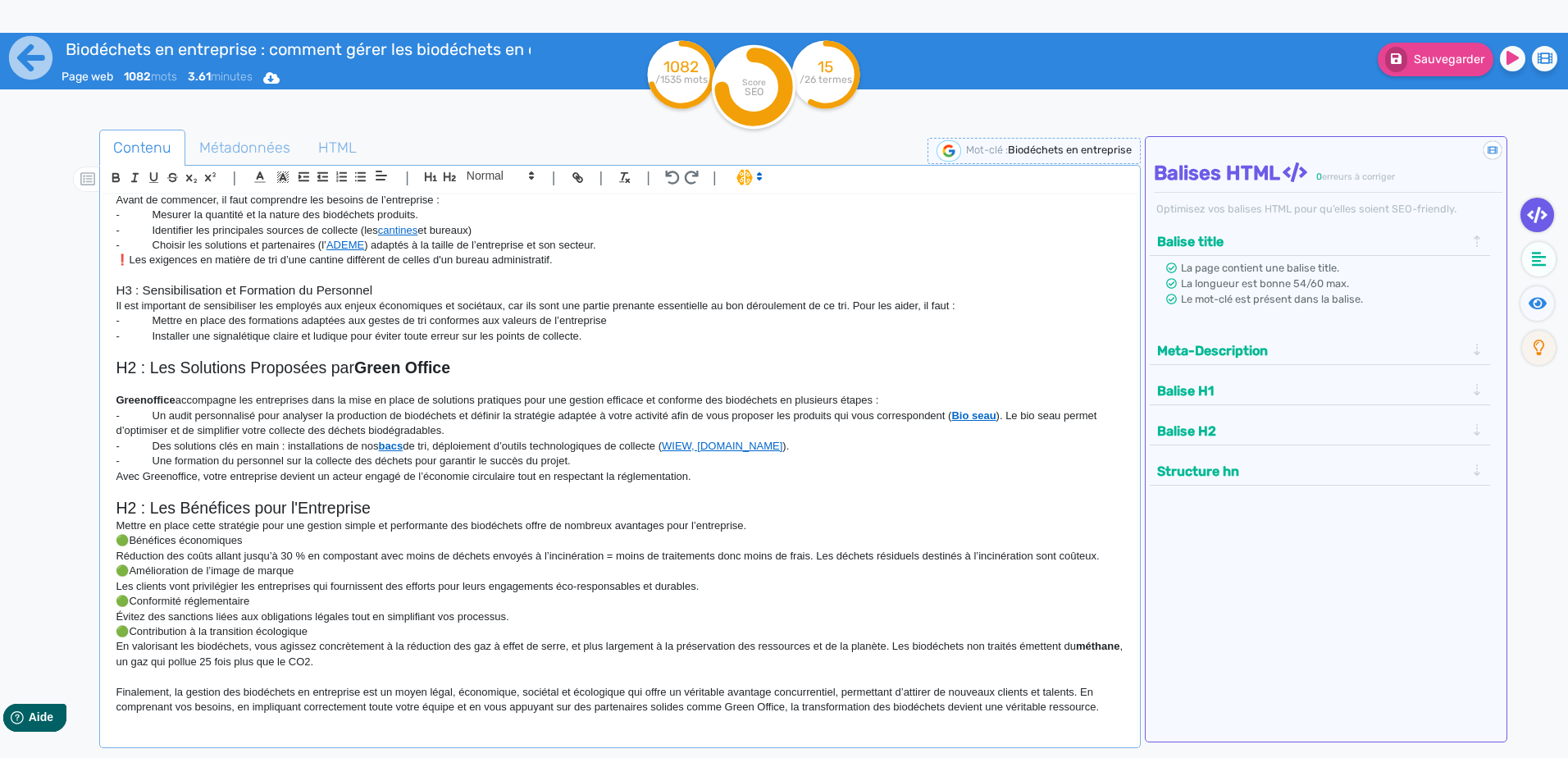
click at [473, 567] on p "🟢Amélioration de l’image de marque" at bounding box center [619, 570] width 1007 height 15
click at [416, 508] on h2 "H2 : Les Bénéfices pour l'Entreprise" at bounding box center [619, 508] width 1007 height 19
click at [194, 508] on h2 "H2 : Les Bénéfices pour l'Entreprise" at bounding box center [619, 508] width 1007 height 19
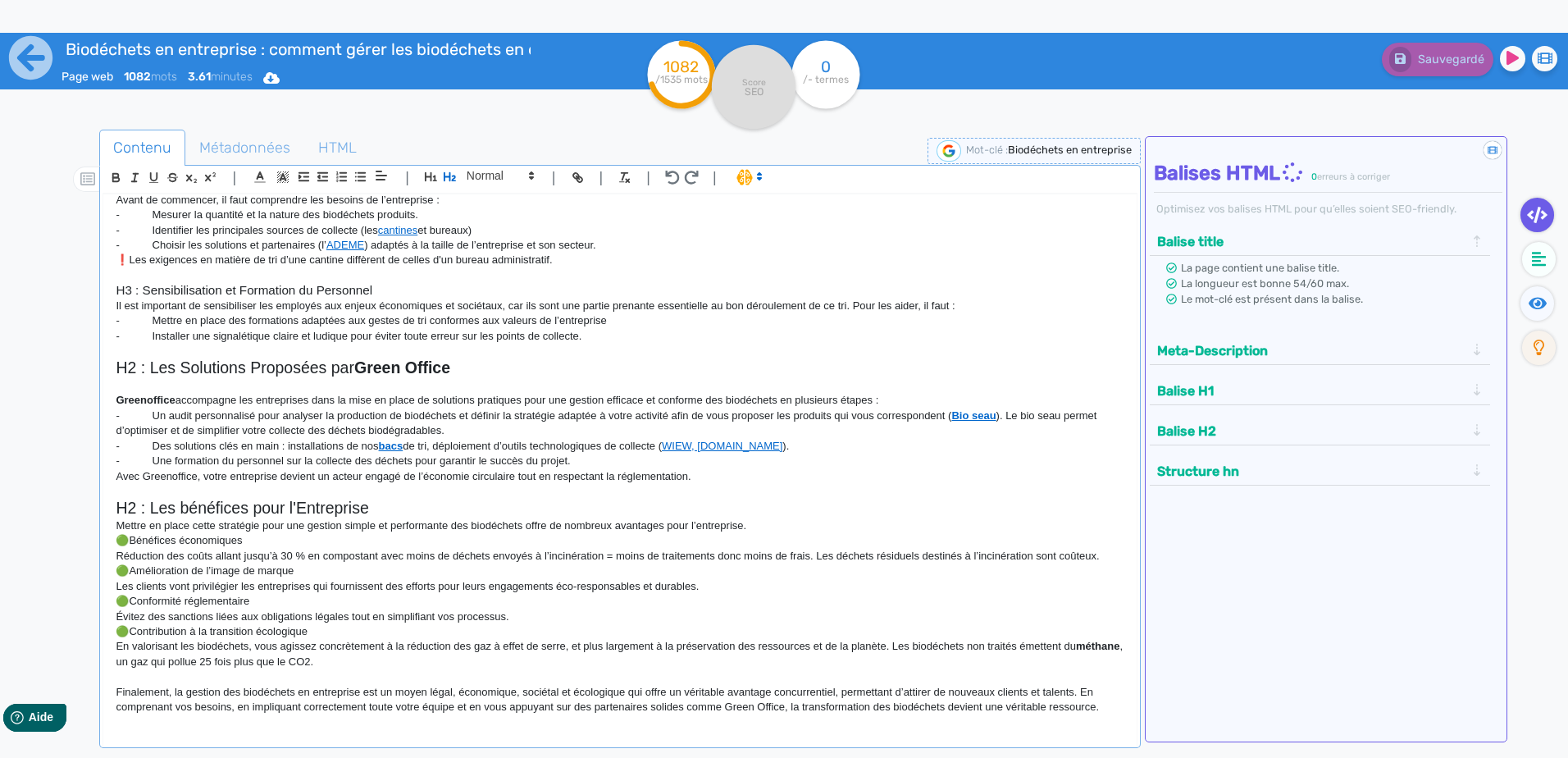
click at [311, 501] on h2 "H2 : Les bénéfices pour l'Entreprise" at bounding box center [619, 508] width 1007 height 19
click at [195, 366] on h2 "H2 : Les Solutions Proposées par Green Office" at bounding box center [619, 367] width 1007 height 19
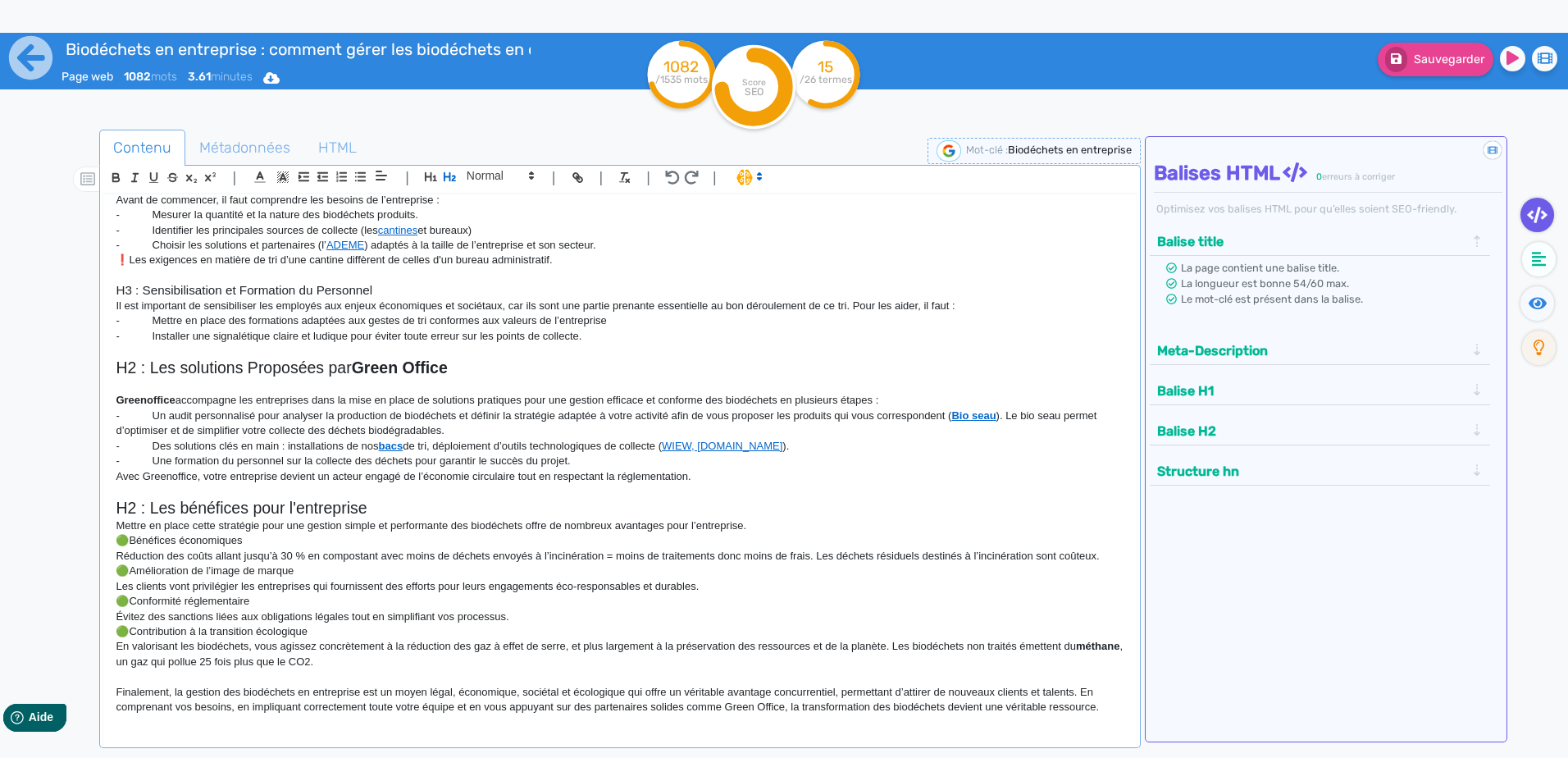
click at [259, 365] on h2 "H2 : Les solutions Proposées par Green Office" at bounding box center [619, 367] width 1007 height 19
click at [424, 365] on strong "Green Office" at bounding box center [398, 367] width 96 height 18
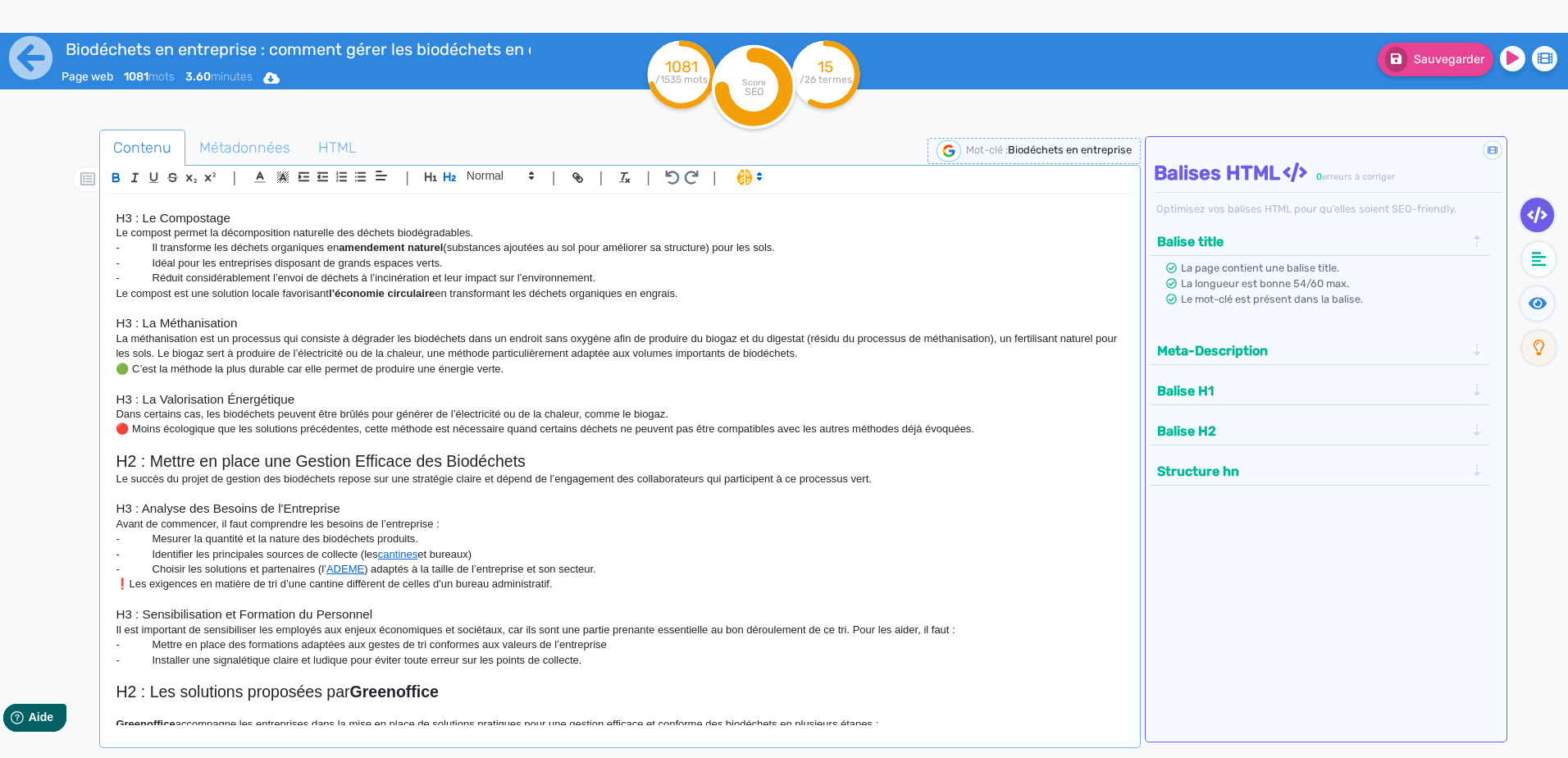
scroll to position [587, 0]
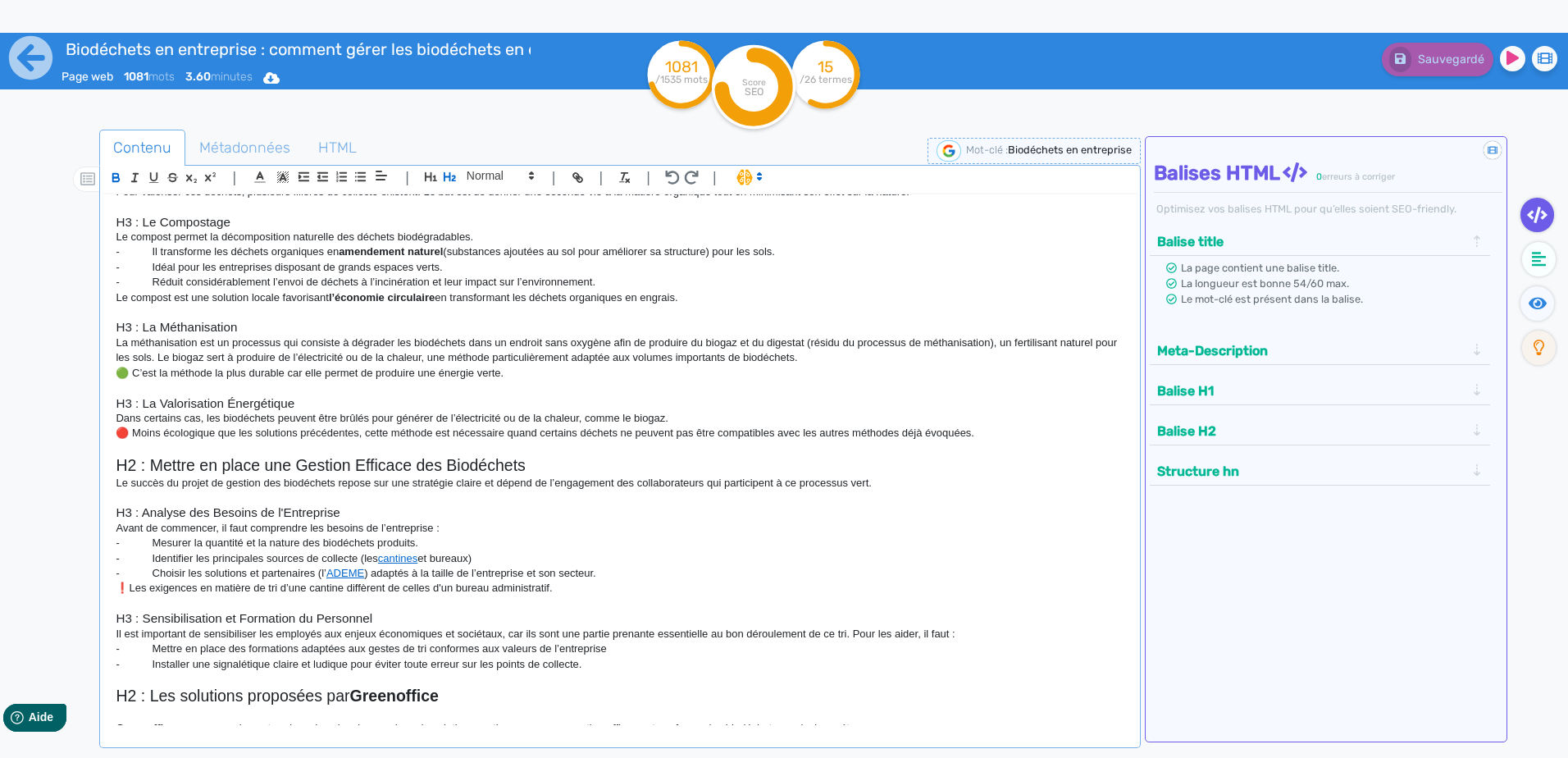
click at [306, 459] on h2 "H2 : Mettre en place une Gestion Efficace des Biodéchets" at bounding box center [619, 466] width 1007 height 19
click at [361, 458] on h2 "H2 : Mettre en place une gestion Efficace des Biodéchets" at bounding box center [619, 466] width 1007 height 19
click at [449, 468] on h2 "H2 : Mettre en place une gestion efficace des Biodéchets" at bounding box center [619, 466] width 1007 height 19
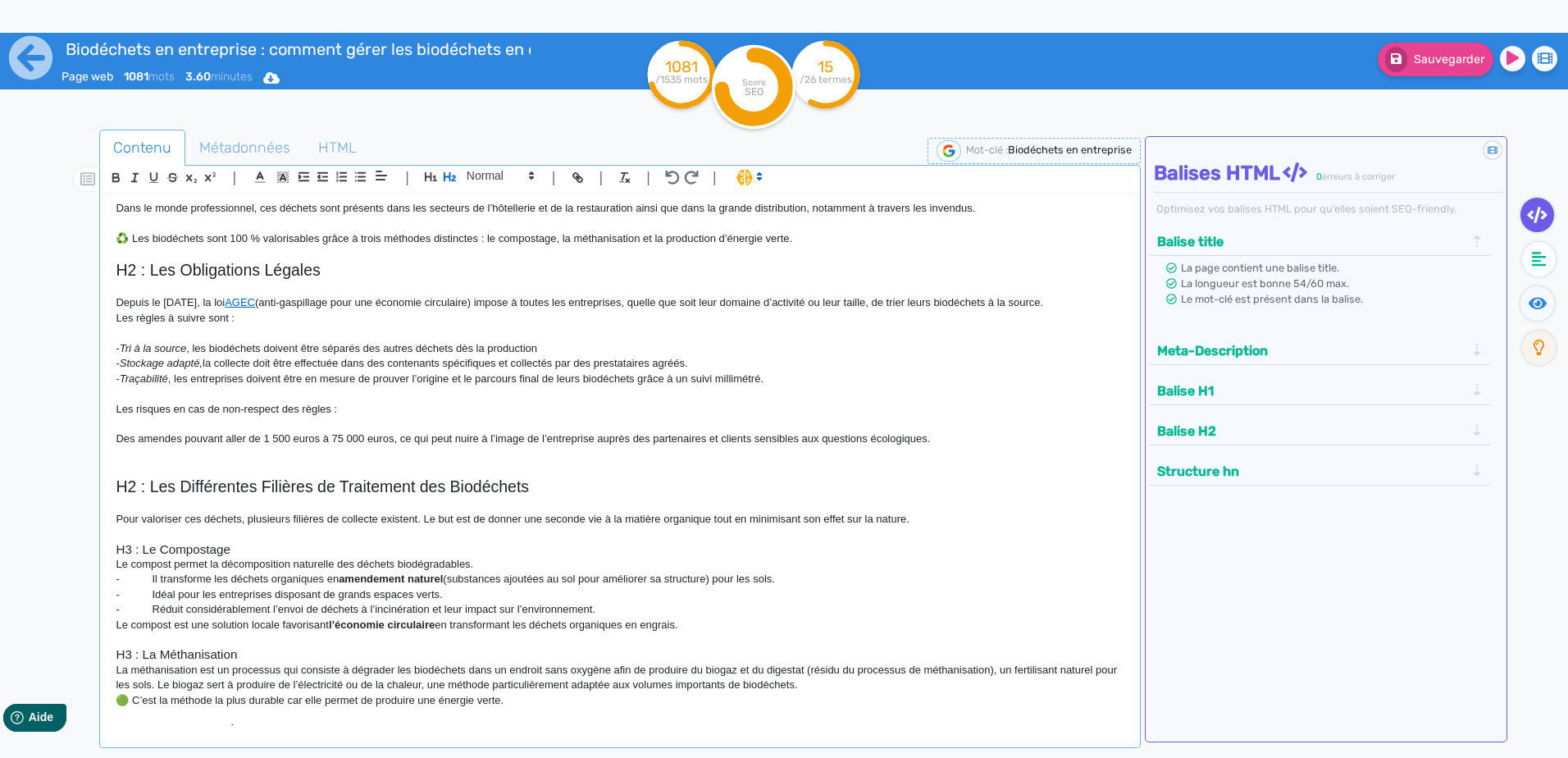
scroll to position [259, 0]
click at [191, 481] on h2 "H2 : Les Différentes Filières de Traitement des Biodéchets" at bounding box center [619, 487] width 1007 height 19
click at [268, 485] on h2 "H2 : Les différentes Filières de Traitement des Biodéchets" at bounding box center [619, 487] width 1007 height 19
click at [343, 482] on h2 "H2 : Les différentes filières de Traitement des Biodéchets" at bounding box center [619, 487] width 1007 height 19
click at [443, 489] on h2 "H2 : Les différentes filières de traitement des Biodéchets" at bounding box center [619, 487] width 1007 height 19
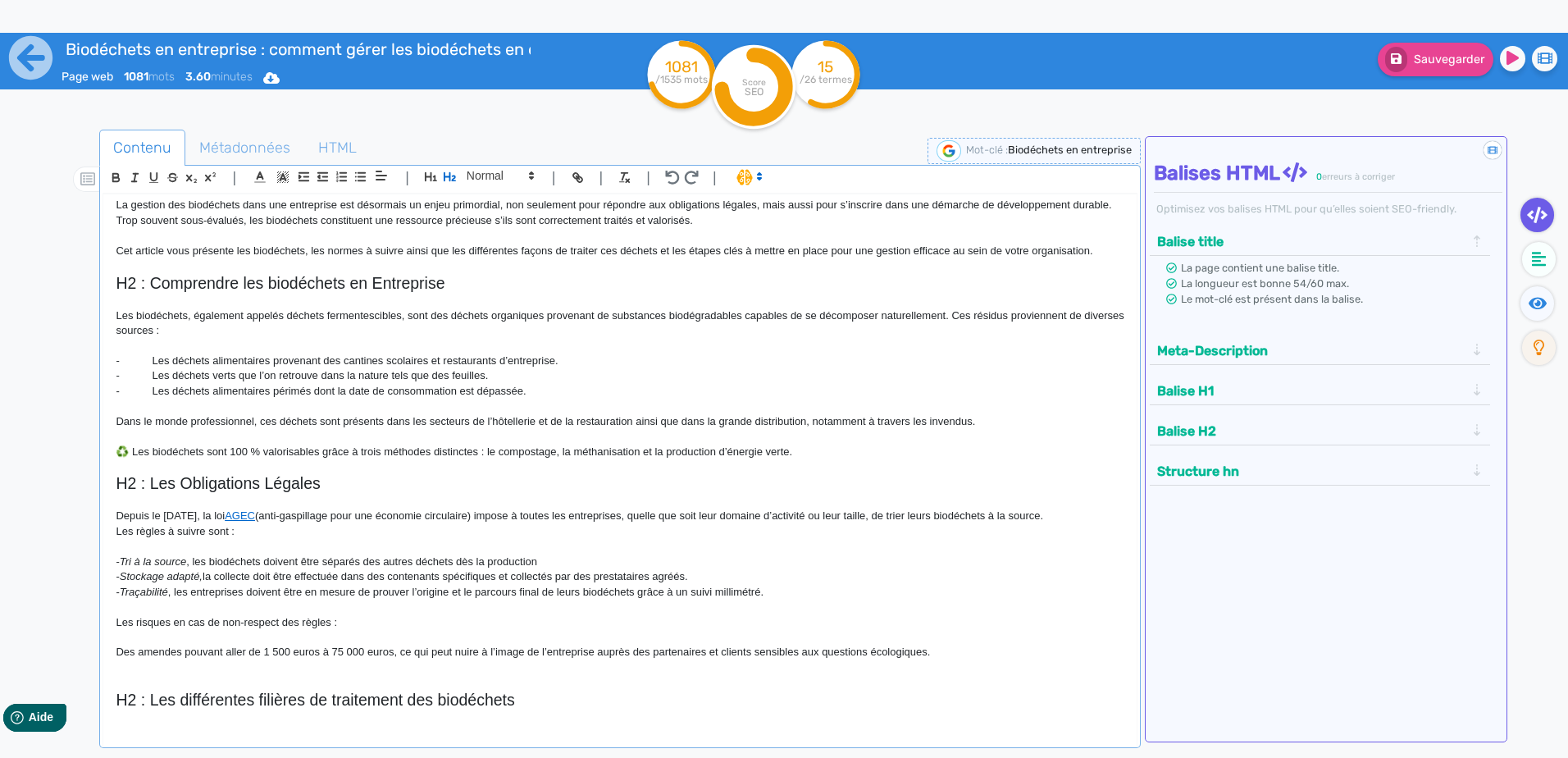
scroll to position [0, 0]
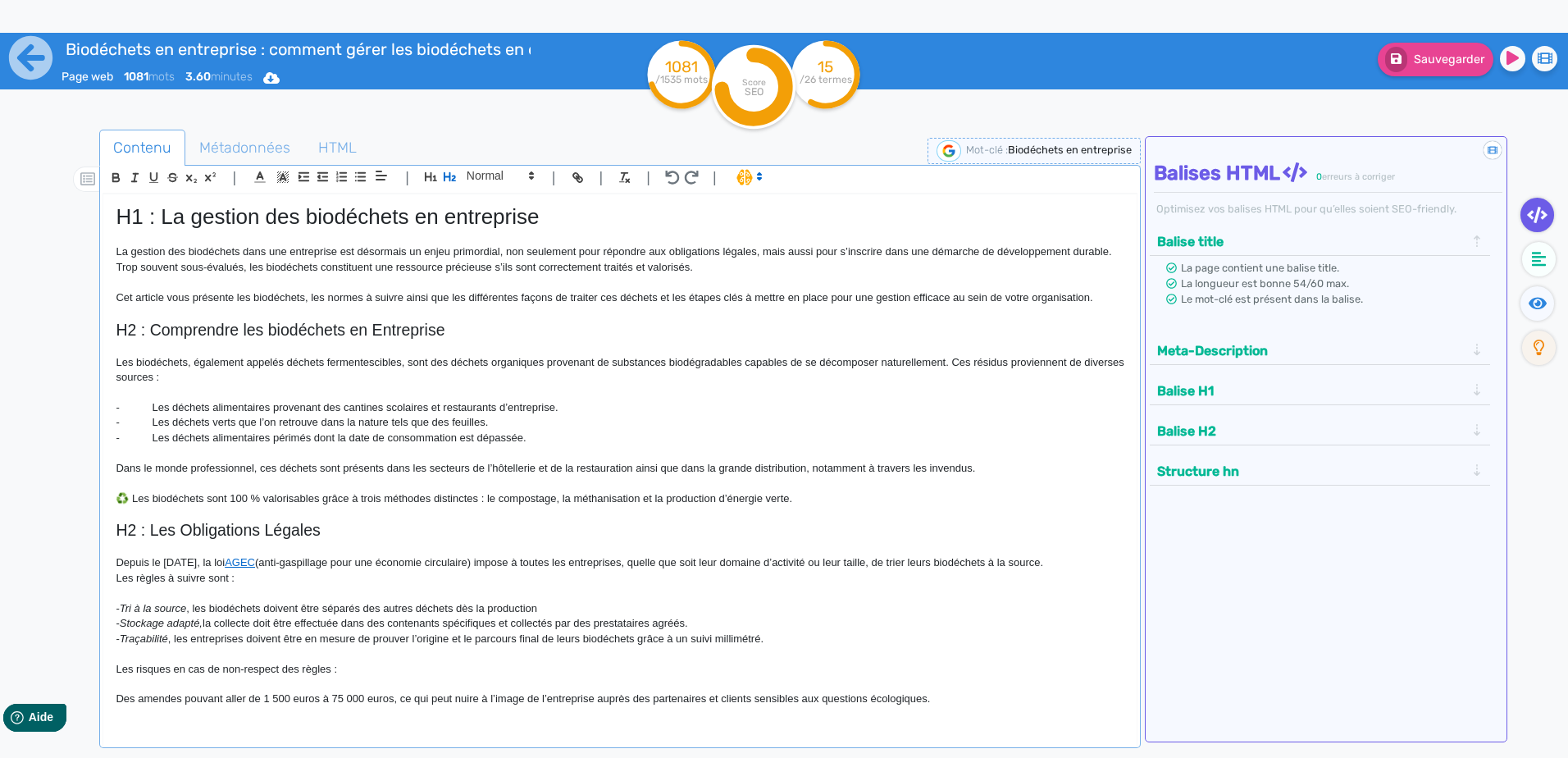
click at [189, 526] on h2 "H2 : Les Obligations Légales" at bounding box center [619, 530] width 1007 height 19
click at [270, 528] on h2 "H2 : Les obligations Légales" at bounding box center [619, 530] width 1007 height 19
click at [384, 325] on h2 "H2 : Comprendre les biodéchets en Entreprise" at bounding box center [619, 330] width 1007 height 19
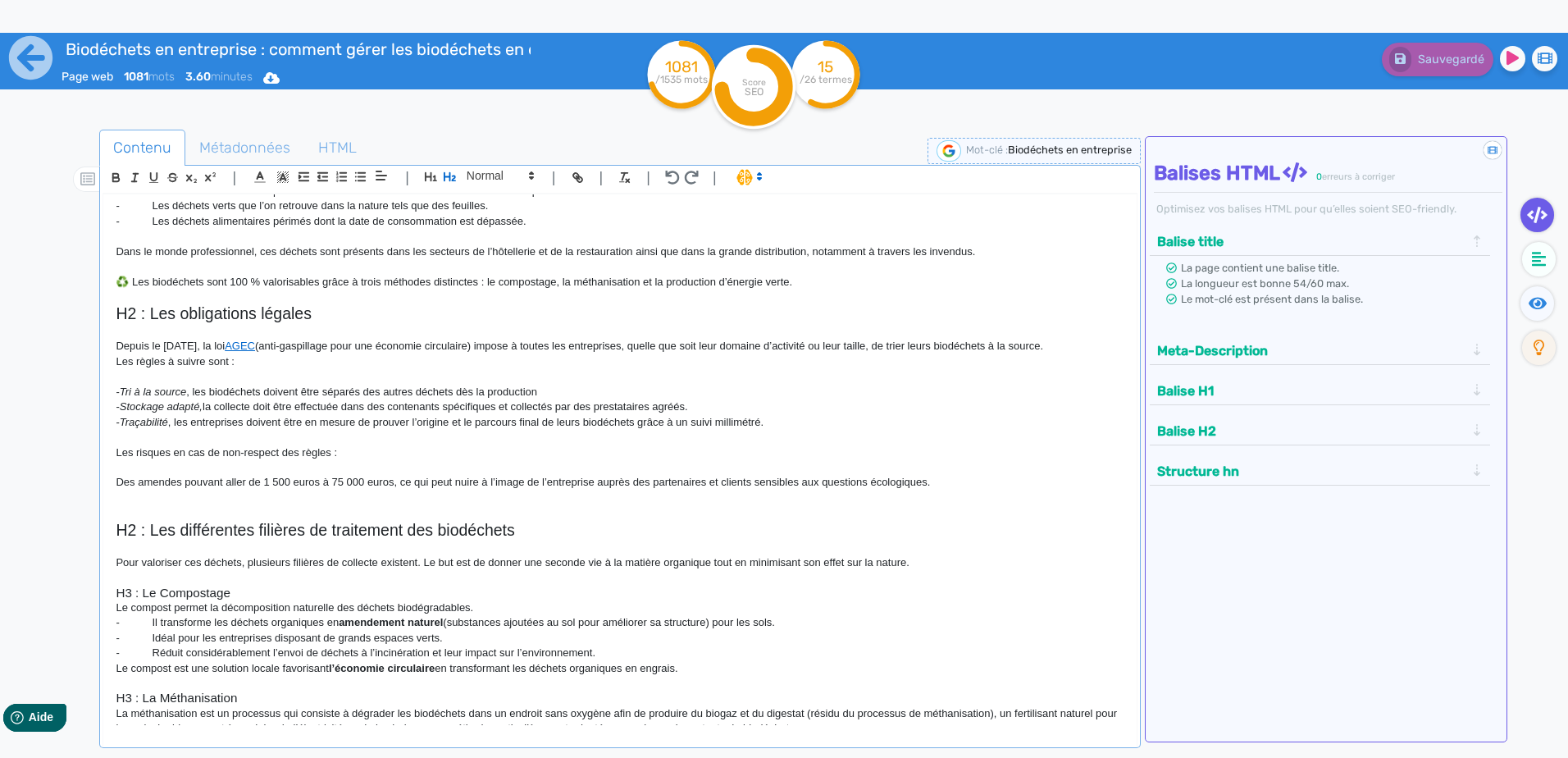
scroll to position [246, 0]
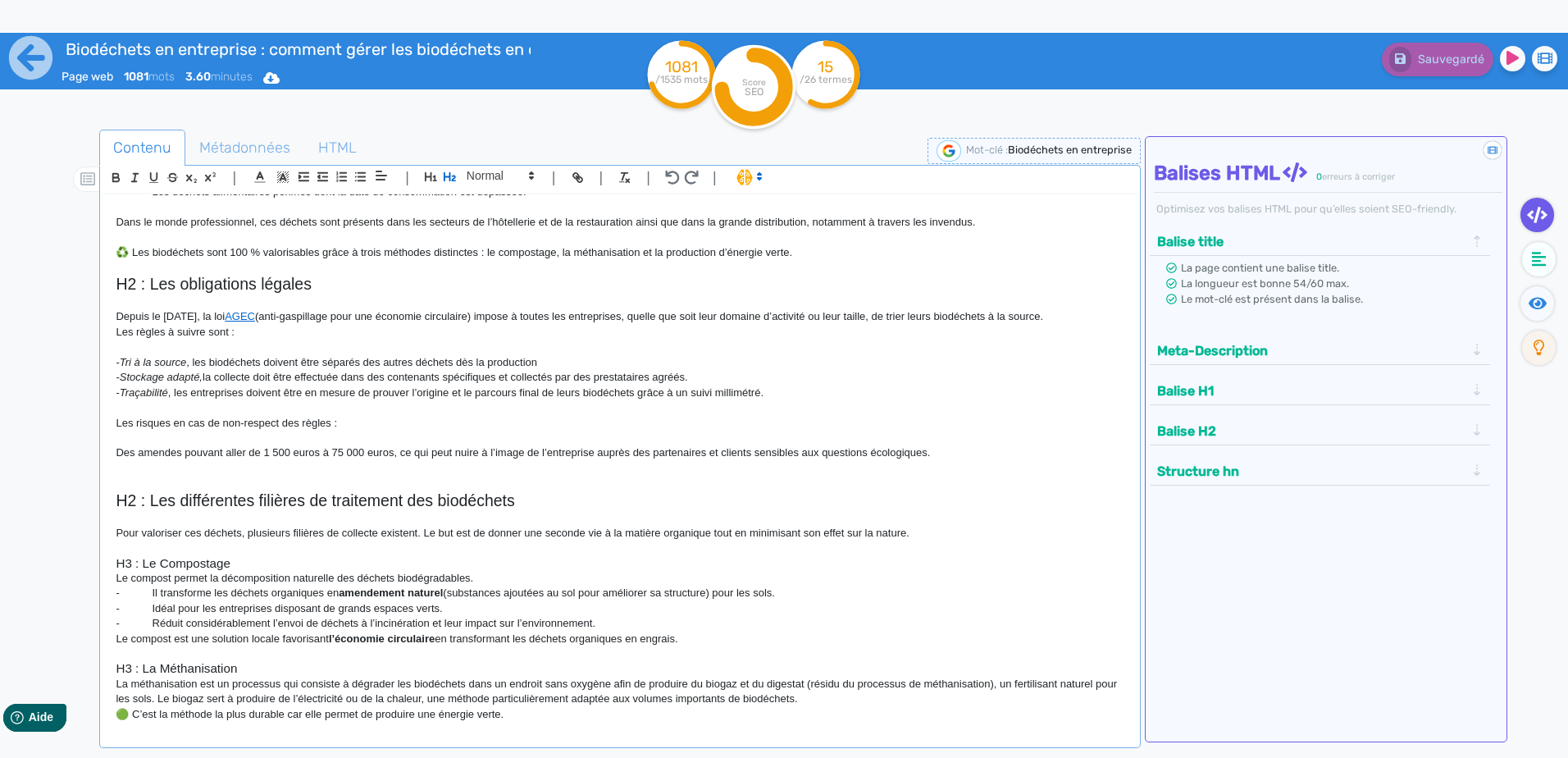
click at [168, 560] on h3 "H3 : Le Compostage" at bounding box center [619, 563] width 1007 height 15
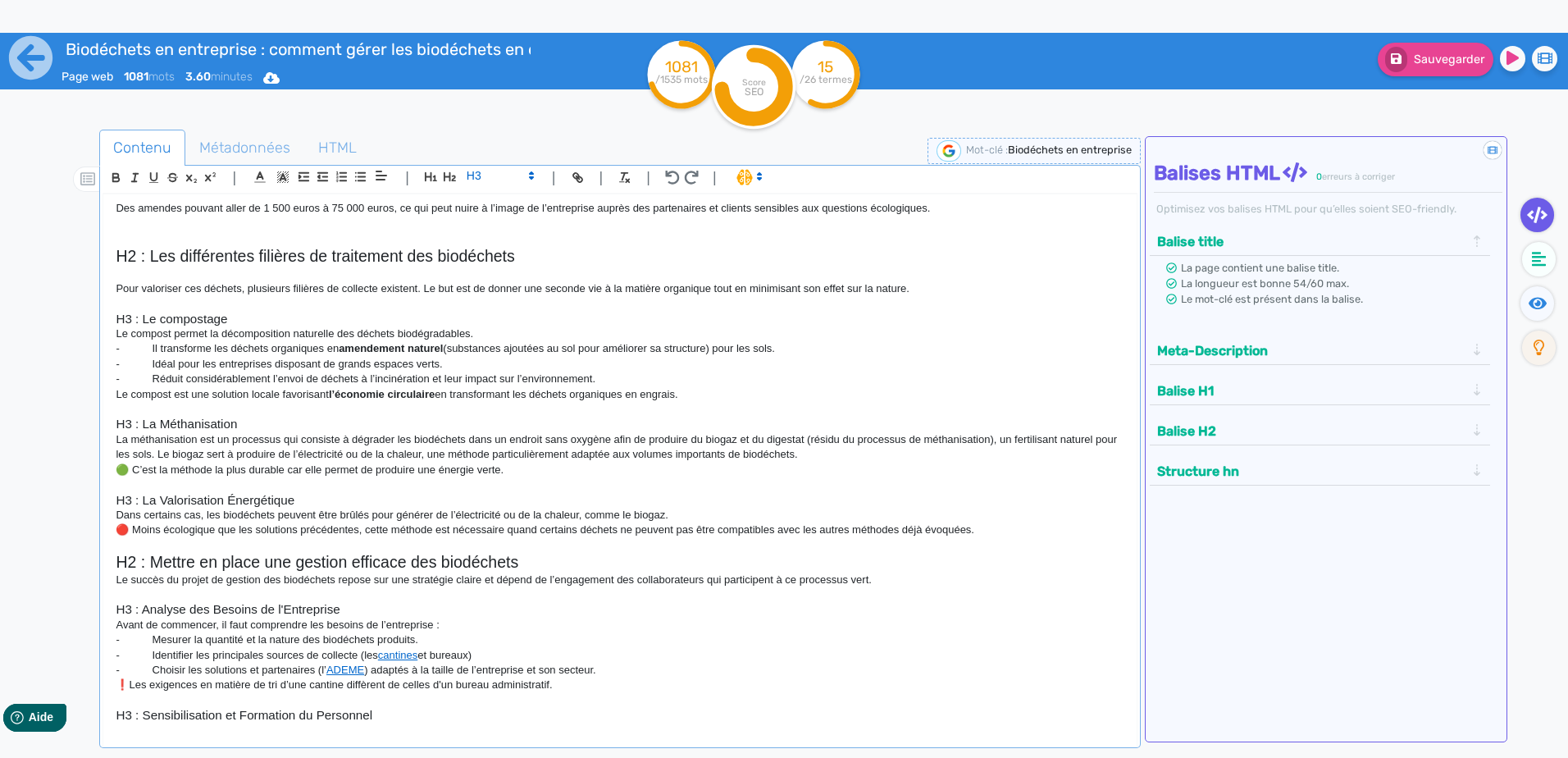
scroll to position [492, 0]
click at [168, 420] on h3 "H3 : La Méthanisation" at bounding box center [619, 422] width 1007 height 15
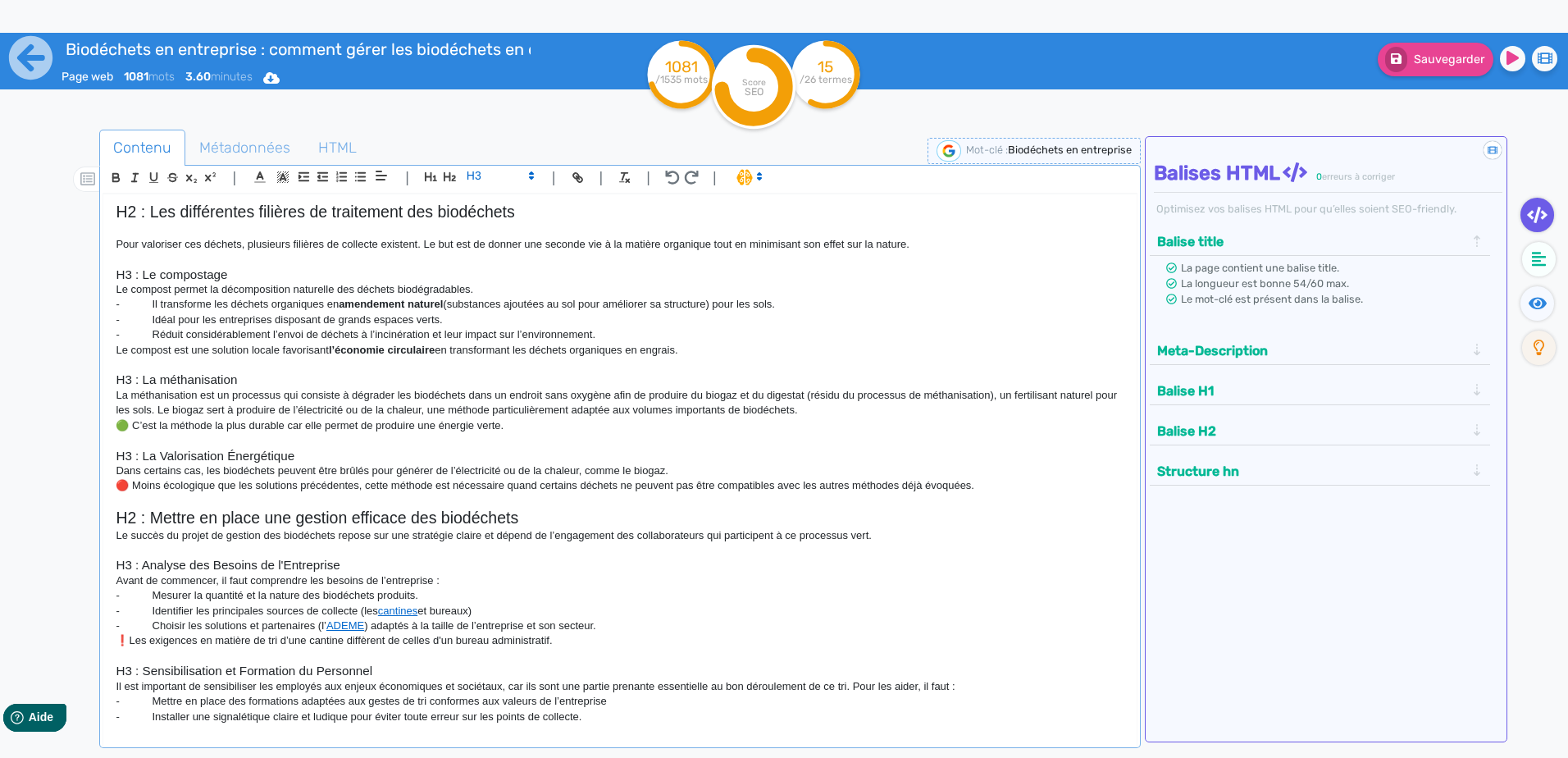
scroll to position [574, 0]
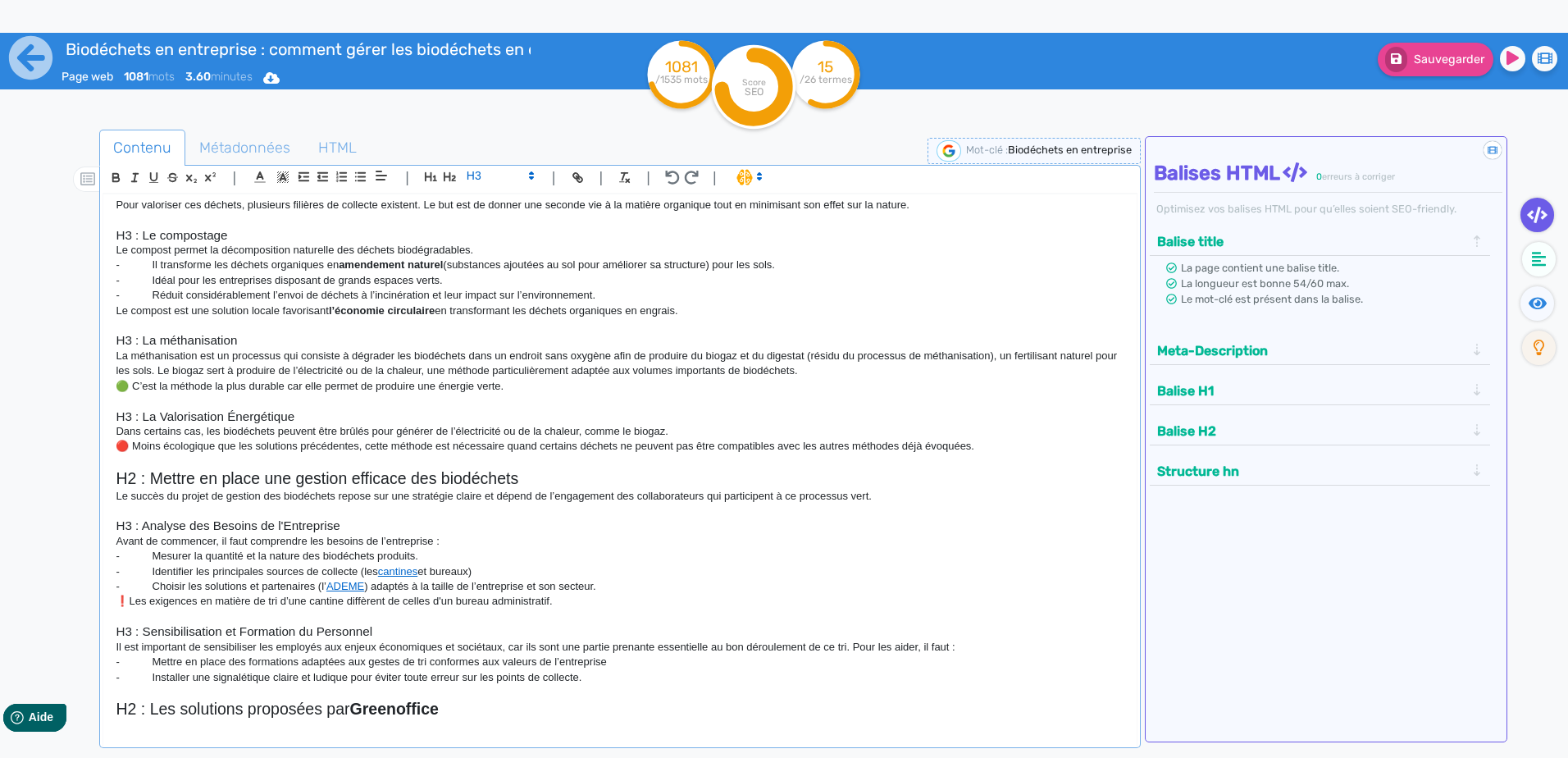
click at [165, 414] on h3 "H3 : La Valorisation Énergétique" at bounding box center [619, 416] width 1007 height 15
click at [236, 416] on h3 "H3 : La valorisation Énergétique" at bounding box center [619, 416] width 1007 height 15
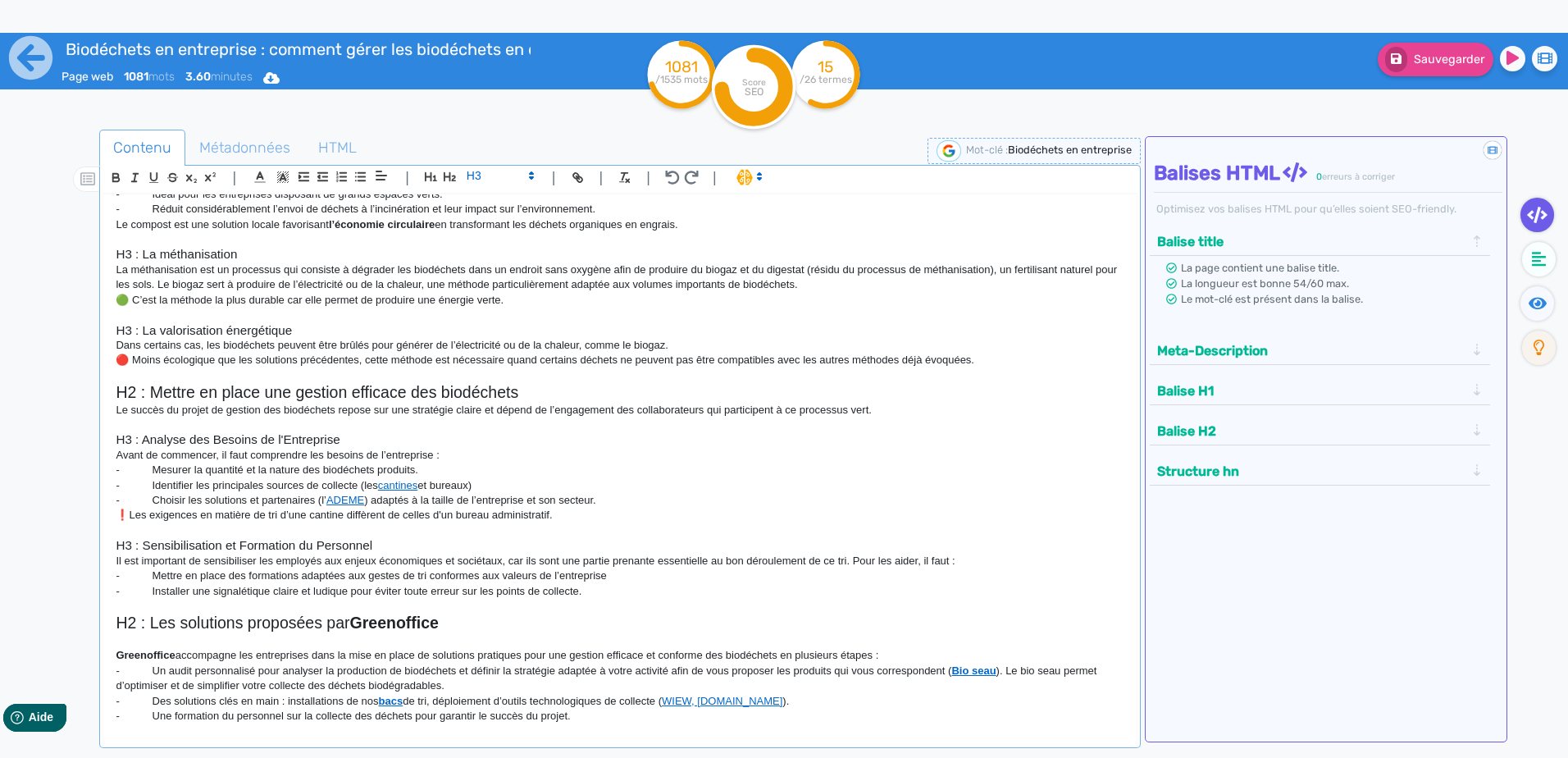
scroll to position [738, 0]
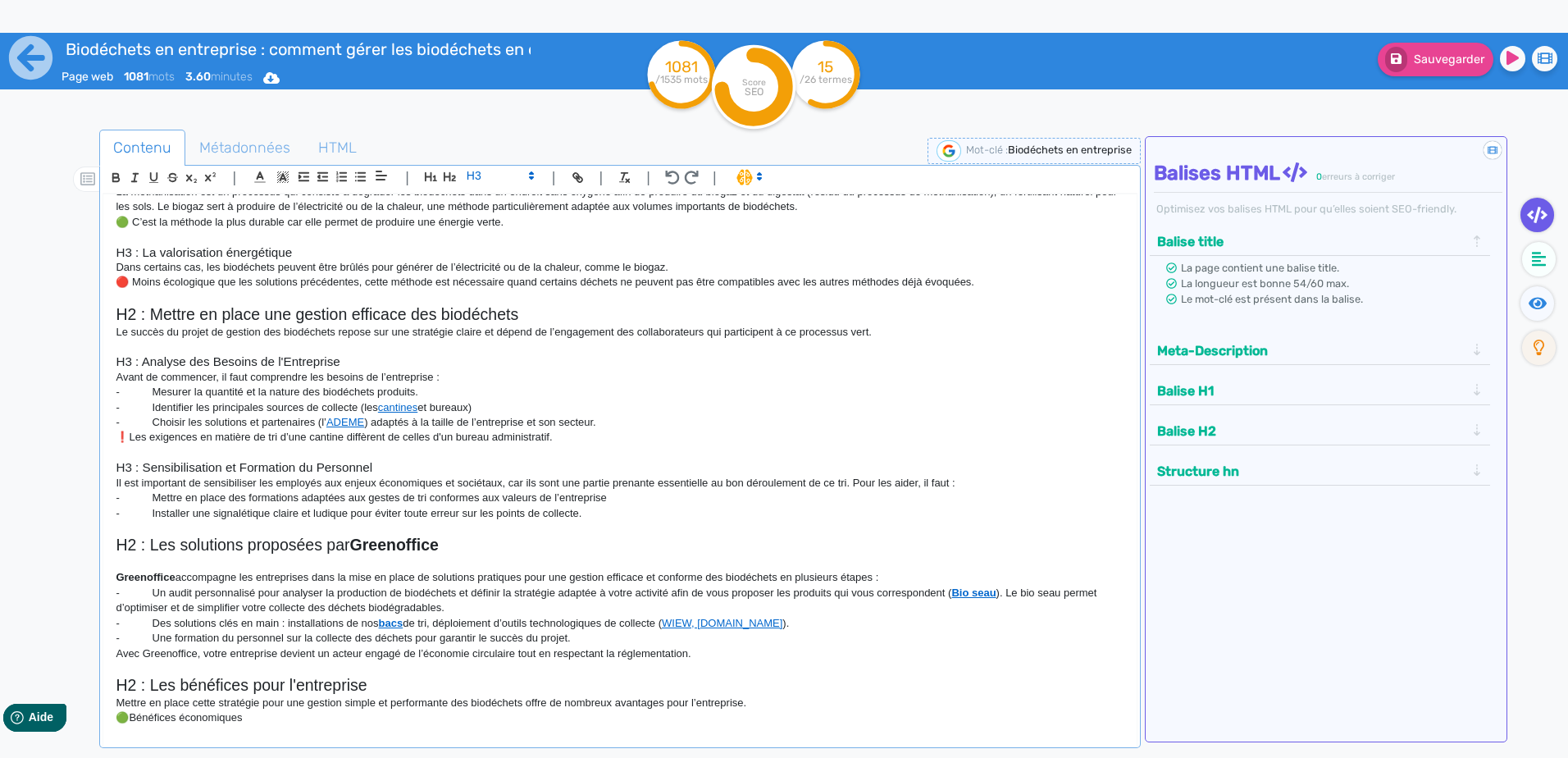
click at [219, 356] on h3 "H3 : Analyse des Besoins de l'Entreprise" at bounding box center [619, 361] width 1007 height 15
click at [291, 361] on h3 "H3 : Analyse des besoins de l'Entreprise" at bounding box center [619, 361] width 1007 height 15
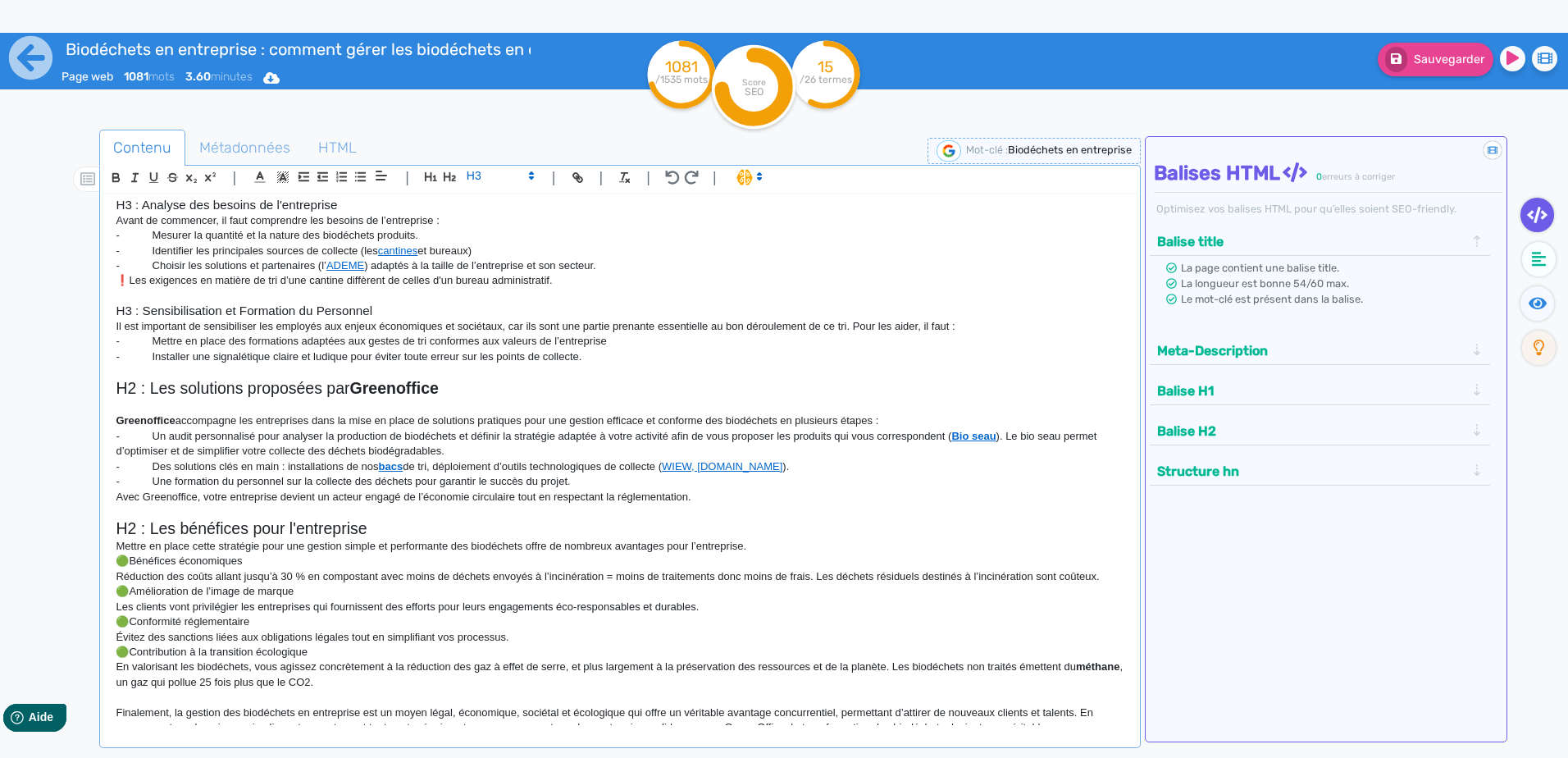
scroll to position [902, 0]
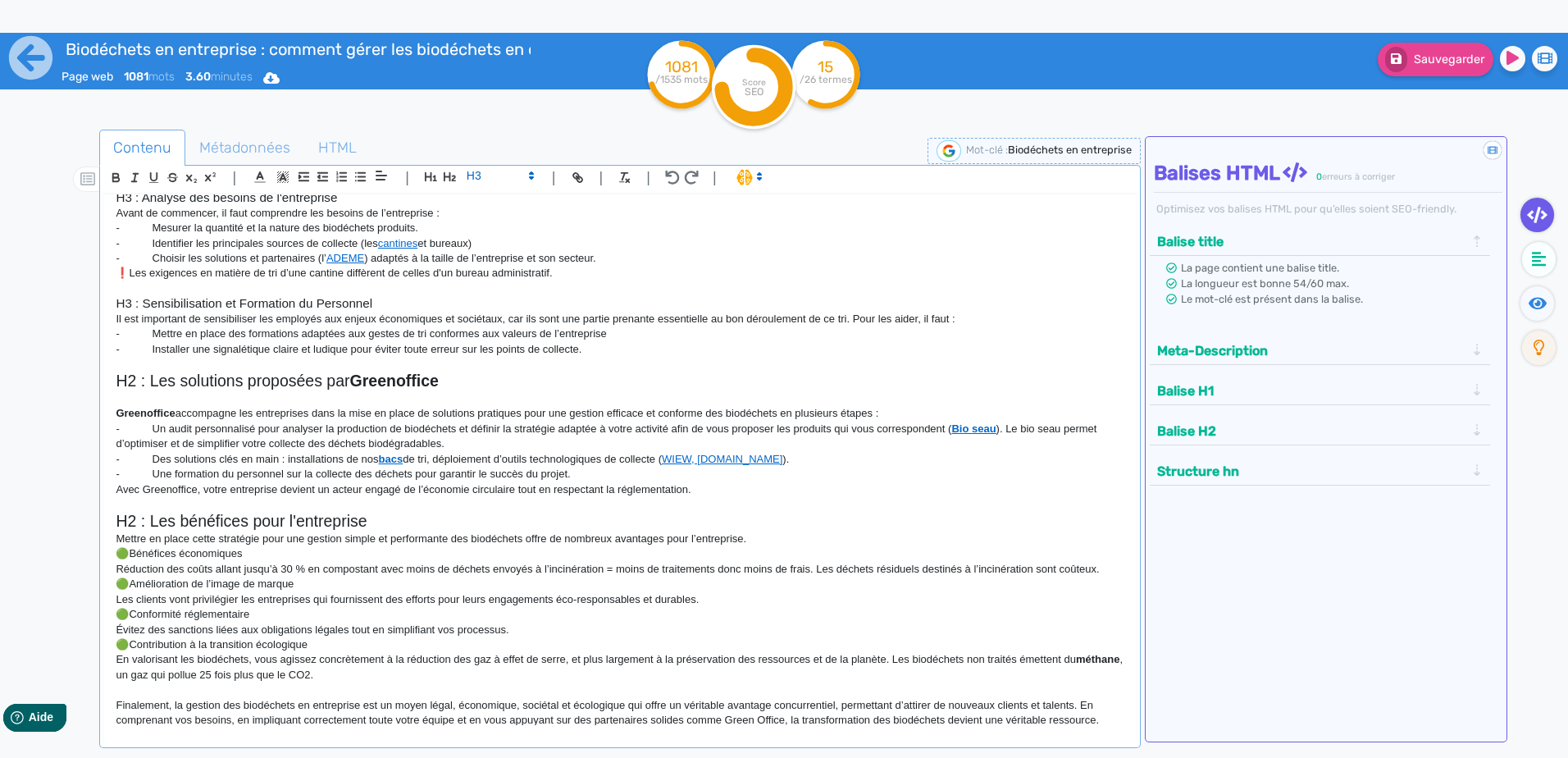
click at [243, 303] on h3 "H3 : Sensibilisation et Formation du Personnel" at bounding box center [619, 303] width 1007 height 15
click at [247, 302] on h3 "H3 : Sensibilisation et Formation du Personnel" at bounding box center [619, 303] width 1007 height 15
drag, startPoint x: 316, startPoint y: 295, endPoint x: 318, endPoint y: 303, distance: 8.2
click at [317, 294] on p at bounding box center [619, 288] width 1007 height 15
click at [317, 308] on h3 "H3 : Sensibilisation et formation du Personnel" at bounding box center [619, 303] width 1007 height 15
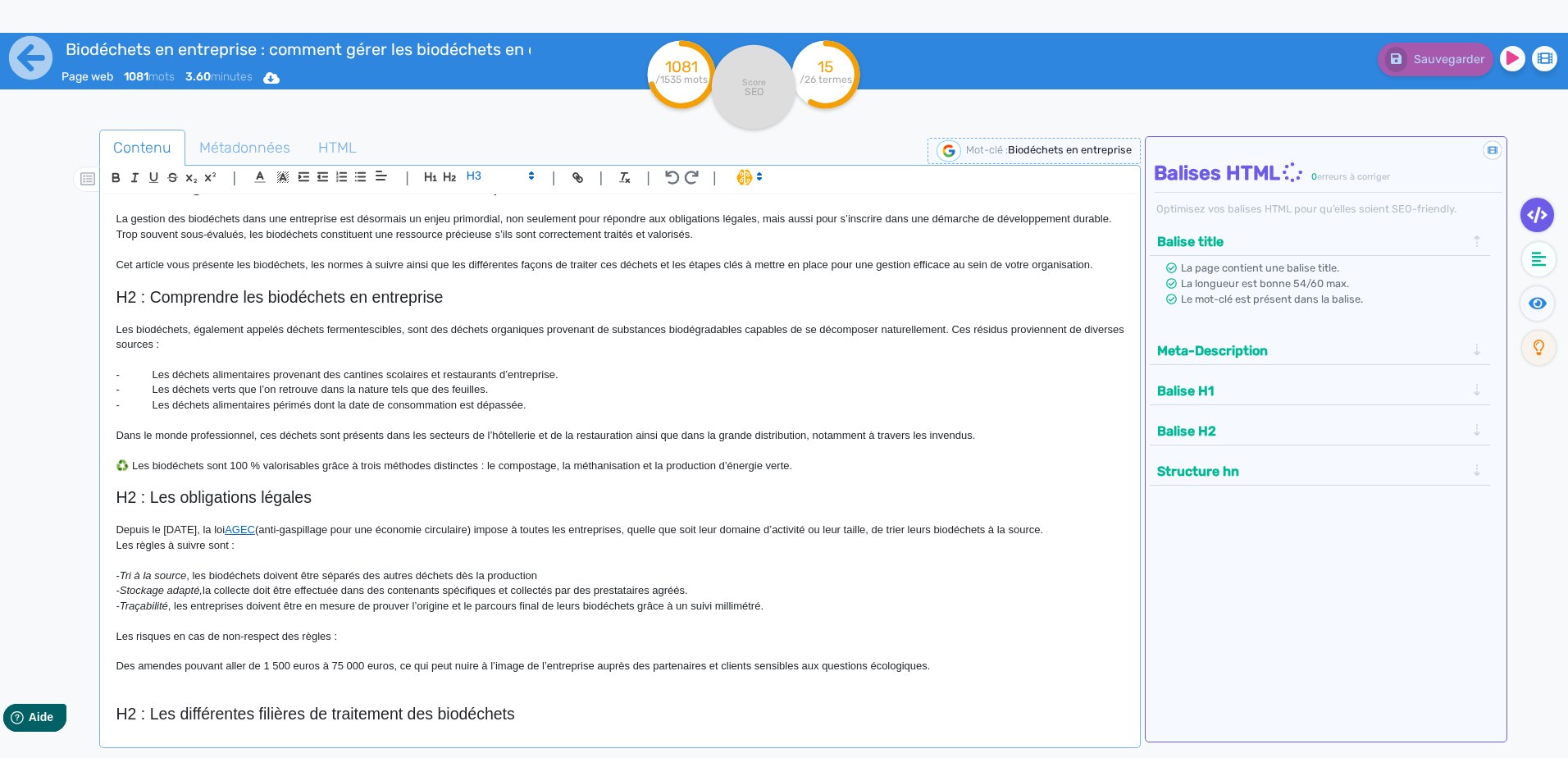
scroll to position [0, 0]
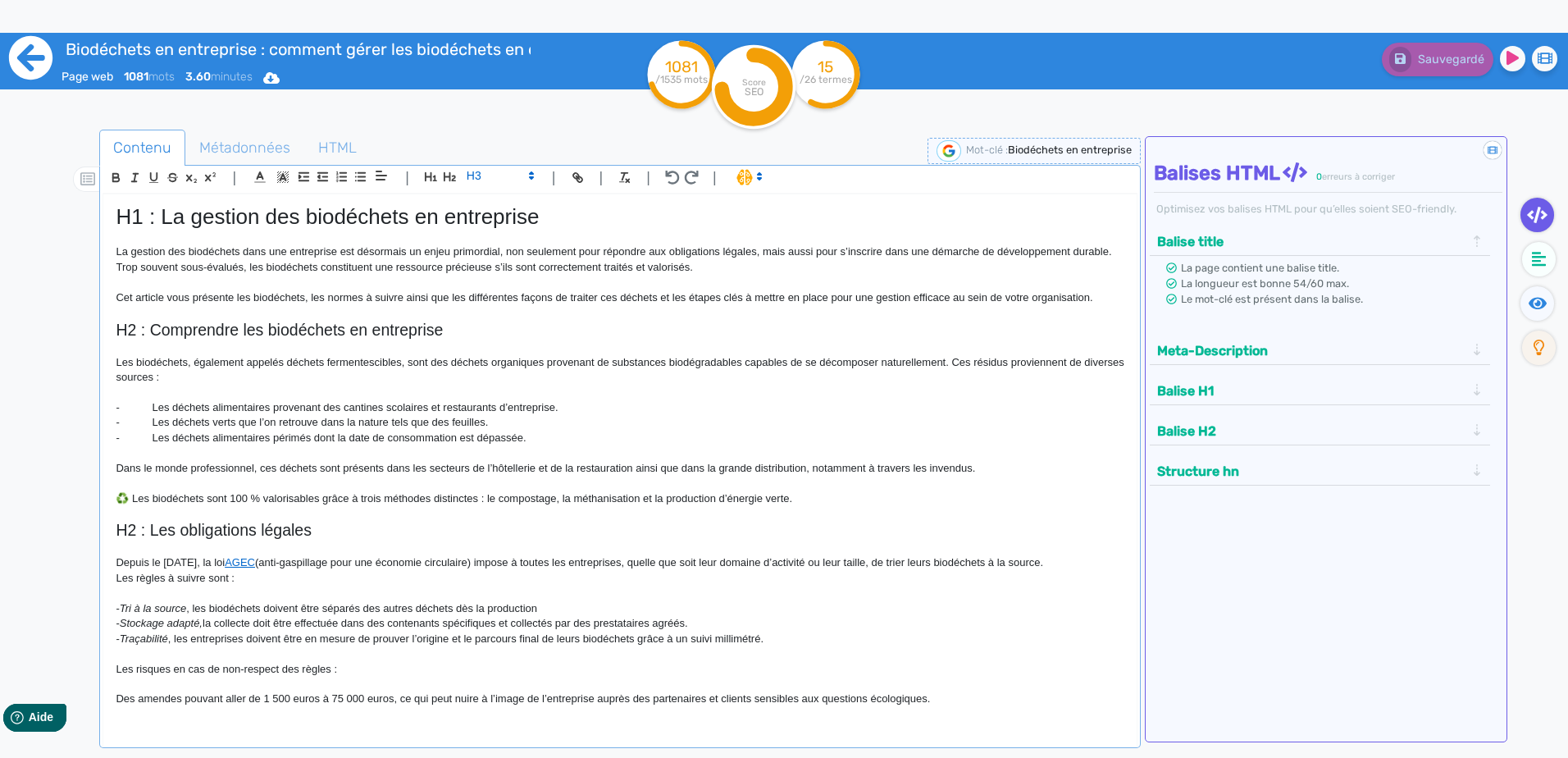
click at [25, 55] on icon at bounding box center [31, 57] width 45 height 45
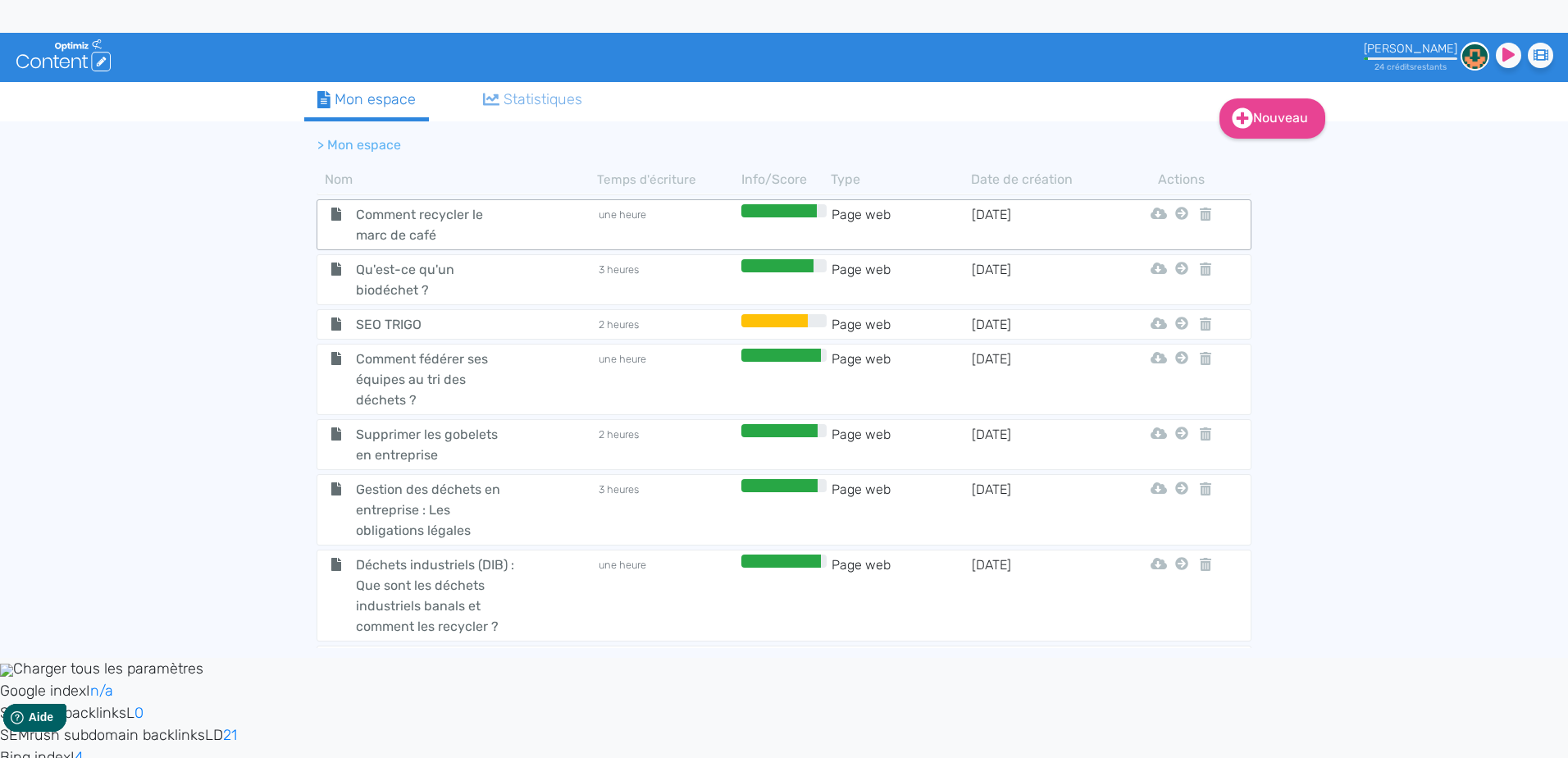
scroll to position [656, 0]
